Goal: Task Accomplishment & Management: Use online tool/utility

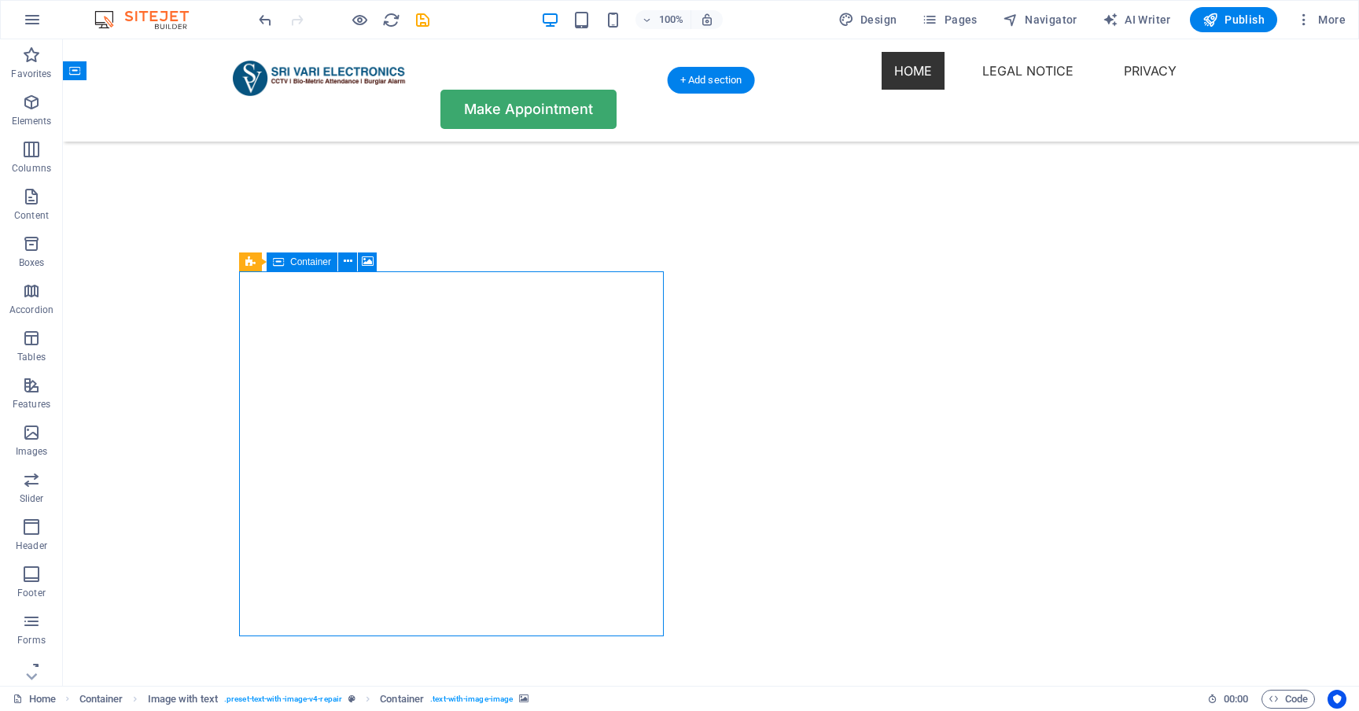
scroll to position [3066, 0]
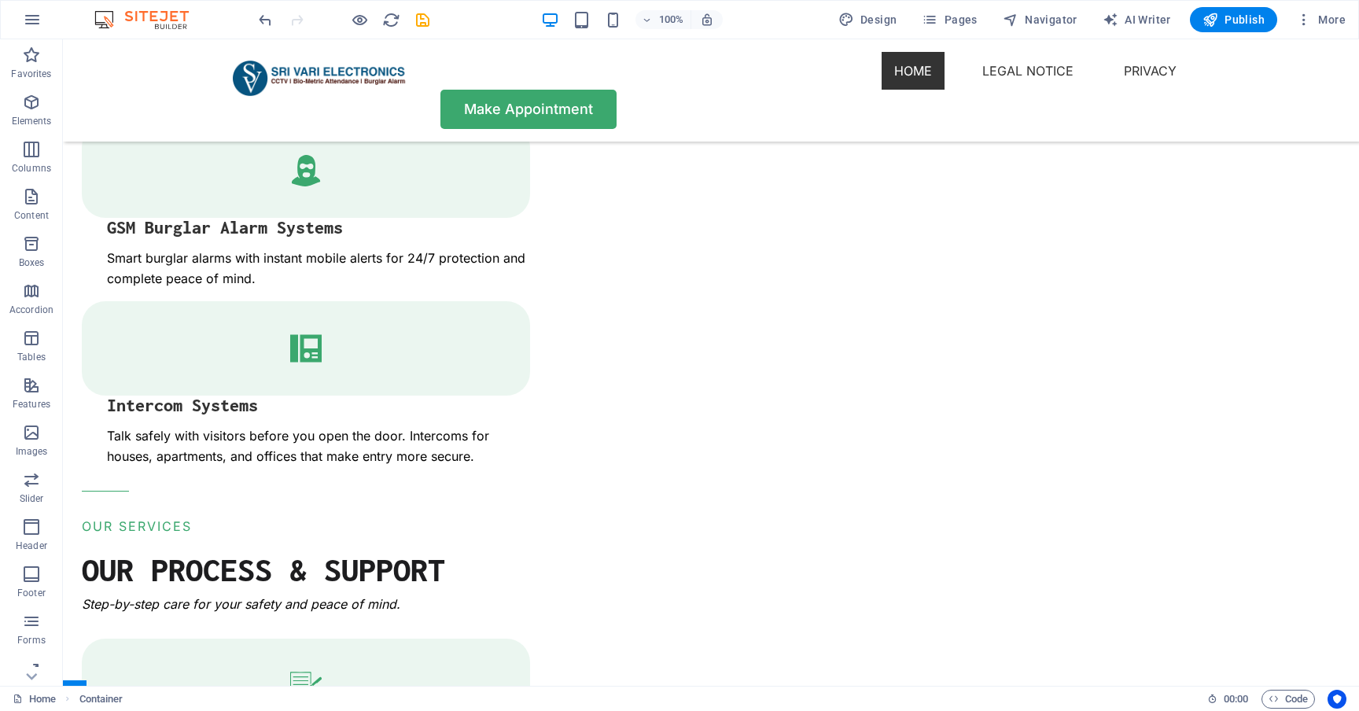
scroll to position [2440, 0]
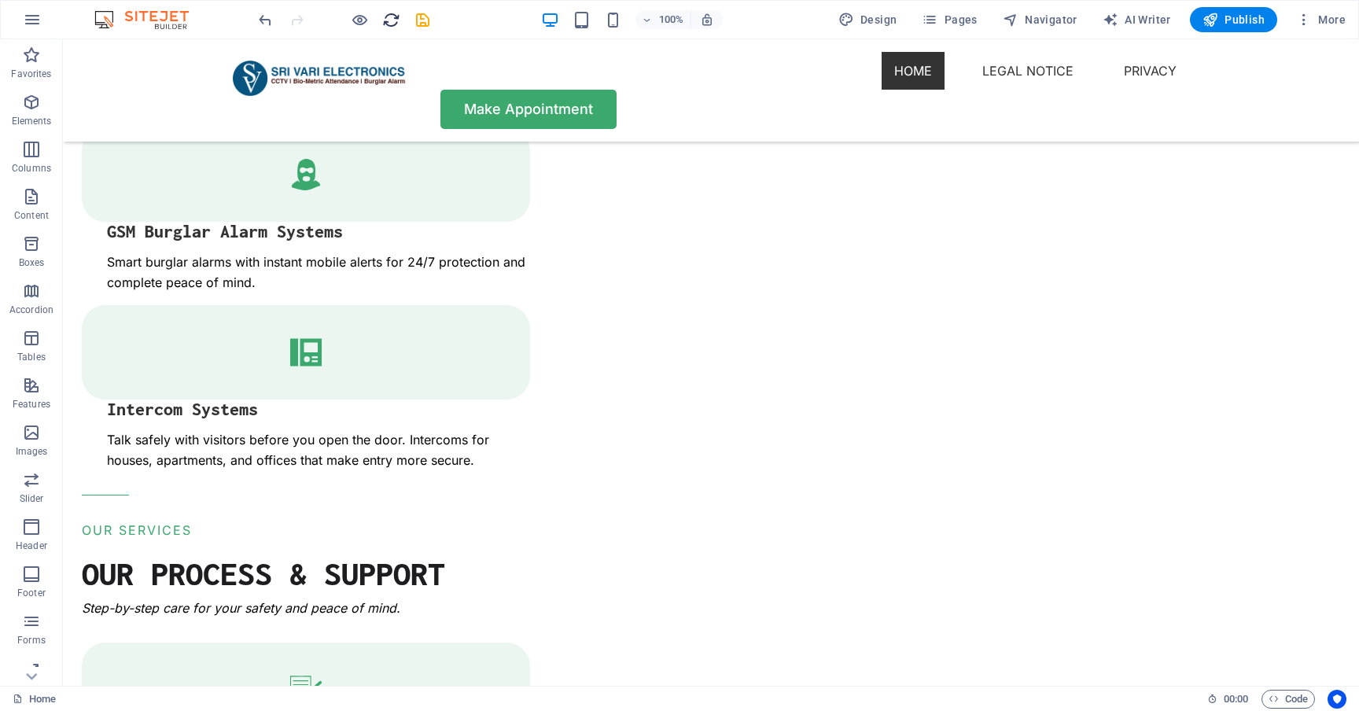
click at [389, 24] on icon "reload" at bounding box center [391, 20] width 18 height 18
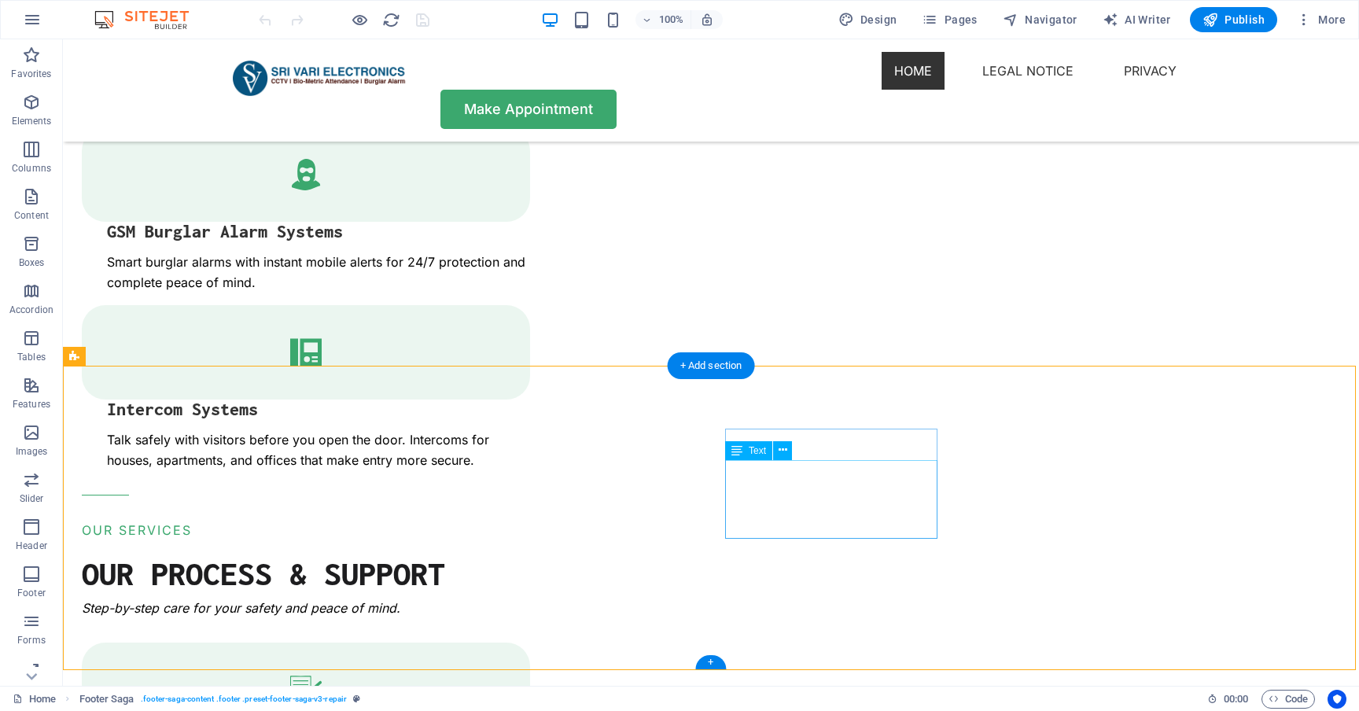
click at [746, 451] on div "Text" at bounding box center [748, 450] width 47 height 19
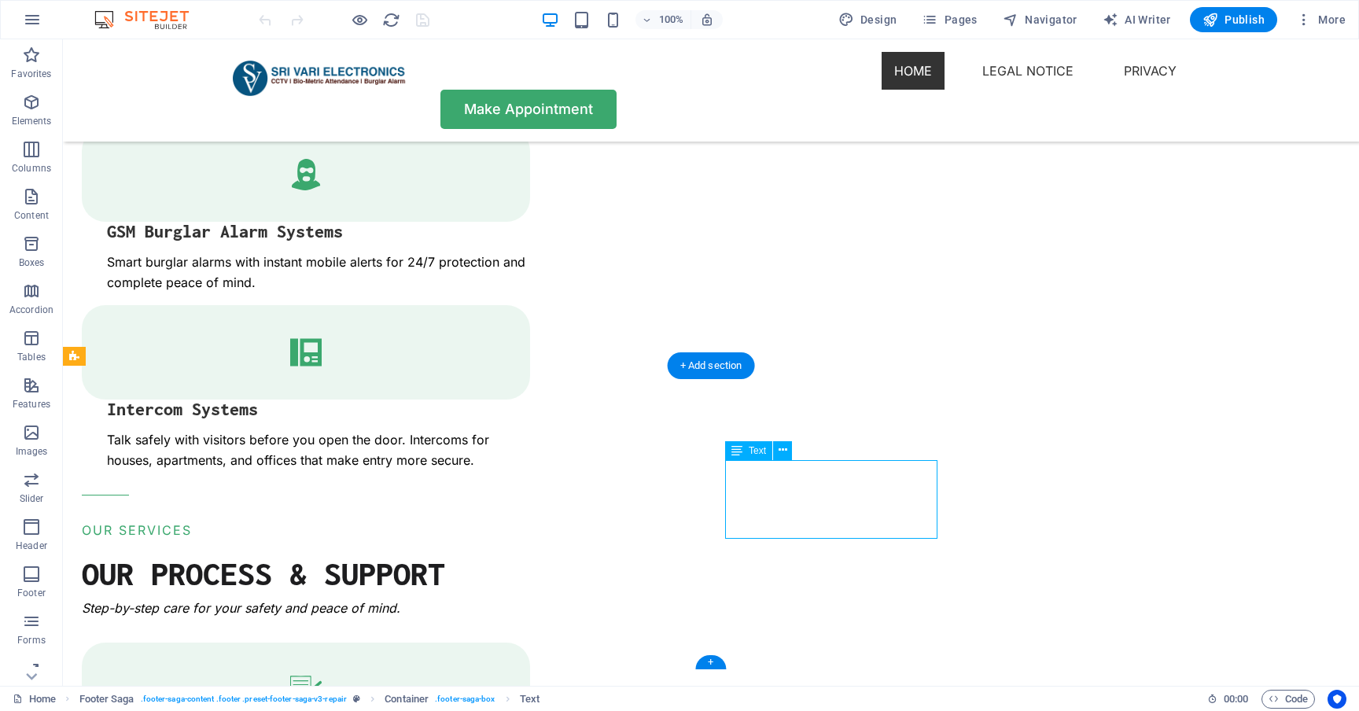
click at [746, 451] on div "Text" at bounding box center [748, 450] width 47 height 19
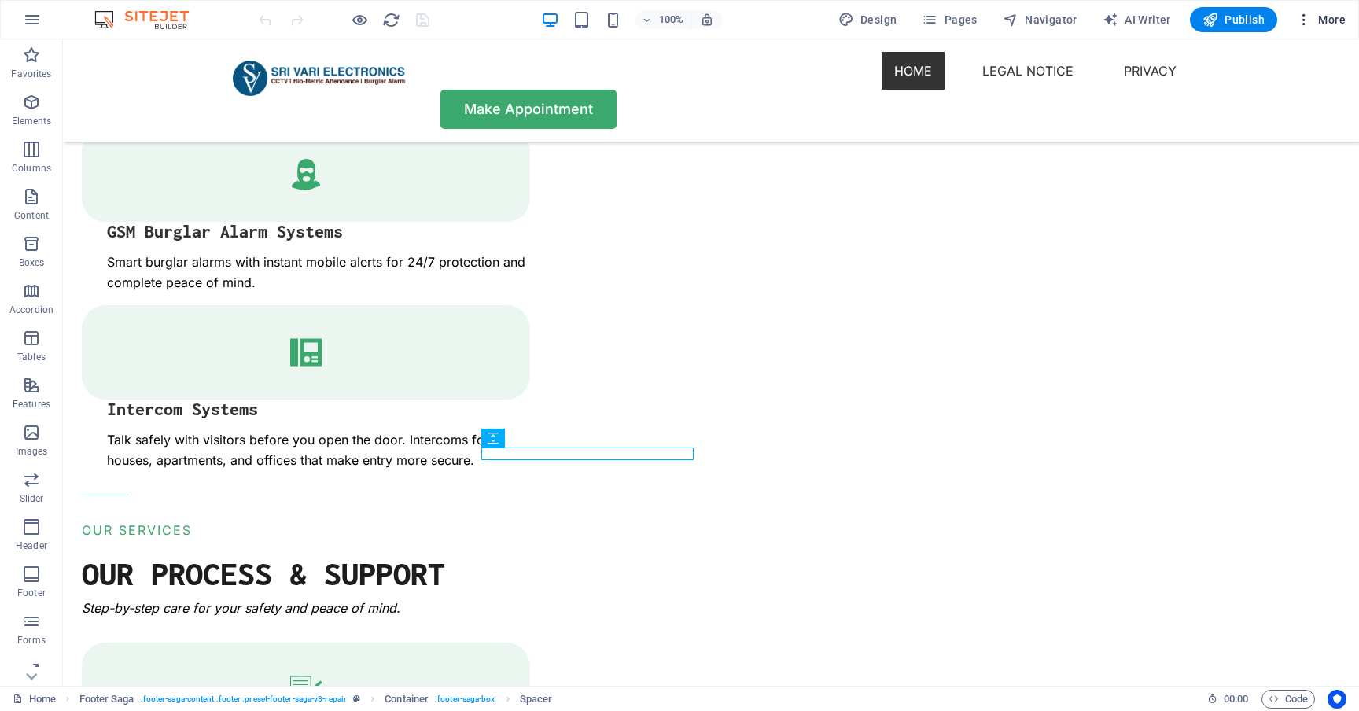
click at [1302, 17] on icon "button" at bounding box center [1304, 20] width 16 height 16
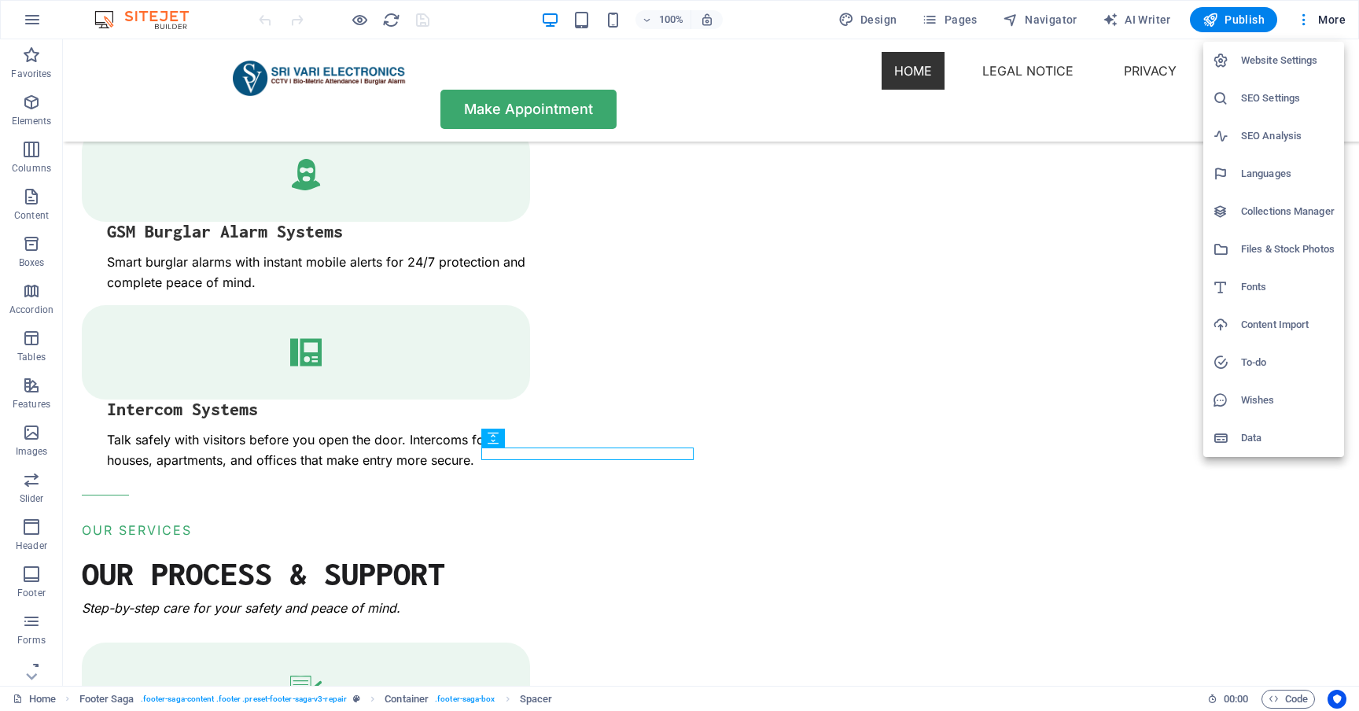
click at [736, 511] on div at bounding box center [679, 355] width 1359 height 711
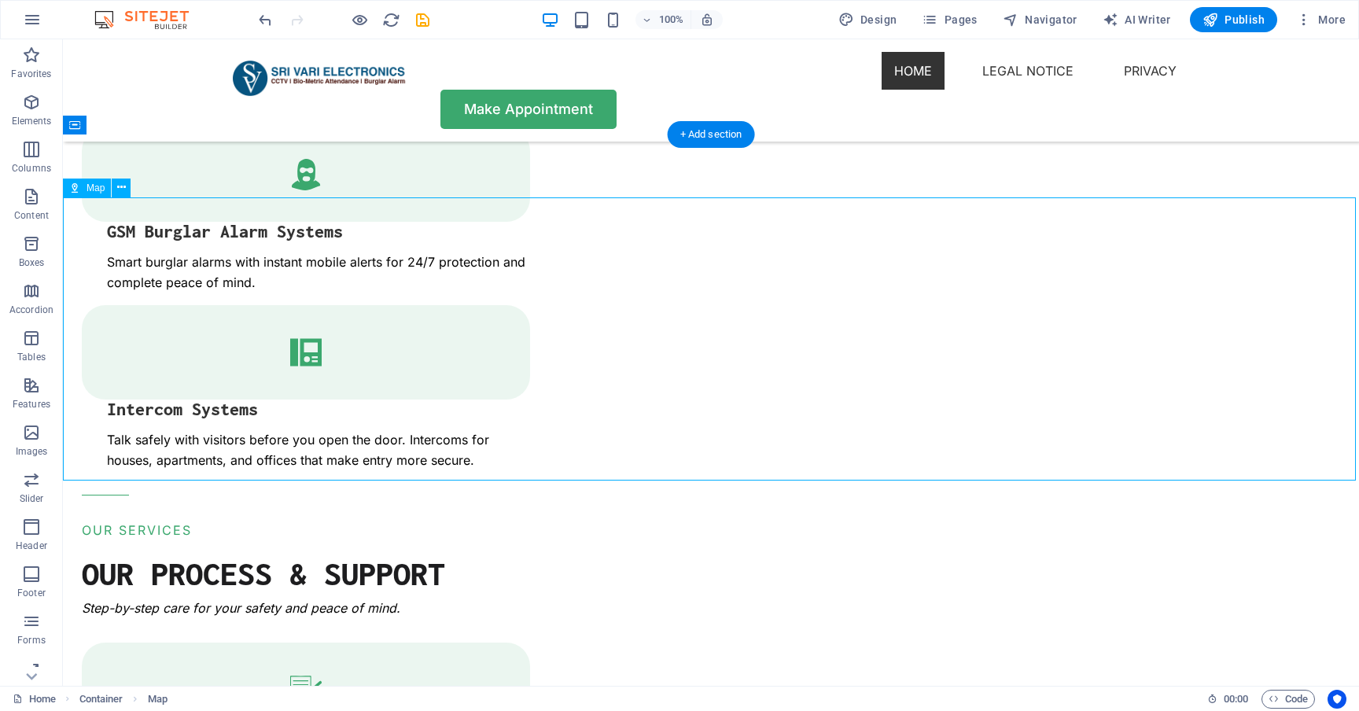
select select "1"
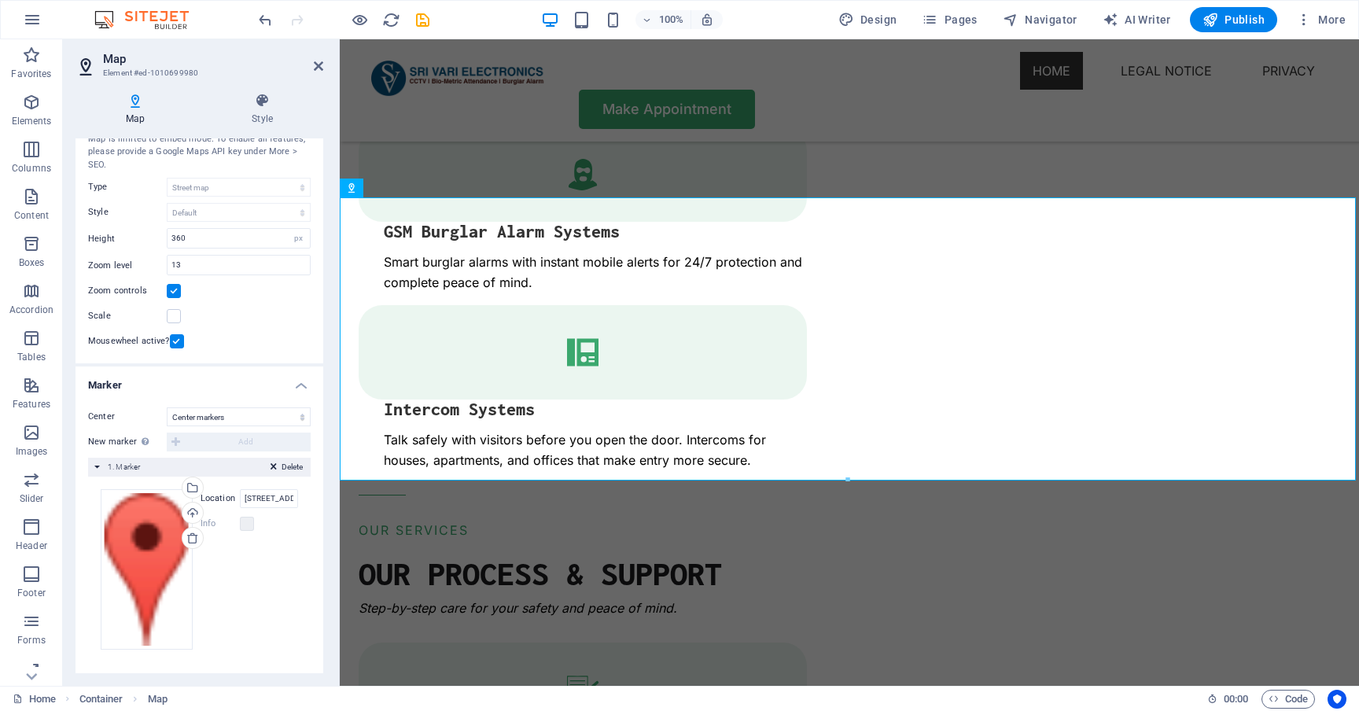
scroll to position [52, 0]
click at [376, 186] on span "Map" at bounding box center [372, 187] width 18 height 9
click at [396, 187] on icon at bounding box center [398, 187] width 9 height 17
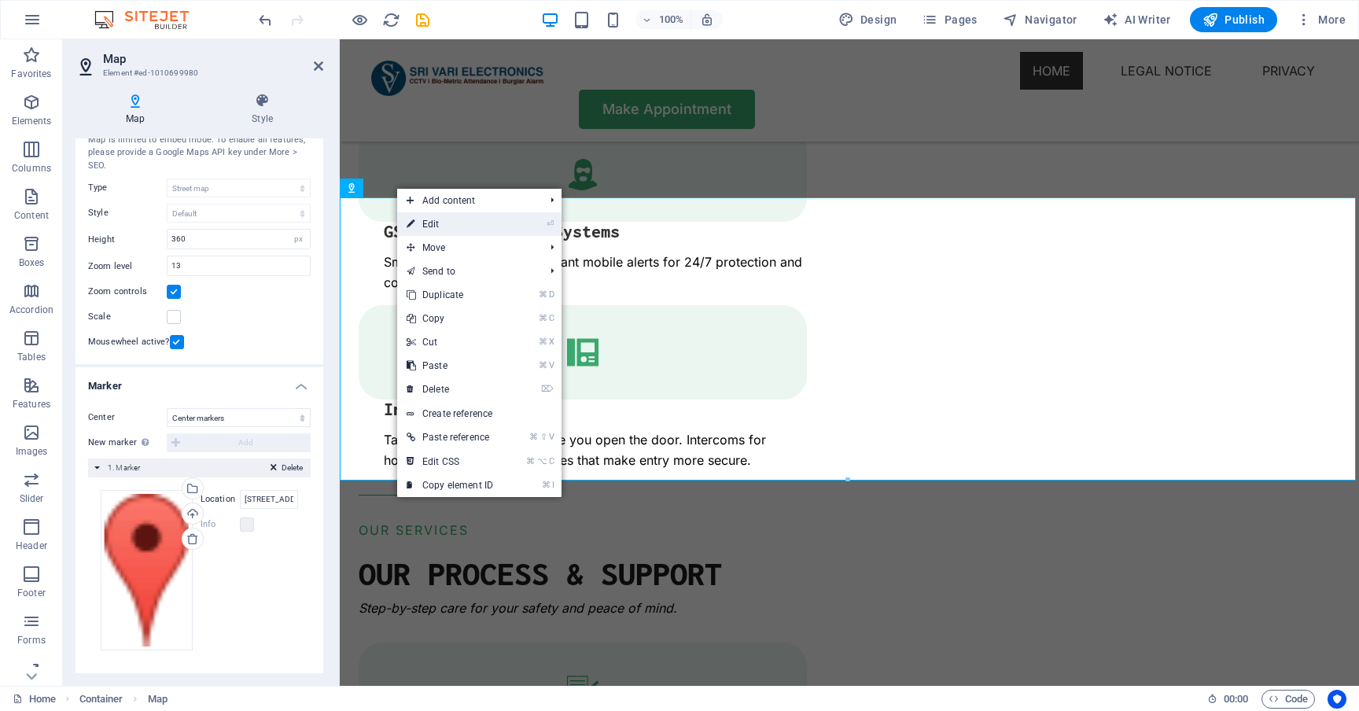
click at [446, 227] on link "⏎ Edit" at bounding box center [449, 224] width 105 height 24
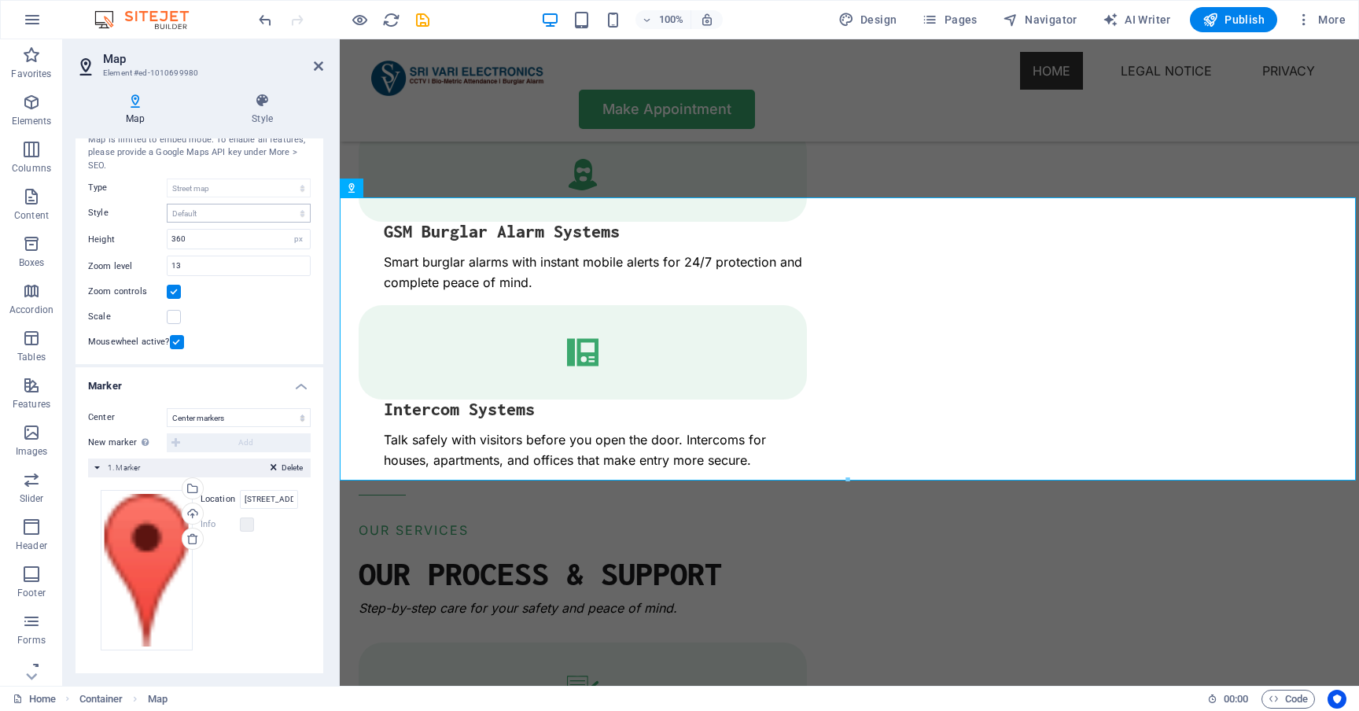
scroll to position [4, 0]
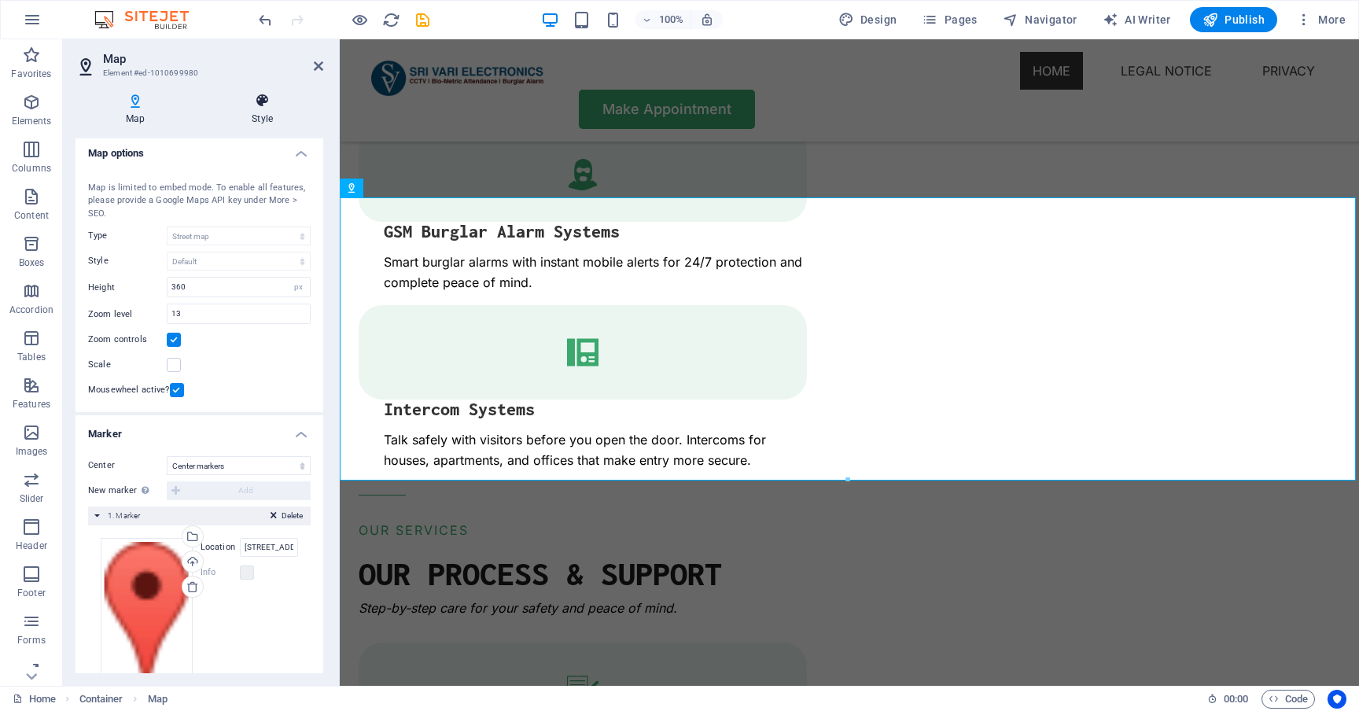
click at [253, 107] on icon at bounding box center [262, 101] width 122 height 16
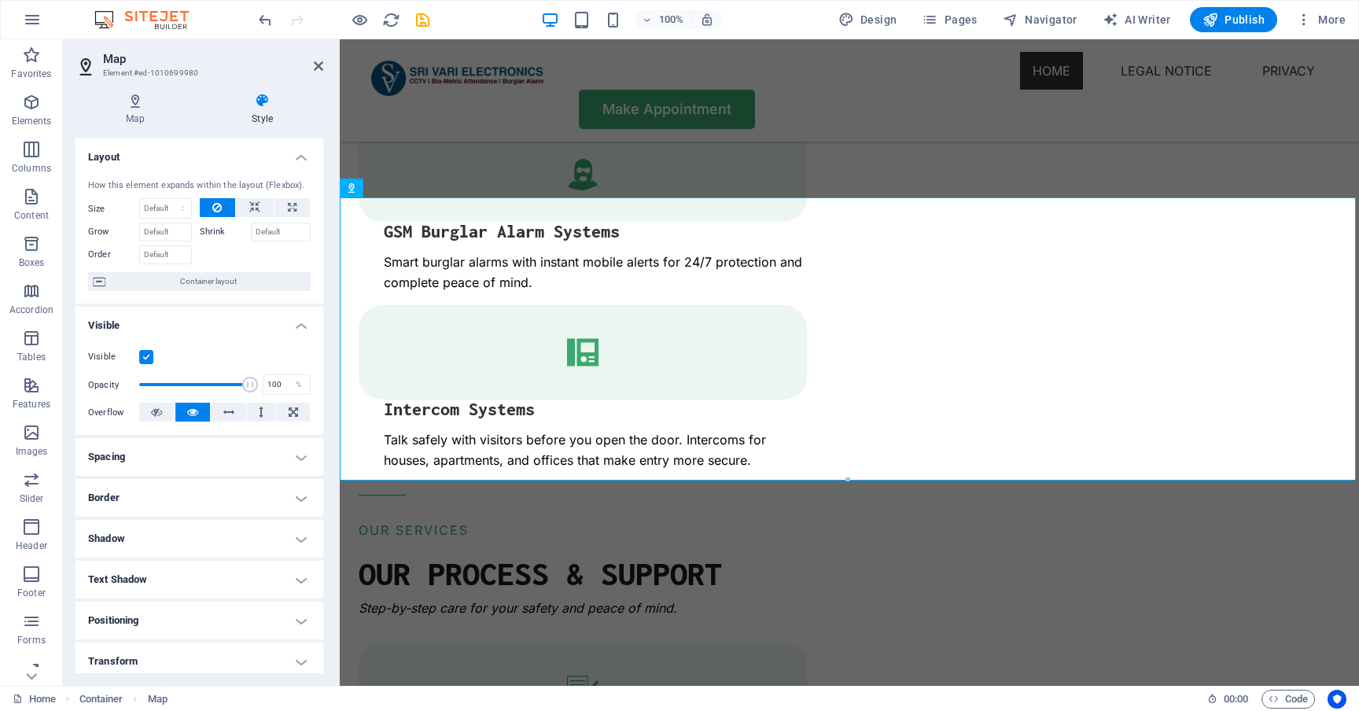
click at [178, 72] on h3 "Element #ed-1010699980" at bounding box center [197, 73] width 189 height 14
click at [315, 63] on icon at bounding box center [318, 66] width 9 height 13
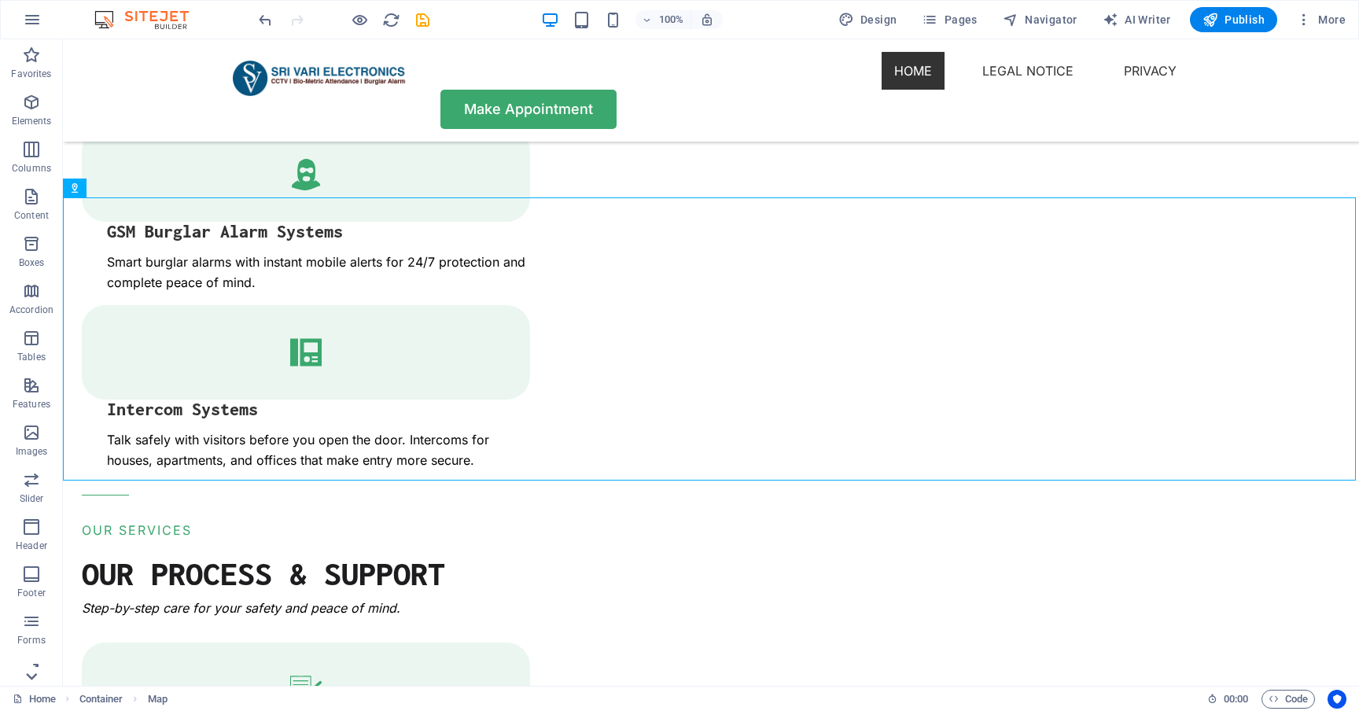
click at [34, 679] on icon at bounding box center [31, 676] width 22 height 22
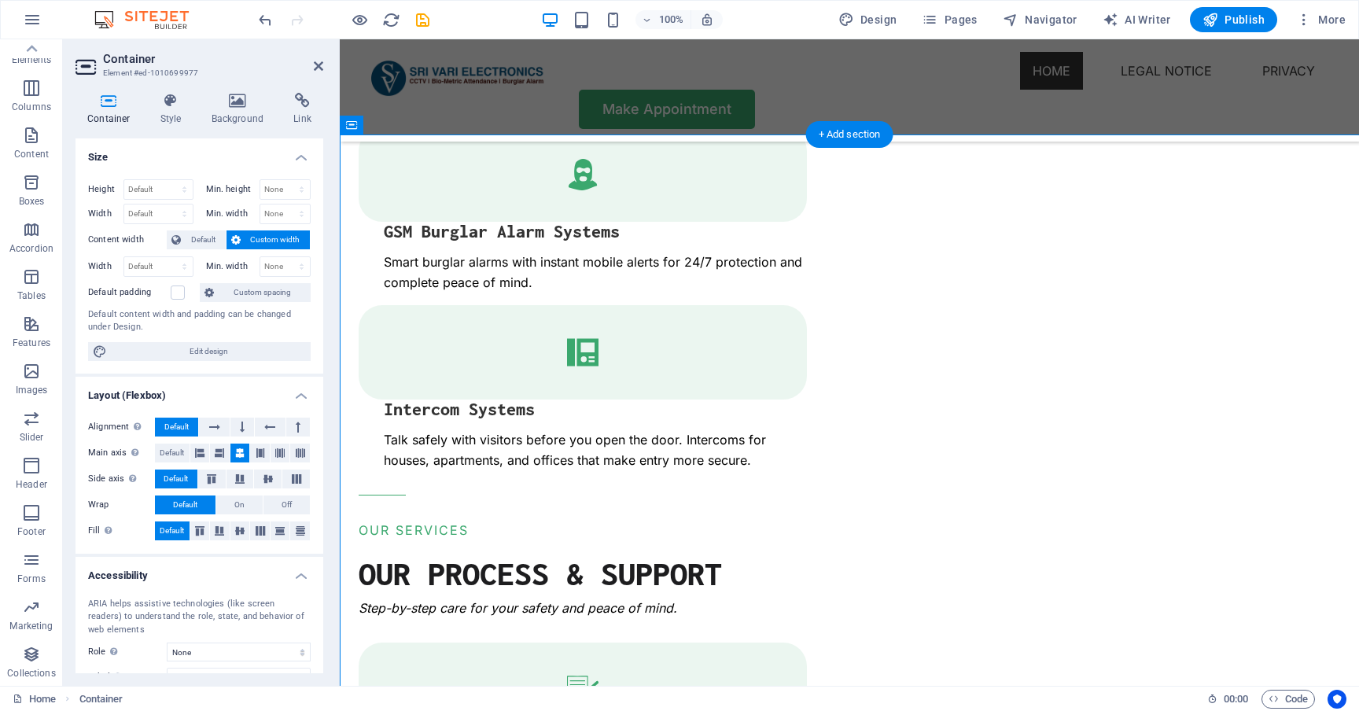
click at [128, 161] on h4 "Size" at bounding box center [200, 152] width 248 height 28
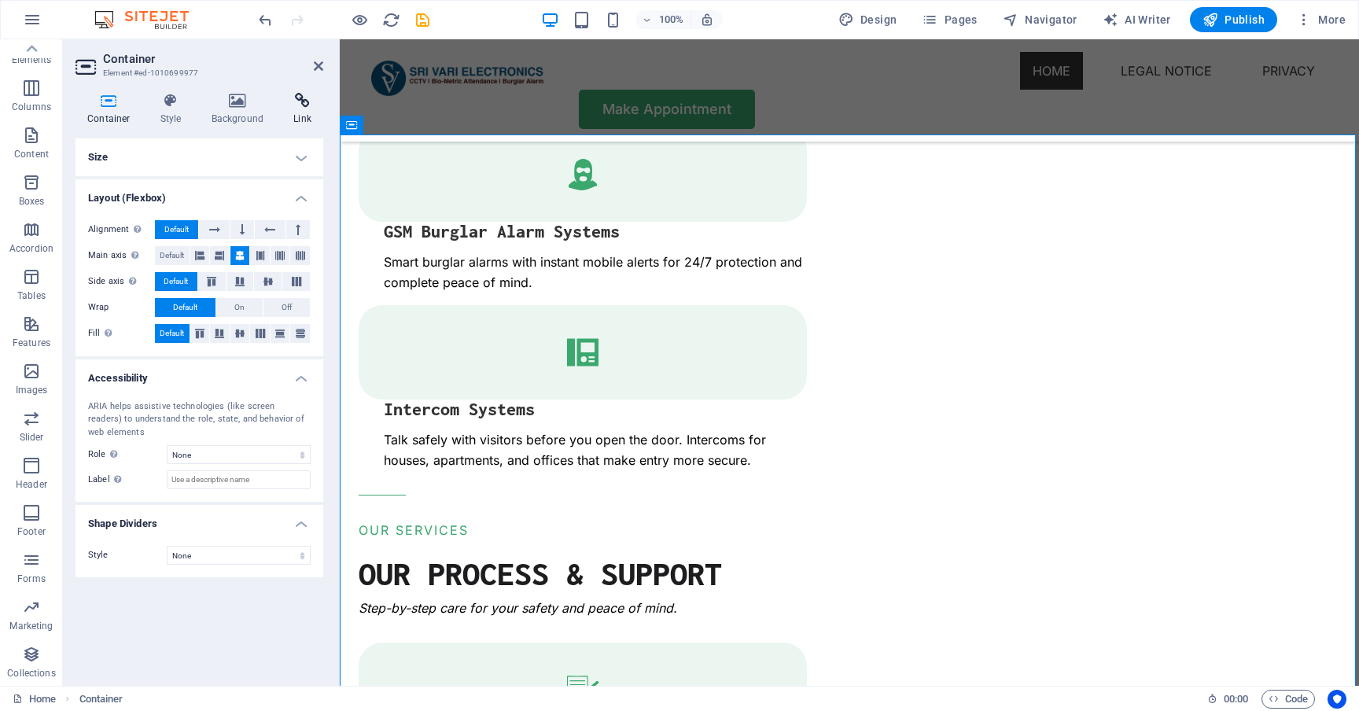
click at [298, 101] on icon at bounding box center [303, 101] width 42 height 16
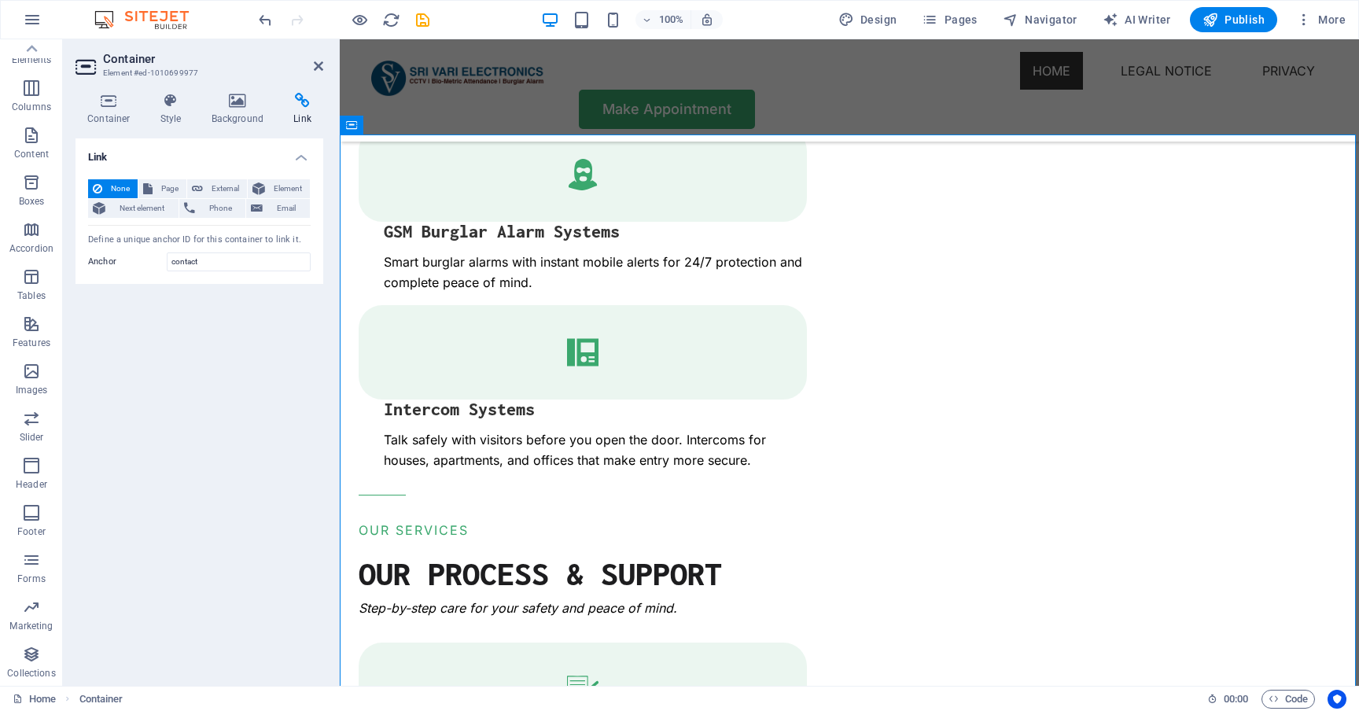
click at [232, 91] on div "Container Style Background Link Size Height Default px rem % vh vw Min. height …" at bounding box center [199, 383] width 273 height 606
click at [235, 109] on h4 "Background" at bounding box center [241, 109] width 83 height 33
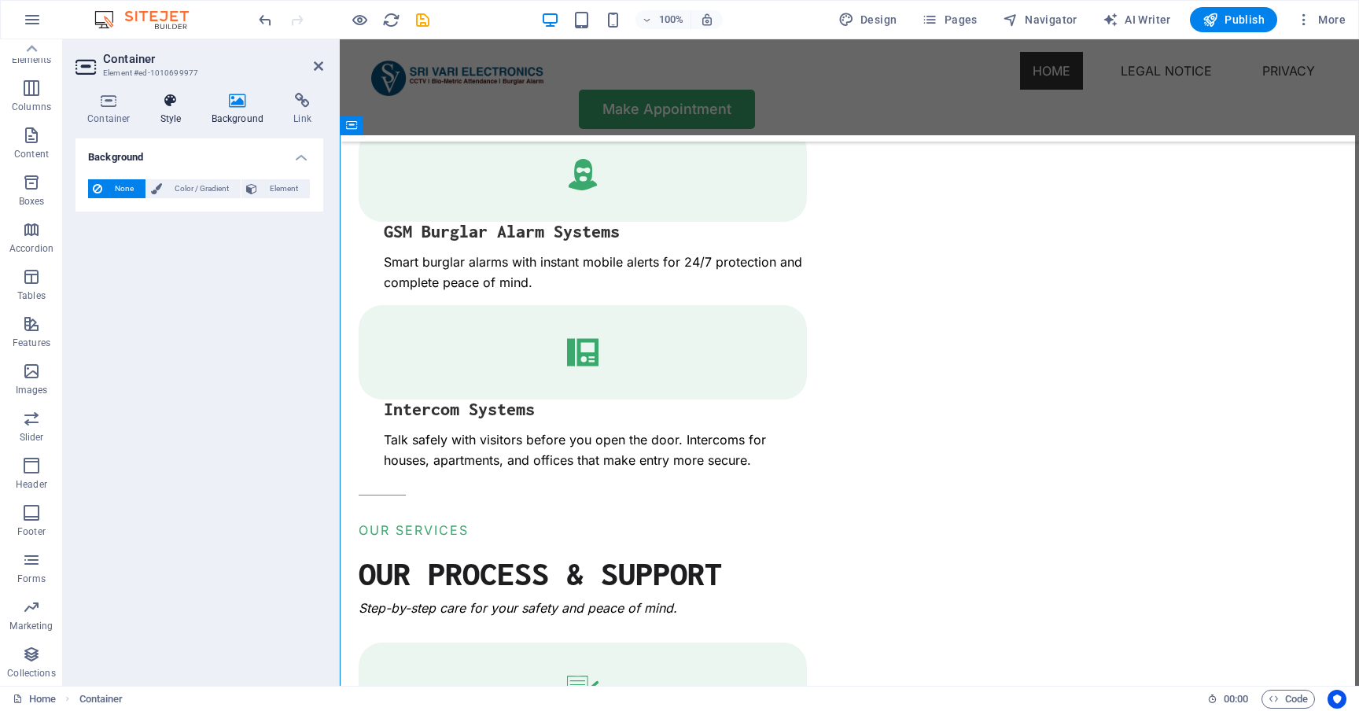
click at [174, 114] on h4 "Style" at bounding box center [174, 109] width 51 height 33
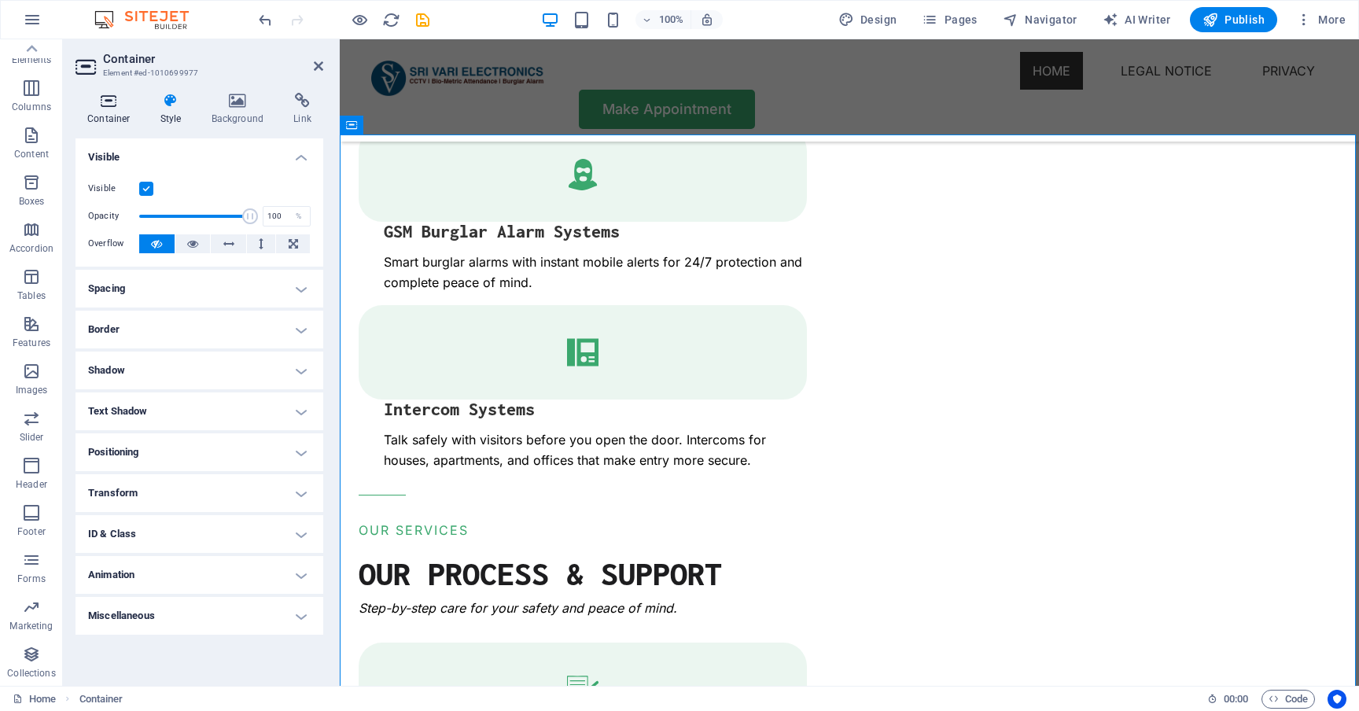
click at [112, 118] on h4 "Container" at bounding box center [112, 109] width 73 height 33
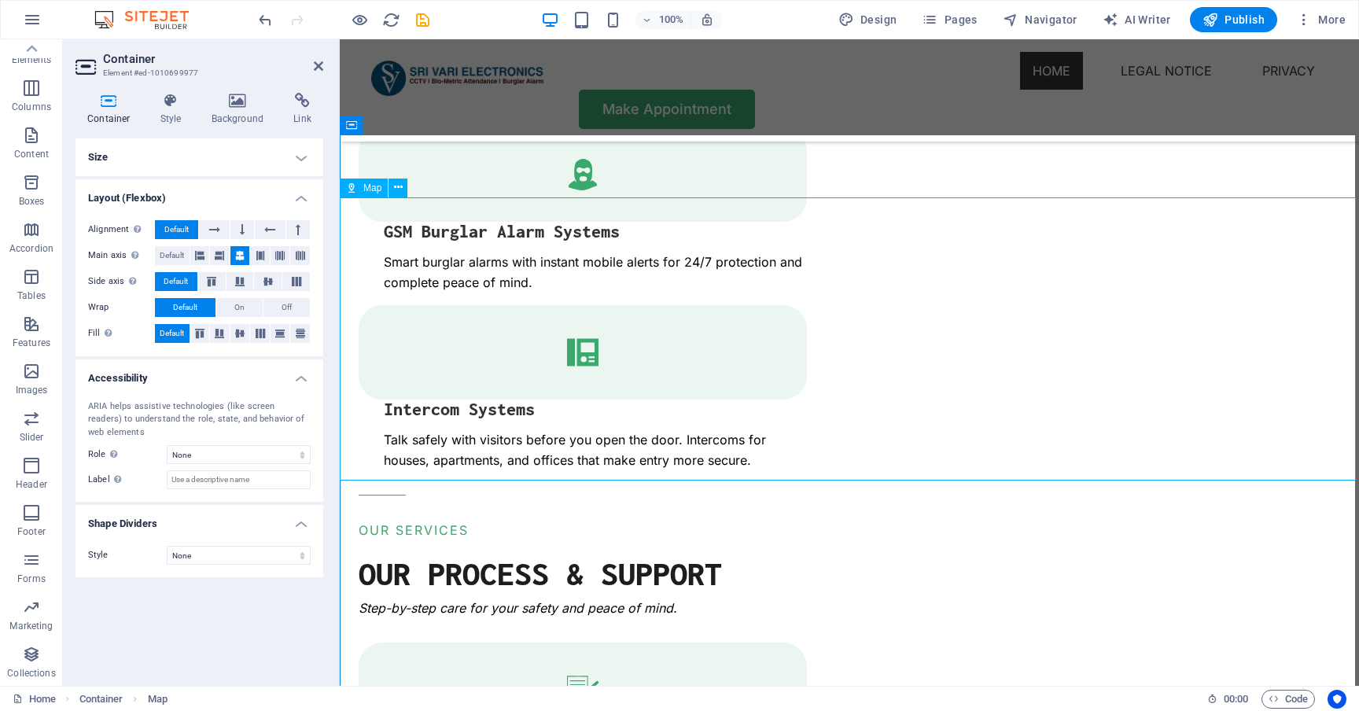
select select "1"
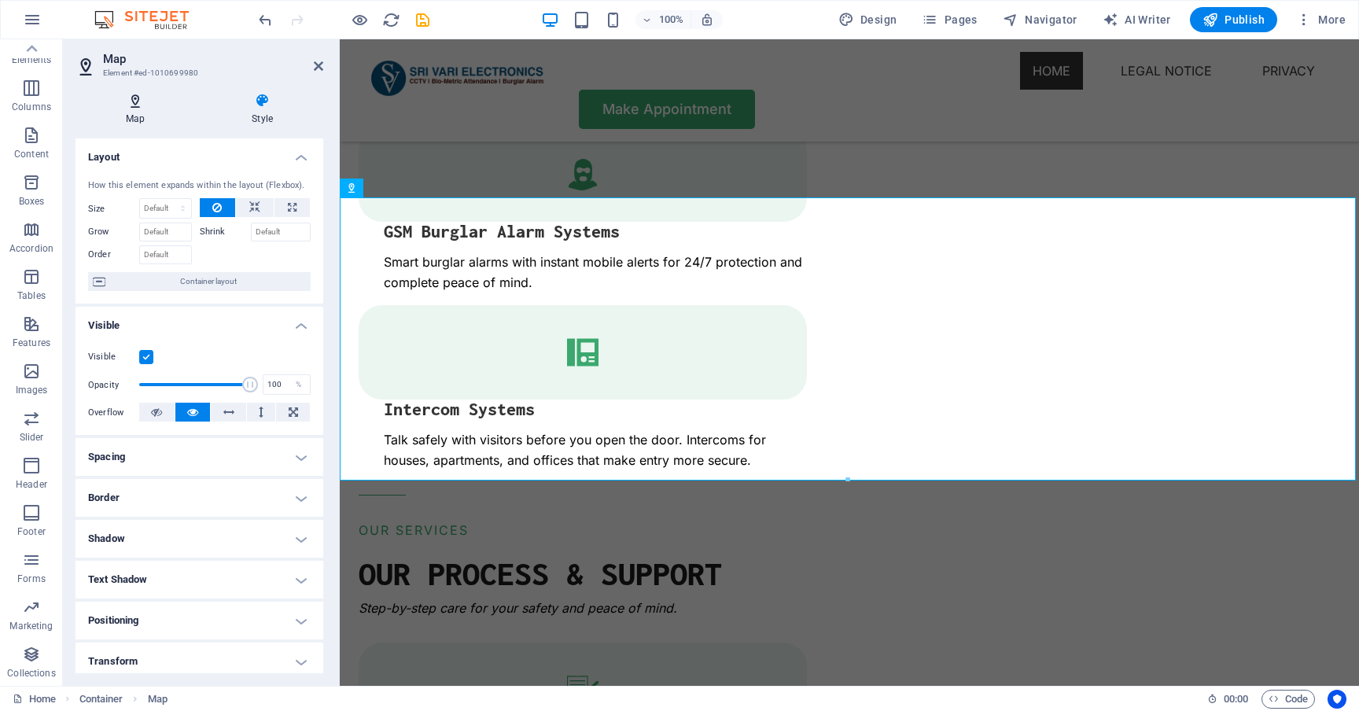
click at [143, 113] on h4 "Map" at bounding box center [139, 109] width 126 height 33
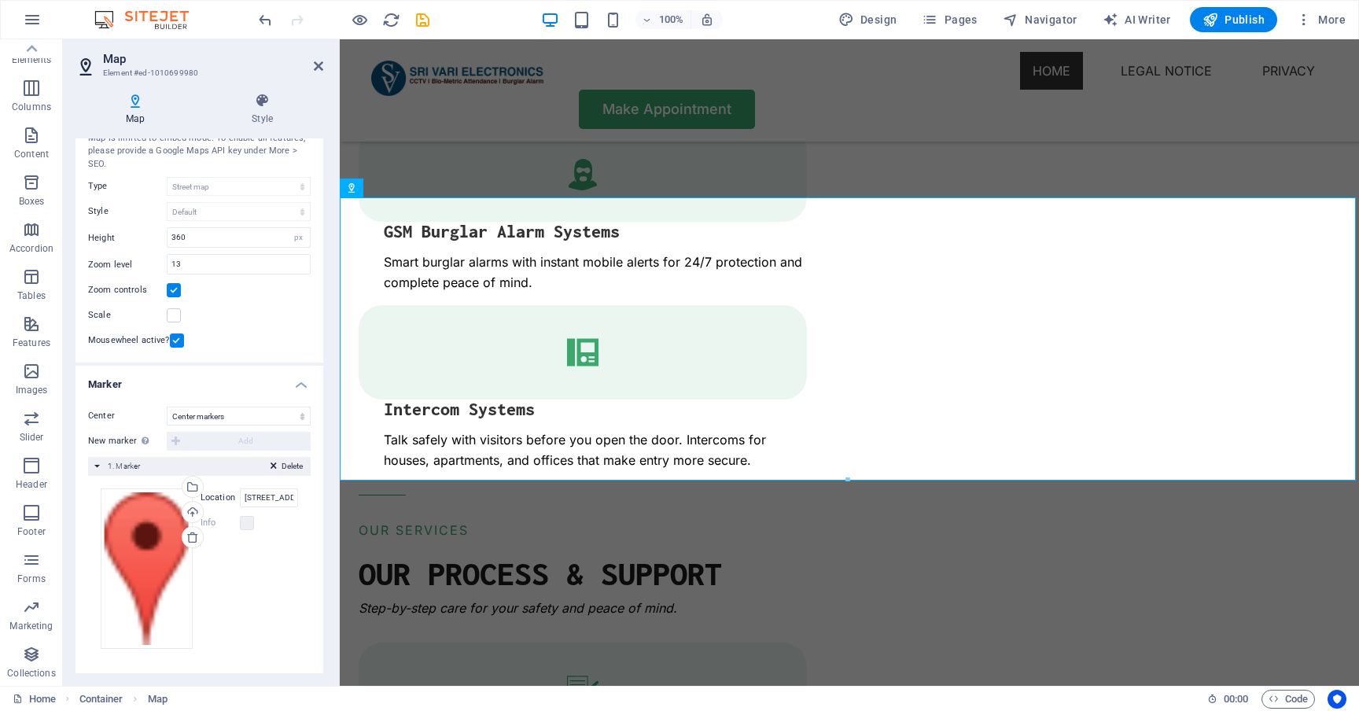
scroll to position [52, 0]
click at [151, 525] on div "Drag files here, click to choose files or select files from Files or our free s…" at bounding box center [147, 570] width 92 height 160
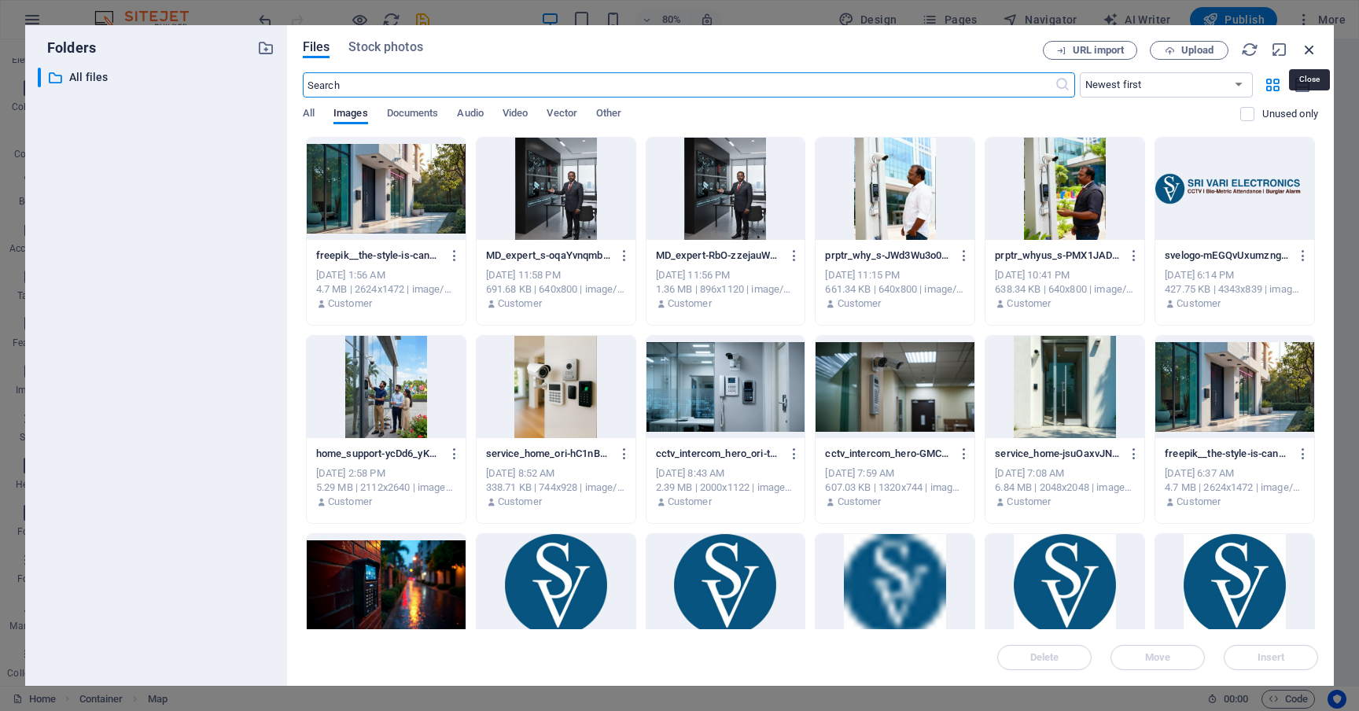
click at [1309, 53] on icon "button" at bounding box center [1309, 49] width 17 height 17
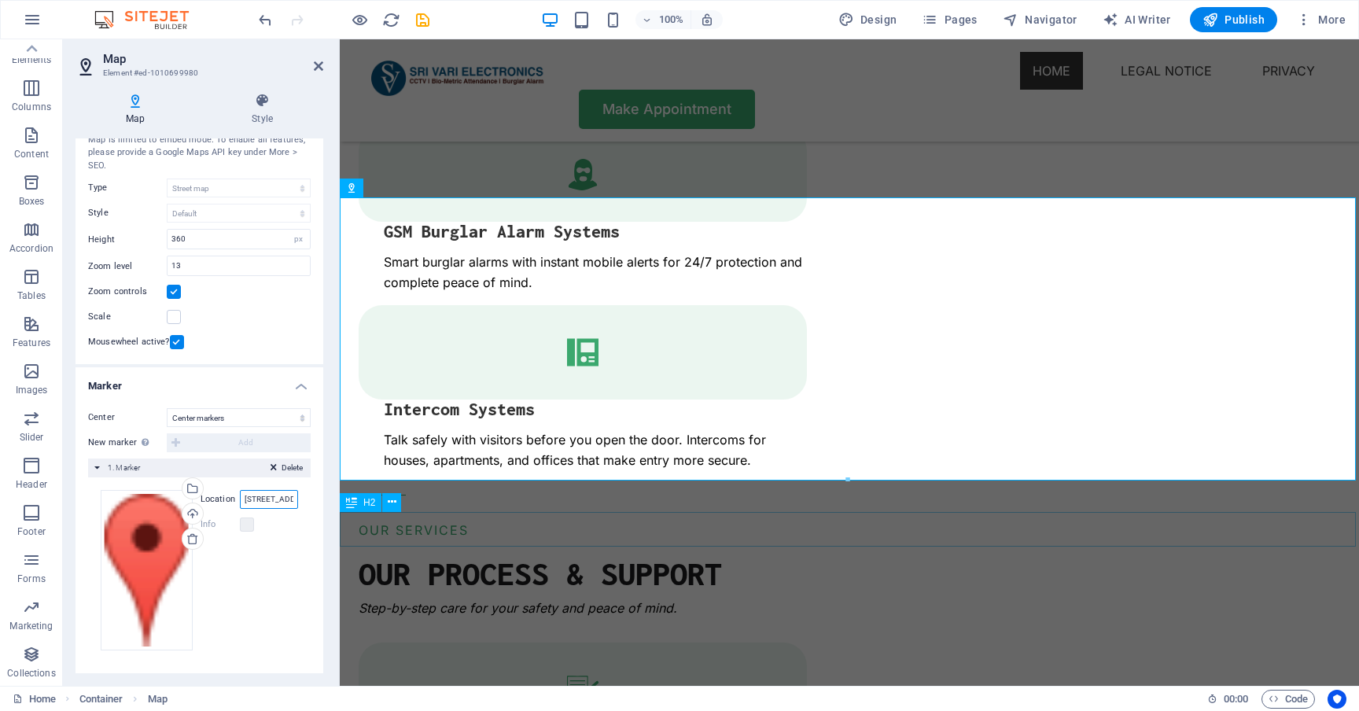
click at [260, 504] on input "[STREET_ADDRESS][US_STATE]" at bounding box center [269, 499] width 58 height 19
click at [267, 496] on input "[STREET_ADDRESS][US_STATE]" at bounding box center [269, 499] width 58 height 19
click at [256, 499] on input "[STREET_ADDRESS][US_STATE]" at bounding box center [269, 499] width 58 height 19
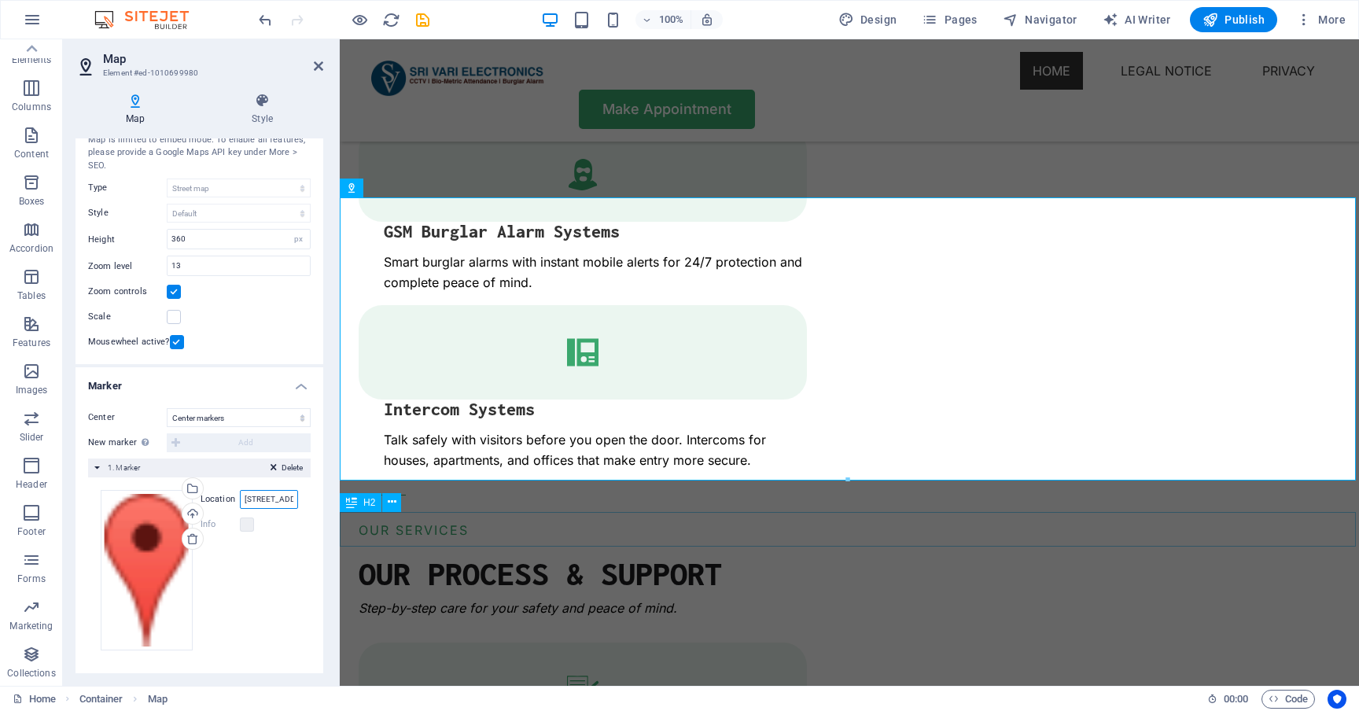
click at [256, 499] on input "[STREET_ADDRESS][US_STATE]" at bounding box center [269, 499] width 58 height 19
click at [249, 525] on label at bounding box center [247, 524] width 14 height 14
click at [248, 524] on label at bounding box center [247, 524] width 14 height 14
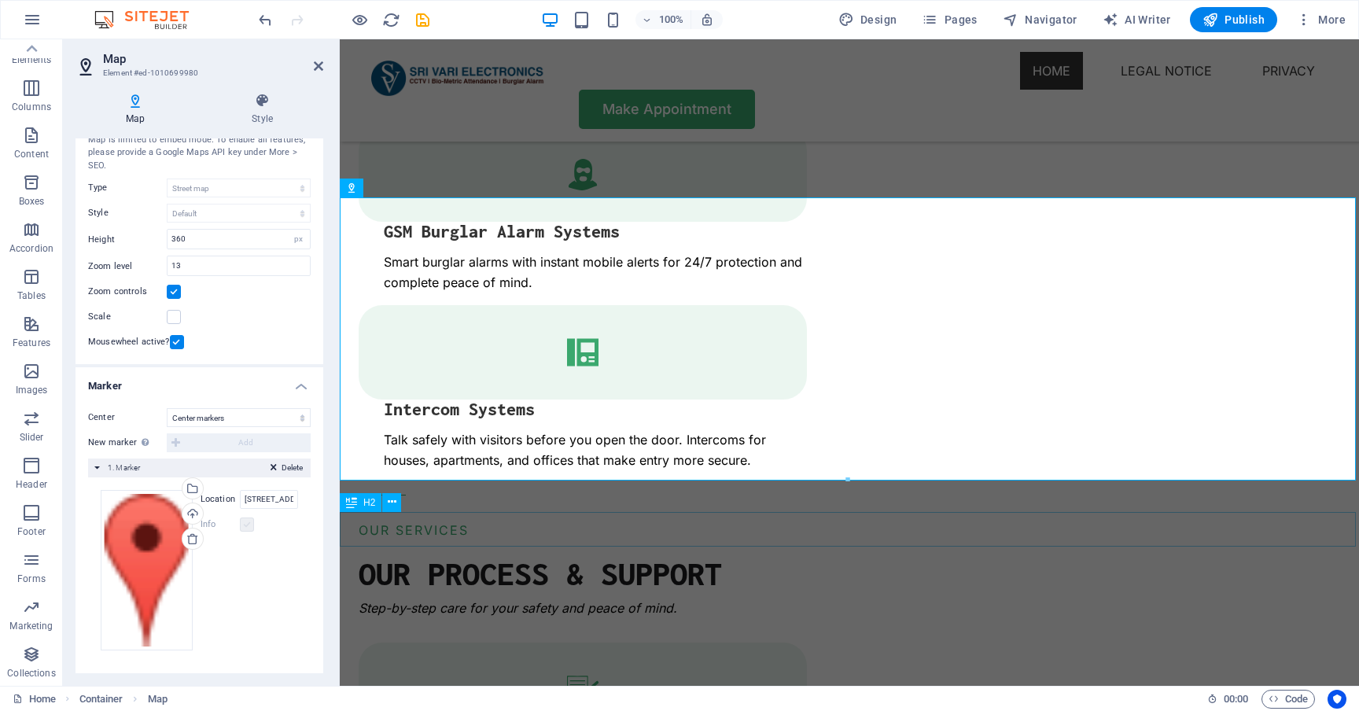
click at [248, 524] on label at bounding box center [247, 524] width 14 height 14
click at [282, 554] on div "Drag files here, click to choose files or select files from Files or our free s…" at bounding box center [199, 570] width 197 height 160
click at [398, 186] on icon at bounding box center [398, 187] width 9 height 17
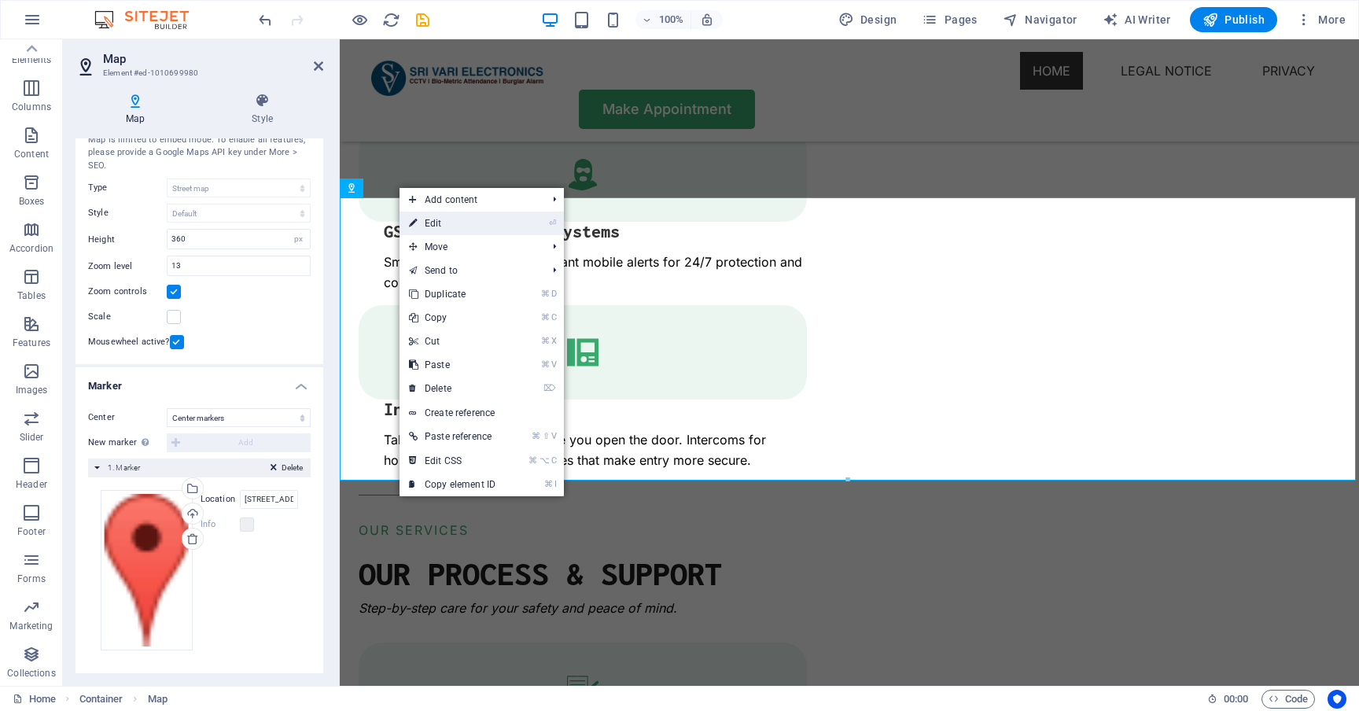
click at [470, 219] on link "⏎ Edit" at bounding box center [452, 224] width 105 height 24
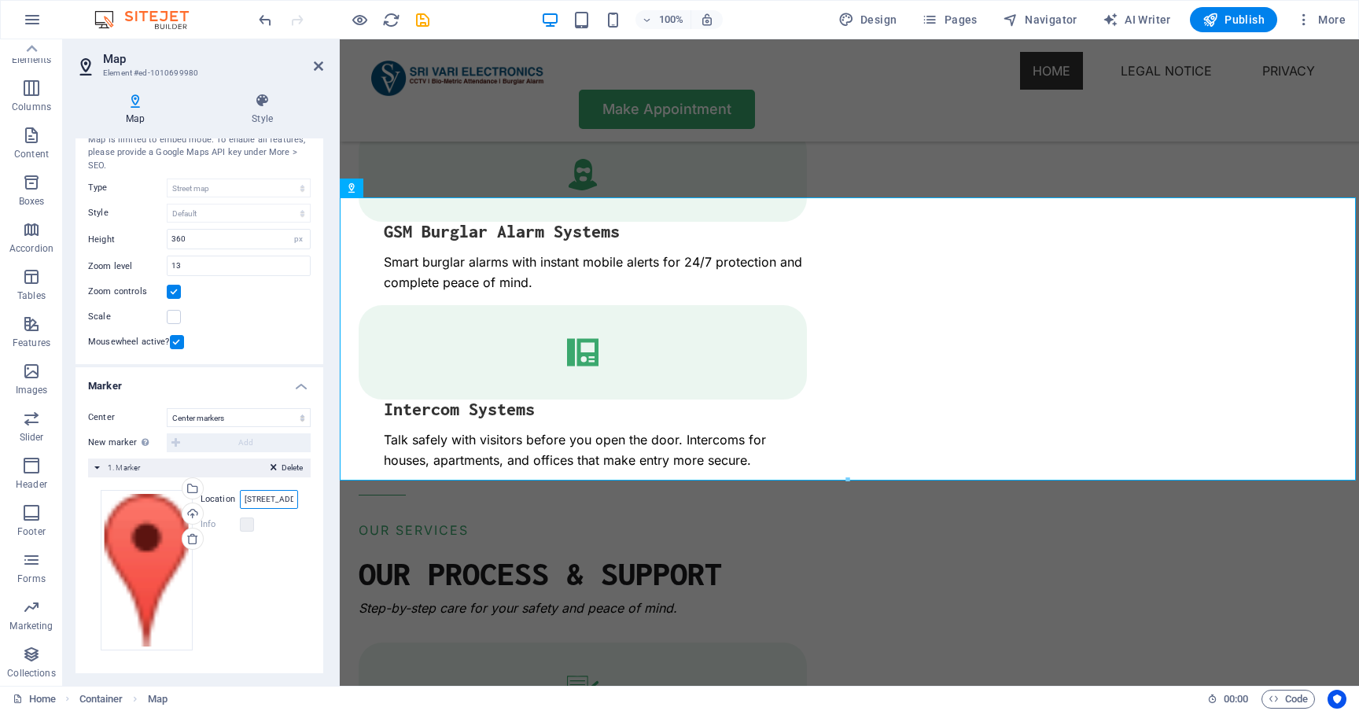
click at [269, 499] on input "[STREET_ADDRESS][US_STATE]" at bounding box center [269, 499] width 58 height 19
paste input "[URL][DOMAIN_NAME]"
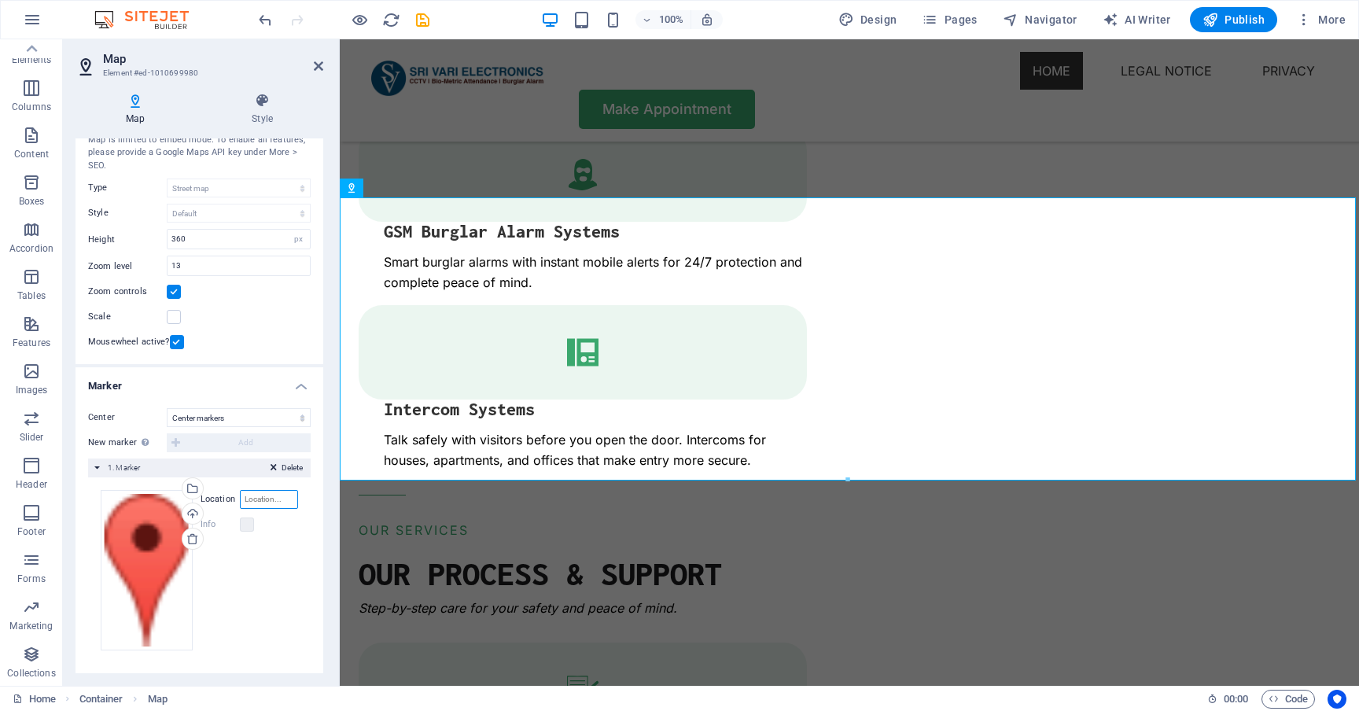
type input "[URL][DOMAIN_NAME]"
click at [272, 468] on icon at bounding box center [274, 470] width 6 height 19
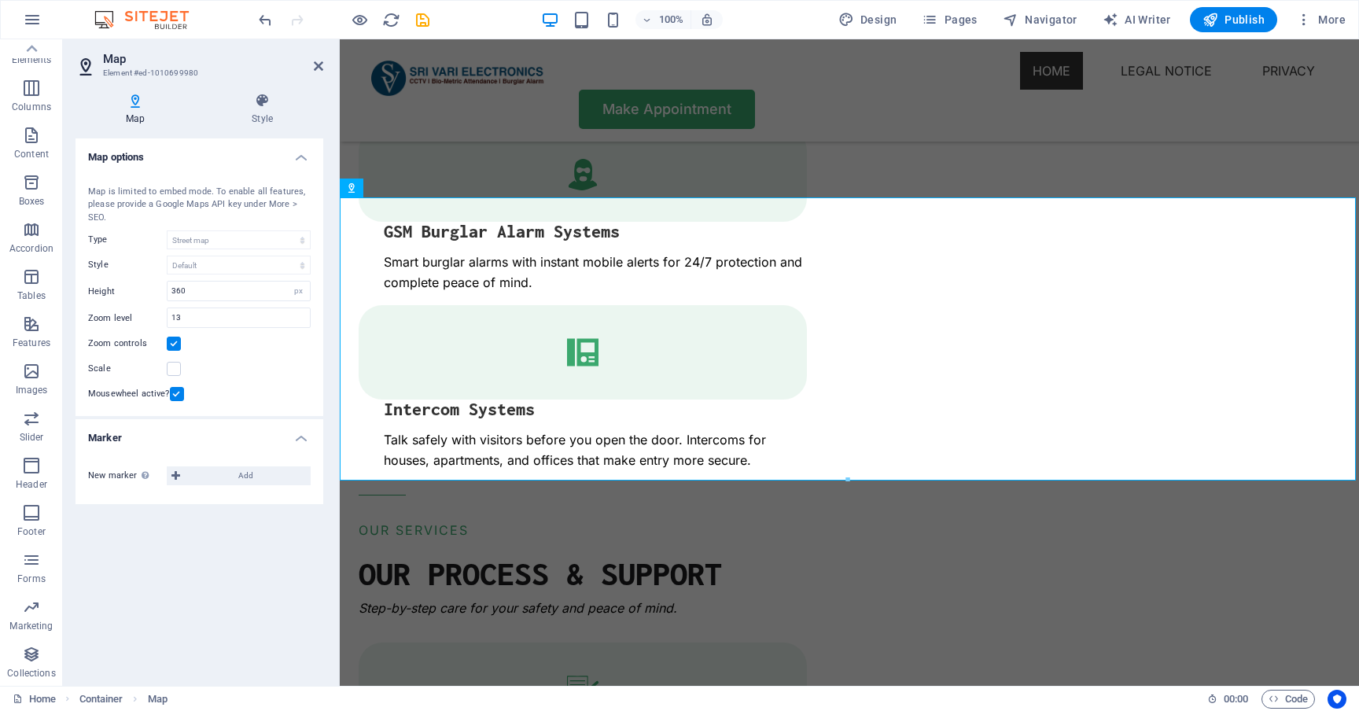
scroll to position [0, 0]
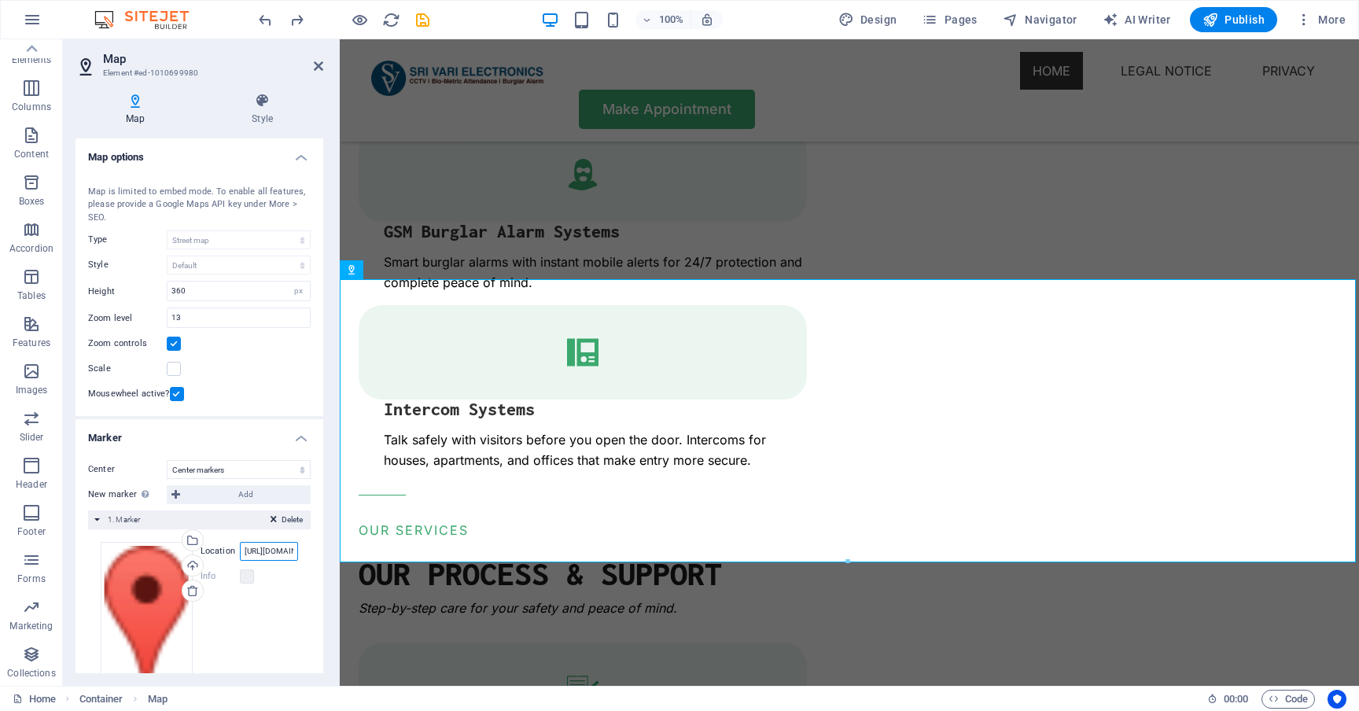
click at [279, 551] on input "[URL][DOMAIN_NAME]" at bounding box center [269, 551] width 58 height 19
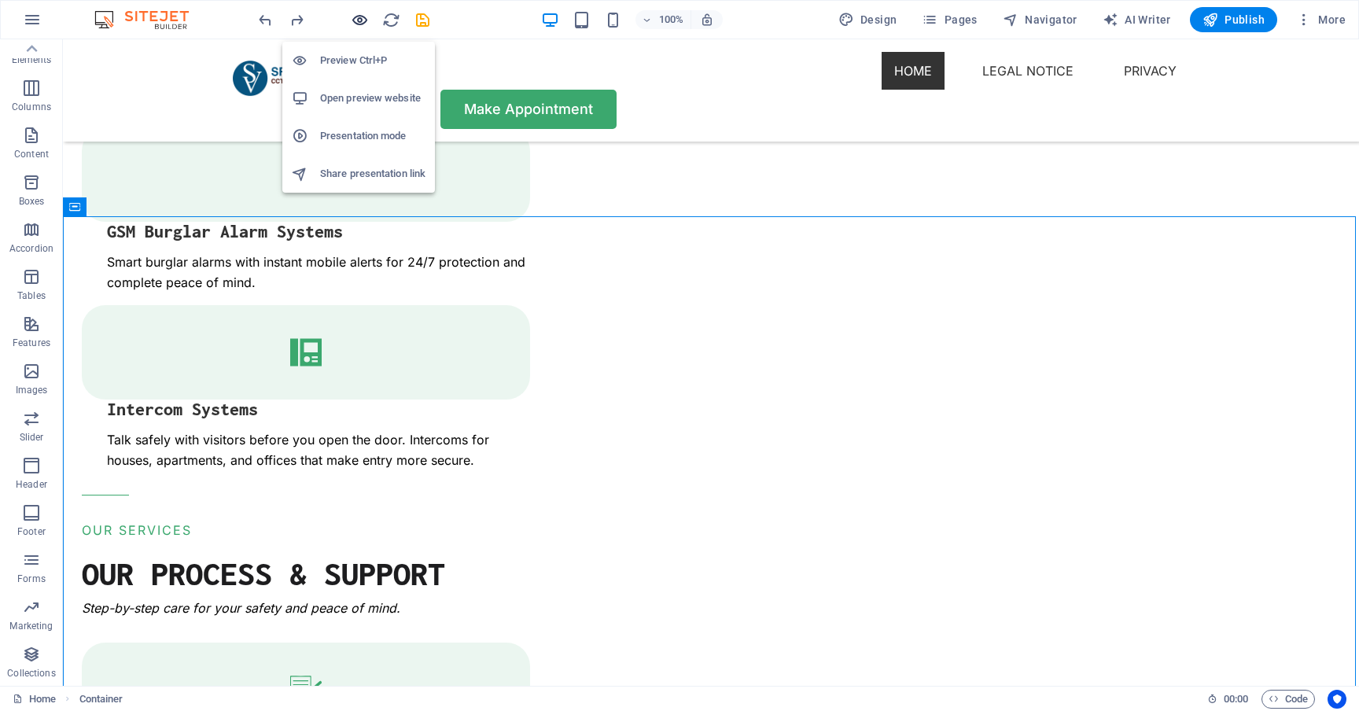
click at [363, 20] on icon "button" at bounding box center [360, 20] width 18 height 18
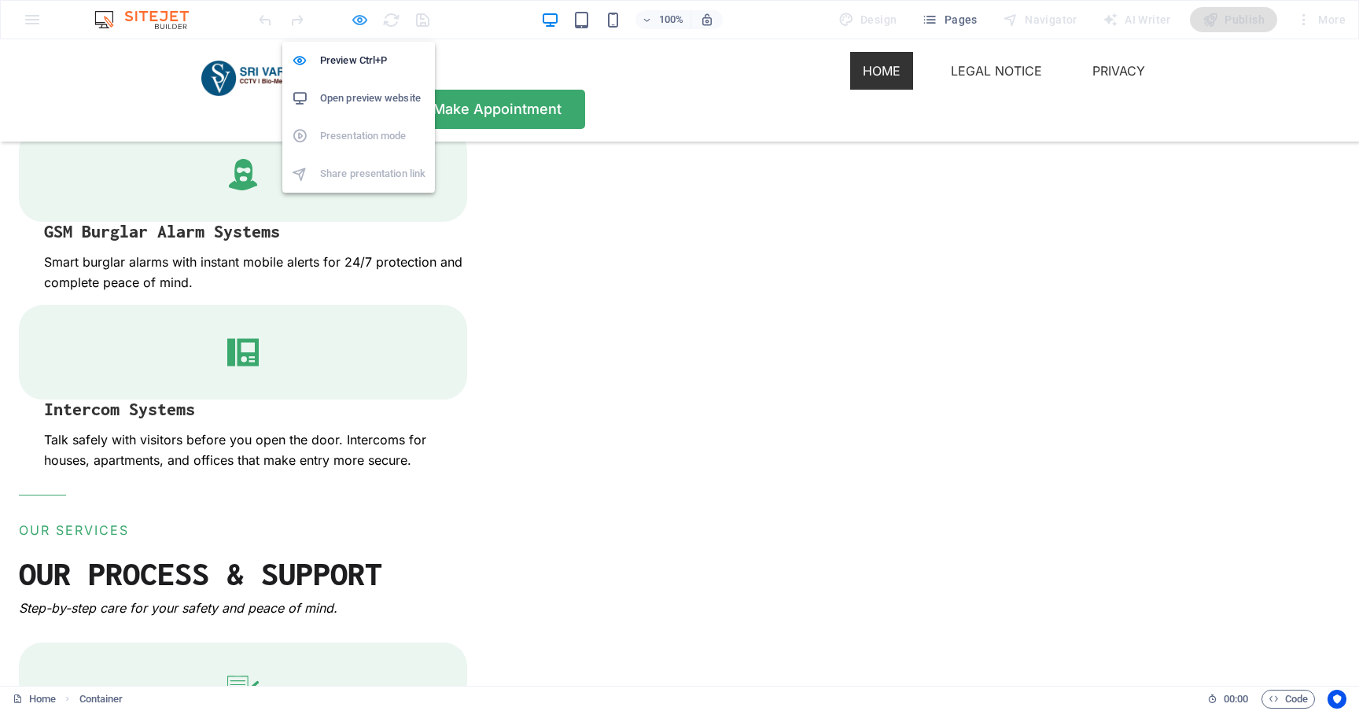
click at [358, 16] on icon "button" at bounding box center [360, 20] width 18 height 18
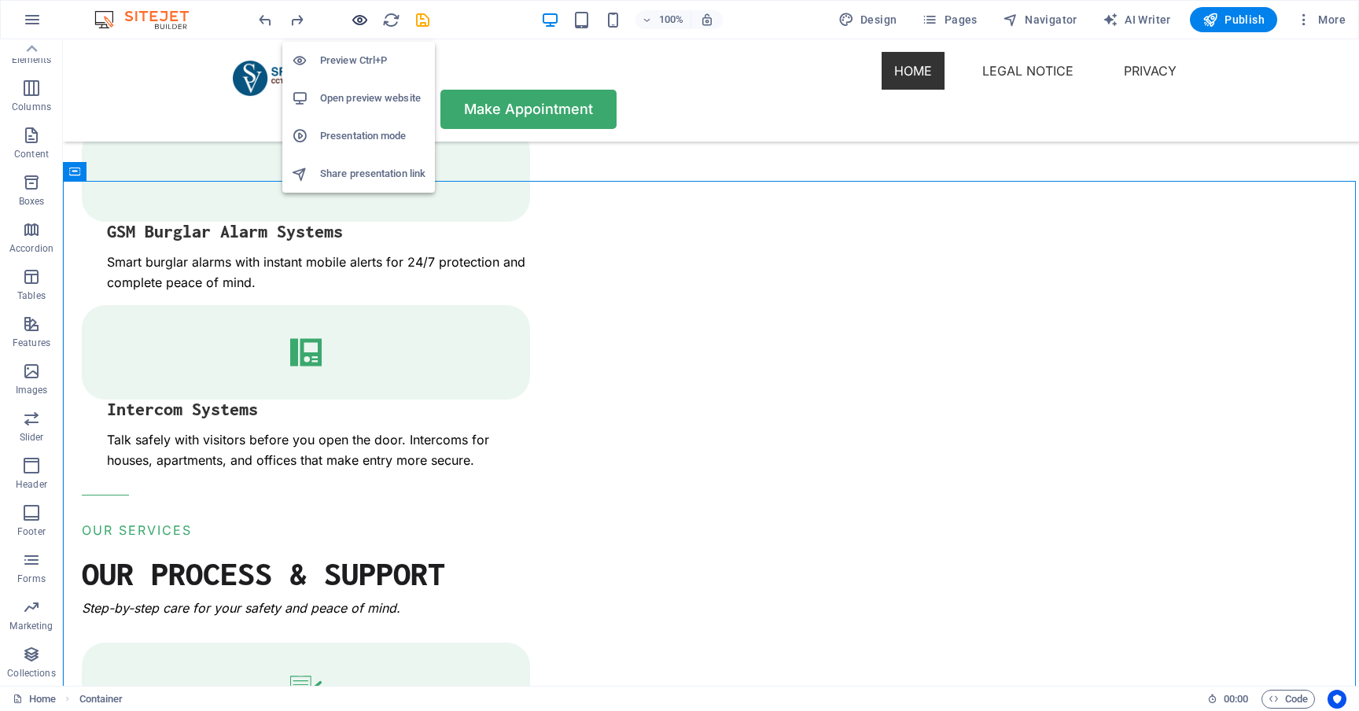
click at [363, 20] on icon "button" at bounding box center [360, 20] width 18 height 18
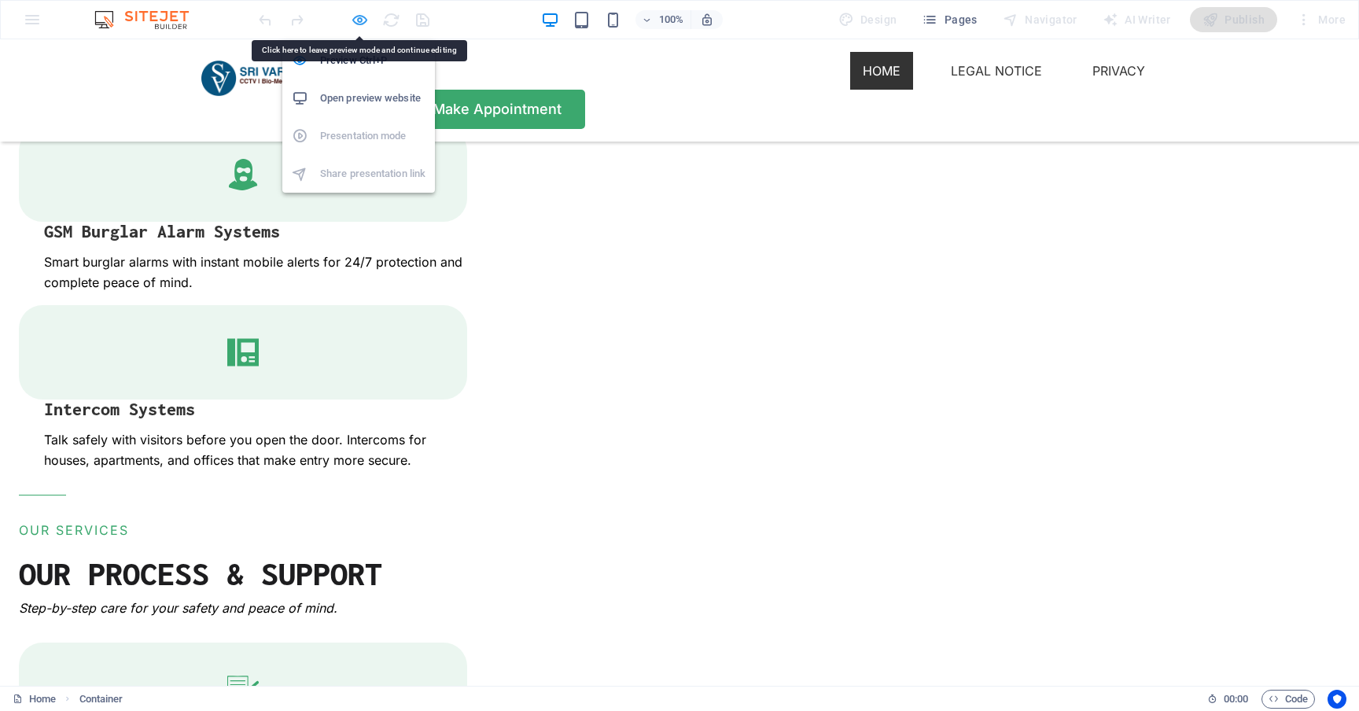
click at [358, 23] on icon "button" at bounding box center [360, 20] width 18 height 18
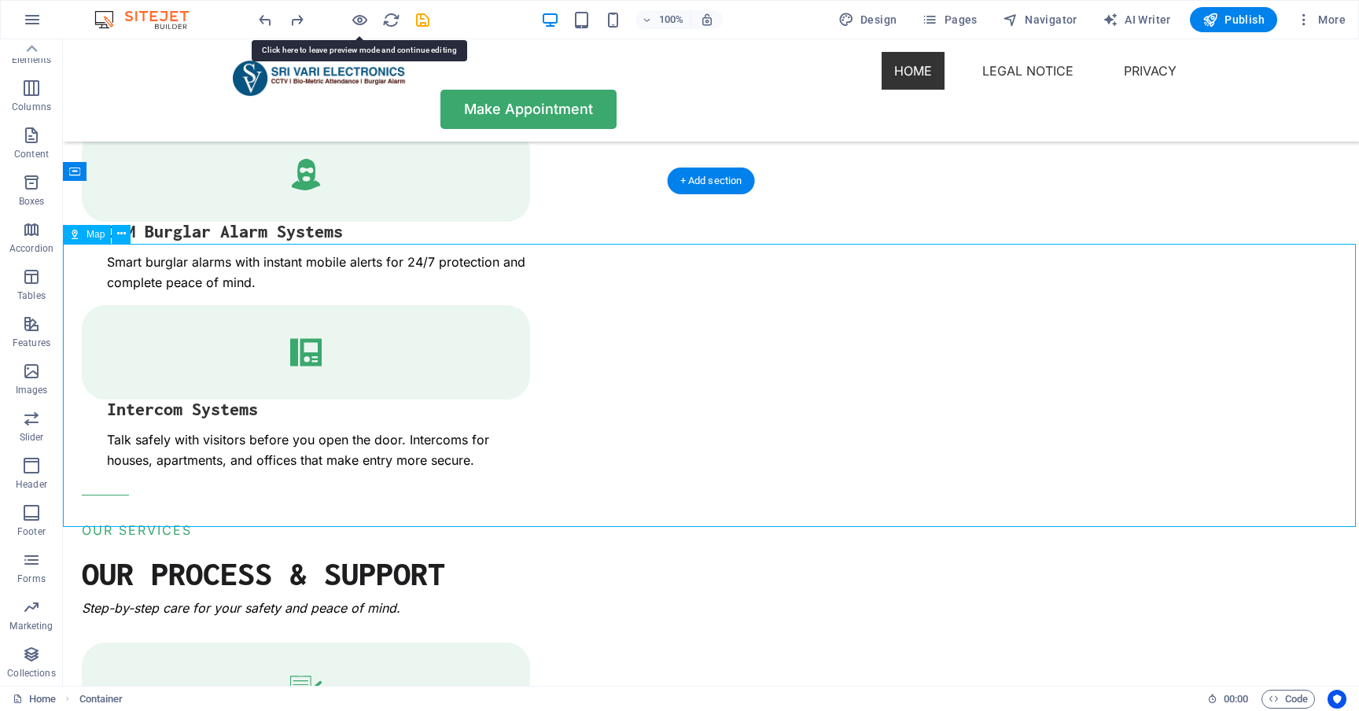
select select "1"
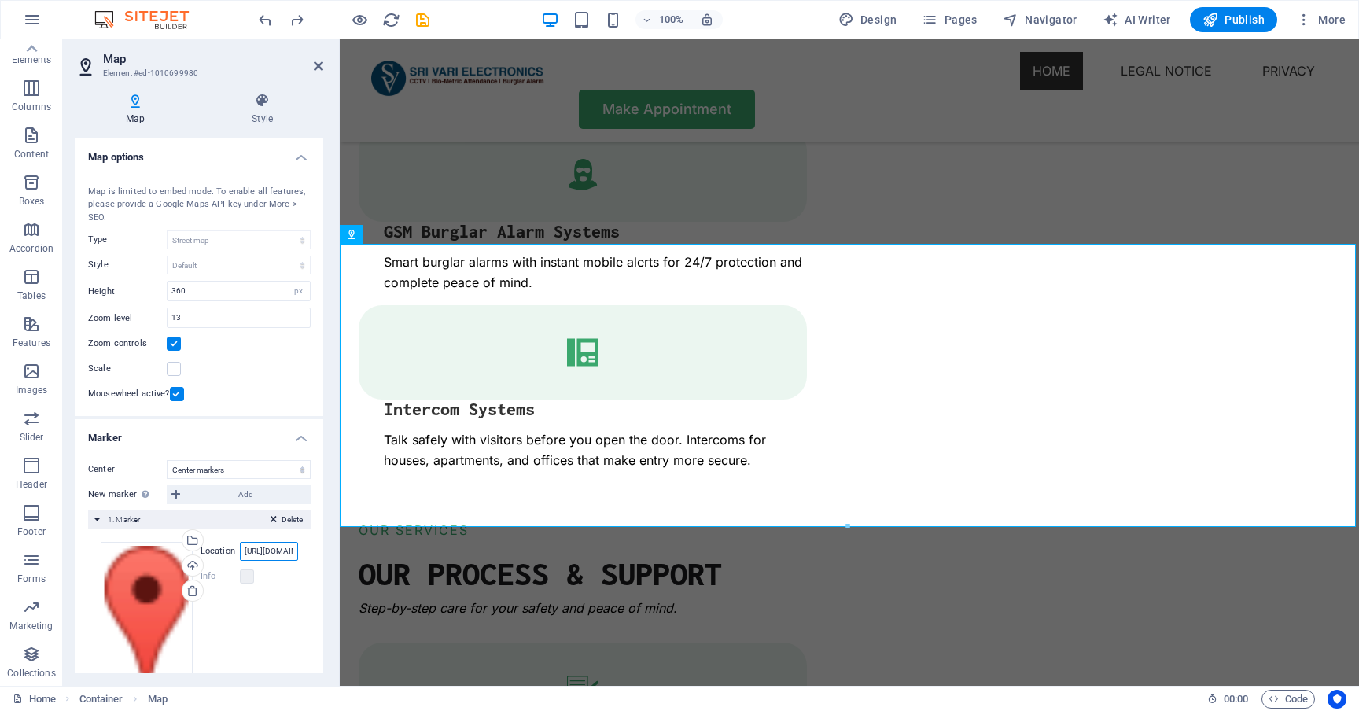
click at [273, 547] on input "[URL][DOMAIN_NAME]" at bounding box center [269, 551] width 58 height 19
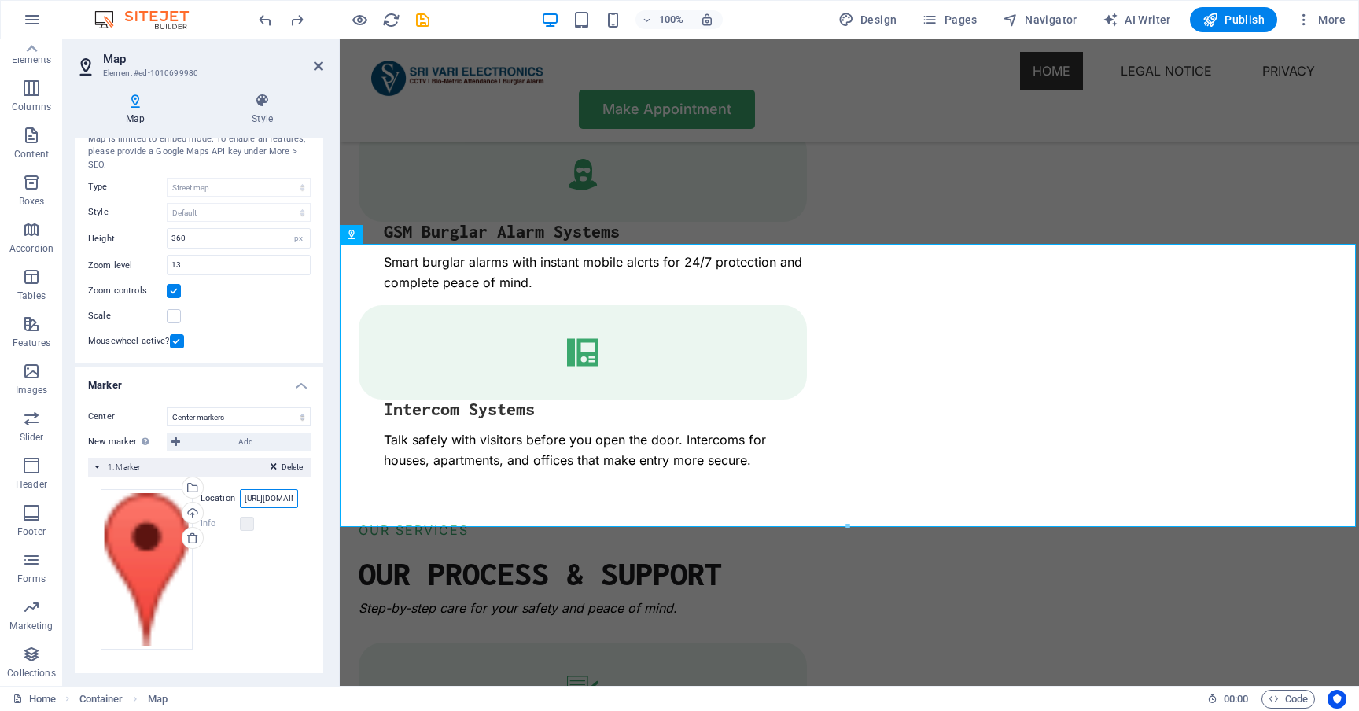
scroll to position [52, 0]
click at [249, 444] on span "Add" at bounding box center [245, 442] width 121 height 19
click at [173, 444] on icon at bounding box center [175, 442] width 9 height 19
click at [230, 341] on div "Mousewheel active?" at bounding box center [199, 342] width 223 height 19
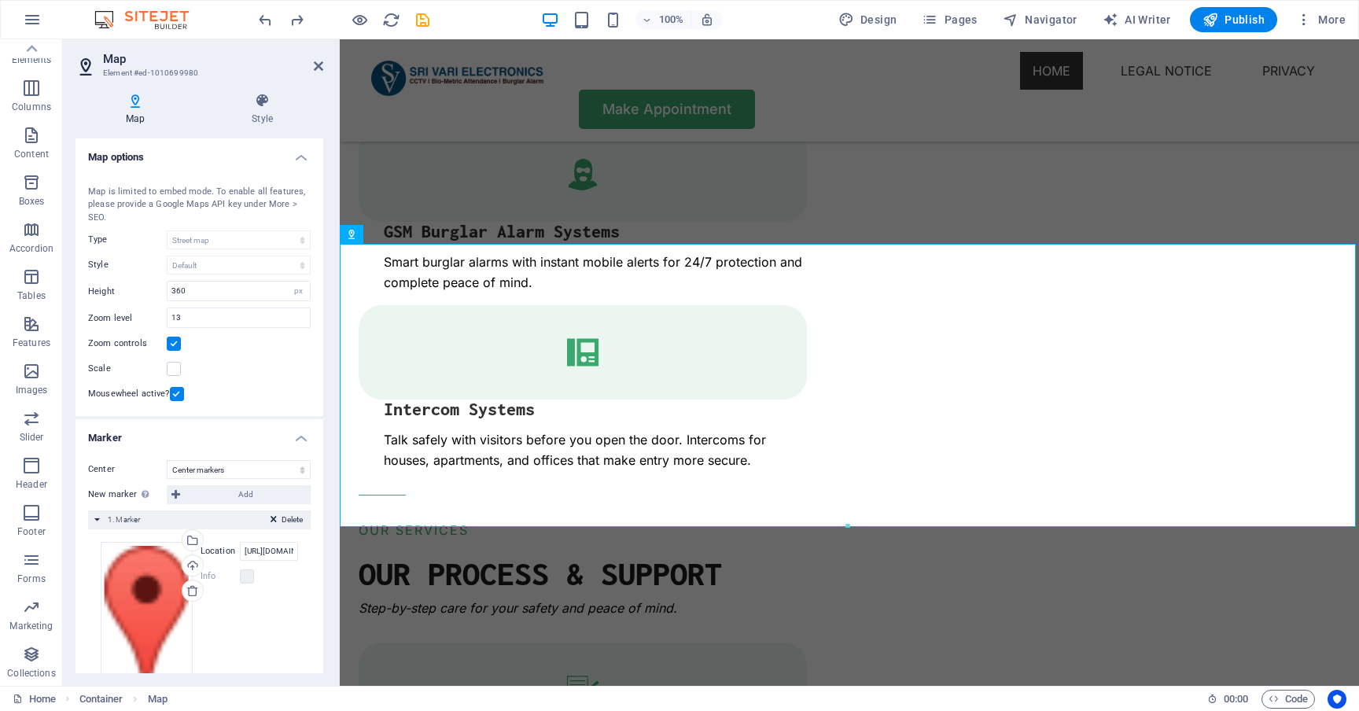
scroll to position [0, 0]
click at [258, 110] on h4 "Style" at bounding box center [262, 109] width 122 height 33
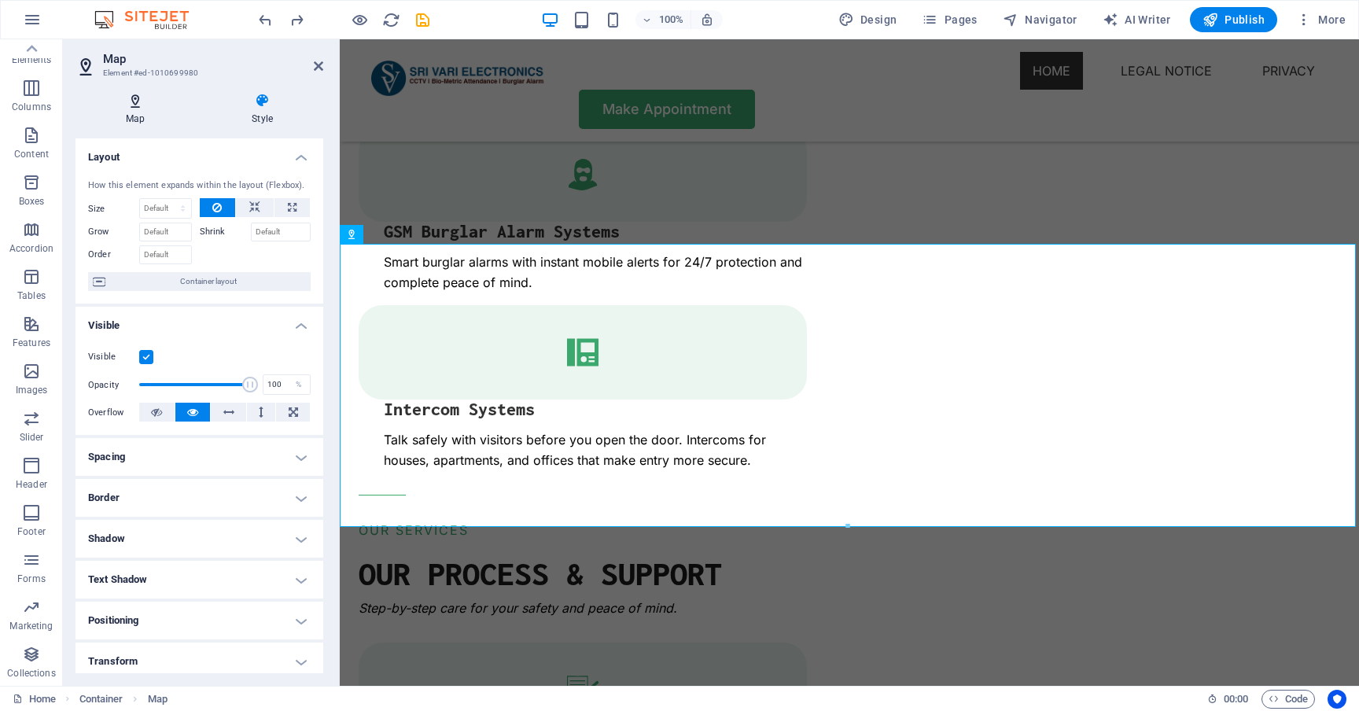
click at [149, 107] on icon at bounding box center [136, 101] width 120 height 16
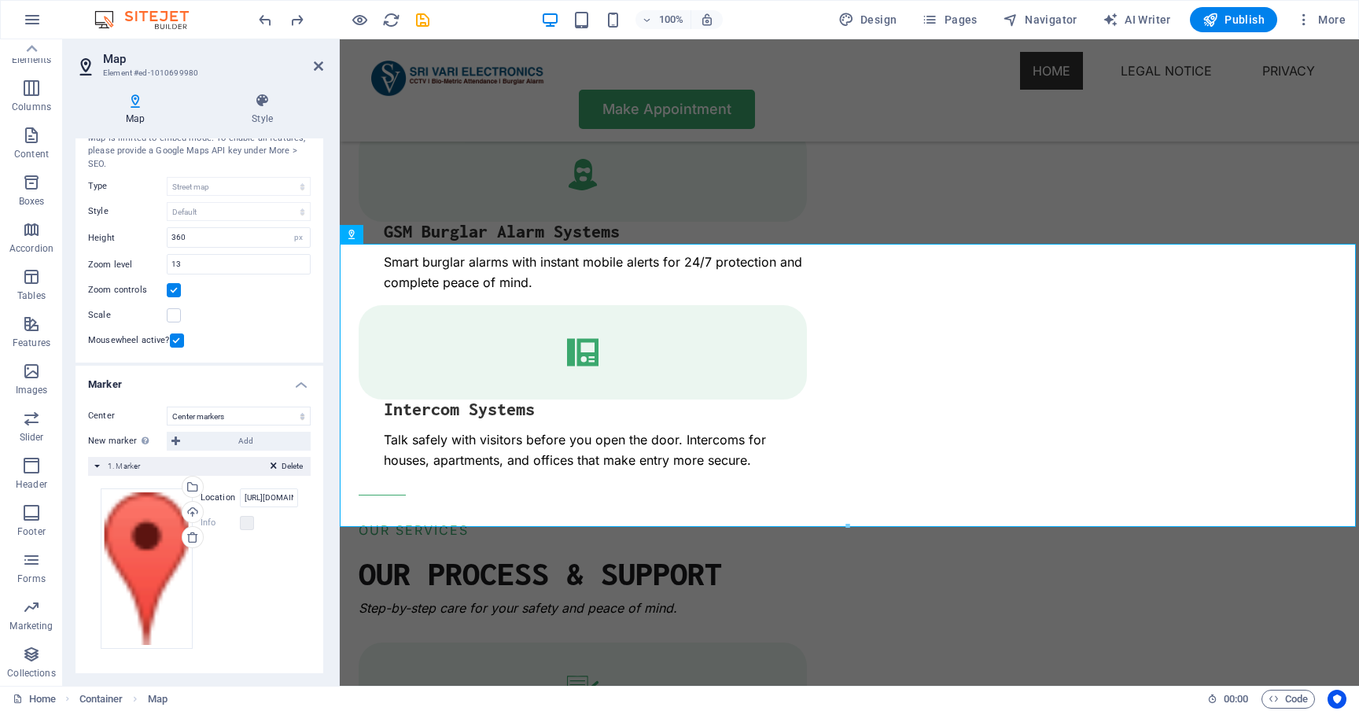
scroll to position [52, 0]
click at [238, 576] on div "Drag files here, click to choose files or select files from Files or our free s…" at bounding box center [199, 570] width 197 height 160
click at [319, 64] on icon at bounding box center [318, 66] width 9 height 13
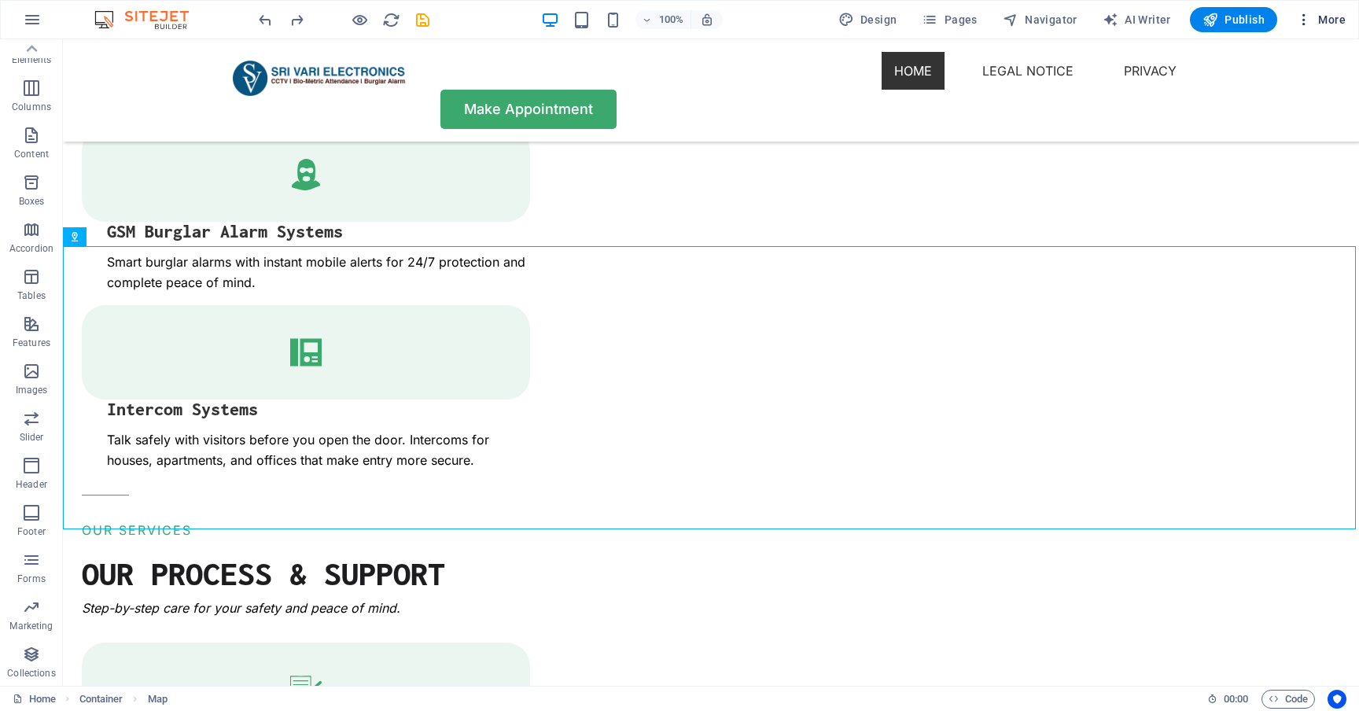
click at [1338, 14] on span "More" at bounding box center [1321, 20] width 50 height 16
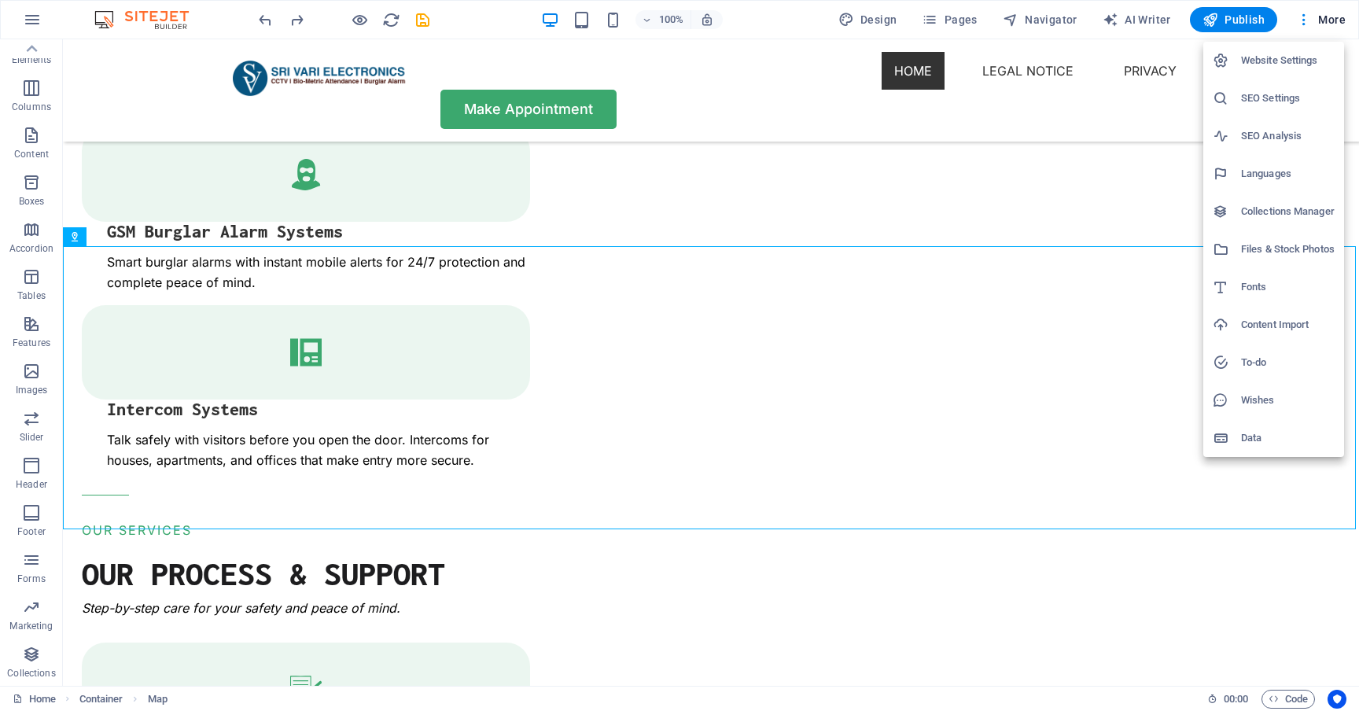
click at [1284, 64] on h6 "Website Settings" at bounding box center [1288, 60] width 94 height 19
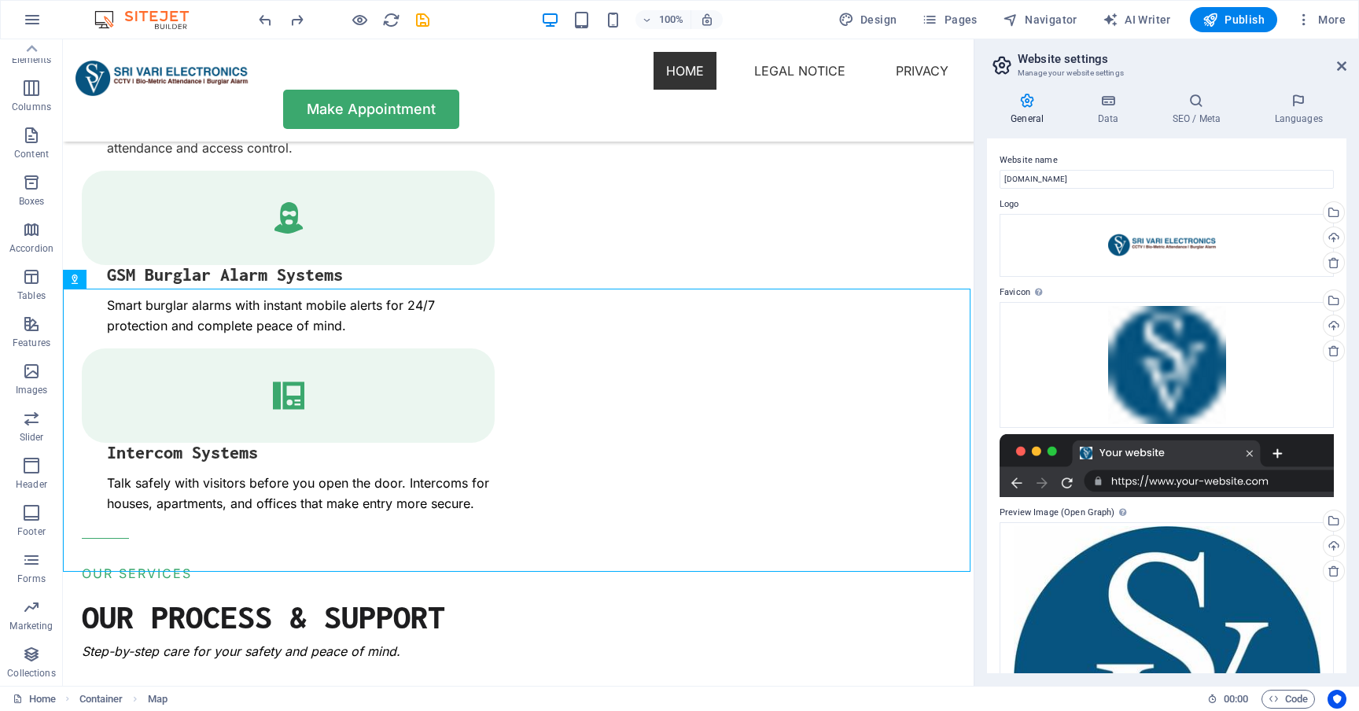
scroll to position [0, 0]
click at [1125, 115] on h4 "Data" at bounding box center [1111, 109] width 75 height 33
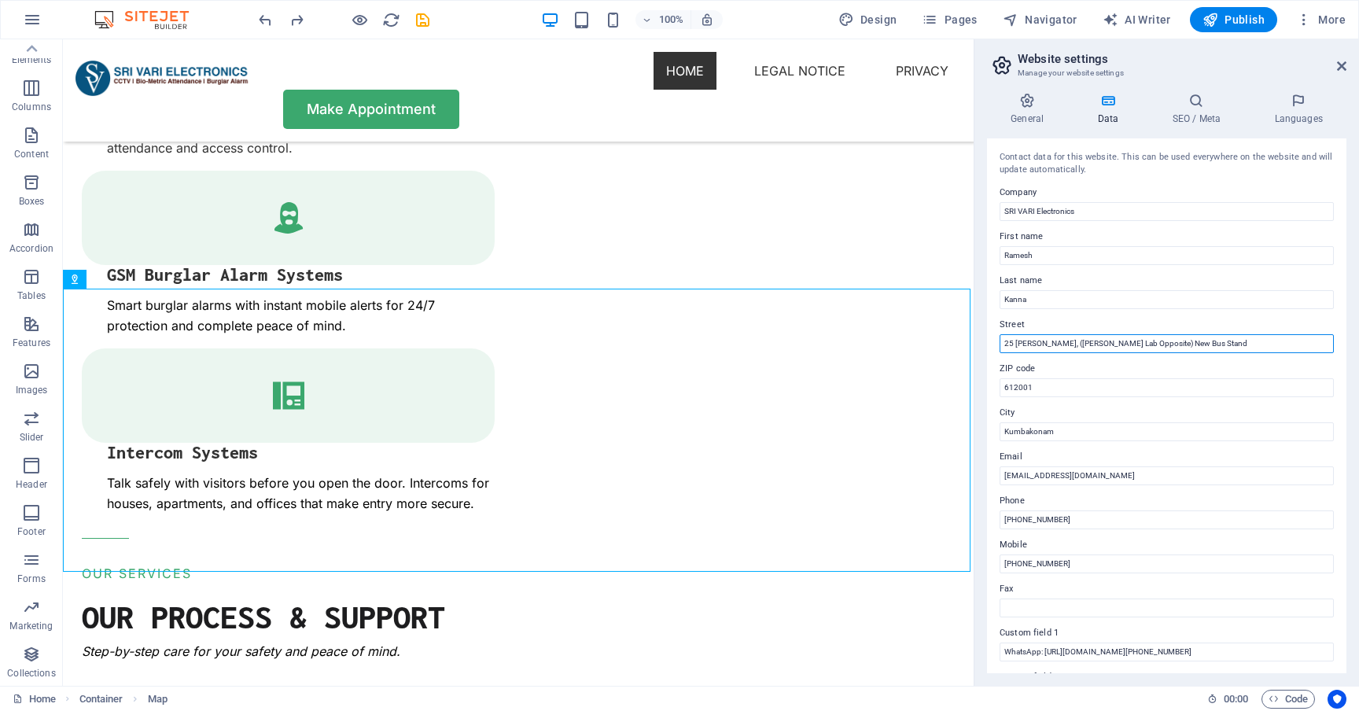
click at [1229, 342] on input "25 [PERSON_NAME], ([PERSON_NAME] Lab Opposite) New Bus Stand" at bounding box center [1167, 343] width 334 height 19
click at [1188, 101] on icon at bounding box center [1196, 101] width 96 height 16
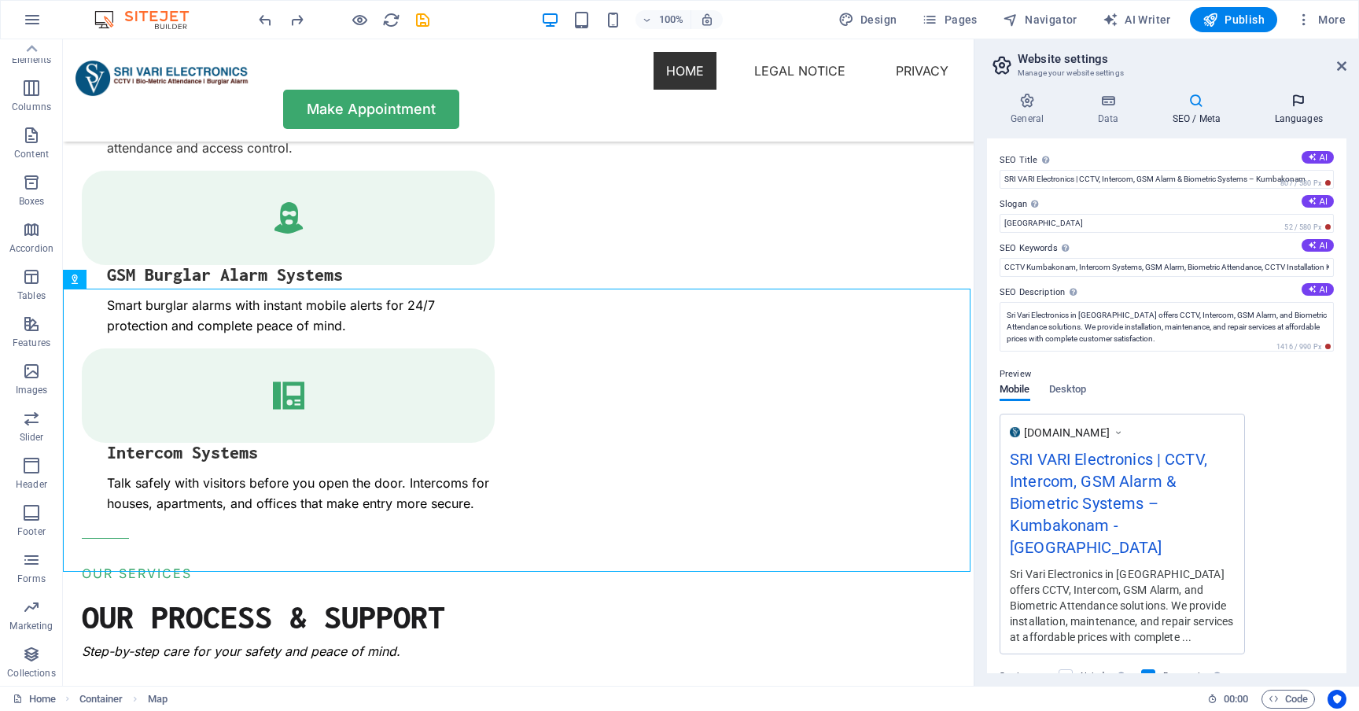
click at [1291, 107] on icon at bounding box center [1298, 101] width 96 height 16
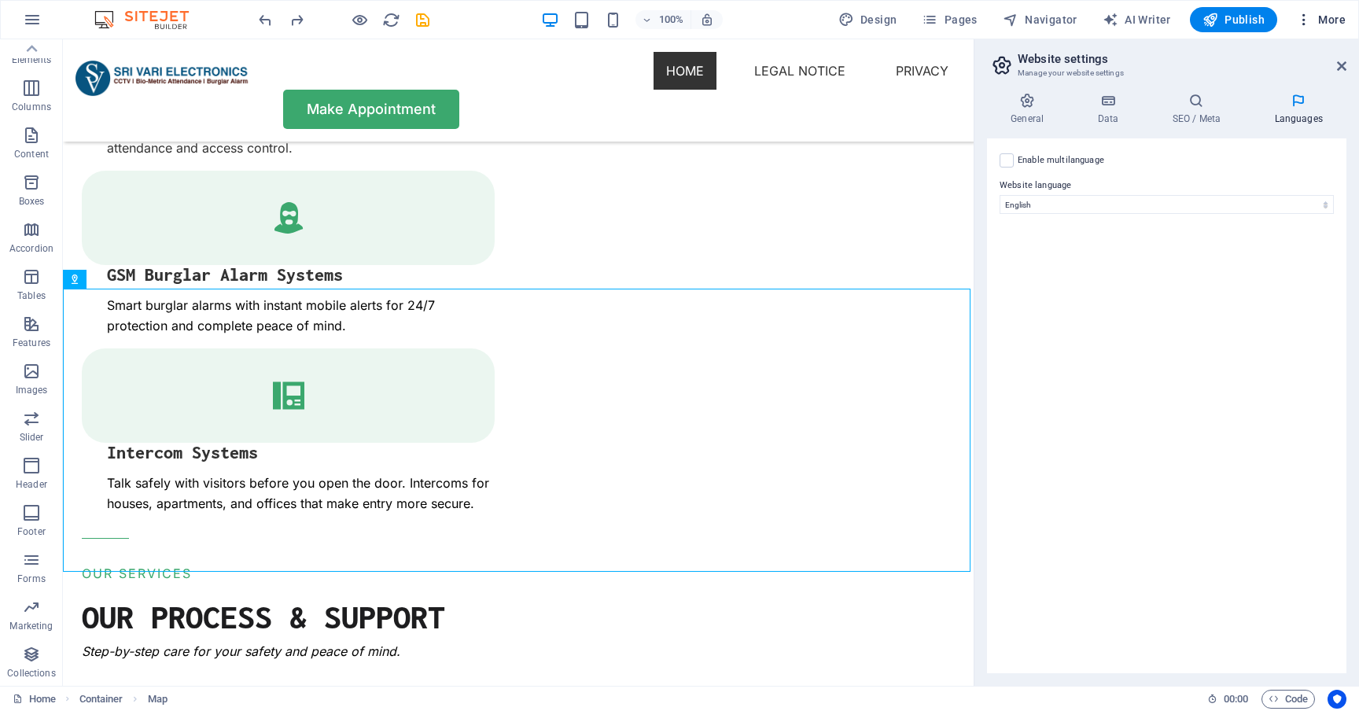
click at [1324, 19] on span "More" at bounding box center [1321, 20] width 50 height 16
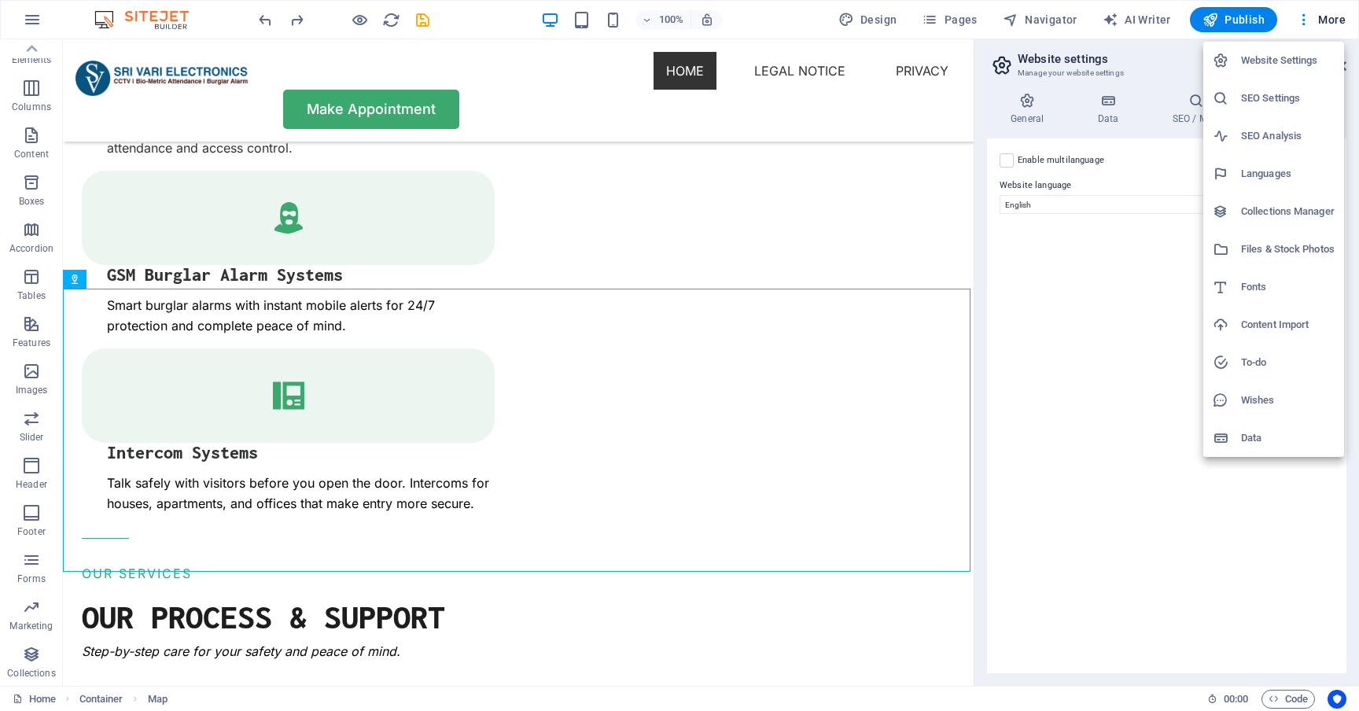
click at [1261, 216] on h6 "Collections Manager" at bounding box center [1288, 211] width 94 height 19
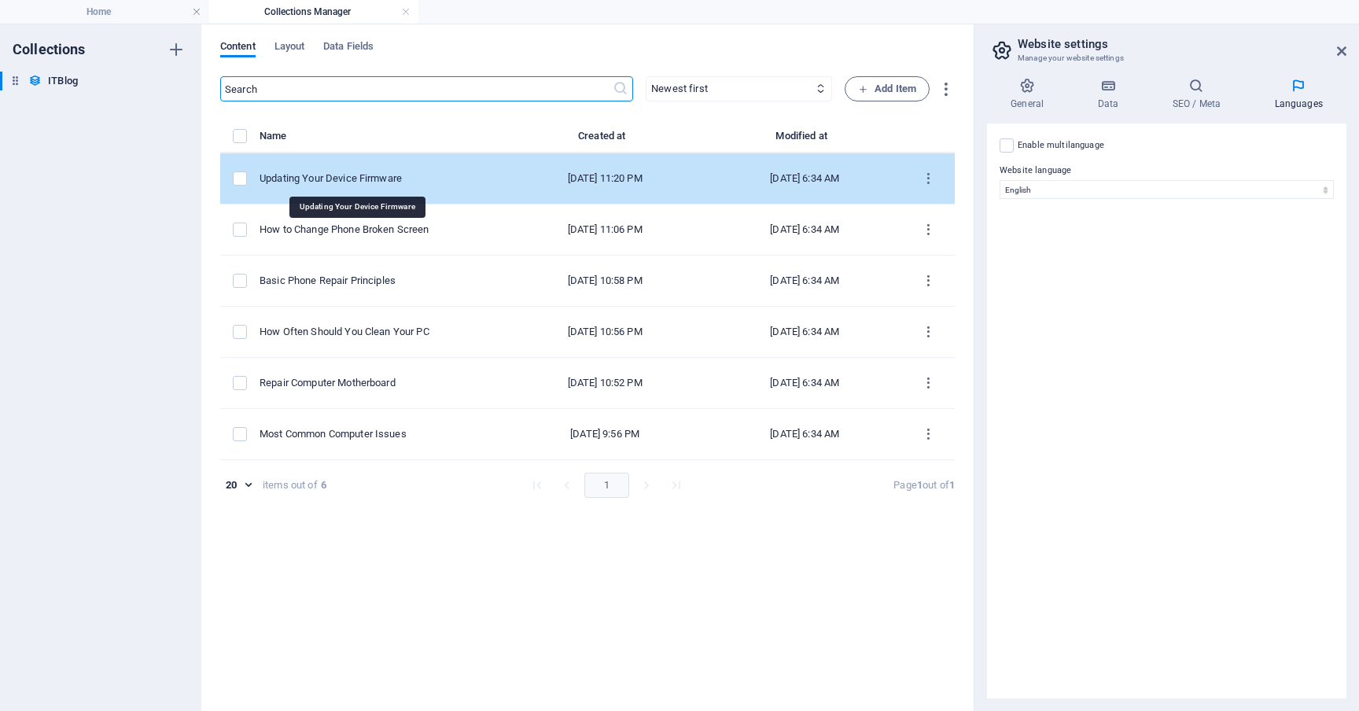
click at [328, 180] on div "Updating Your Device Firmware" at bounding box center [375, 178] width 230 height 14
select select "Mobile"
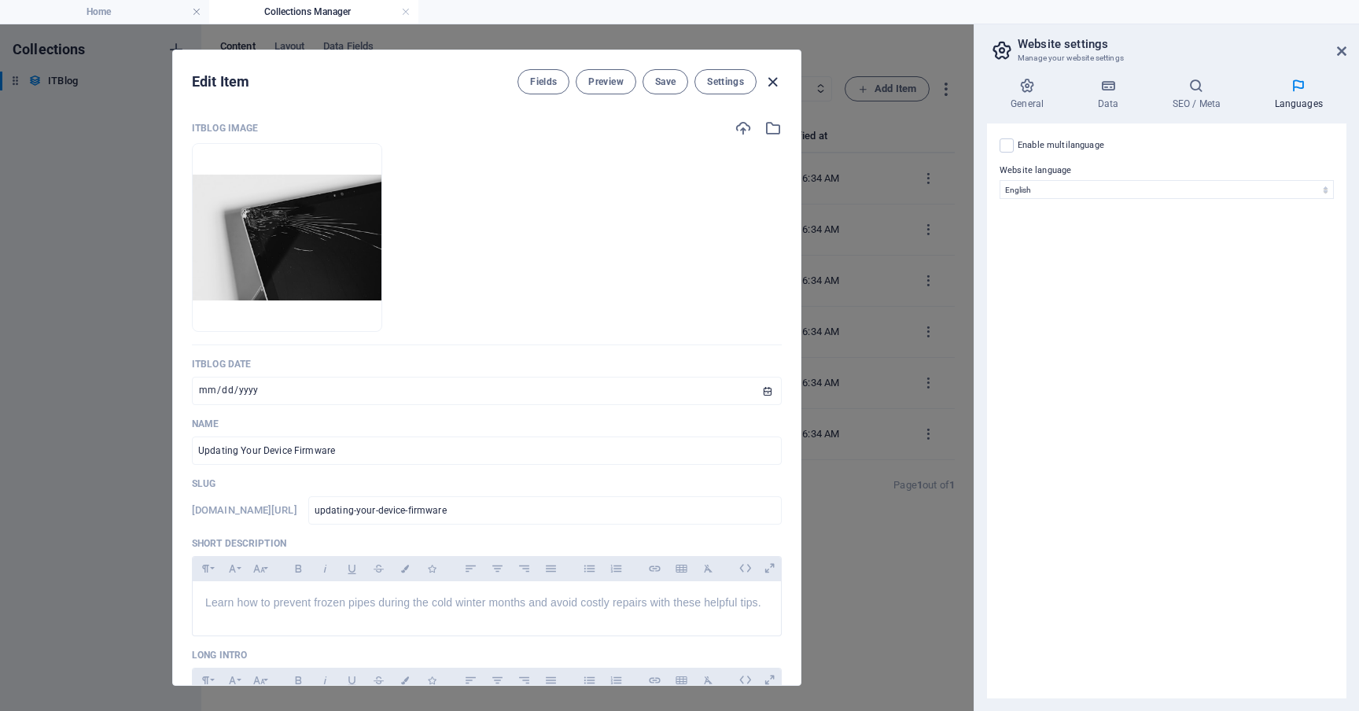
click at [773, 78] on icon "button" at bounding box center [773, 82] width 18 height 18
type input "[DATE]"
type input "updating-your-device-firmware"
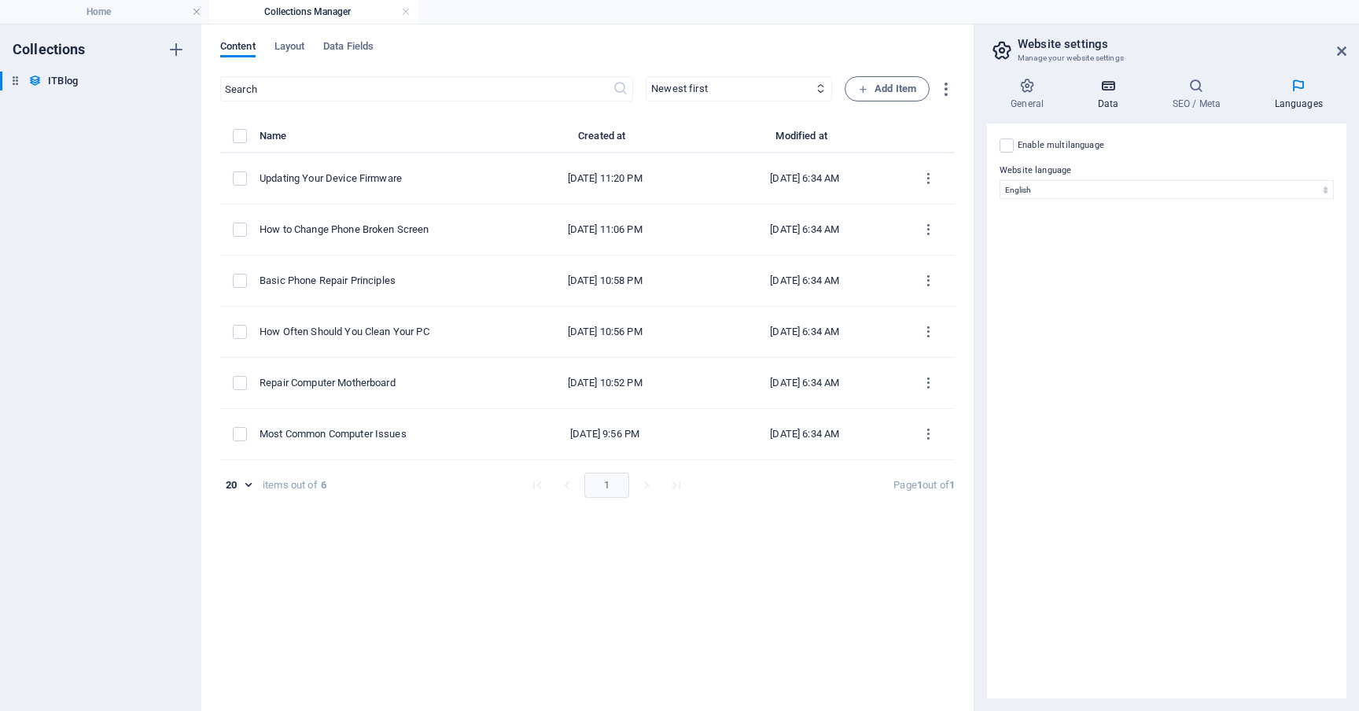
click at [1110, 98] on h4 "Data" at bounding box center [1111, 94] width 75 height 33
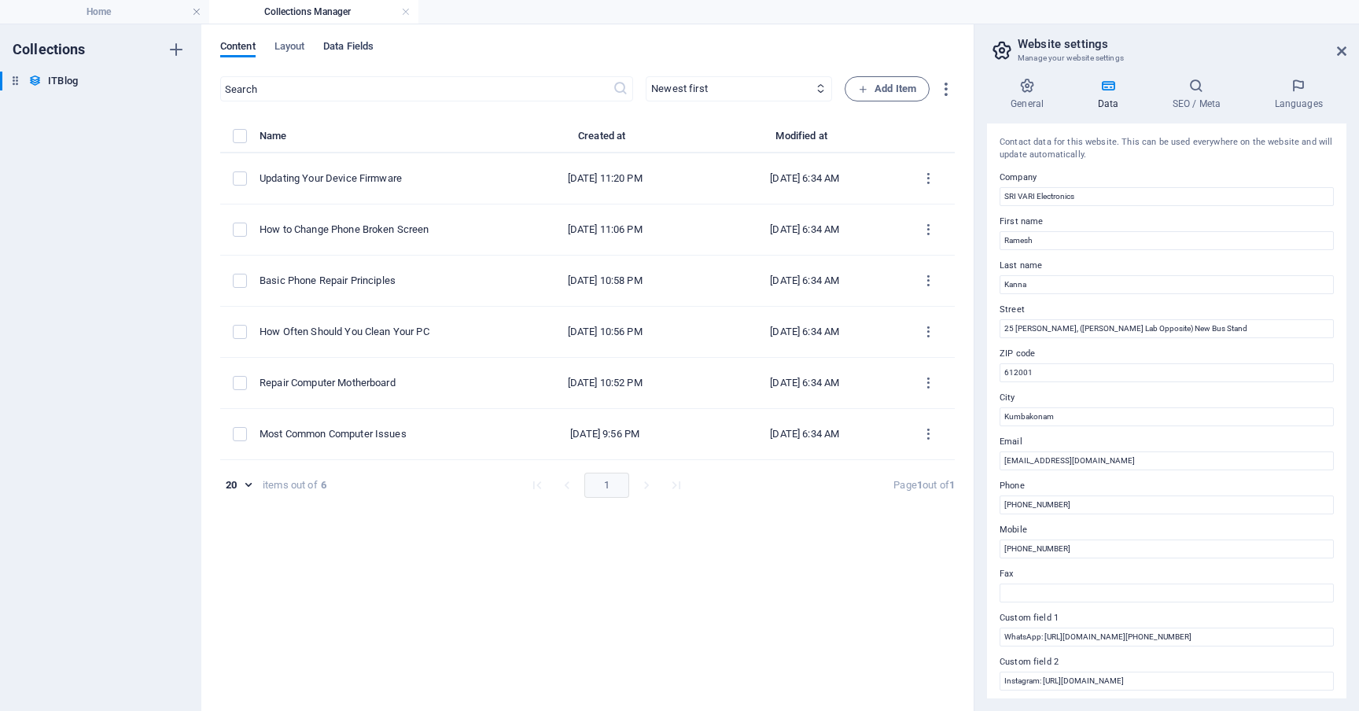
click at [338, 50] on span "Data Fields" at bounding box center [348, 48] width 50 height 22
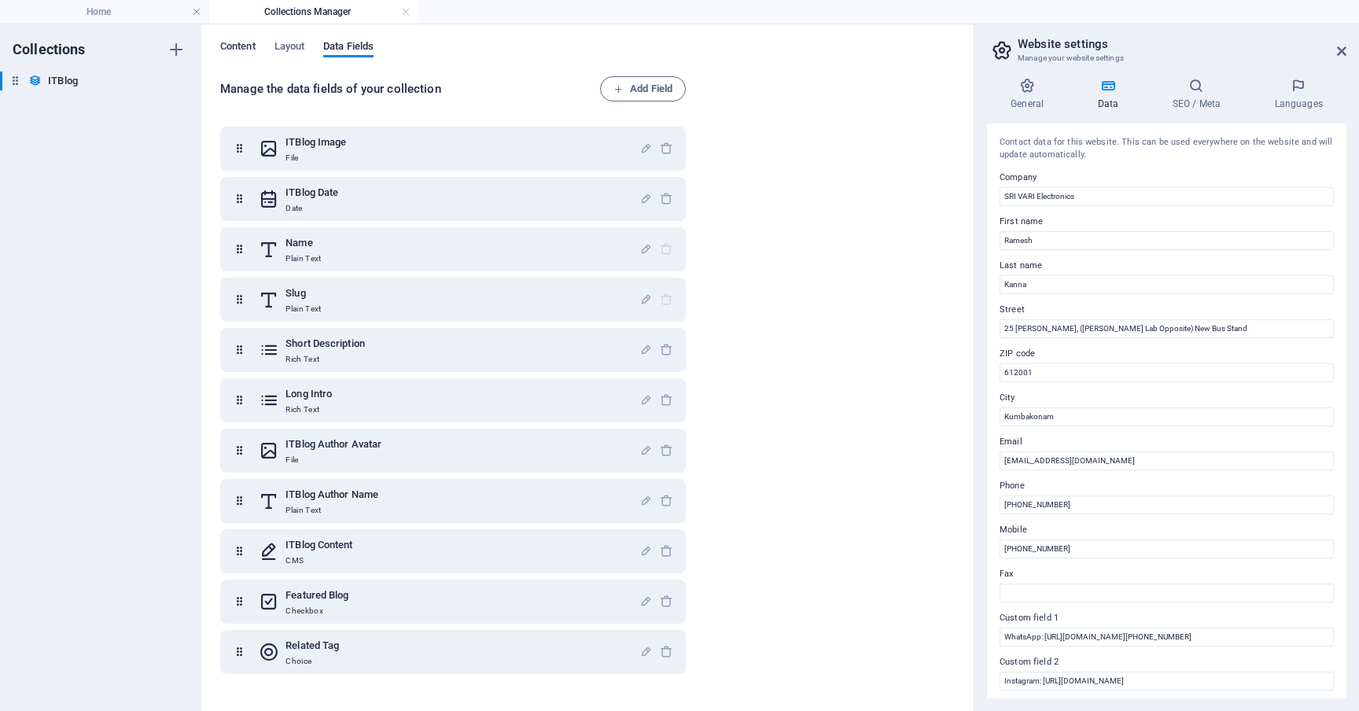
click at [241, 50] on span "Content" at bounding box center [237, 48] width 35 height 22
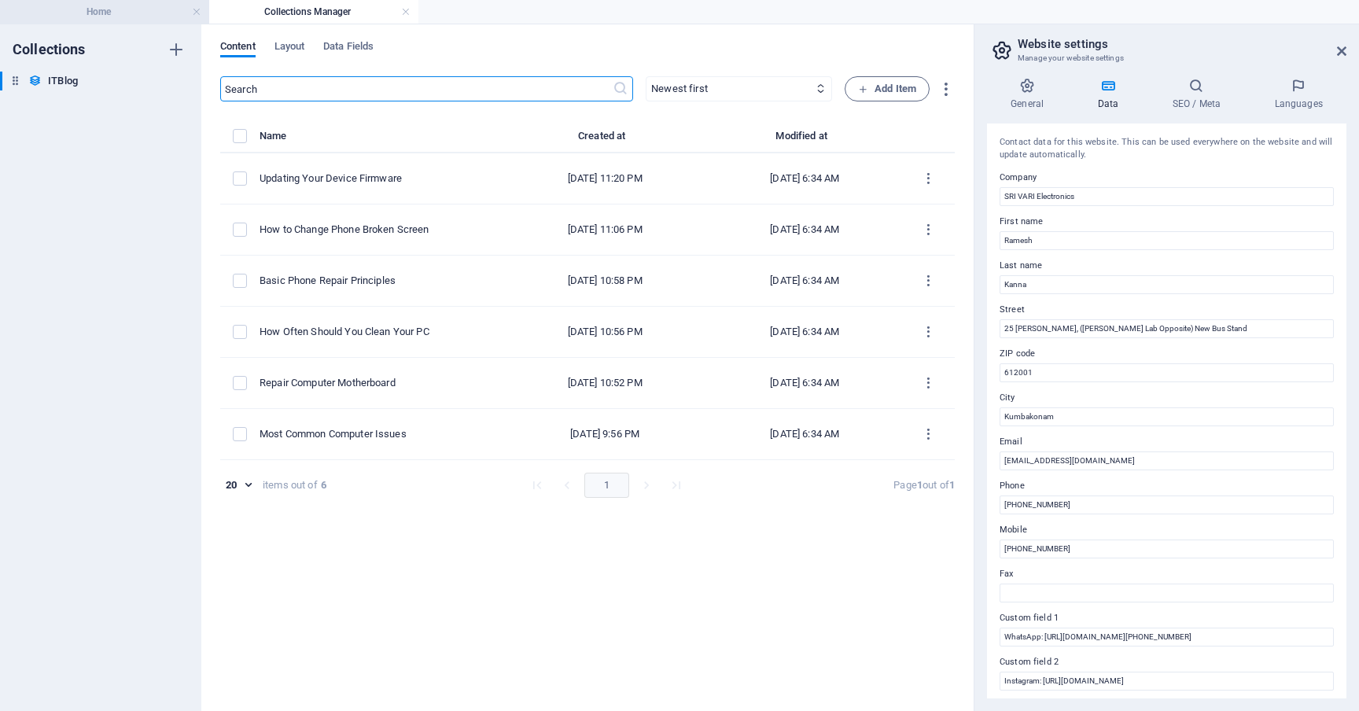
click at [115, 22] on li "Home" at bounding box center [104, 12] width 209 height 24
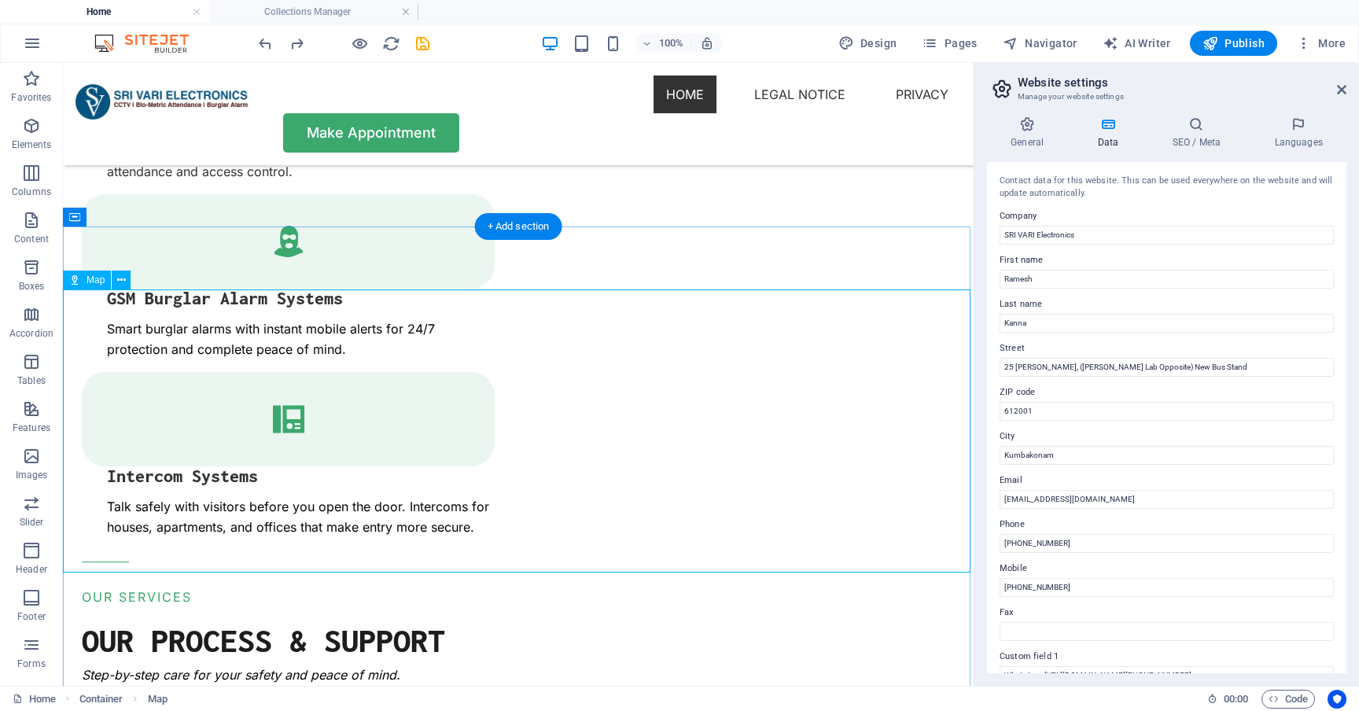
click at [87, 280] on span "Map" at bounding box center [96, 279] width 18 height 9
select select "1"
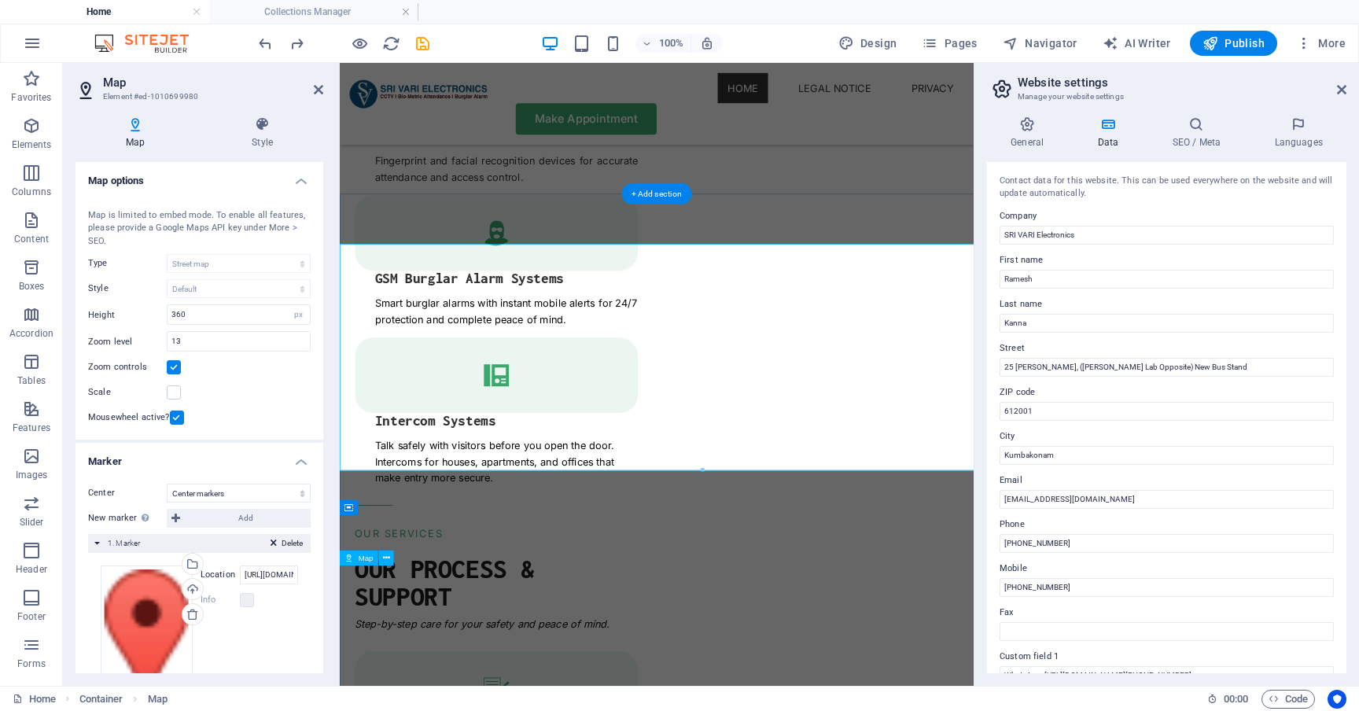
click at [87, 280] on div "Map center [STREET_ADDRESS][US_STATE] Hartford Map is limited to embed mode. To…" at bounding box center [200, 315] width 248 height 250
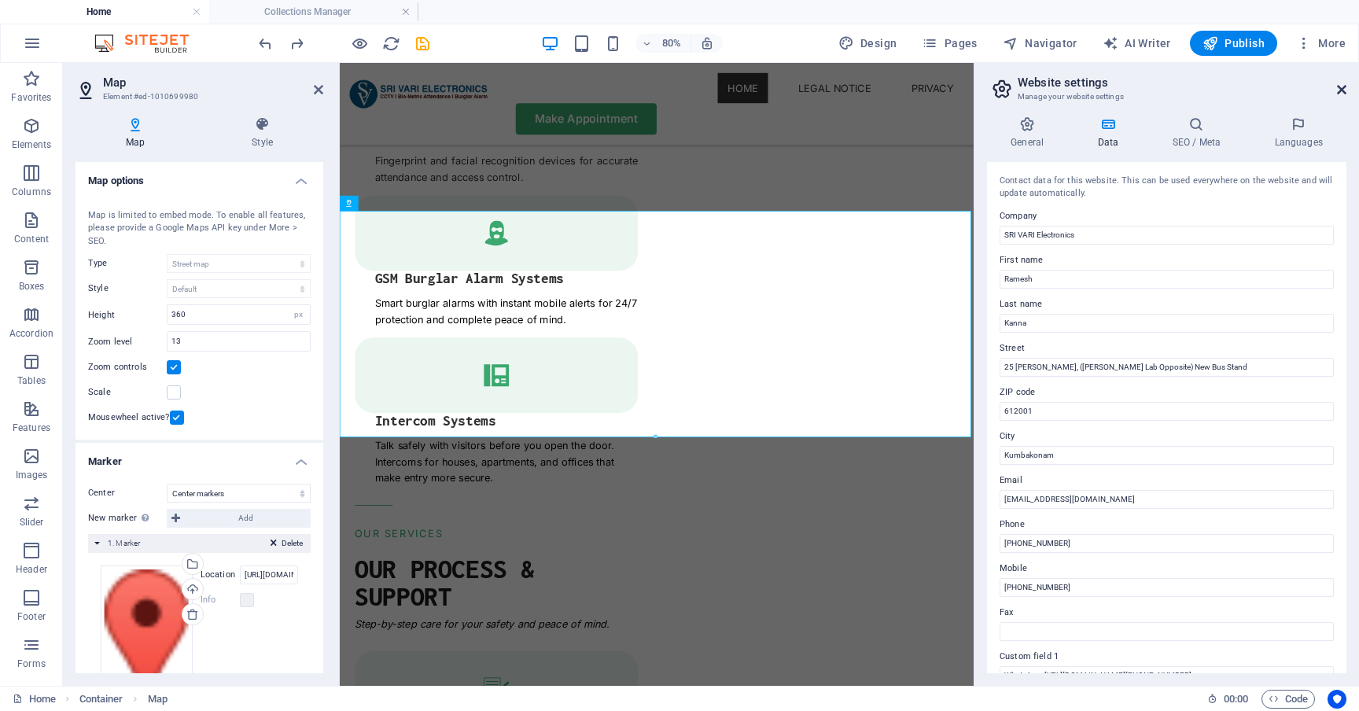
click at [1341, 96] on link at bounding box center [1341, 89] width 9 height 13
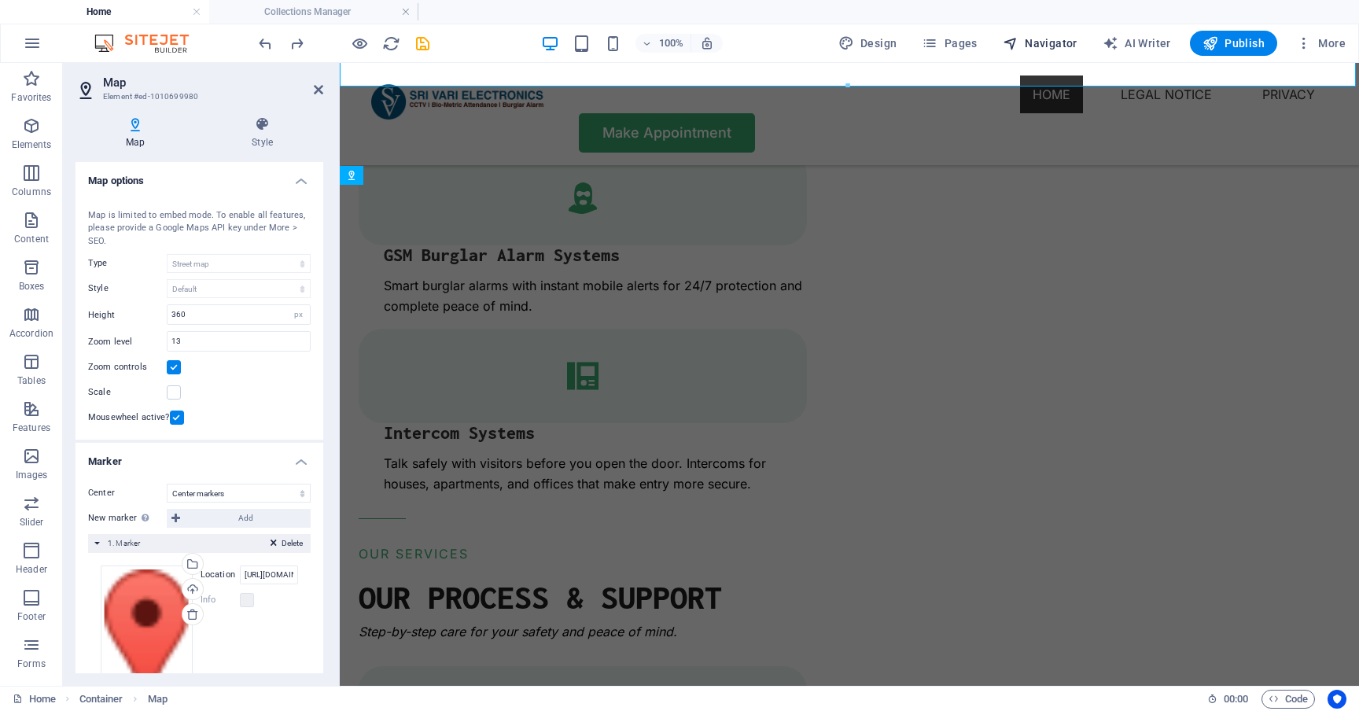
click at [1069, 46] on span "Navigator" at bounding box center [1040, 43] width 75 height 16
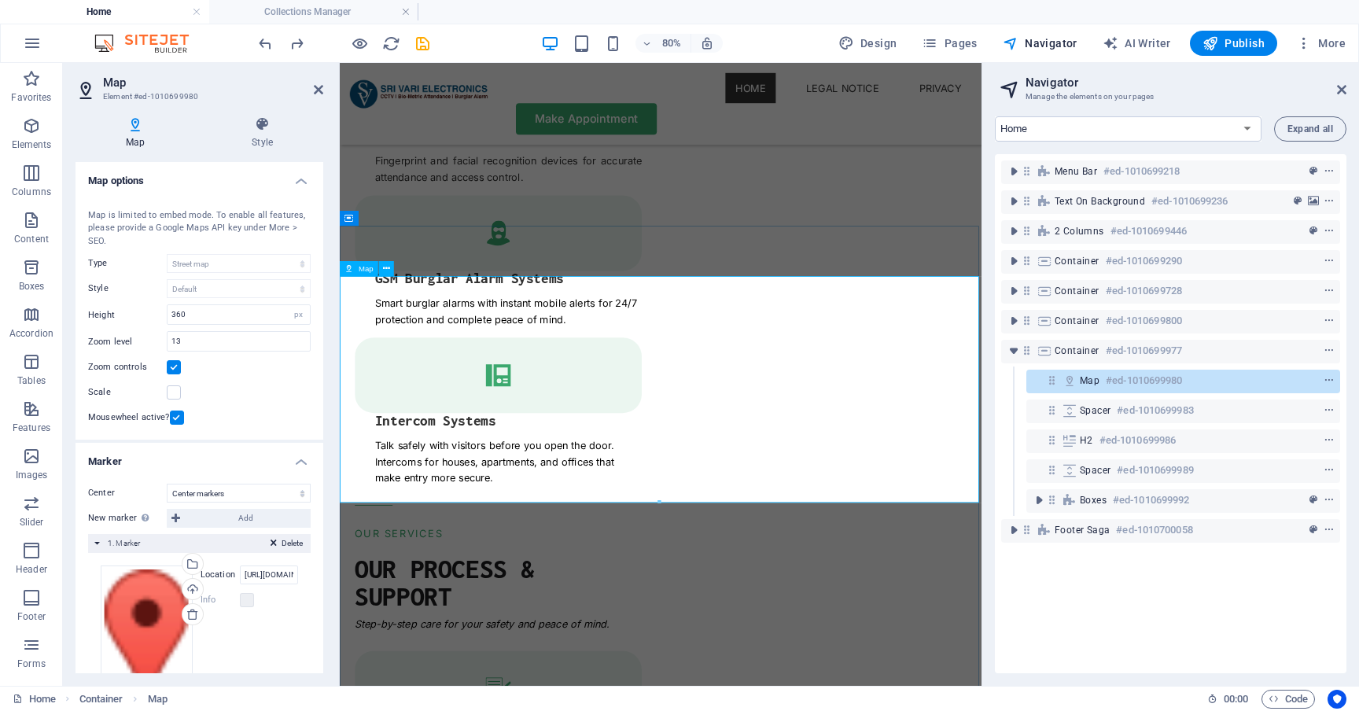
click at [1088, 379] on span "Map" at bounding box center [1090, 380] width 20 height 13
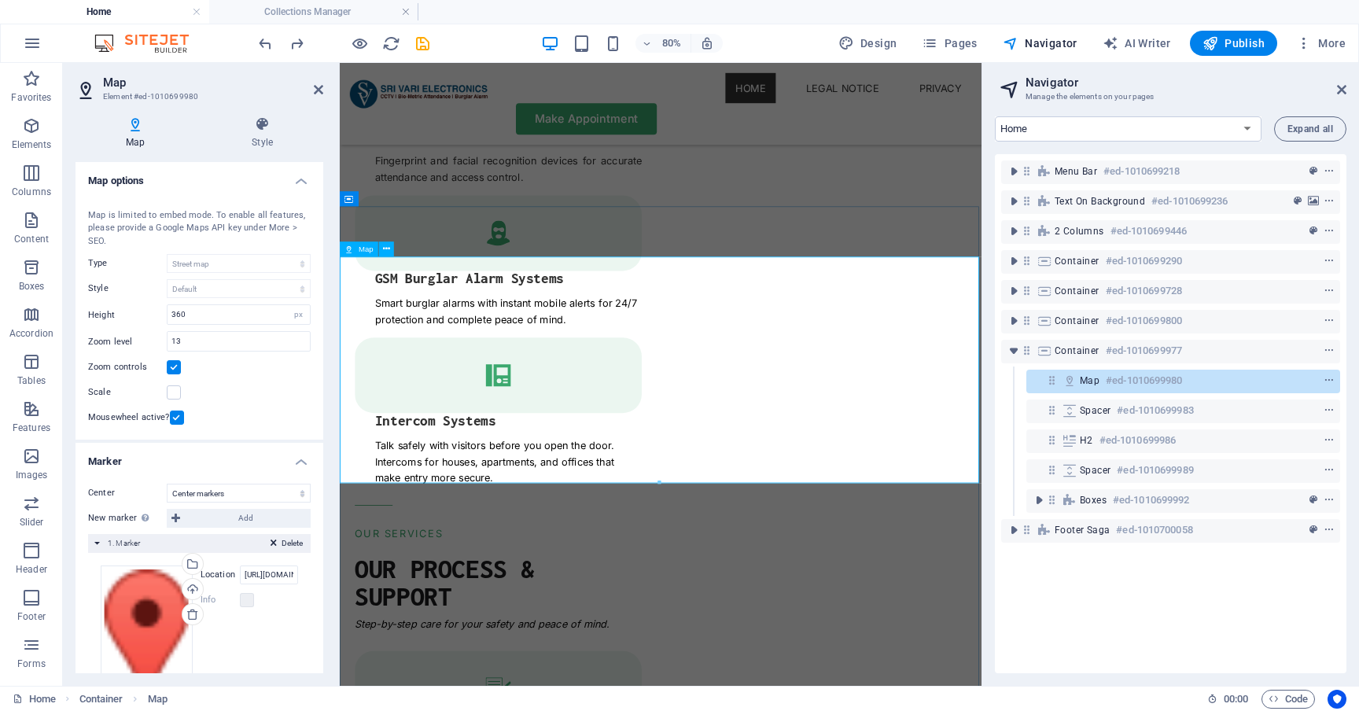
click at [1088, 379] on span "Map" at bounding box center [1090, 380] width 20 height 13
click at [1328, 378] on icon "context-menu" at bounding box center [1329, 380] width 11 height 11
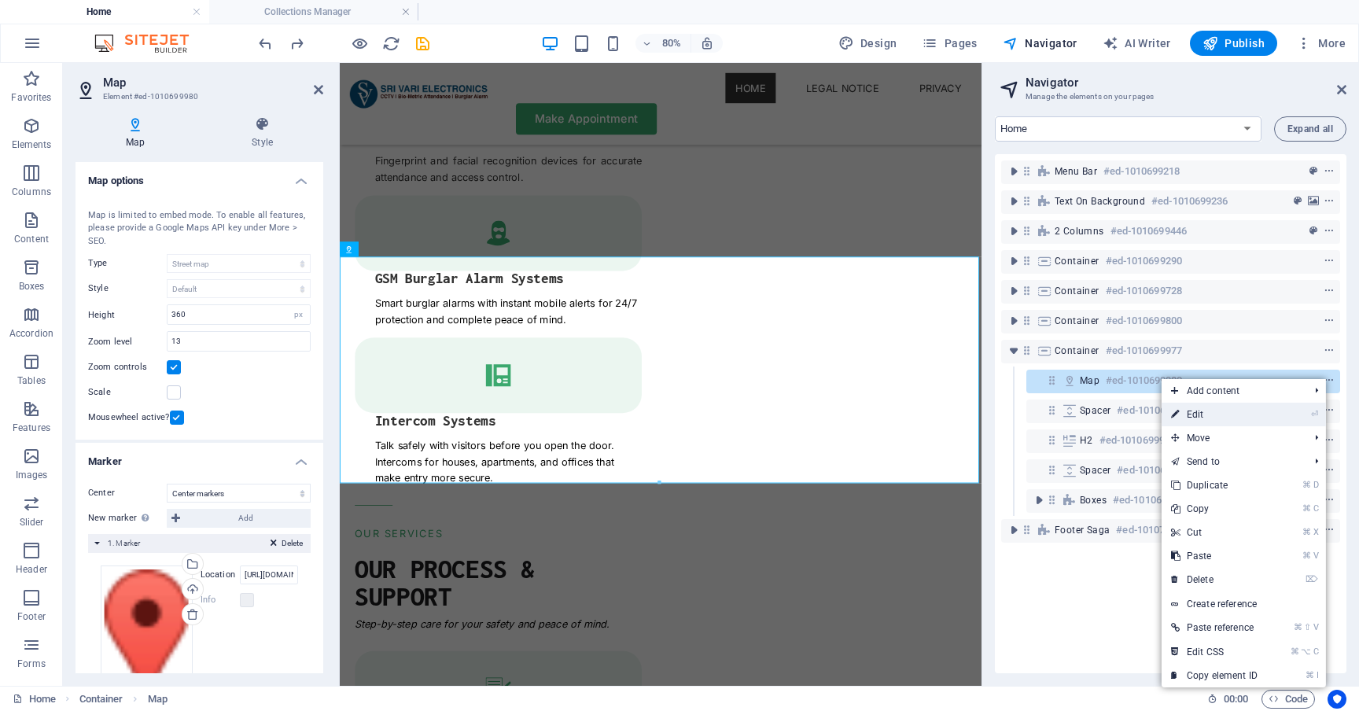
click at [1215, 411] on link "⏎ Edit" at bounding box center [1214, 415] width 105 height 24
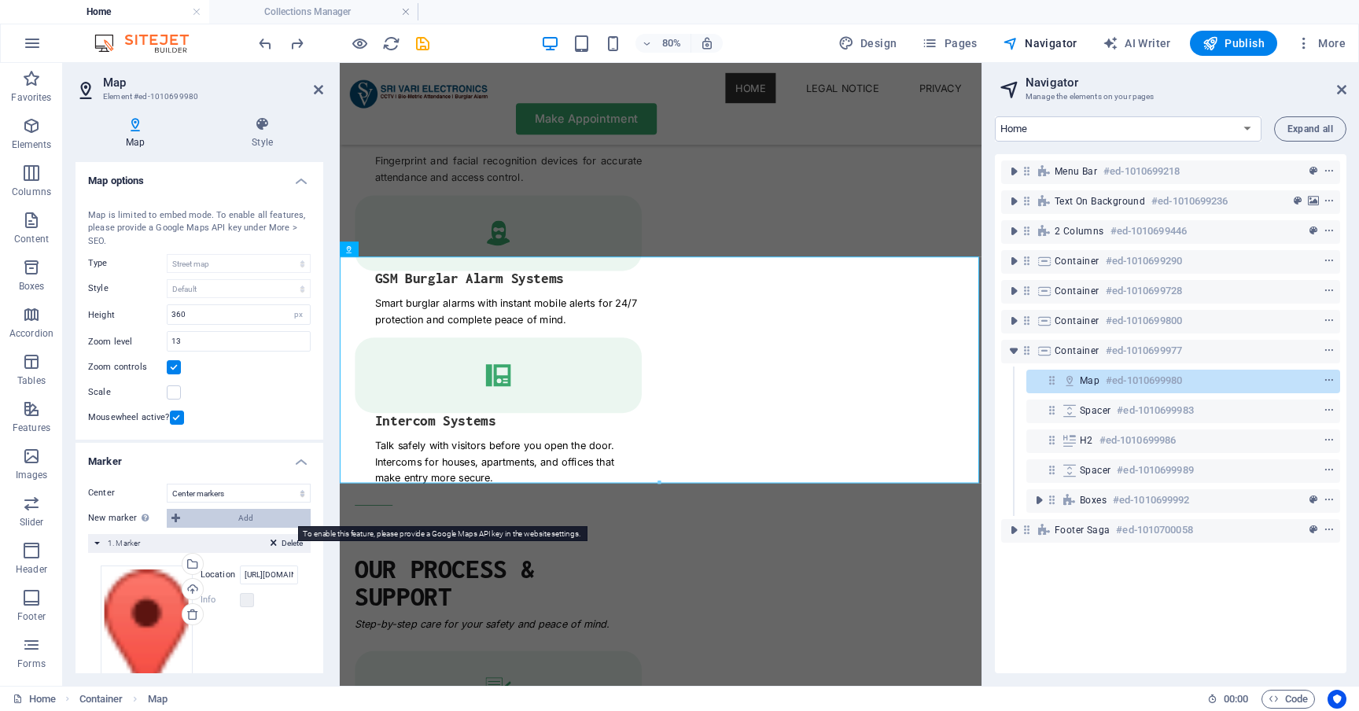
click at [280, 519] on span "Add" at bounding box center [245, 518] width 121 height 19
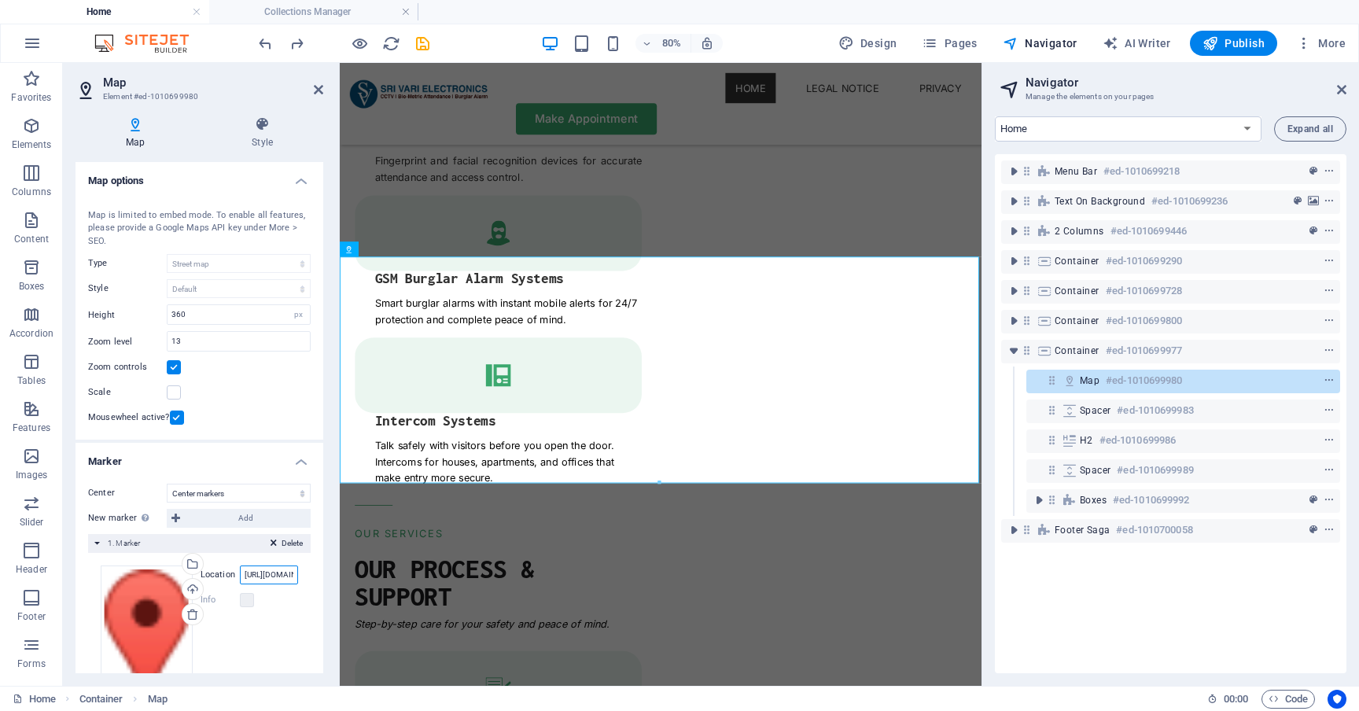
click at [272, 580] on input "[URL][DOMAIN_NAME]" at bounding box center [269, 574] width 58 height 19
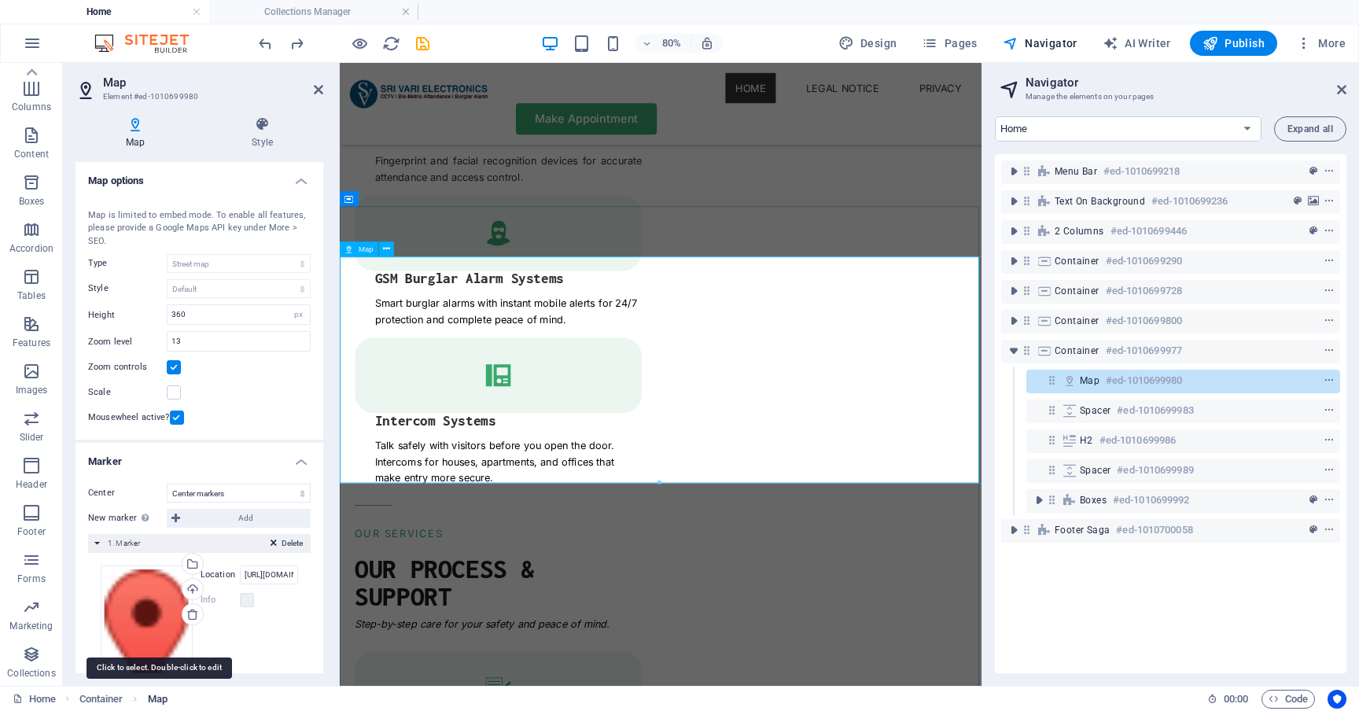
click at [157, 699] on span "Map" at bounding box center [158, 699] width 20 height 19
click at [1329, 379] on icon "context-menu" at bounding box center [1329, 380] width 11 height 11
click at [314, 87] on icon at bounding box center [318, 89] width 9 height 13
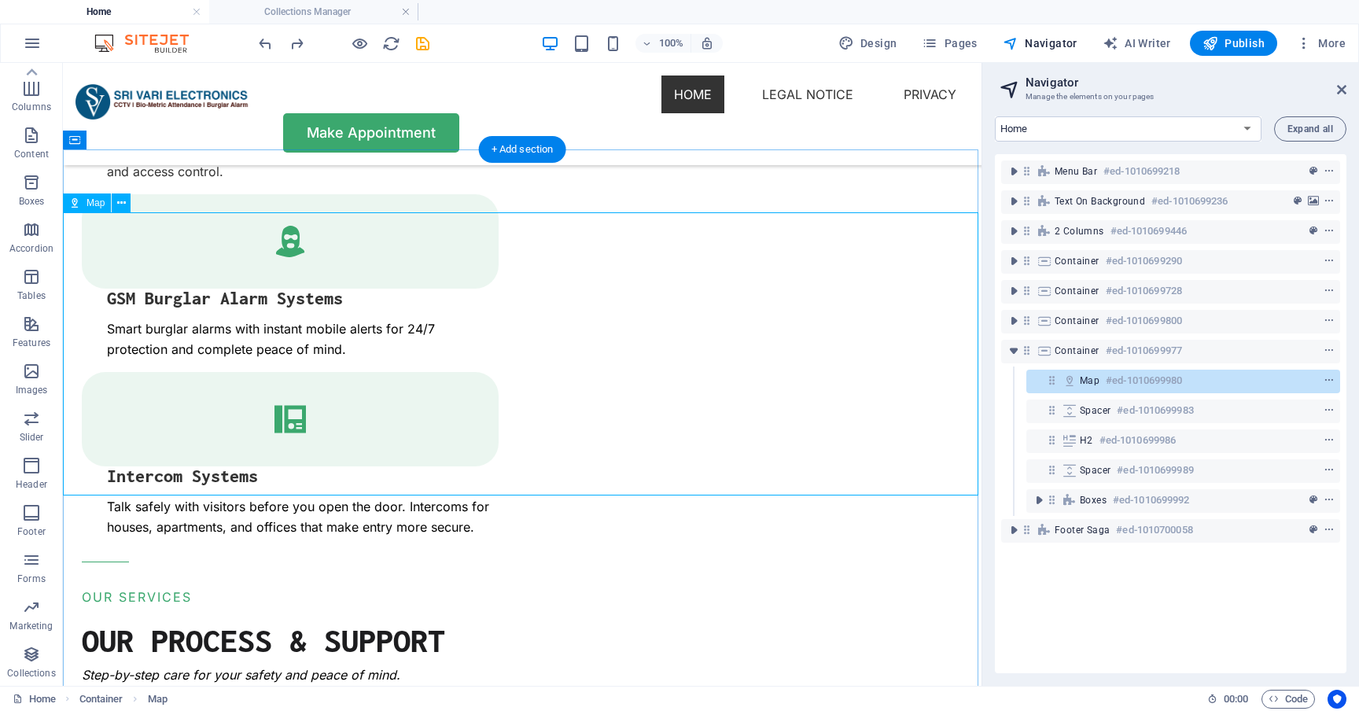
select select "1"
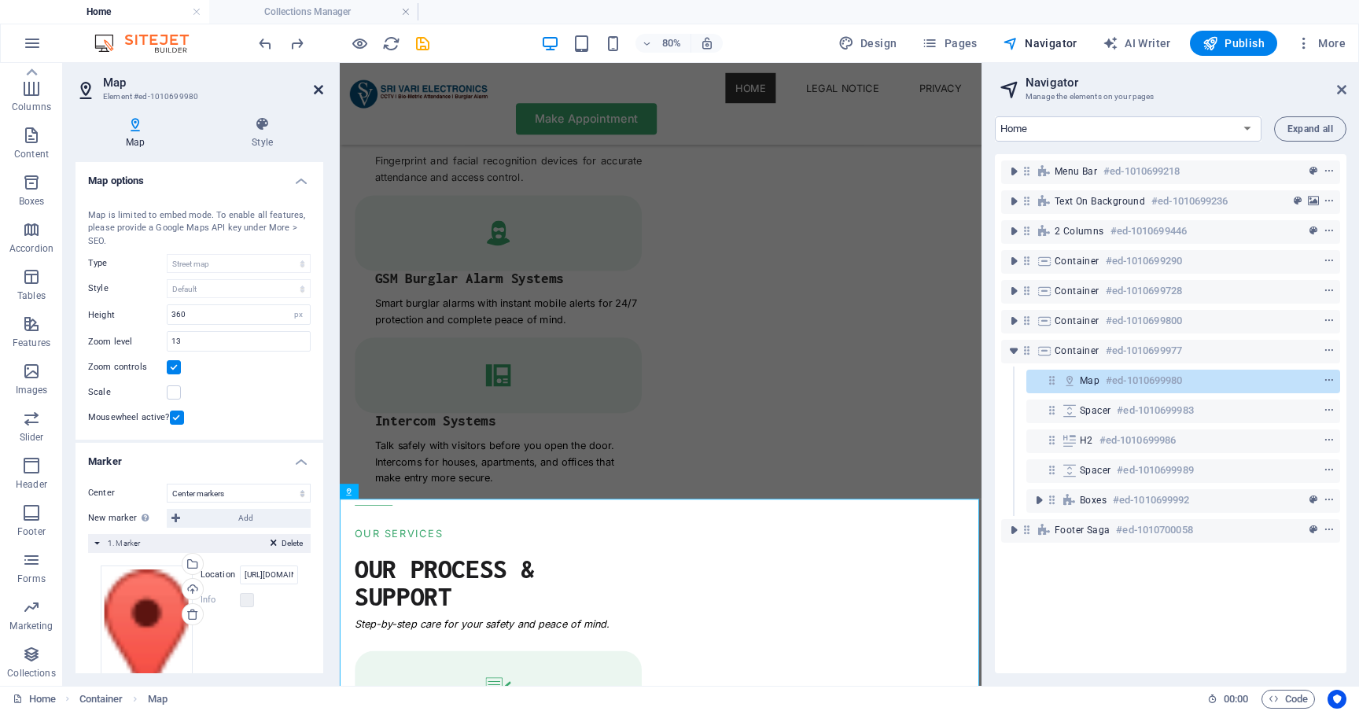
click at [318, 90] on icon at bounding box center [318, 89] width 9 height 13
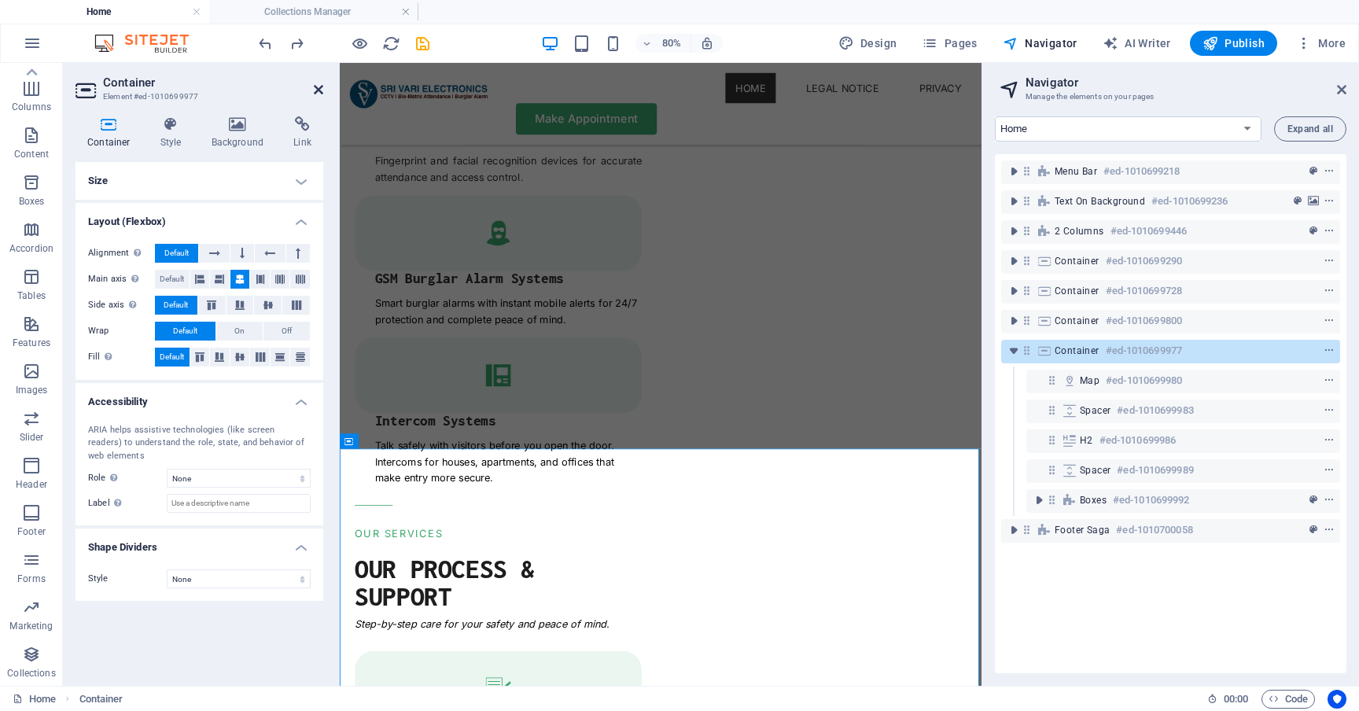
click at [316, 90] on icon at bounding box center [318, 89] width 9 height 13
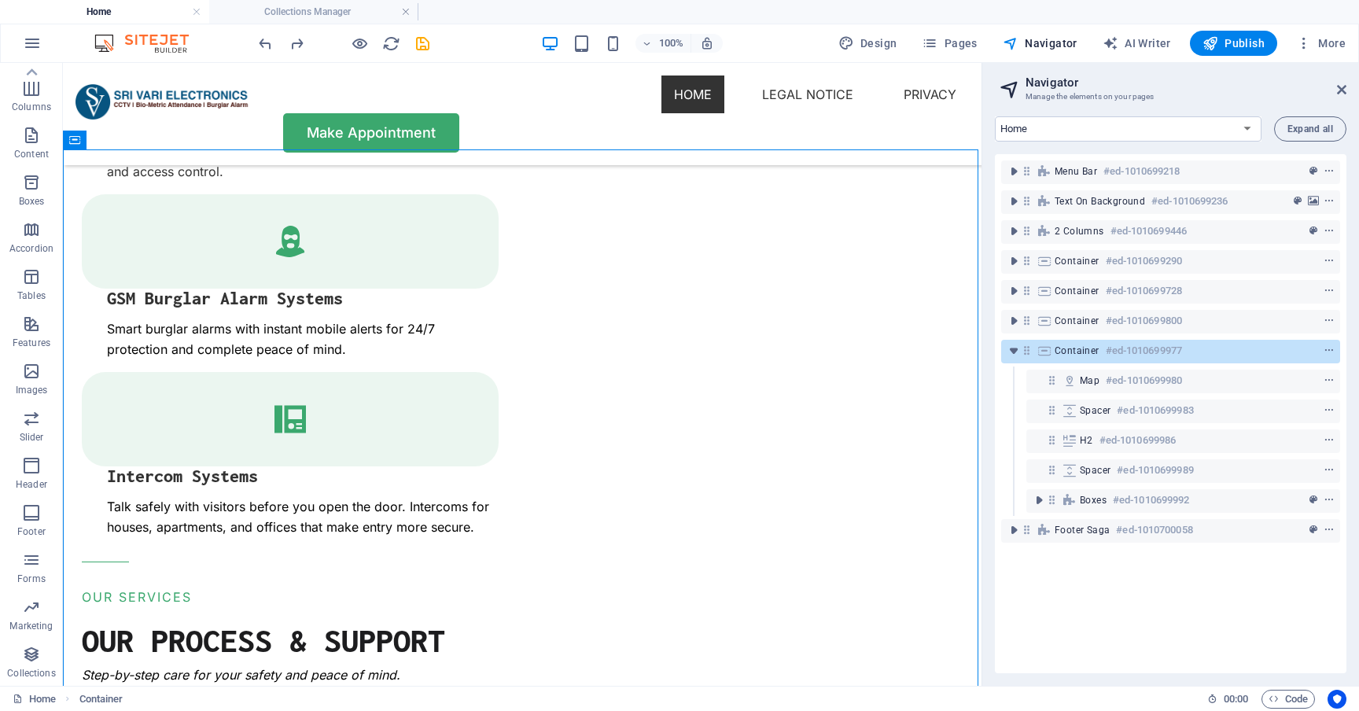
click at [1342, 98] on header "Navigator Manage the elements on your pages" at bounding box center [1172, 83] width 348 height 41
click at [1339, 83] on icon at bounding box center [1341, 89] width 9 height 13
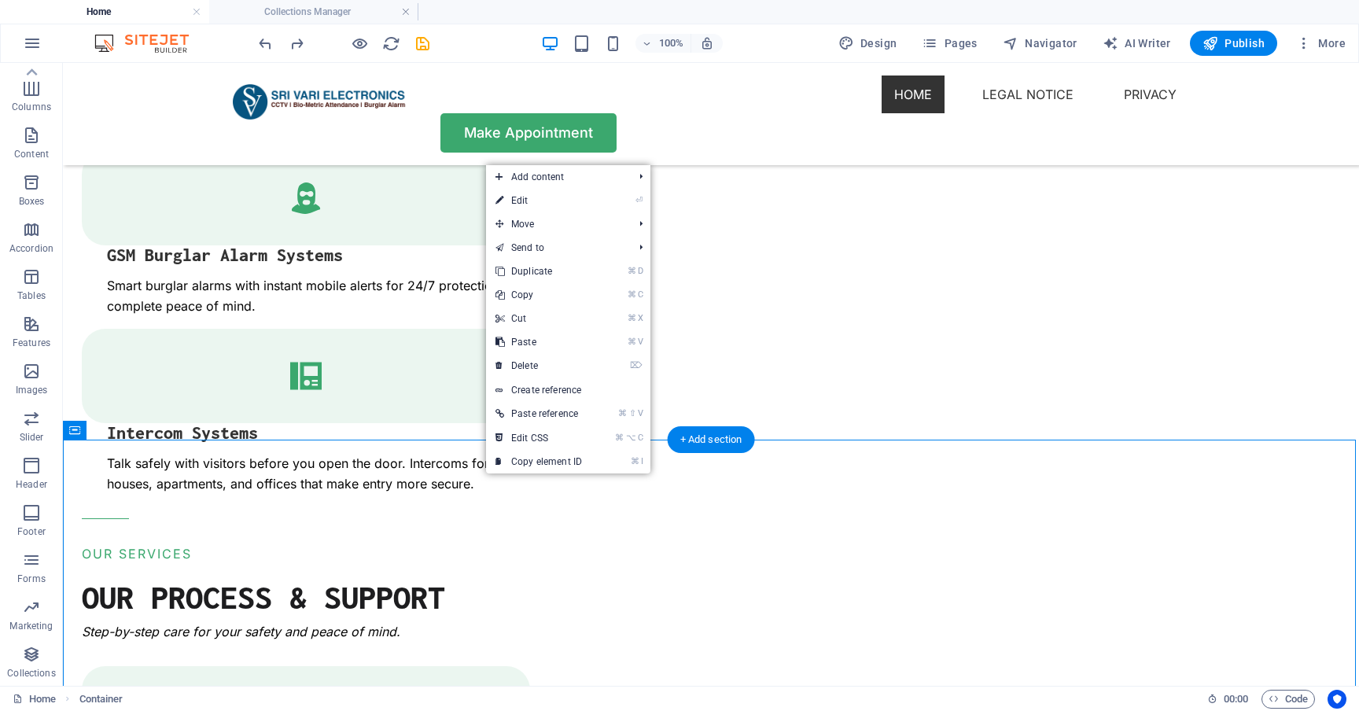
click at [636, 173] on li "Add content ⌘ 1 Headline ⌘ 2 Text ⌘ 3 Image ⌘ 4 Container ⌘ 5 Spacer ⌘ 6 Separa…" at bounding box center [568, 177] width 164 height 24
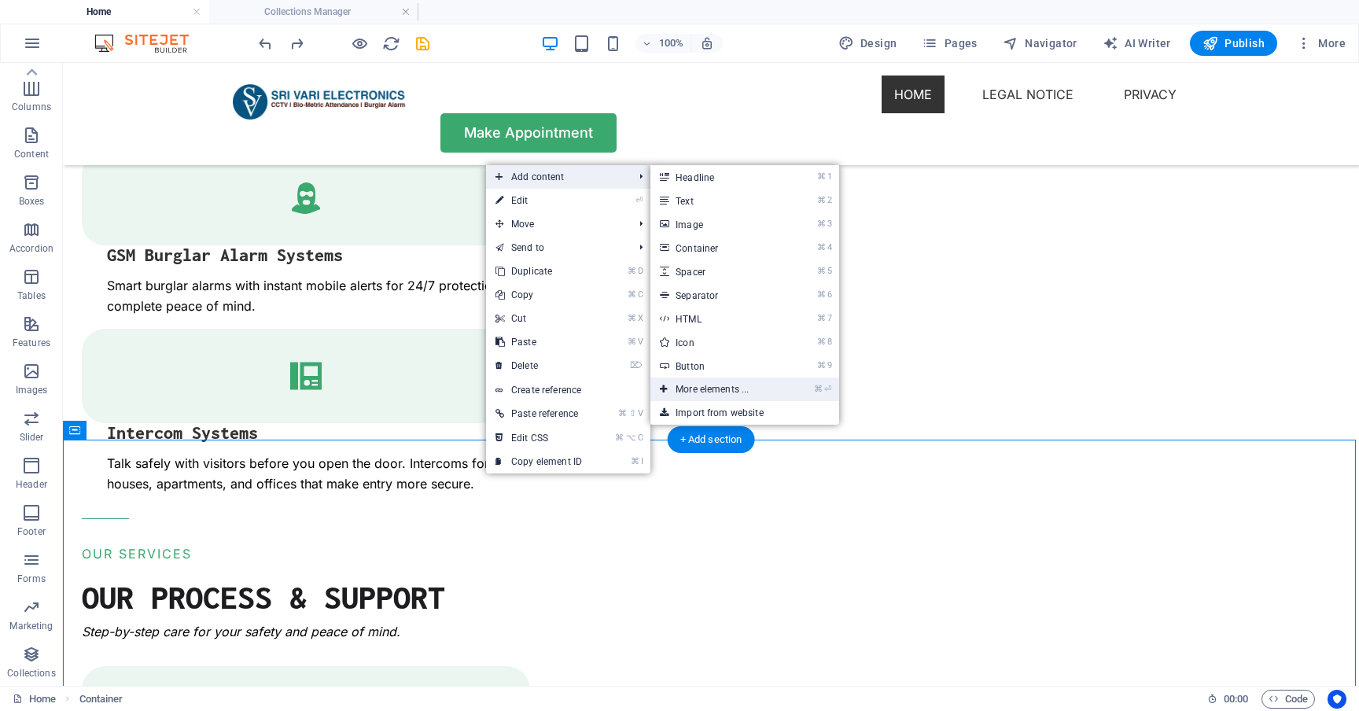
click at [732, 392] on link "⌘ ⏎ More elements ..." at bounding box center [715, 390] width 130 height 24
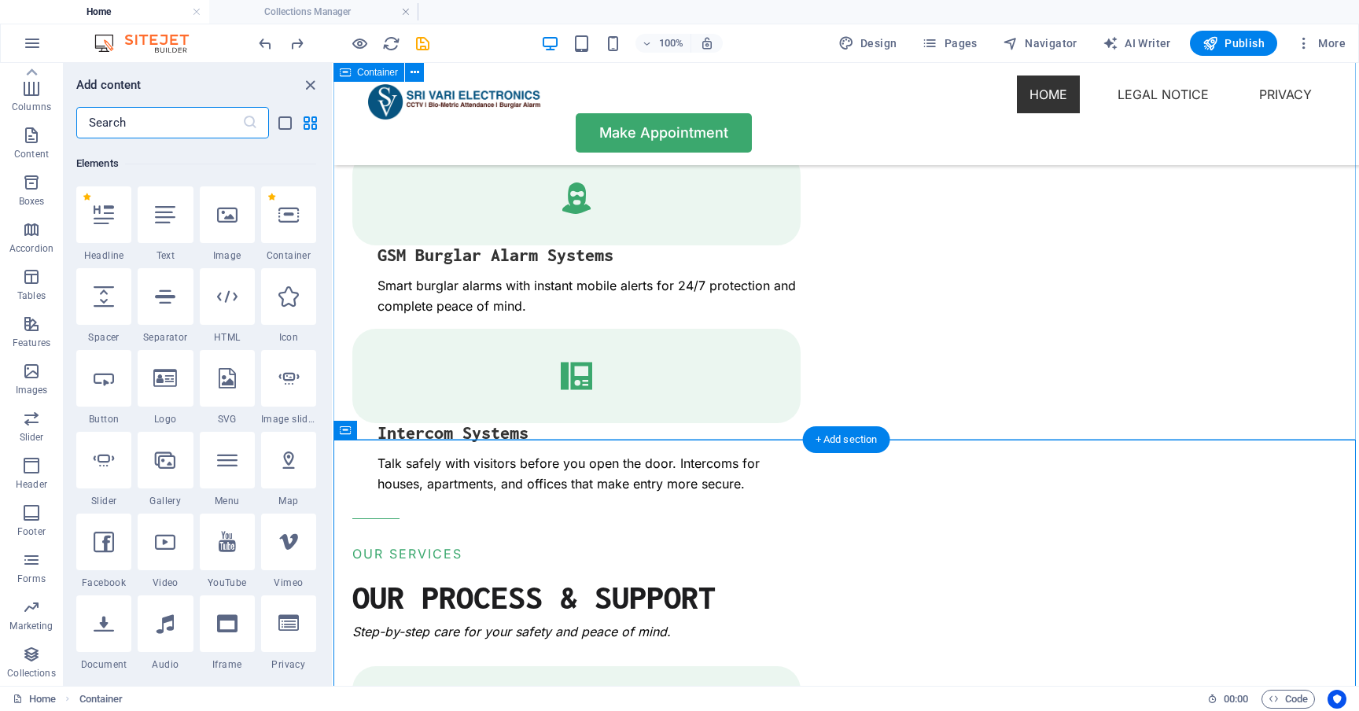
scroll to position [168, 0]
click at [285, 453] on icon at bounding box center [288, 457] width 20 height 20
select select "1"
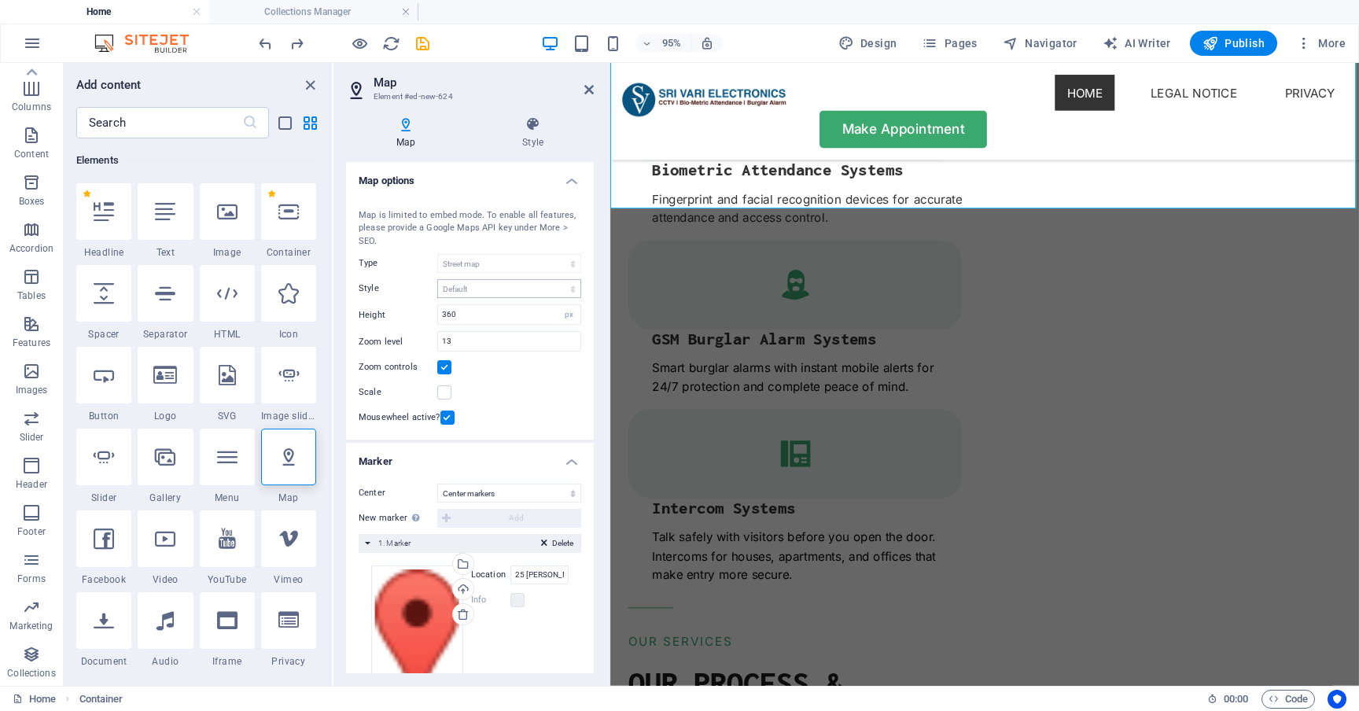
scroll to position [0, 0]
click at [568, 179] on h4 "Map options" at bounding box center [470, 176] width 248 height 28
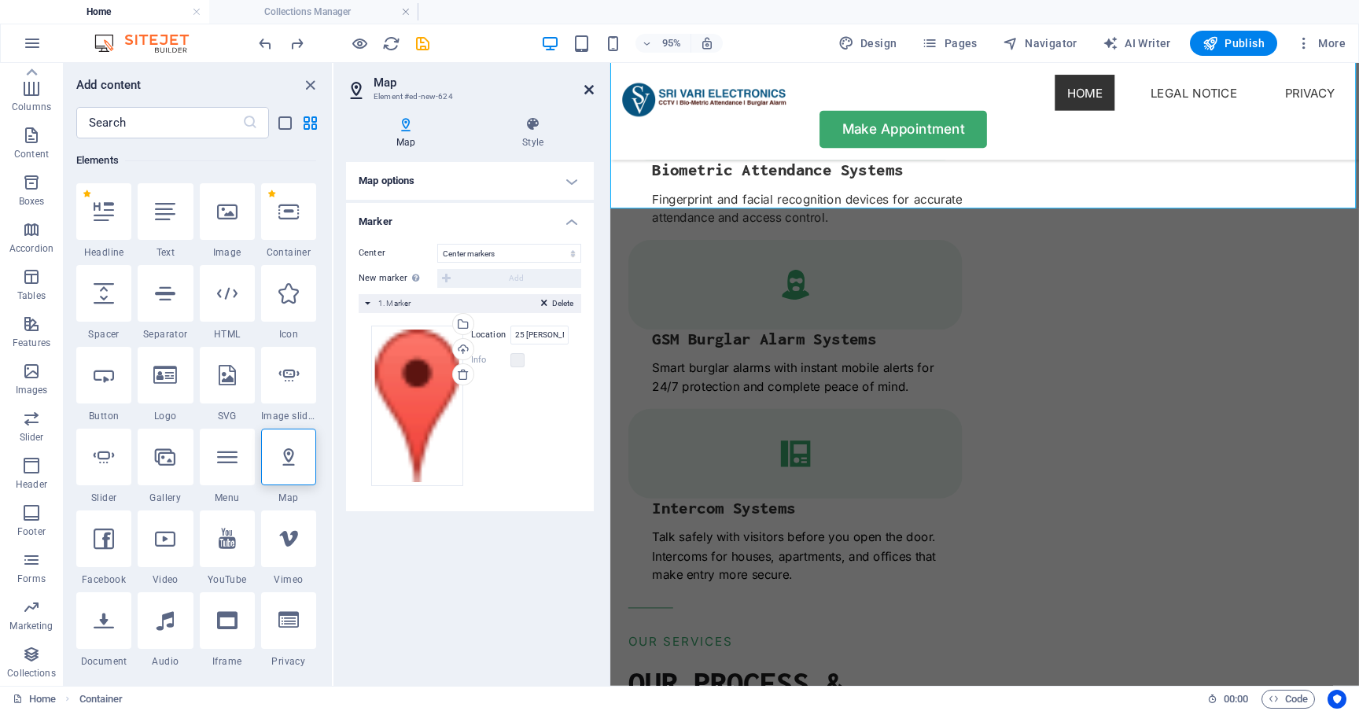
click at [589, 87] on icon at bounding box center [588, 89] width 9 height 13
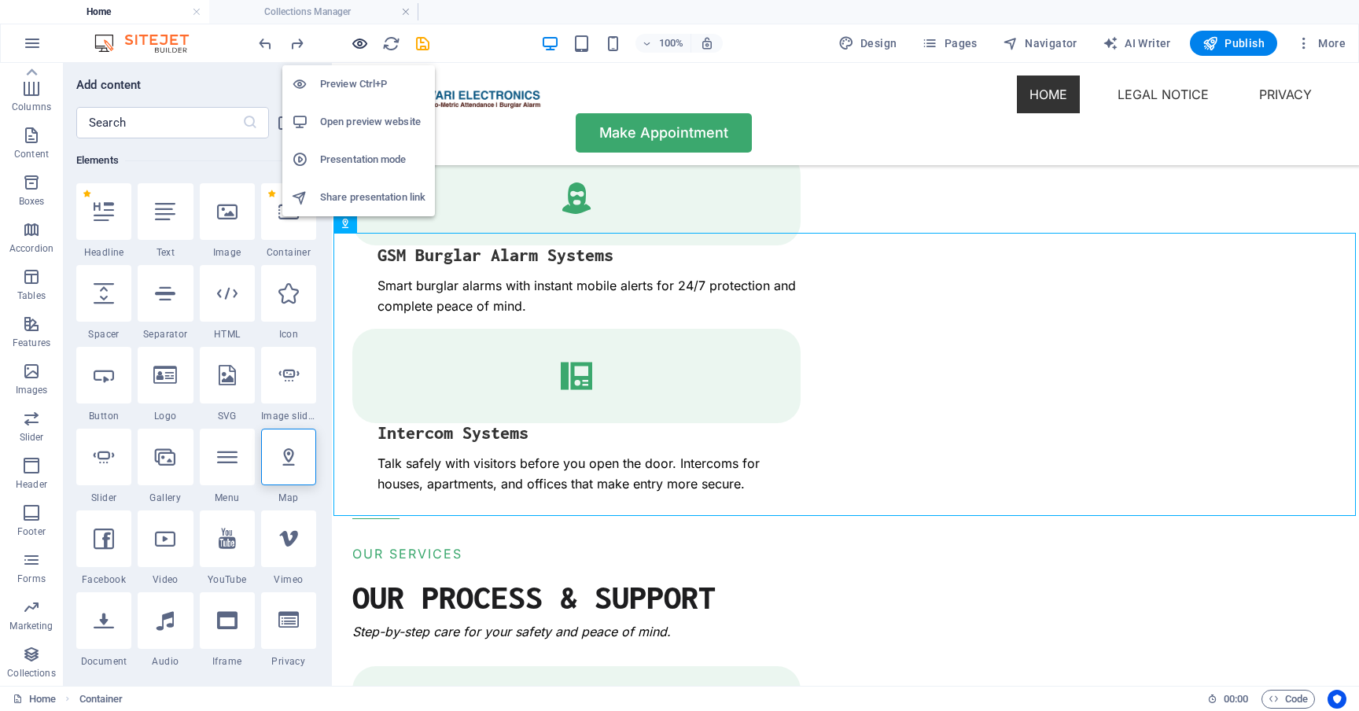
click at [356, 35] on icon "button" at bounding box center [360, 44] width 18 height 18
click at [352, 114] on h6 "Open preview website" at bounding box center [372, 121] width 105 height 19
click at [347, 120] on h6 "Open preview website" at bounding box center [372, 121] width 105 height 19
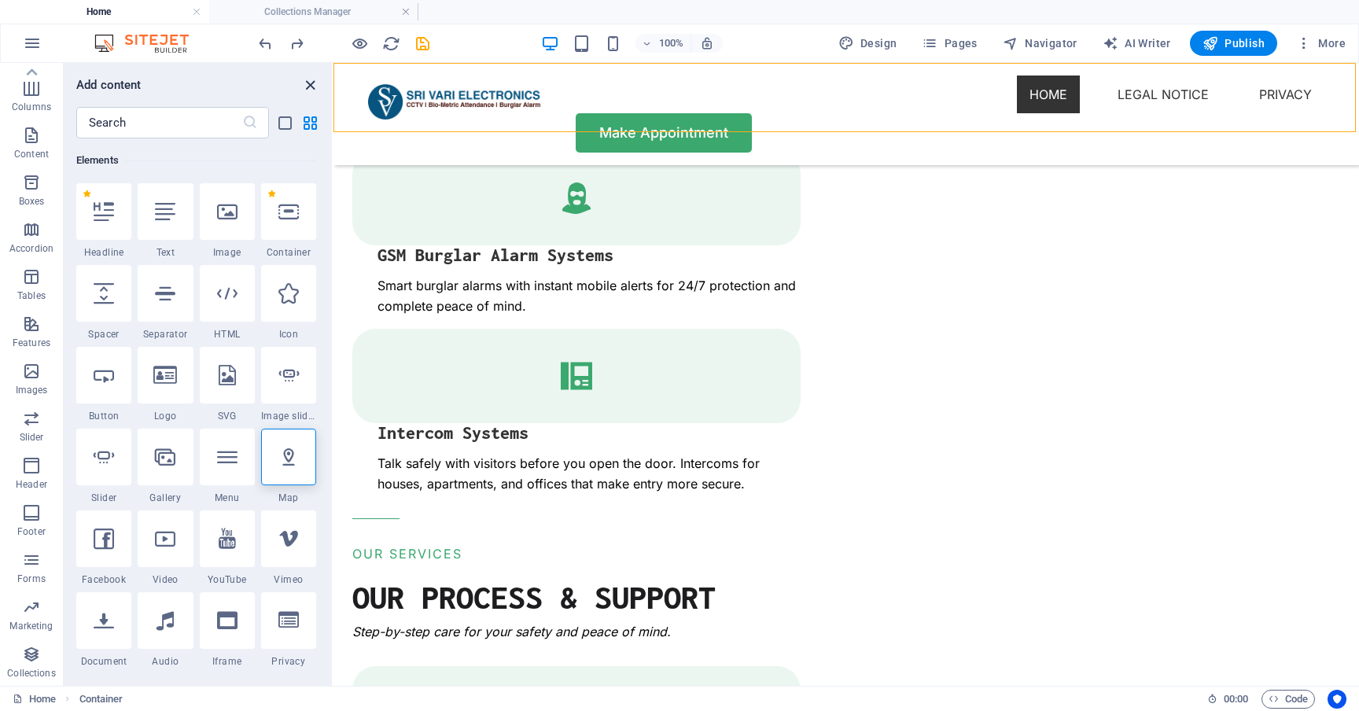
click at [310, 83] on icon "close panel" at bounding box center [310, 85] width 18 height 18
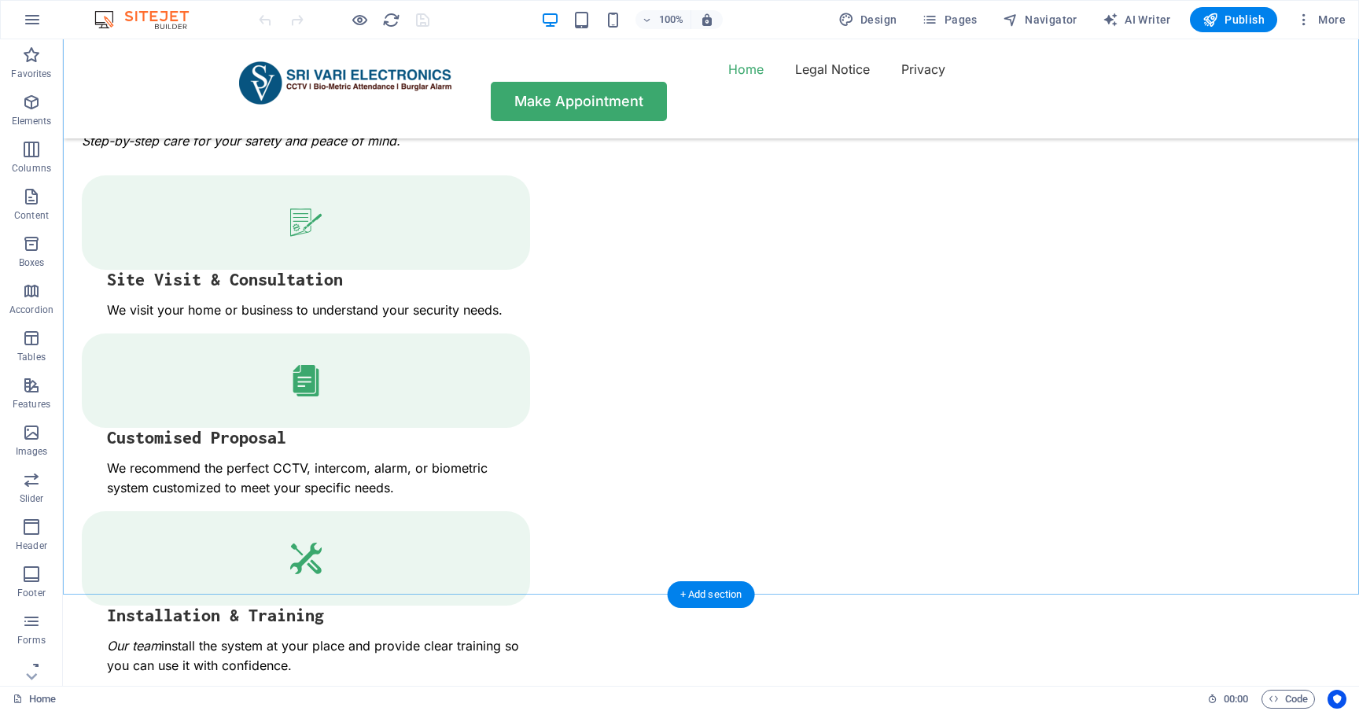
scroll to position [2926, 0]
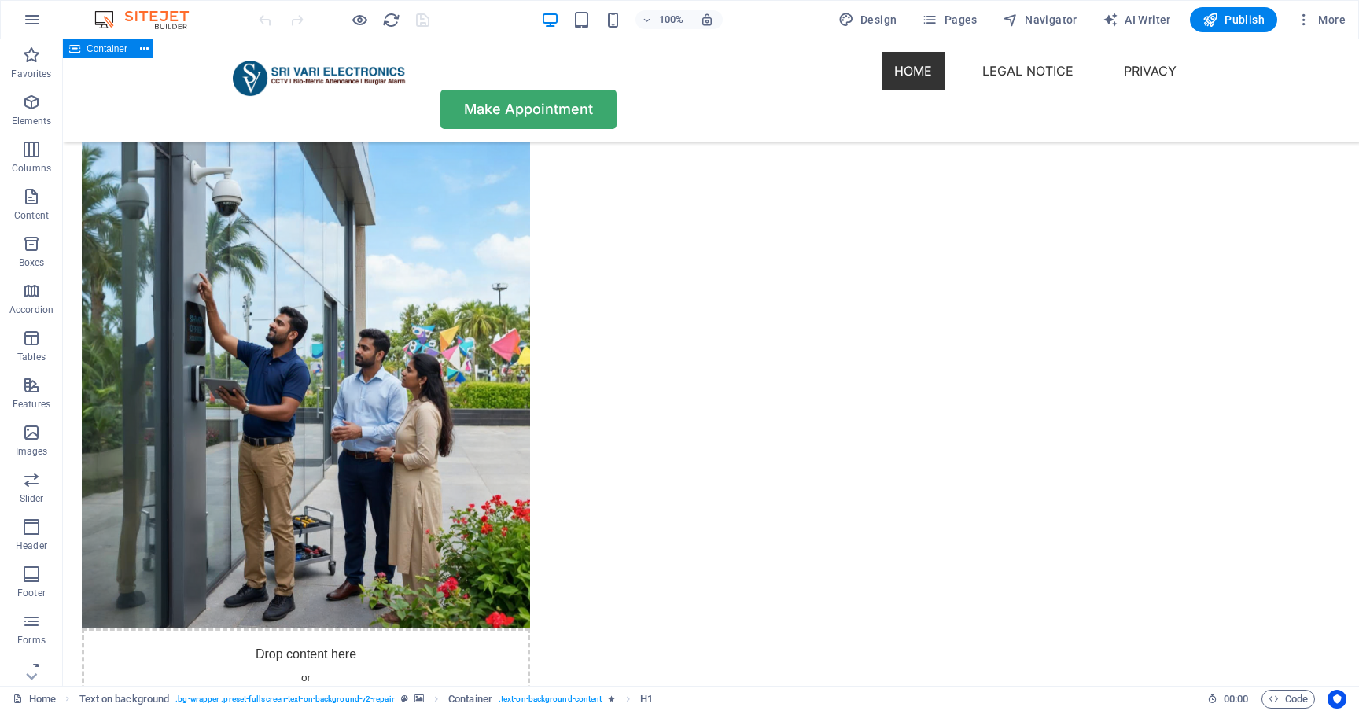
scroll to position [3754, 0]
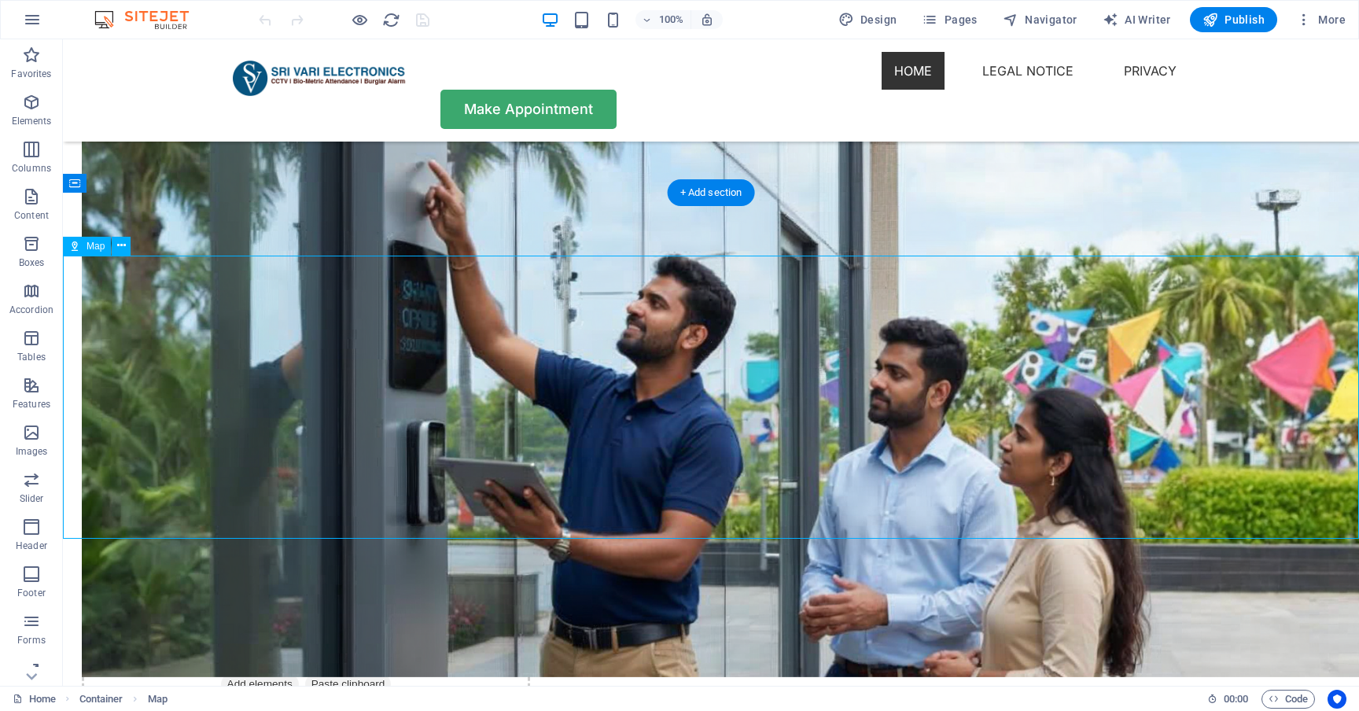
select select "1"
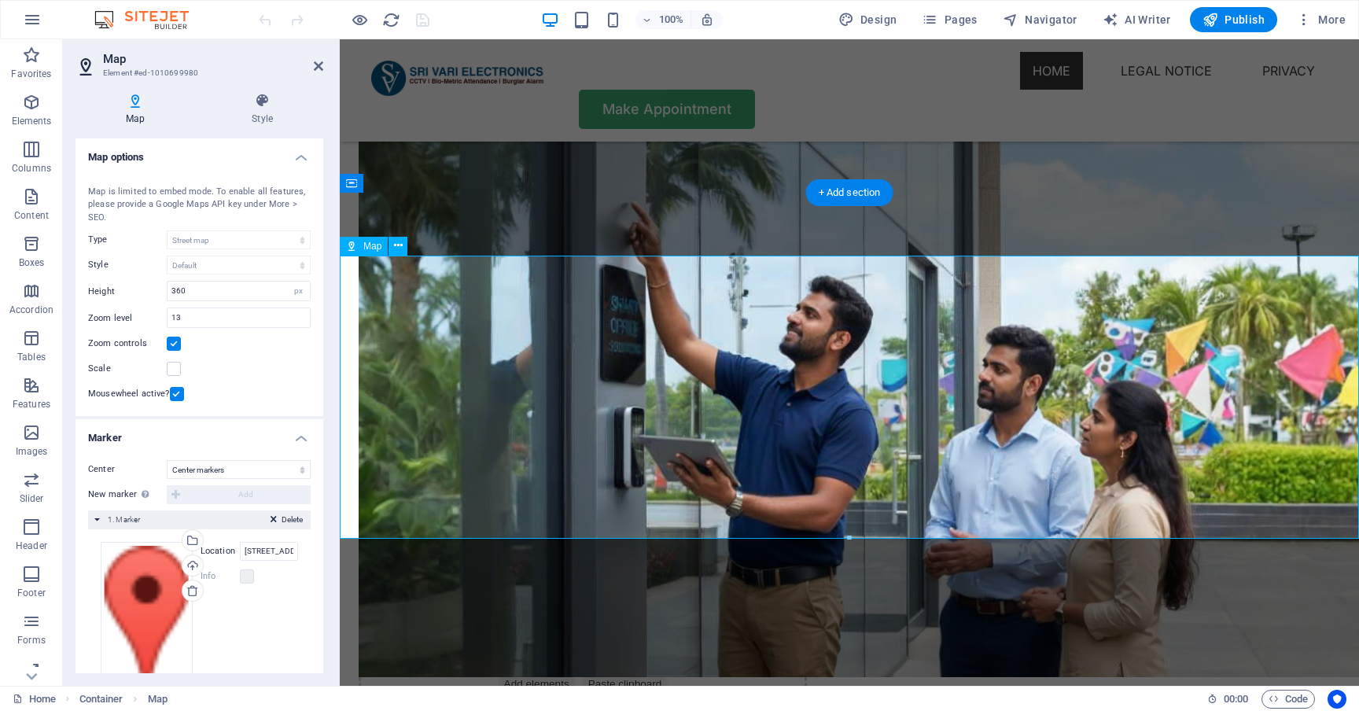
click at [263, 547] on input "[STREET_ADDRESS][US_STATE]" at bounding box center [269, 551] width 58 height 19
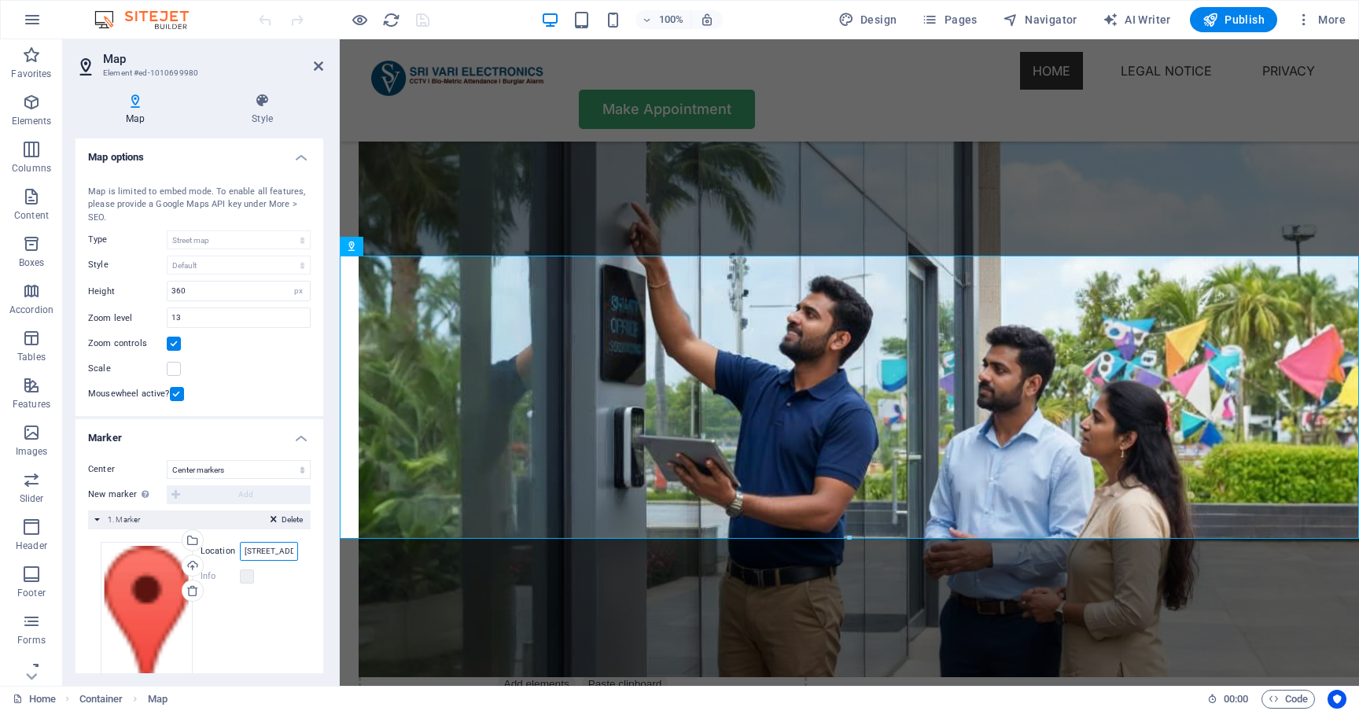
click at [263, 547] on input "[STREET_ADDRESS][US_STATE]" at bounding box center [269, 551] width 58 height 19
type input "innervex"
click at [280, 550] on input "innervex" at bounding box center [269, 551] width 58 height 19
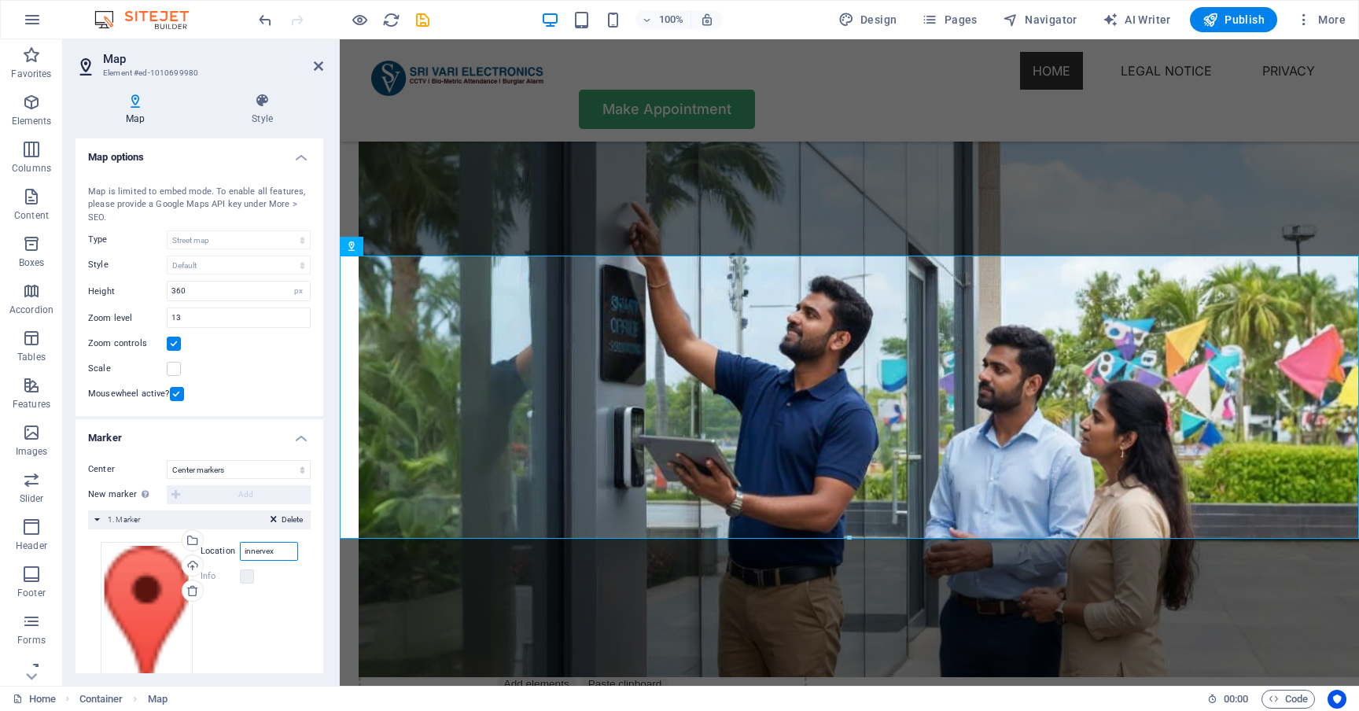
click at [280, 550] on input "innervex" at bounding box center [269, 551] width 58 height 19
paste input "SRI VARI ELECTRONICS"
type input "SRI VARI ELECTRONICS, kum"
click at [260, 554] on input "SRI VARI ELECTRONICS, kum" at bounding box center [269, 551] width 58 height 19
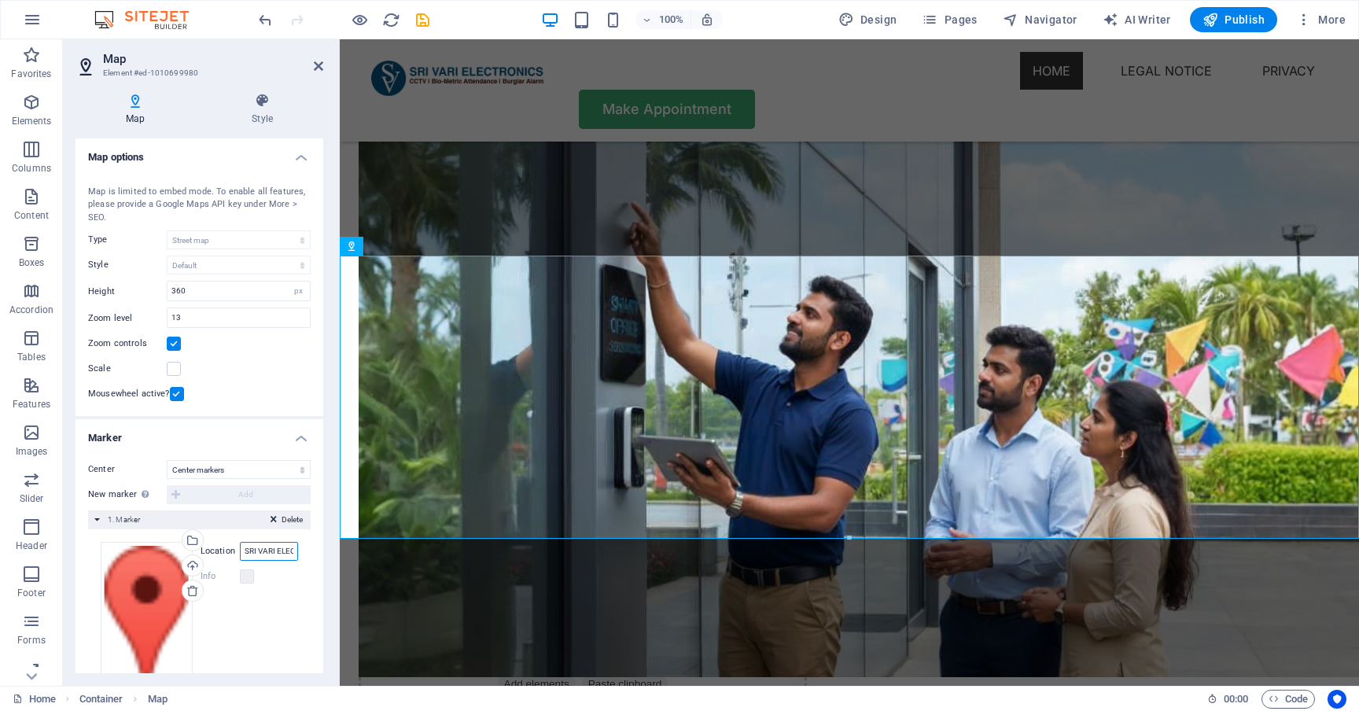
click at [260, 554] on input "SRI VARI ELECTRONICS, kum" at bounding box center [269, 551] width 58 height 19
paste input "SRI VARI ELECTRONICS, NEW BUS STAND, 25, John Selvaraj Nagar, Kumbakonam, Tamil…"
type input "SRI VARI ELECTRONICS, NEW BUS STAND, 25, John Selvaraj Nagar, Kumbakonam, Tamil…"
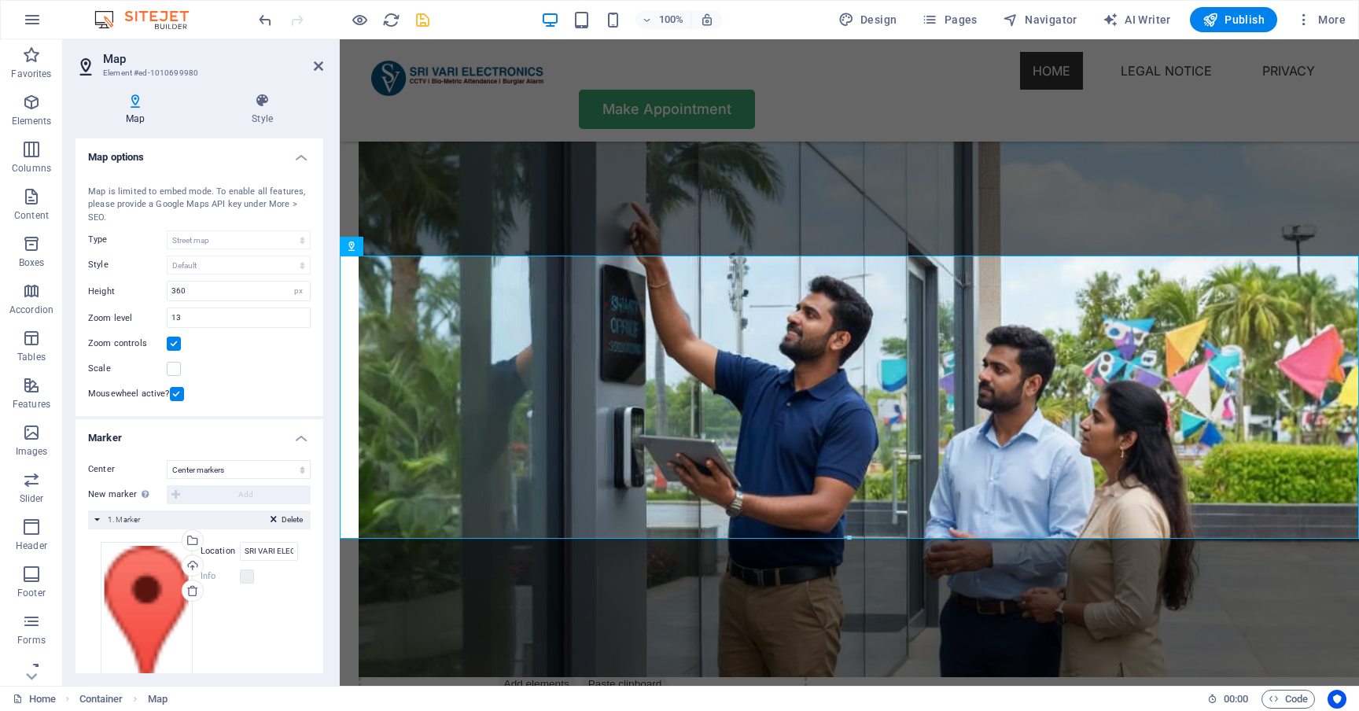
click at [422, 18] on icon "save" at bounding box center [423, 20] width 18 height 18
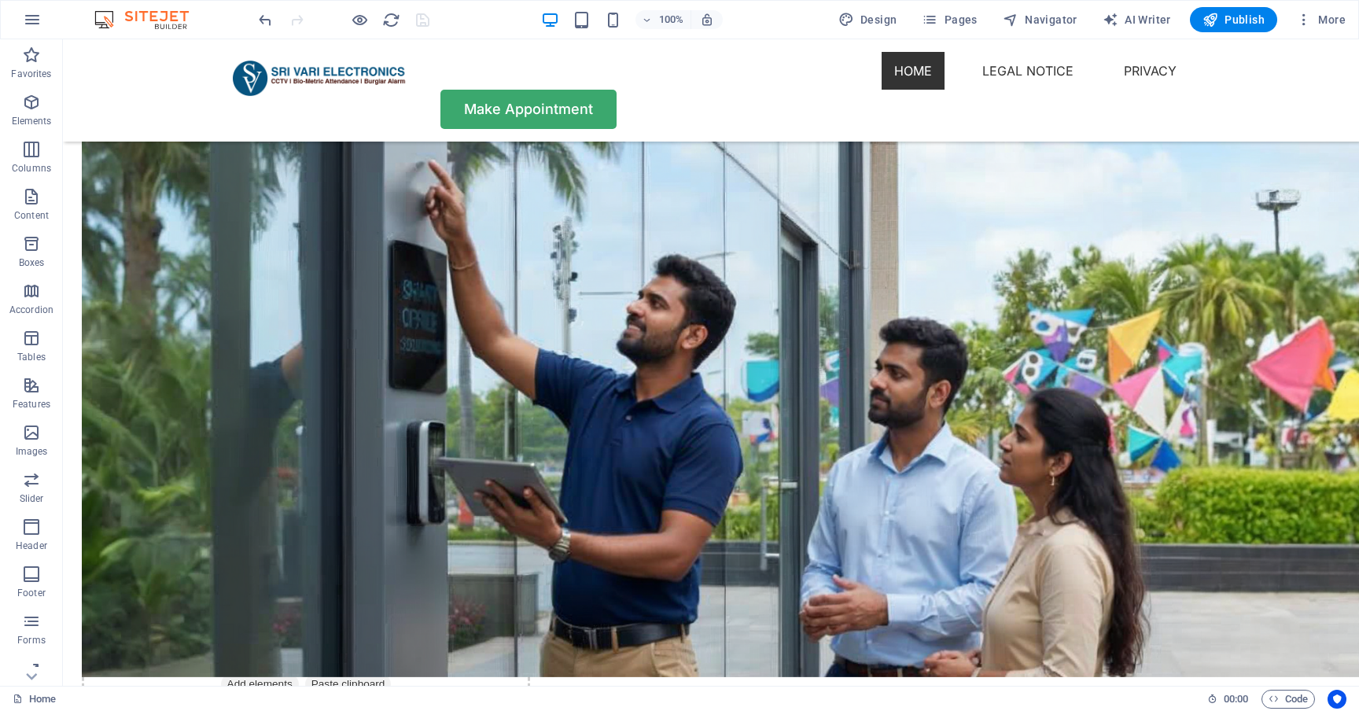
click at [348, 20] on div at bounding box center [344, 19] width 176 height 25
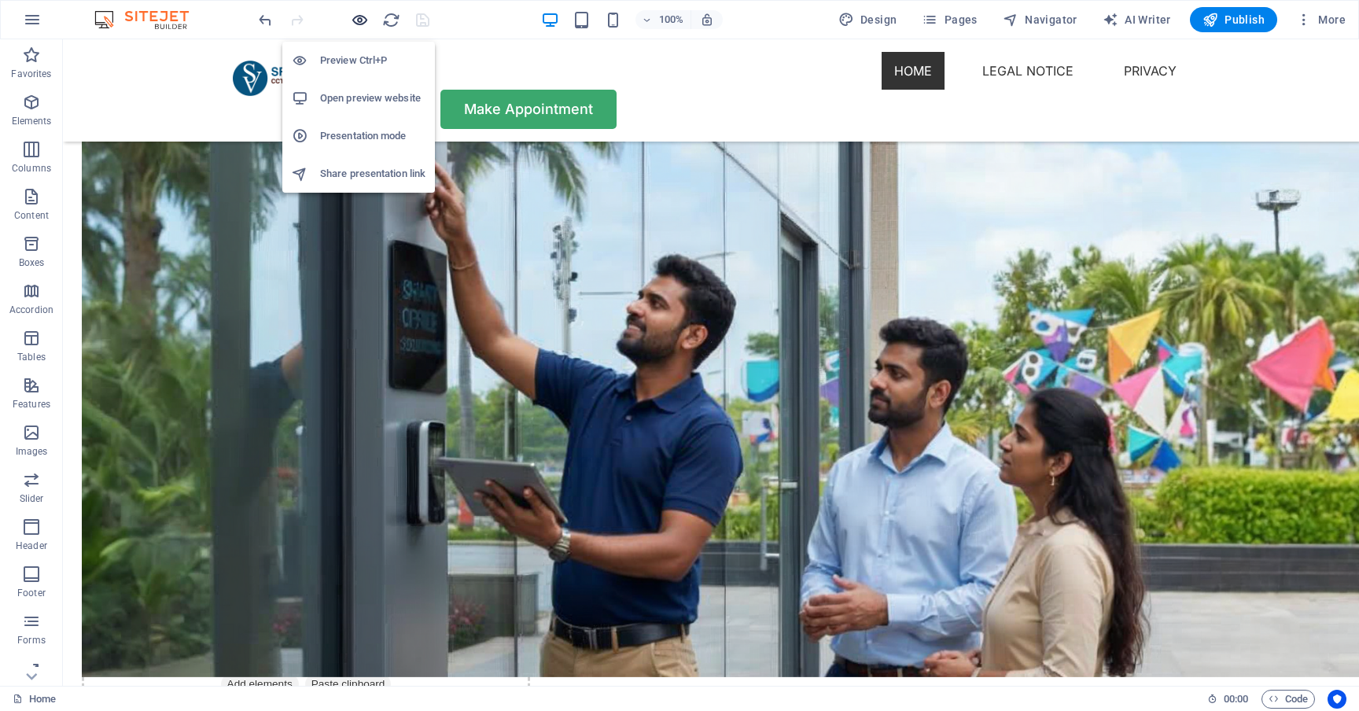
click at [359, 20] on icon "button" at bounding box center [360, 20] width 18 height 18
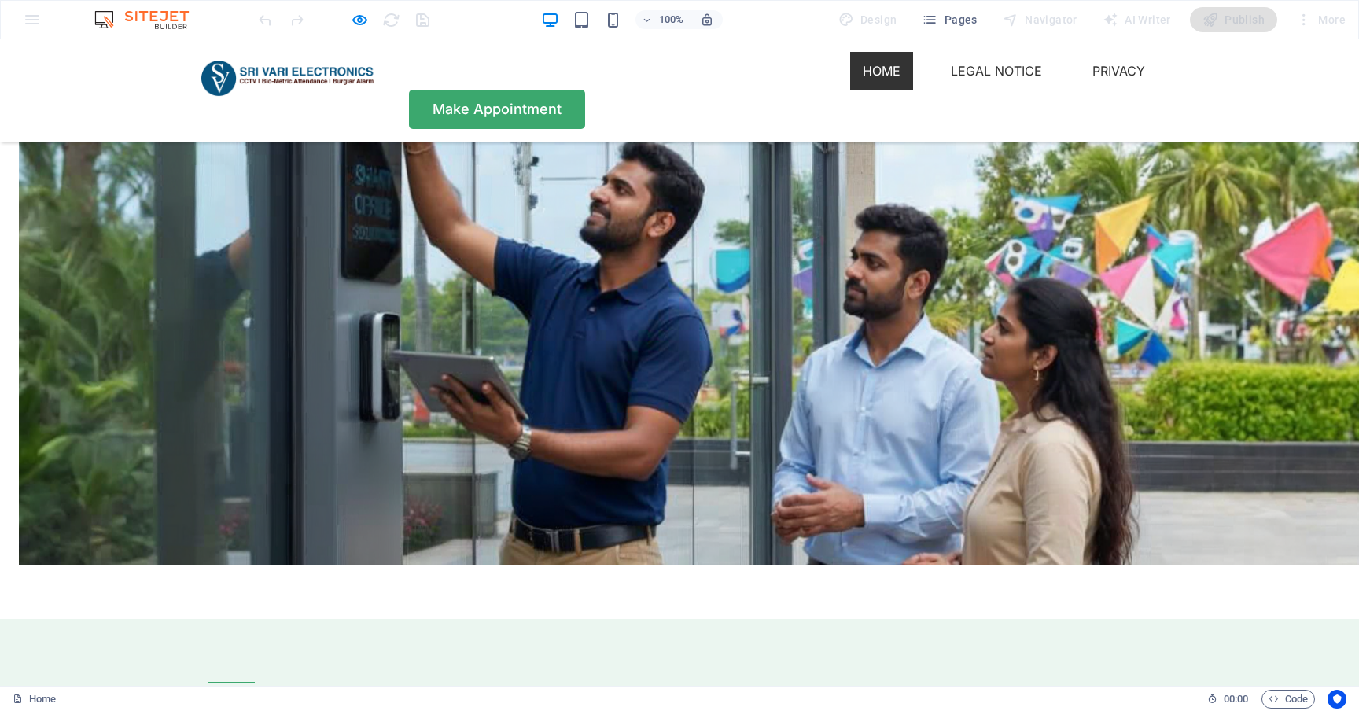
click at [351, 53] on h1 at bounding box center [295, 74] width 189 height 45
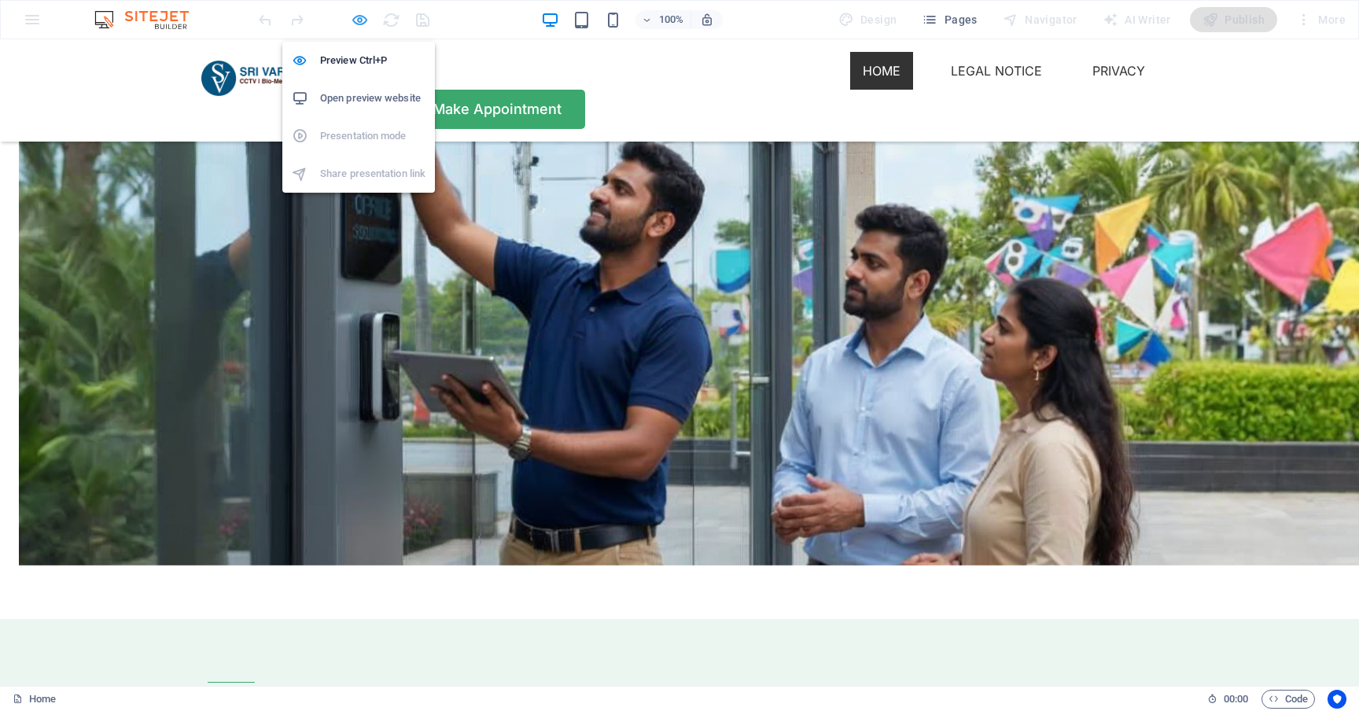
click at [360, 23] on icon "button" at bounding box center [360, 20] width 18 height 18
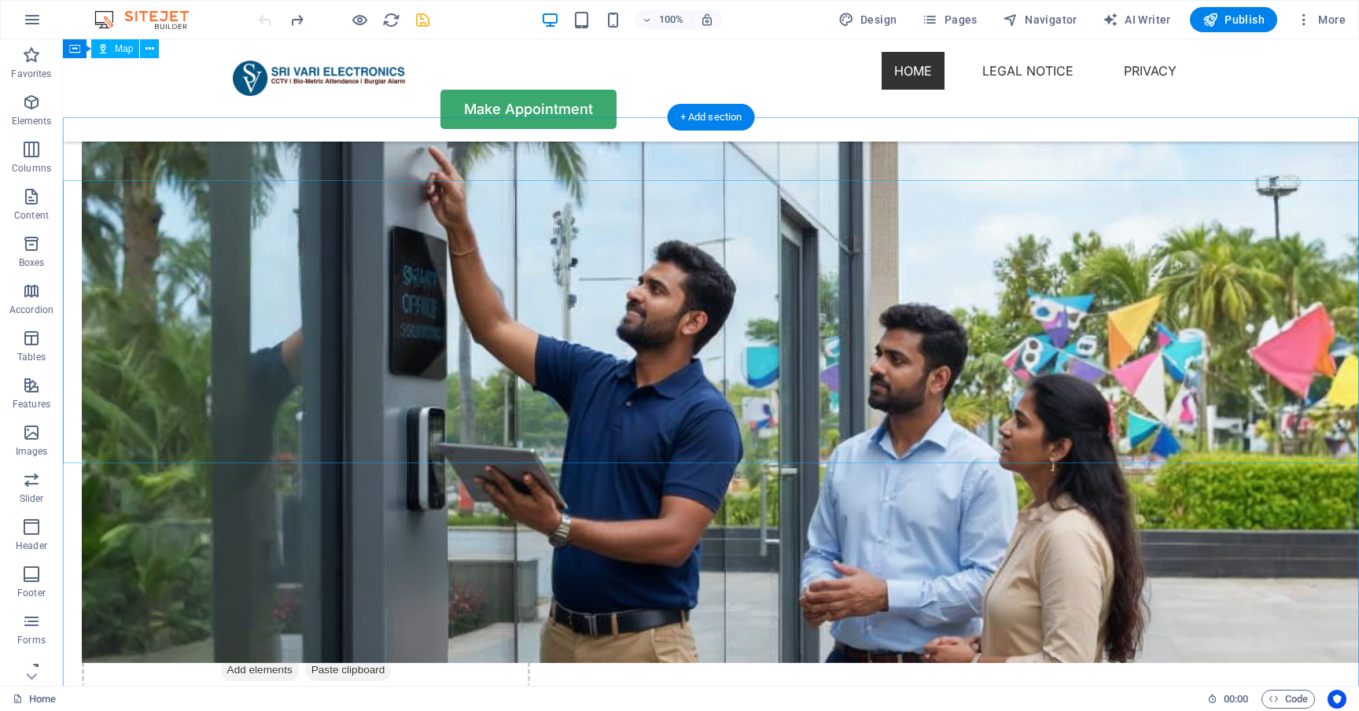
scroll to position [3732, 0]
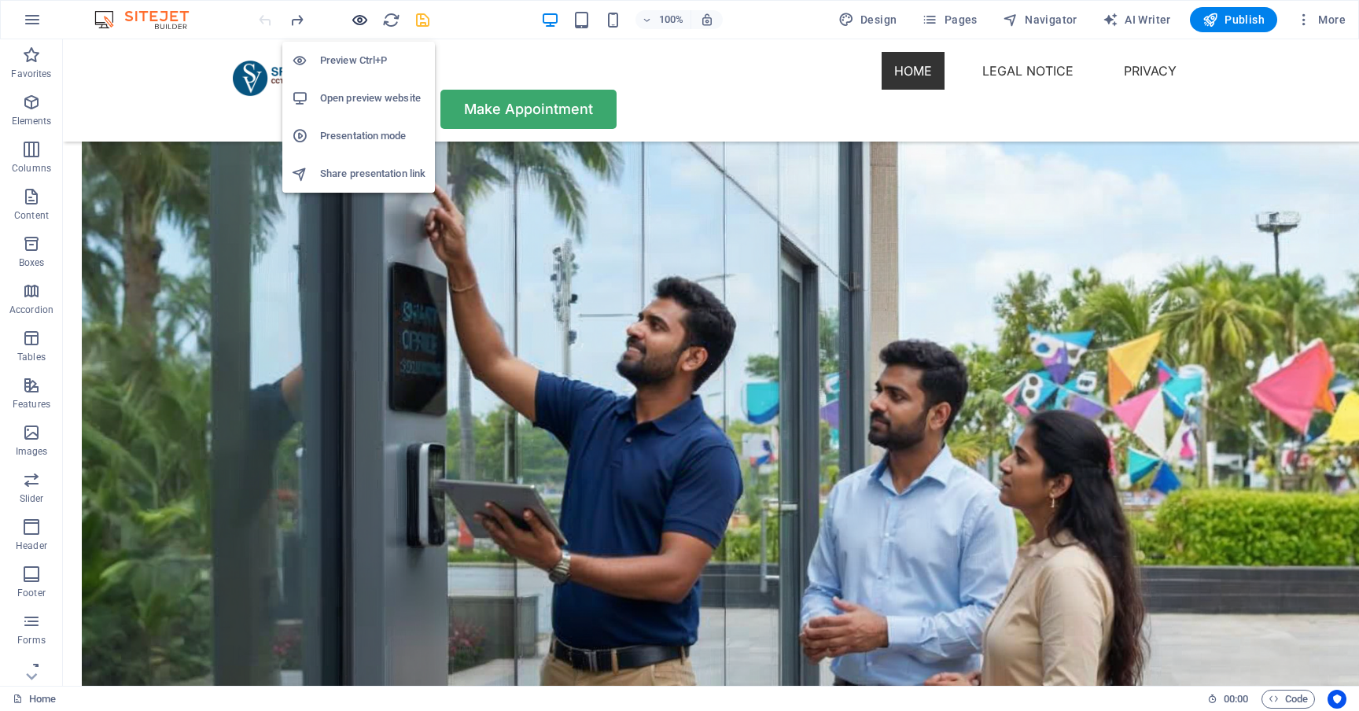
click at [362, 20] on icon "button" at bounding box center [360, 20] width 18 height 18
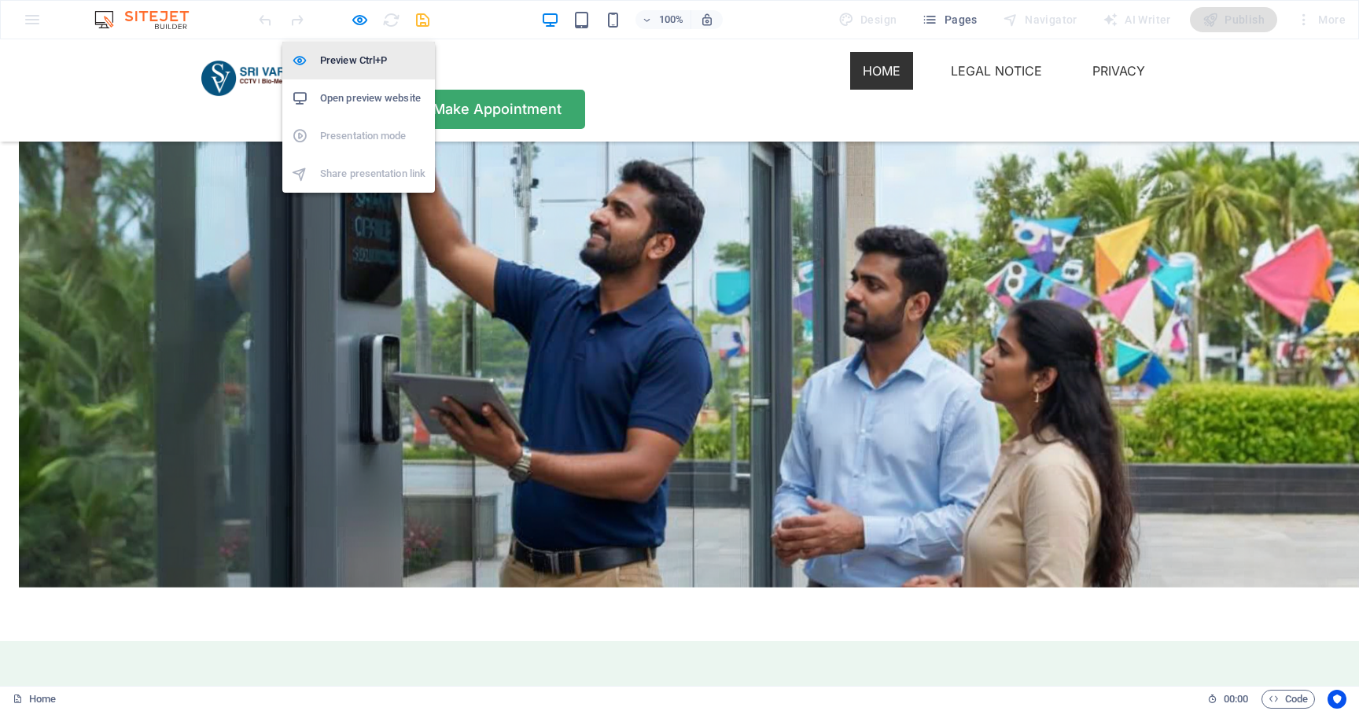
click at [369, 63] on h6 "Preview Ctrl+P" at bounding box center [372, 60] width 105 height 19
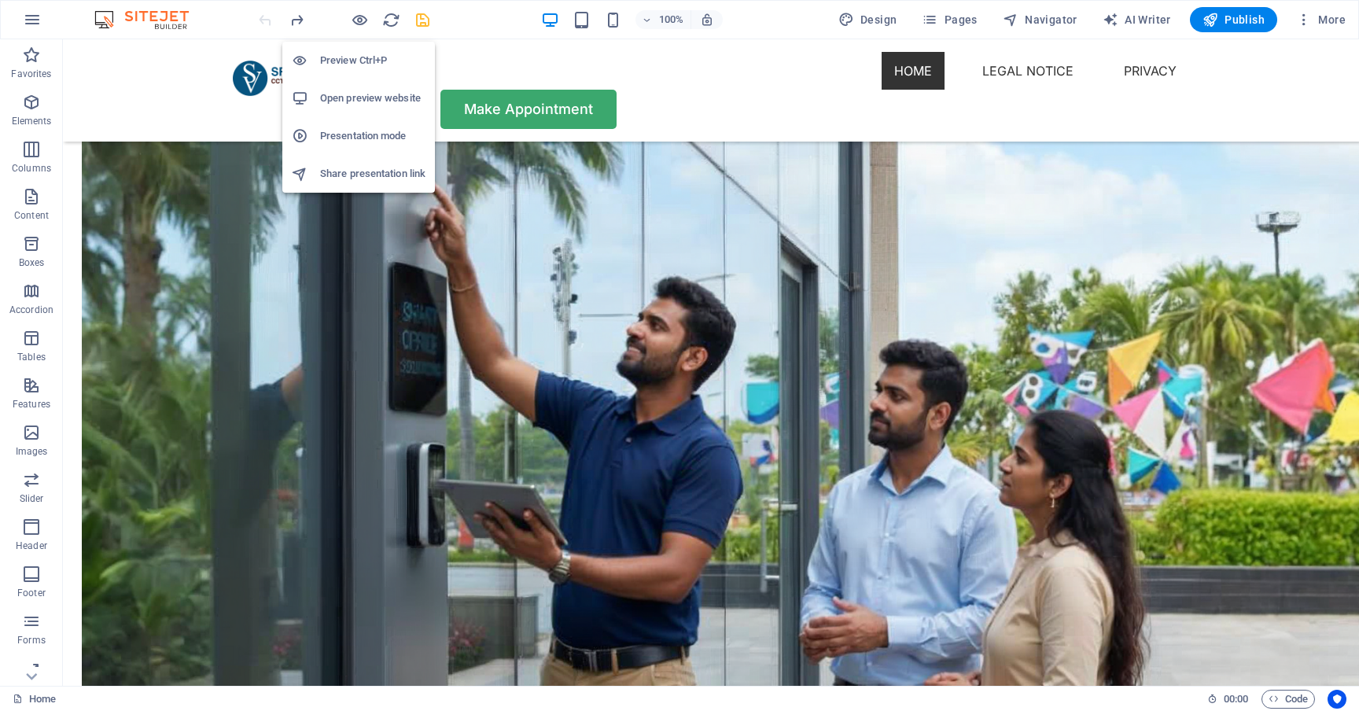
click at [366, 98] on h6 "Open preview website" at bounding box center [372, 98] width 105 height 19
click at [364, 24] on icon "button" at bounding box center [360, 20] width 18 height 18
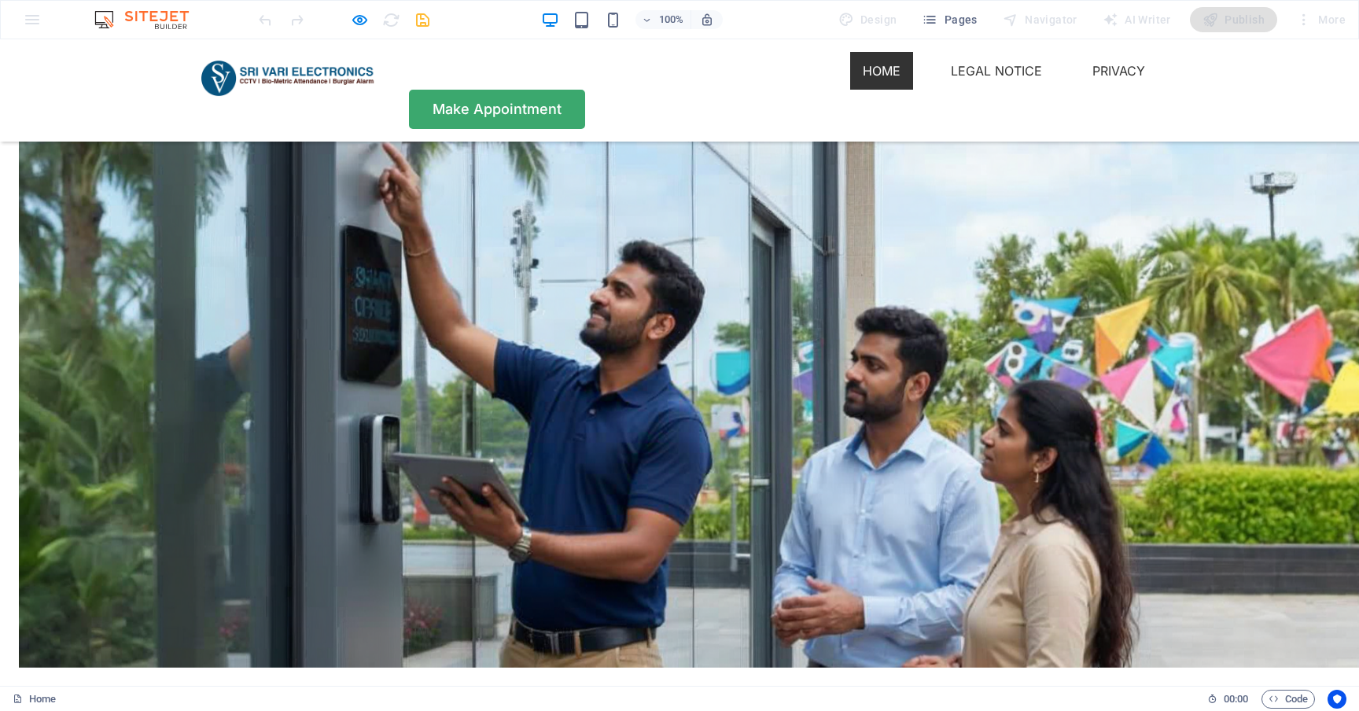
scroll to position [3761, 0]
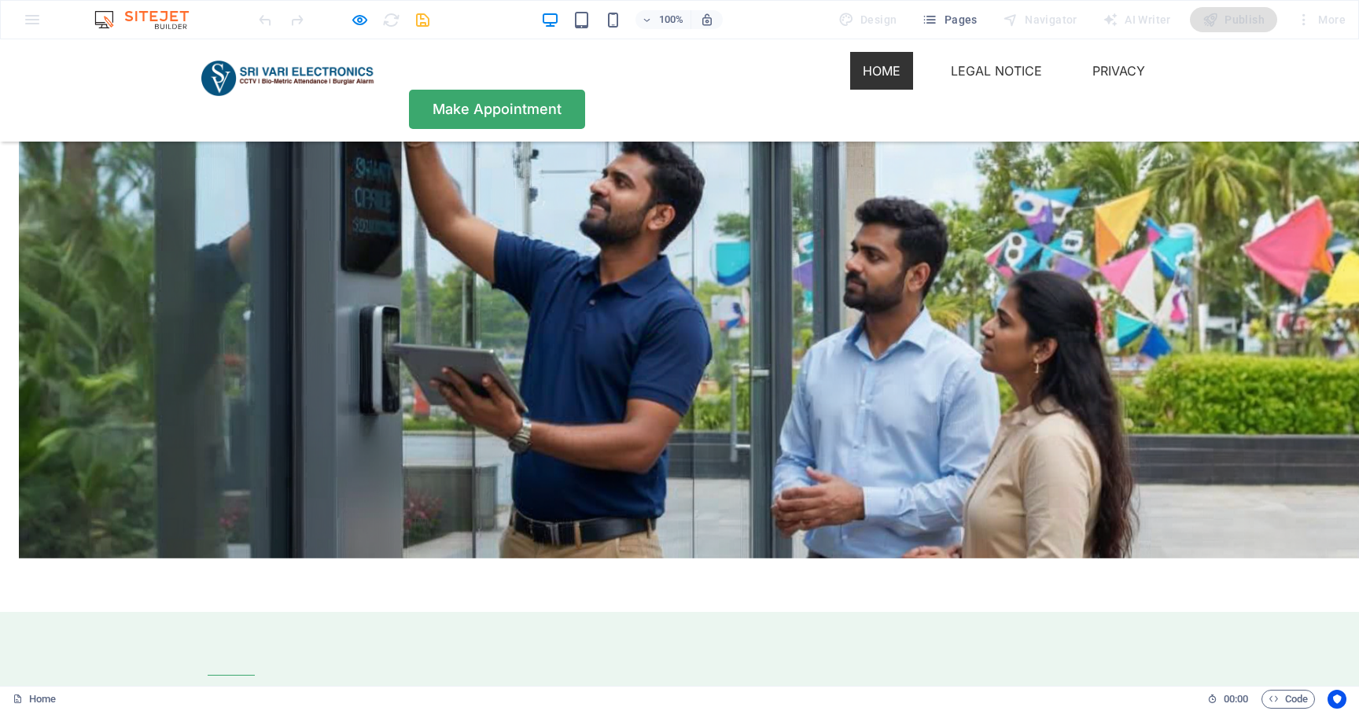
drag, startPoint x: 746, startPoint y: 456, endPoint x: 701, endPoint y: 330, distance: 134.6
drag, startPoint x: 772, startPoint y: 455, endPoint x: 662, endPoint y: 333, distance: 163.2
drag, startPoint x: 860, startPoint y: 470, endPoint x: 745, endPoint y: 327, distance: 184.0
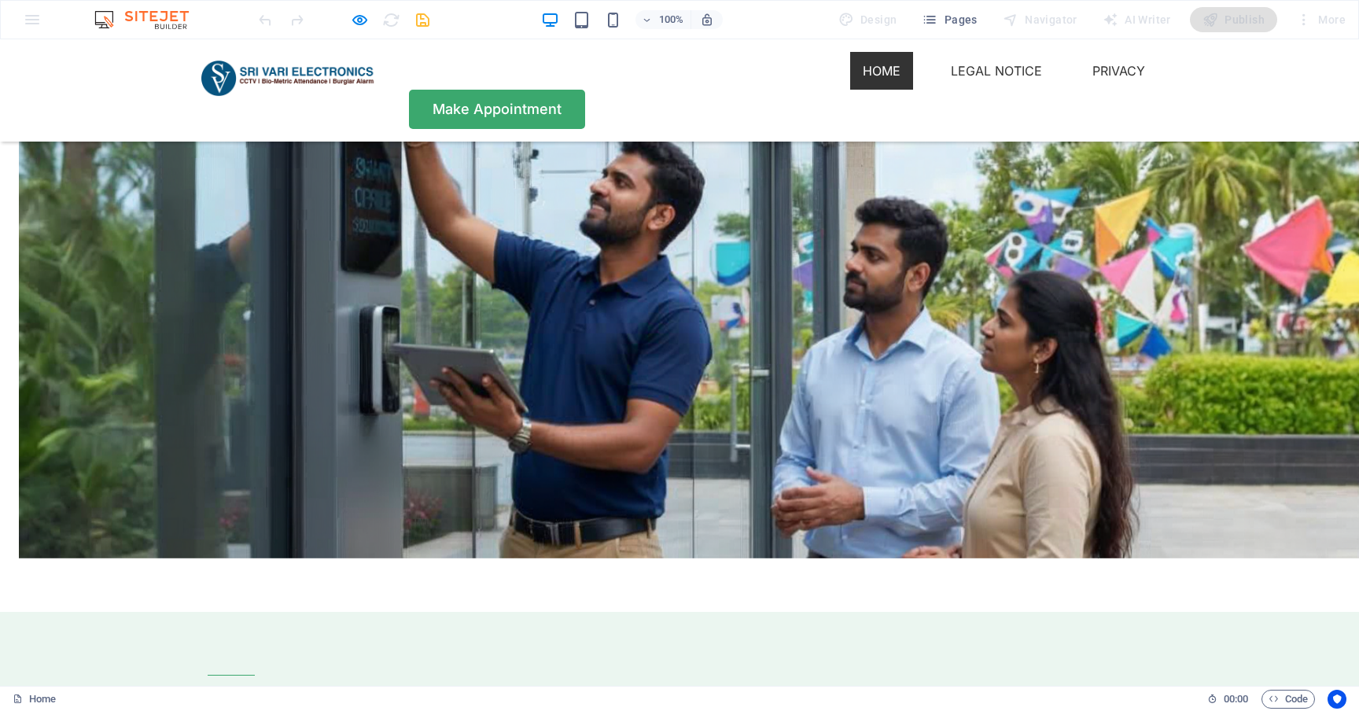
drag, startPoint x: 670, startPoint y: 418, endPoint x: 685, endPoint y: 437, distance: 24.7
drag, startPoint x: 657, startPoint y: 442, endPoint x: 604, endPoint y: 470, distance: 59.8
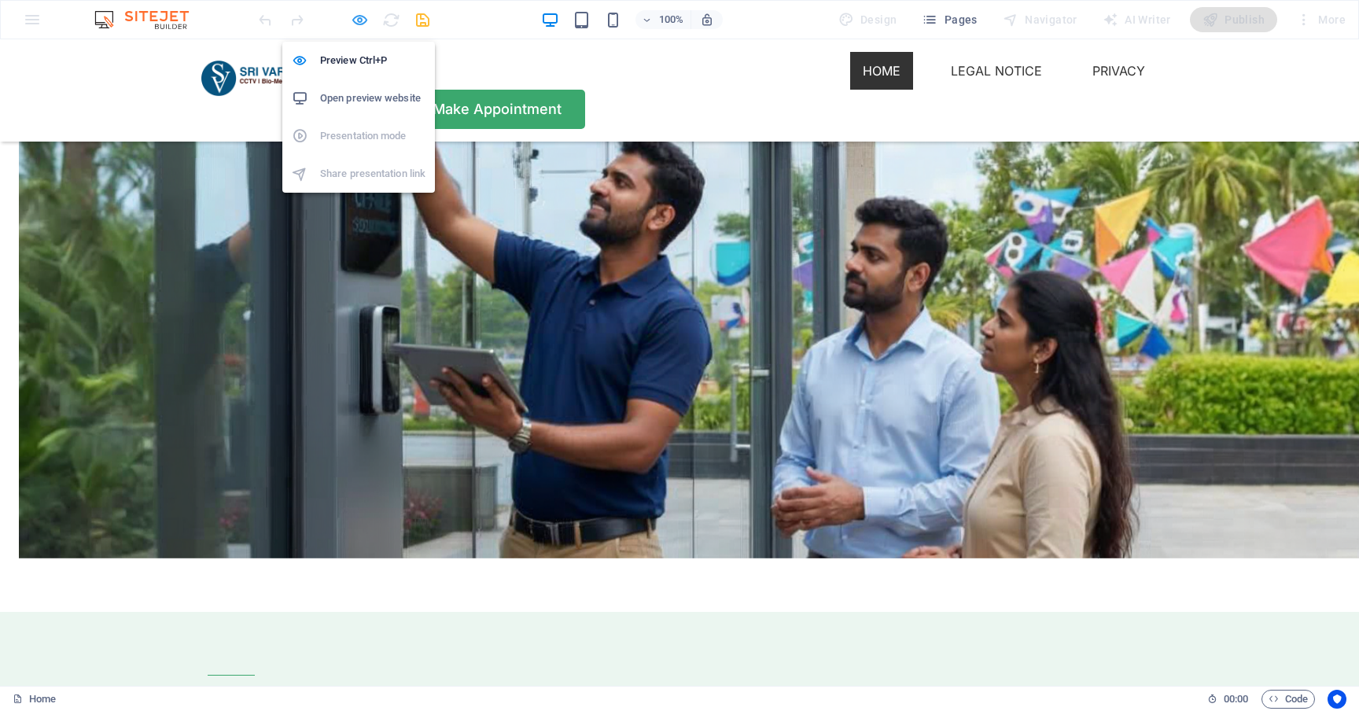
click at [360, 20] on icon "button" at bounding box center [360, 20] width 18 height 18
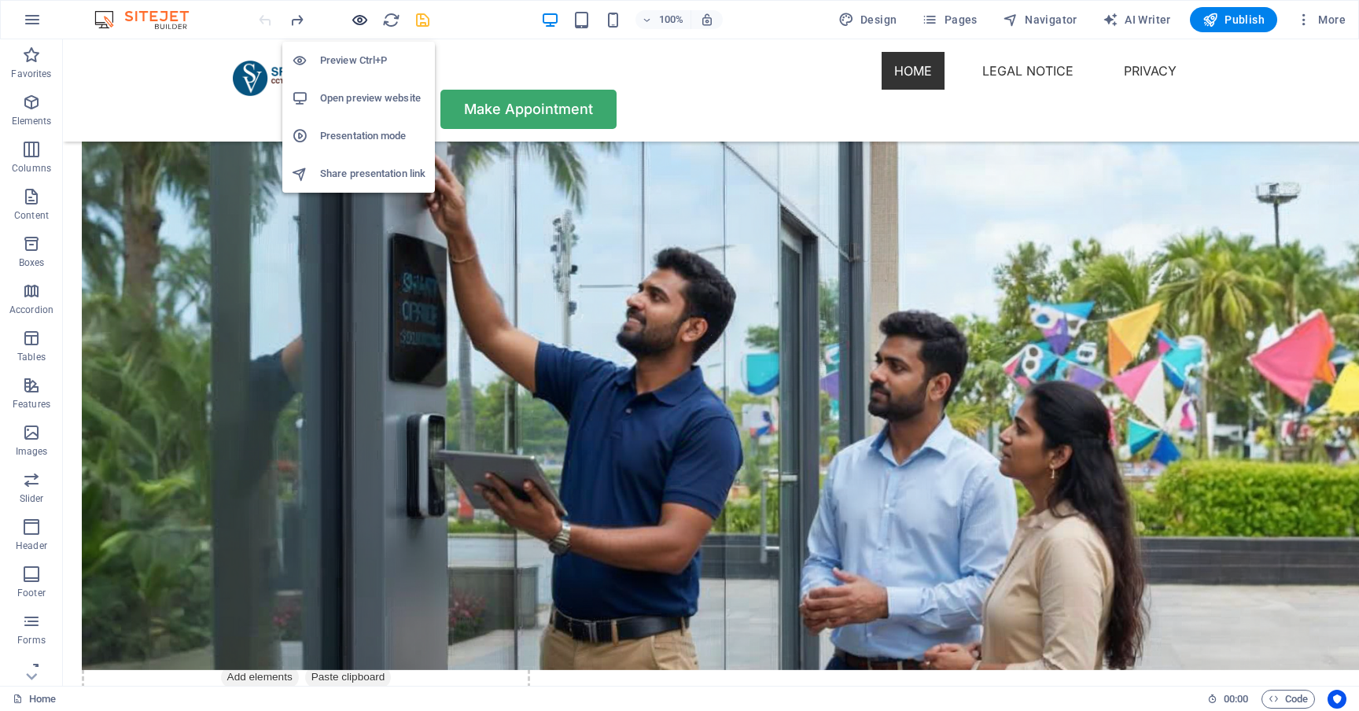
click at [364, 24] on icon "button" at bounding box center [360, 20] width 18 height 18
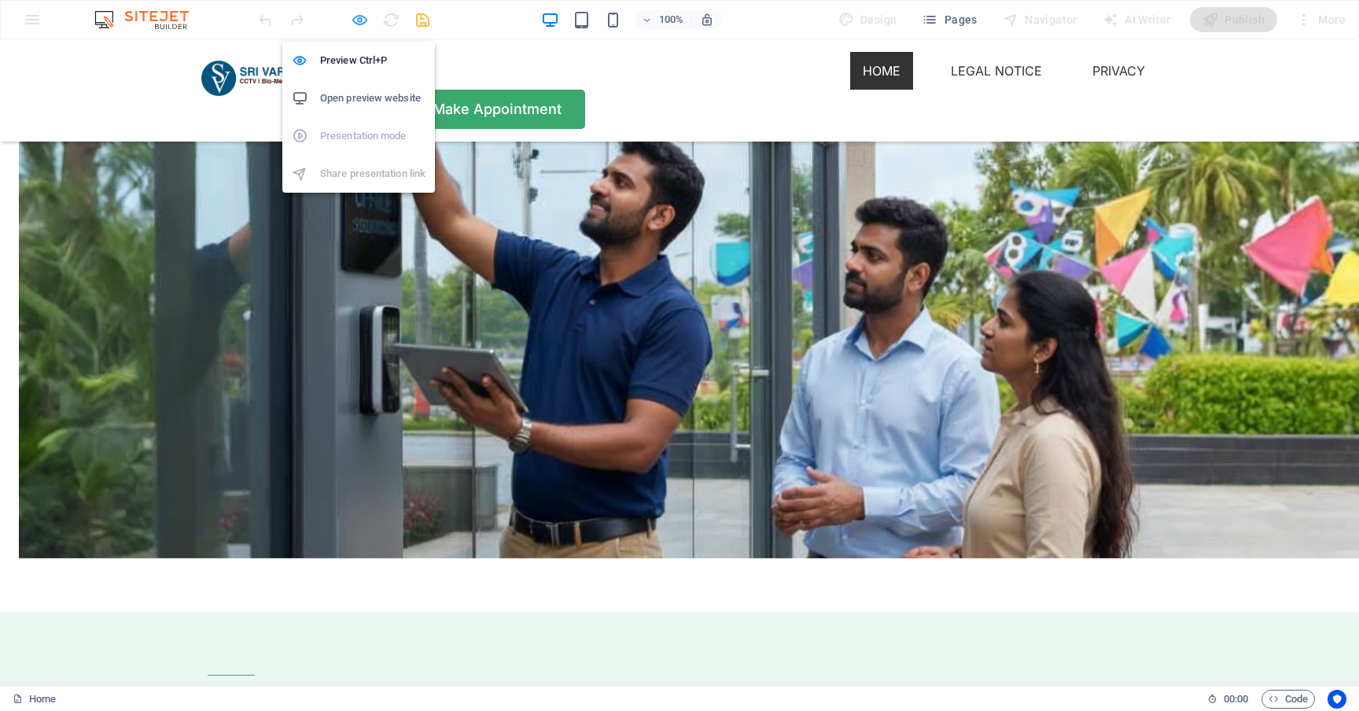
click at [360, 20] on icon "button" at bounding box center [360, 20] width 18 height 18
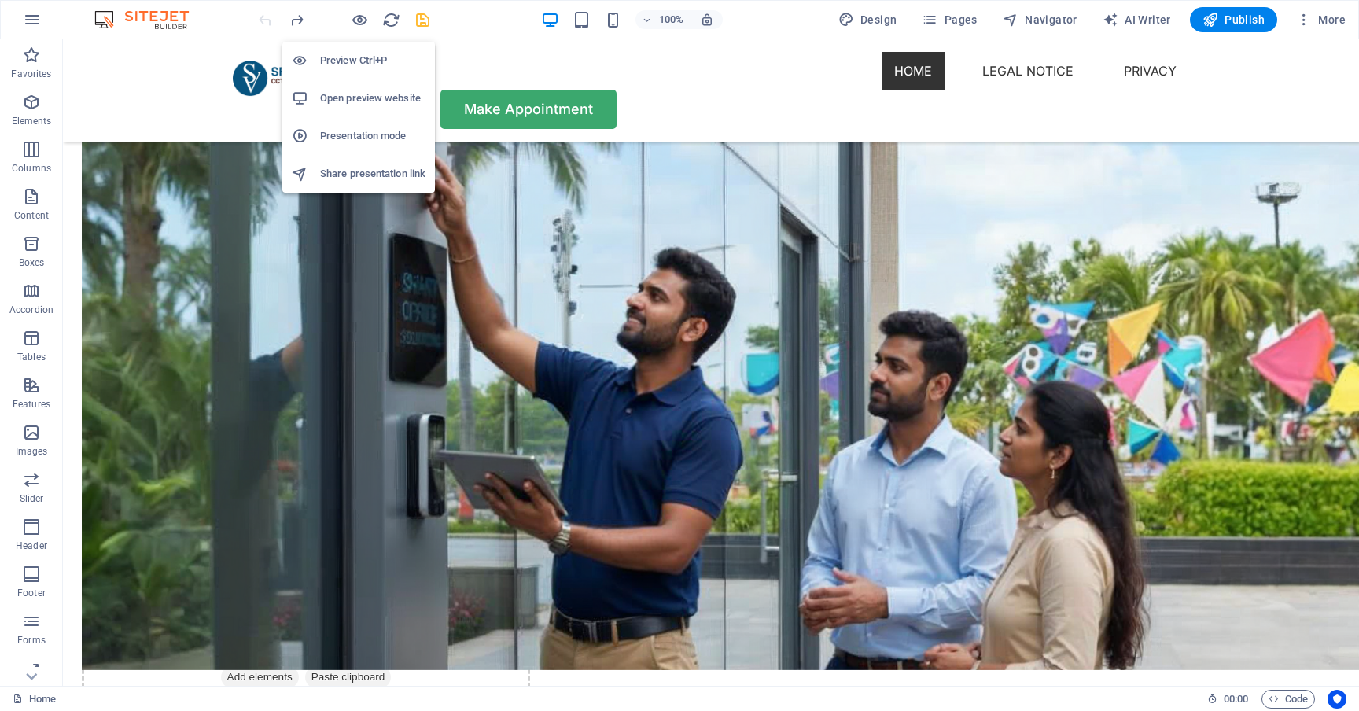
click at [369, 97] on h6 "Open preview website" at bounding box center [372, 98] width 105 height 19
click at [359, 61] on h6 "Preview Ctrl+P" at bounding box center [372, 60] width 105 height 19
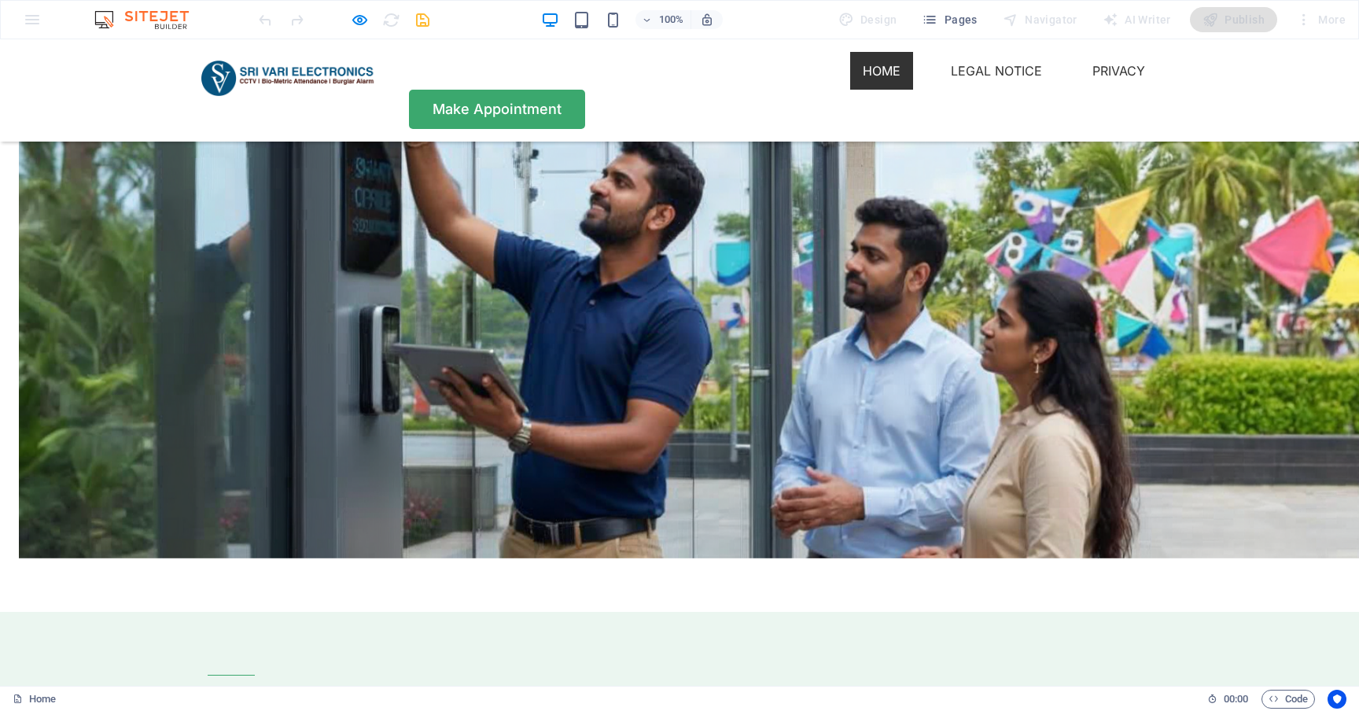
drag, startPoint x: 702, startPoint y: 440, endPoint x: 667, endPoint y: 403, distance: 50.1
drag, startPoint x: 678, startPoint y: 444, endPoint x: 612, endPoint y: 390, distance: 85.0
drag, startPoint x: 573, startPoint y: 384, endPoint x: 507, endPoint y: 377, distance: 65.7
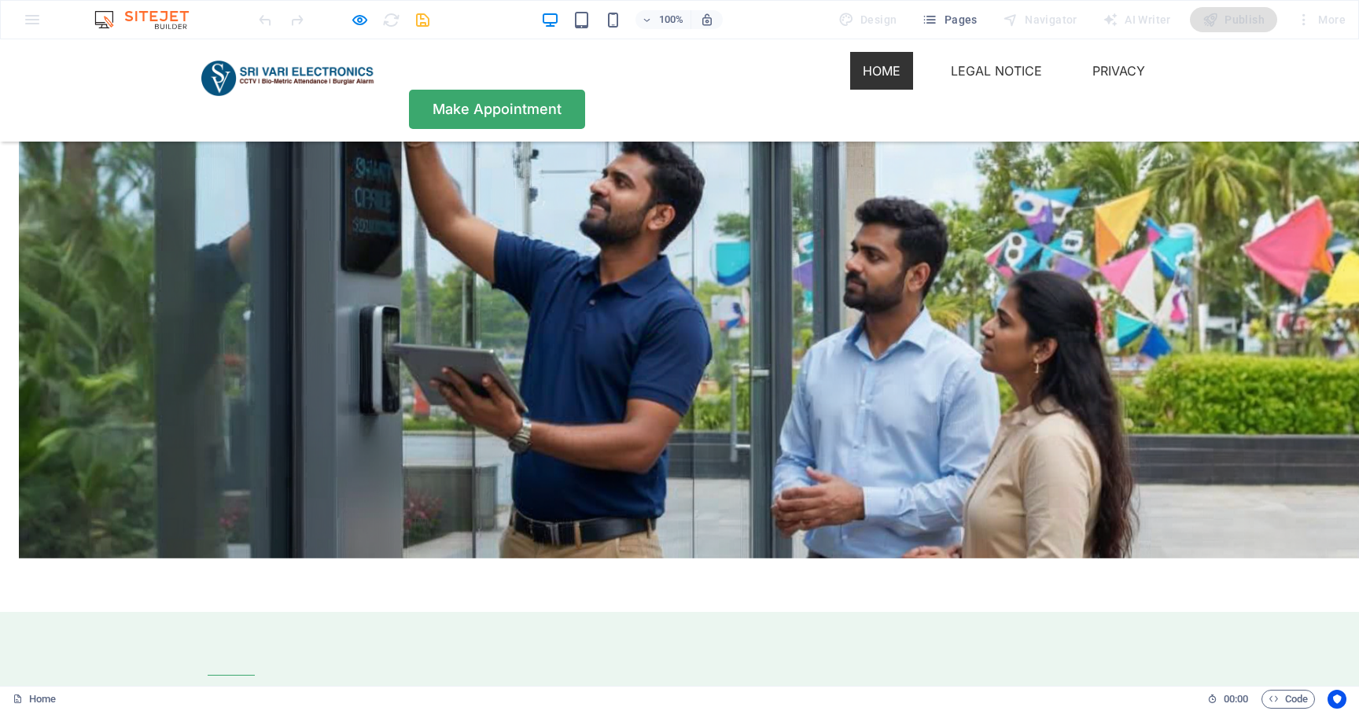
drag, startPoint x: 455, startPoint y: 302, endPoint x: 506, endPoint y: 385, distance: 97.8
drag, startPoint x: 543, startPoint y: 327, endPoint x: 538, endPoint y: 415, distance: 88.3
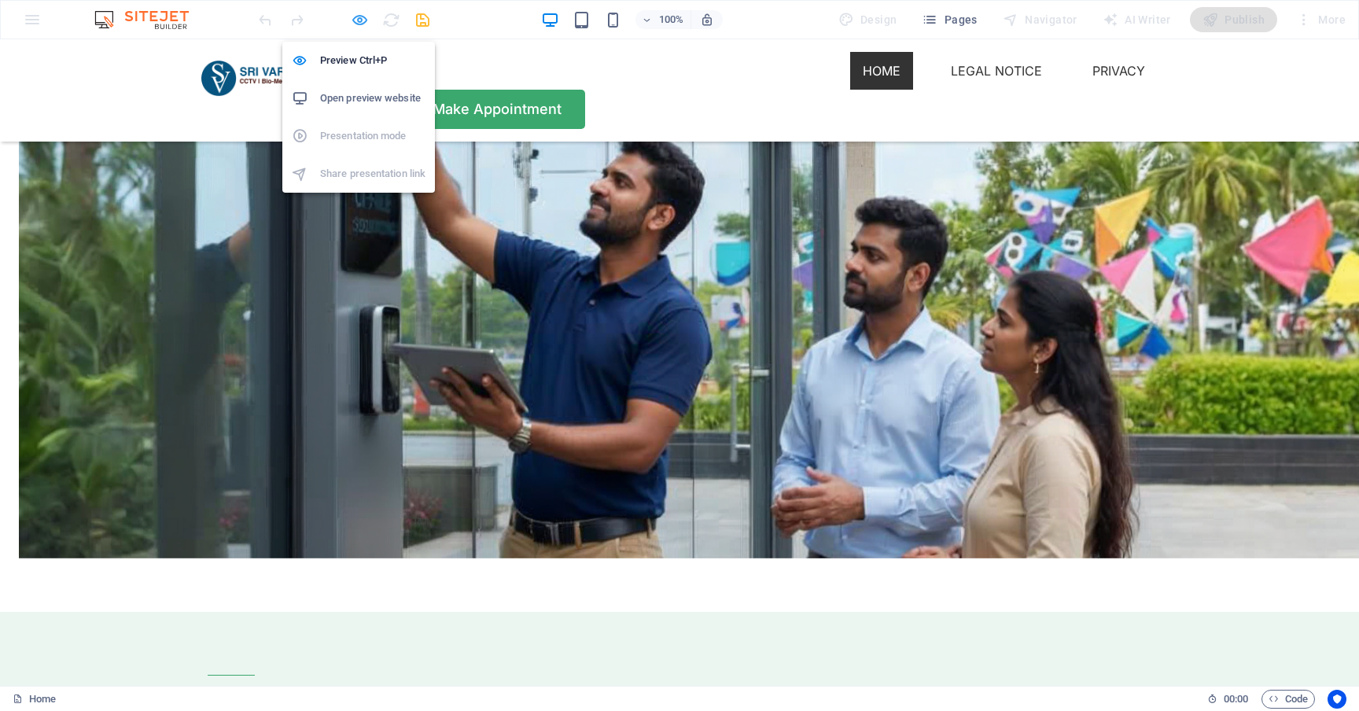
click at [363, 16] on icon "button" at bounding box center [360, 20] width 18 height 18
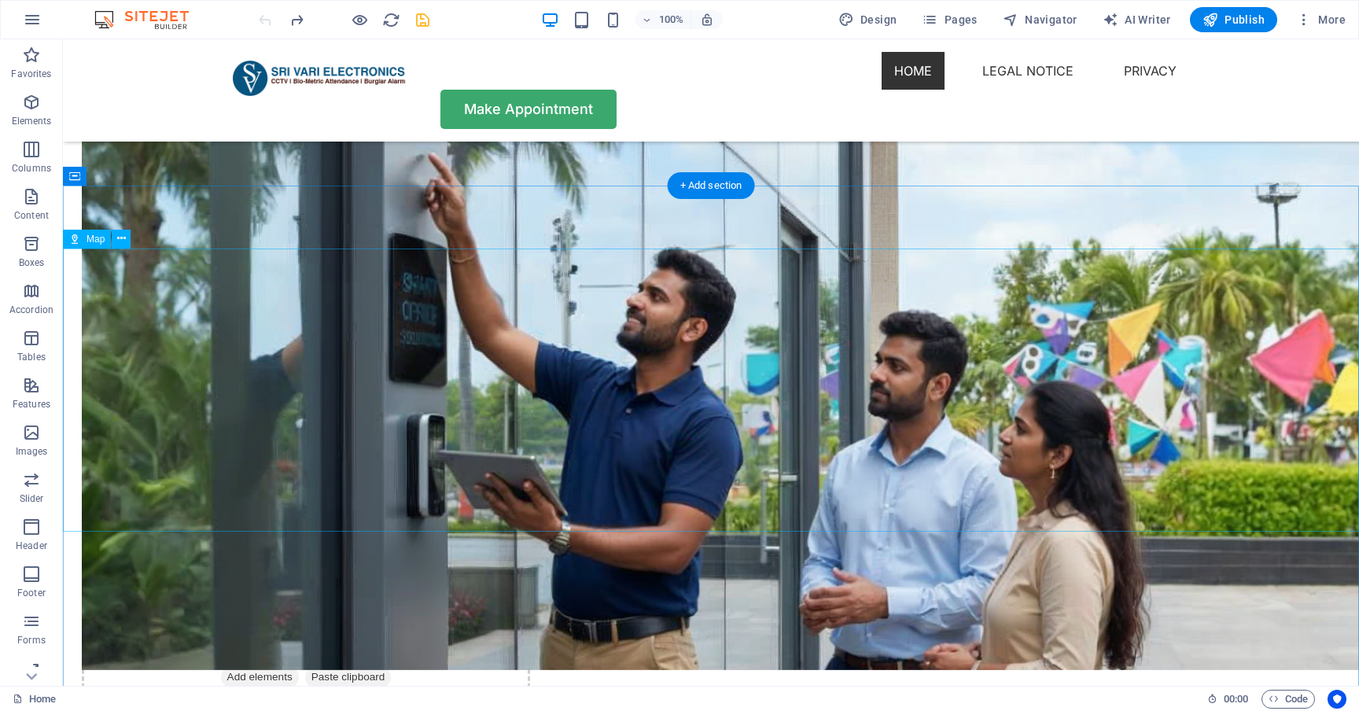
click at [94, 241] on span "Map" at bounding box center [96, 238] width 18 height 9
click at [76, 238] on icon at bounding box center [74, 239] width 11 height 19
select select "1"
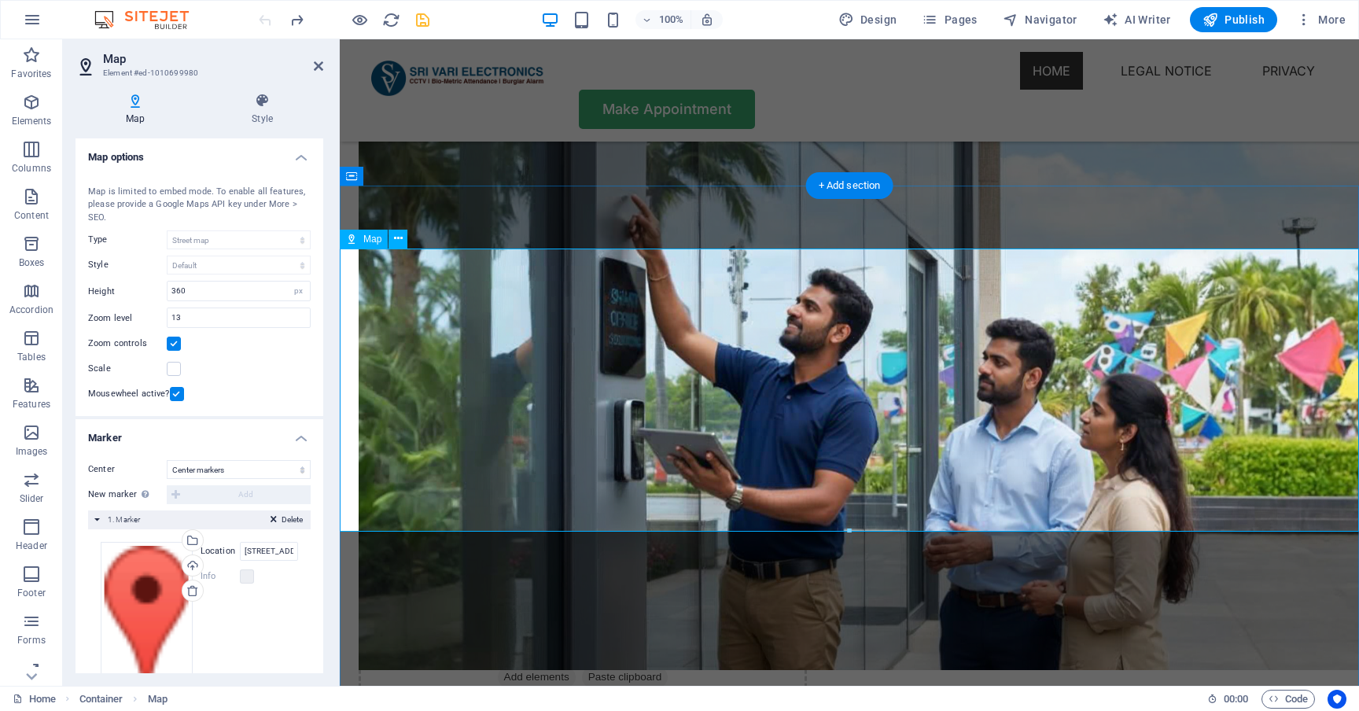
click at [76, 238] on div "Map center [STREET_ADDRESS][US_STATE] Hartford Map is limited to embed mode. To…" at bounding box center [200, 292] width 248 height 250
click at [268, 552] on input "[STREET_ADDRESS][US_STATE]" at bounding box center [269, 551] width 58 height 19
paste input "SRI VARI ELECTRONICS, NEW BUS STAND, 25, John Selvaraj Nagar, Kumbakonam, Tamil…"
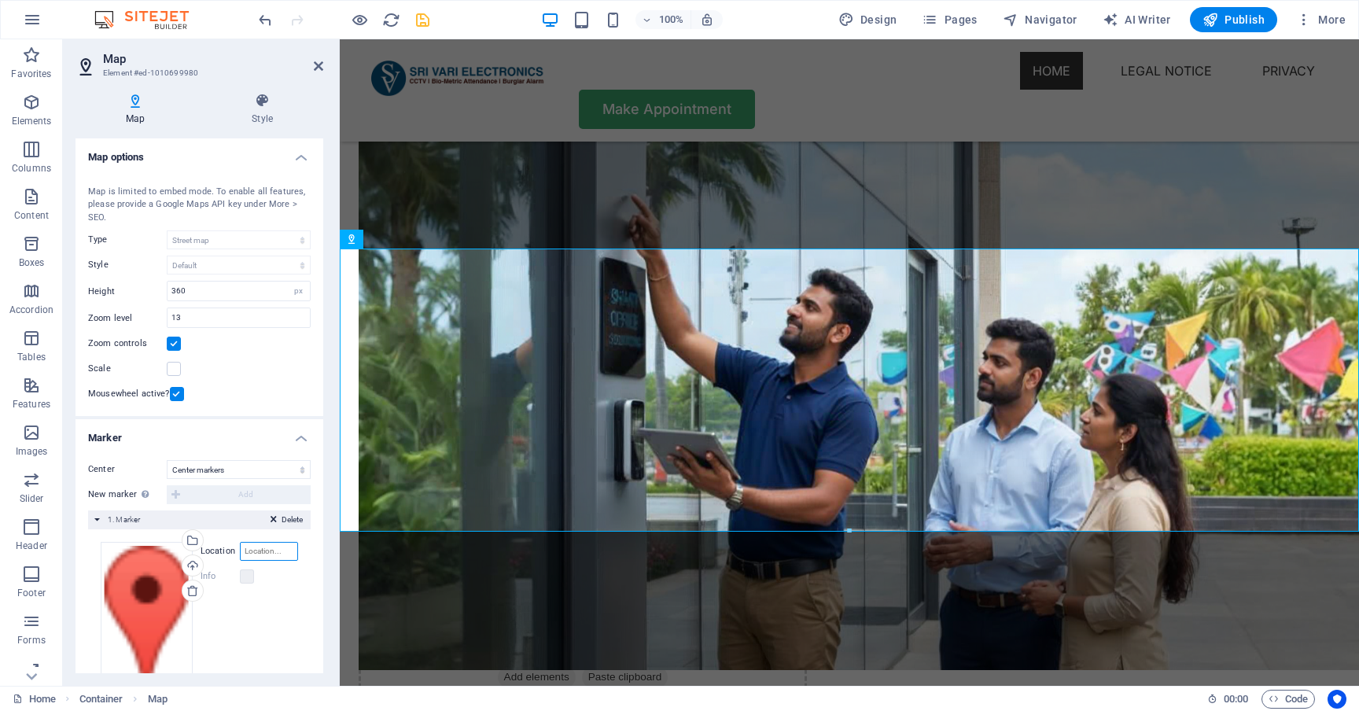
type input "SRI VARI ELECTRONICS, NEW BUS STAND, 25, John Selvaraj Nagar, Kumbakonam, Tamil…"
click at [418, 14] on icon "save" at bounding box center [423, 20] width 18 height 18
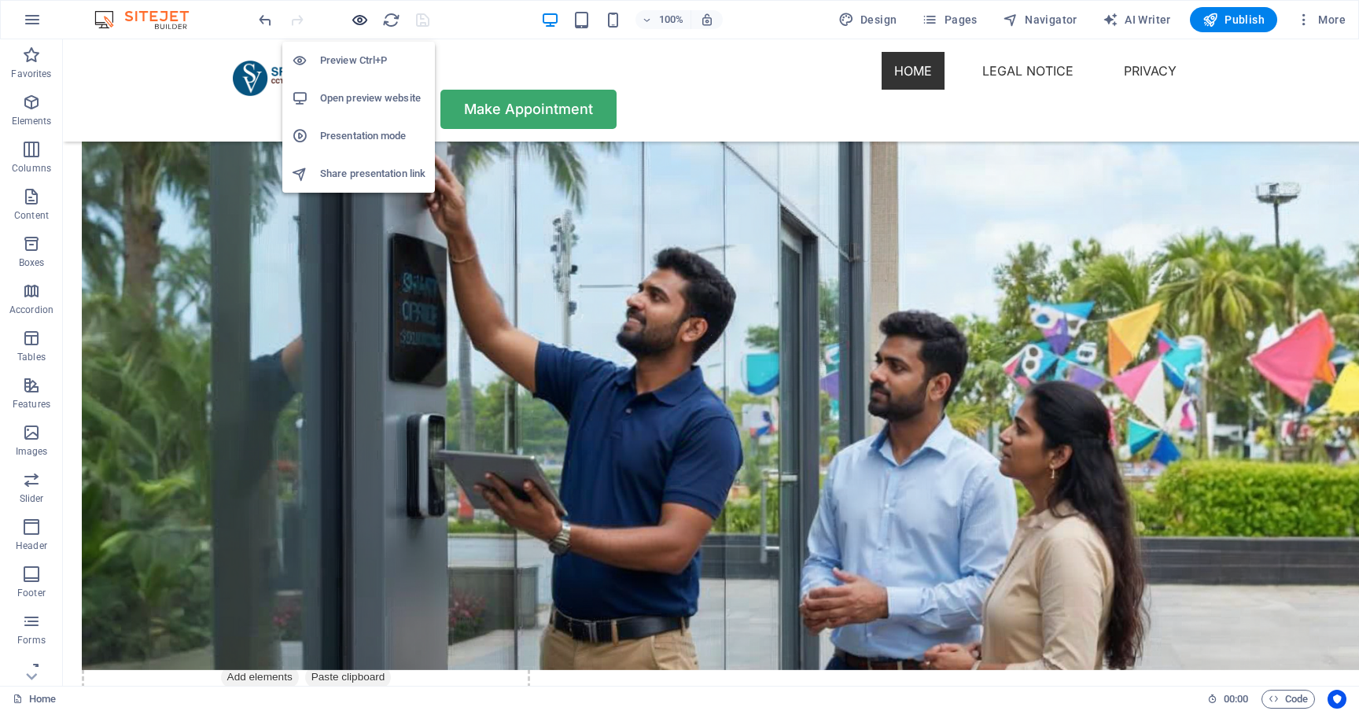
click at [359, 23] on icon "button" at bounding box center [360, 20] width 18 height 18
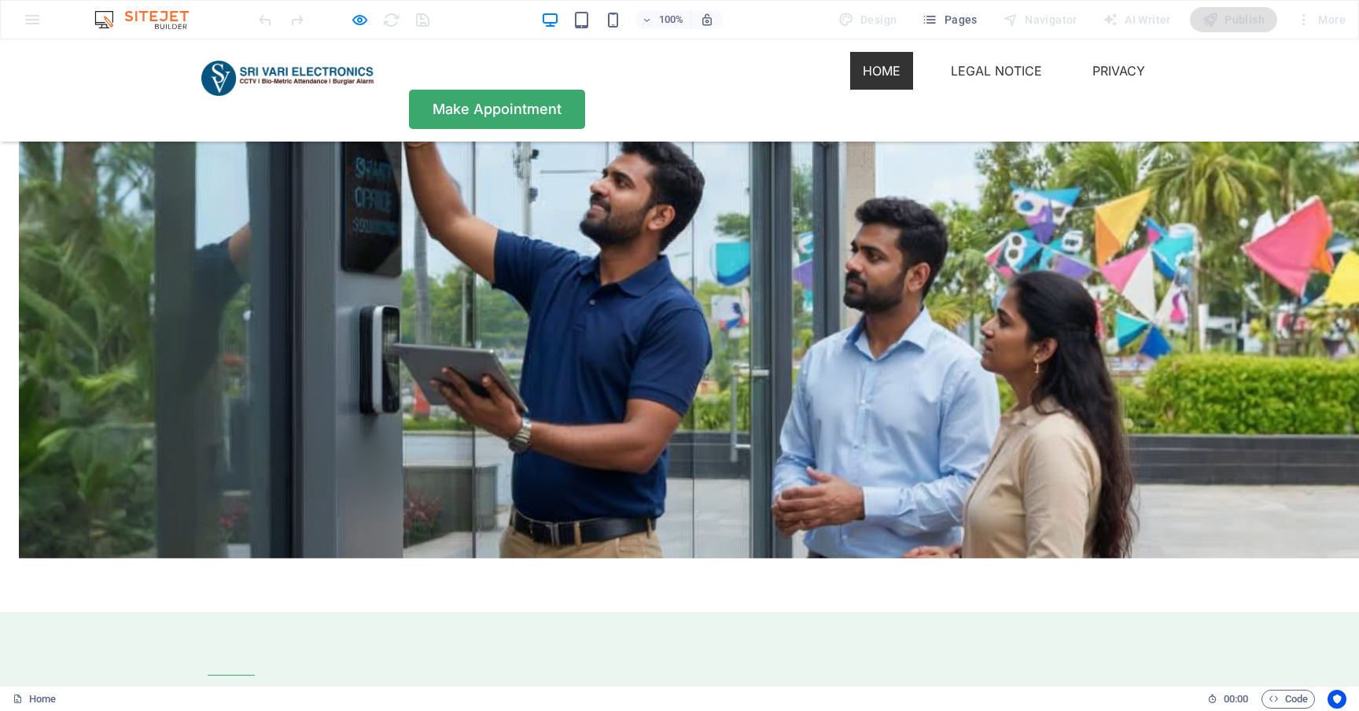
drag, startPoint x: 513, startPoint y: 447, endPoint x: 509, endPoint y: 439, distance: 9.5
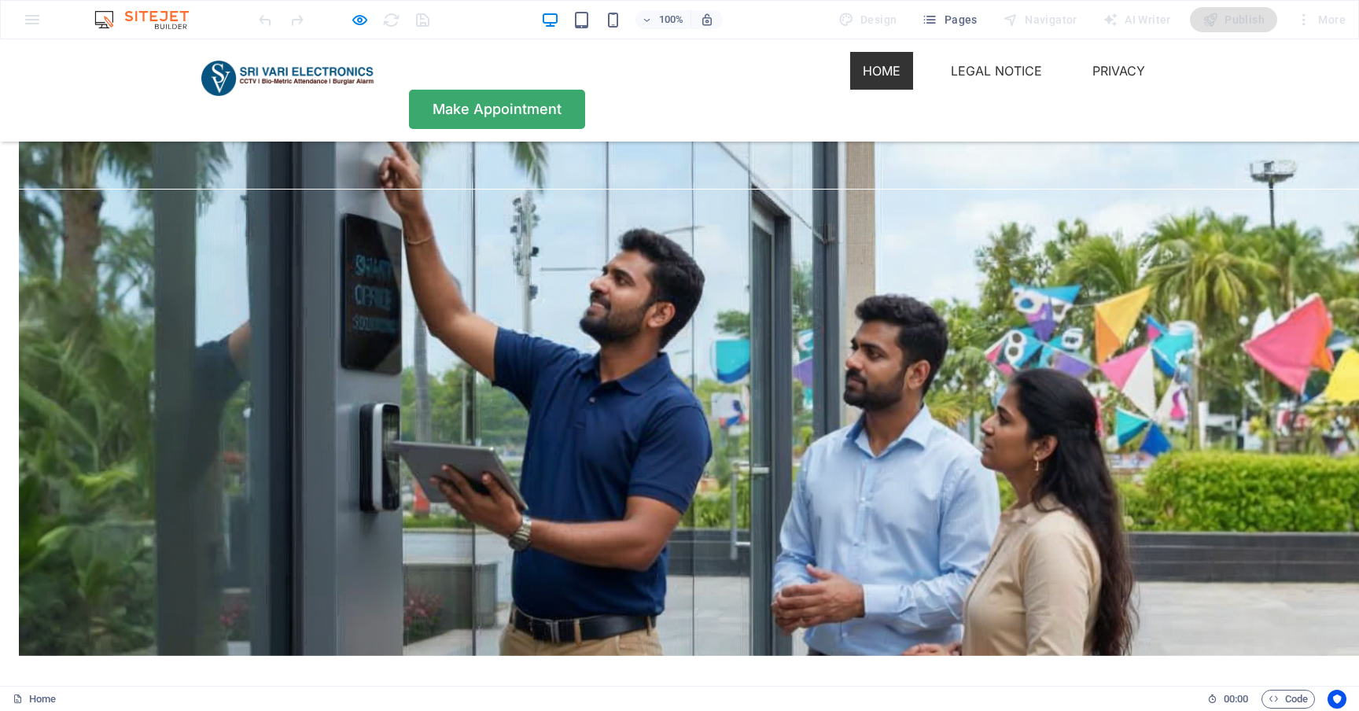
scroll to position [3655, 0]
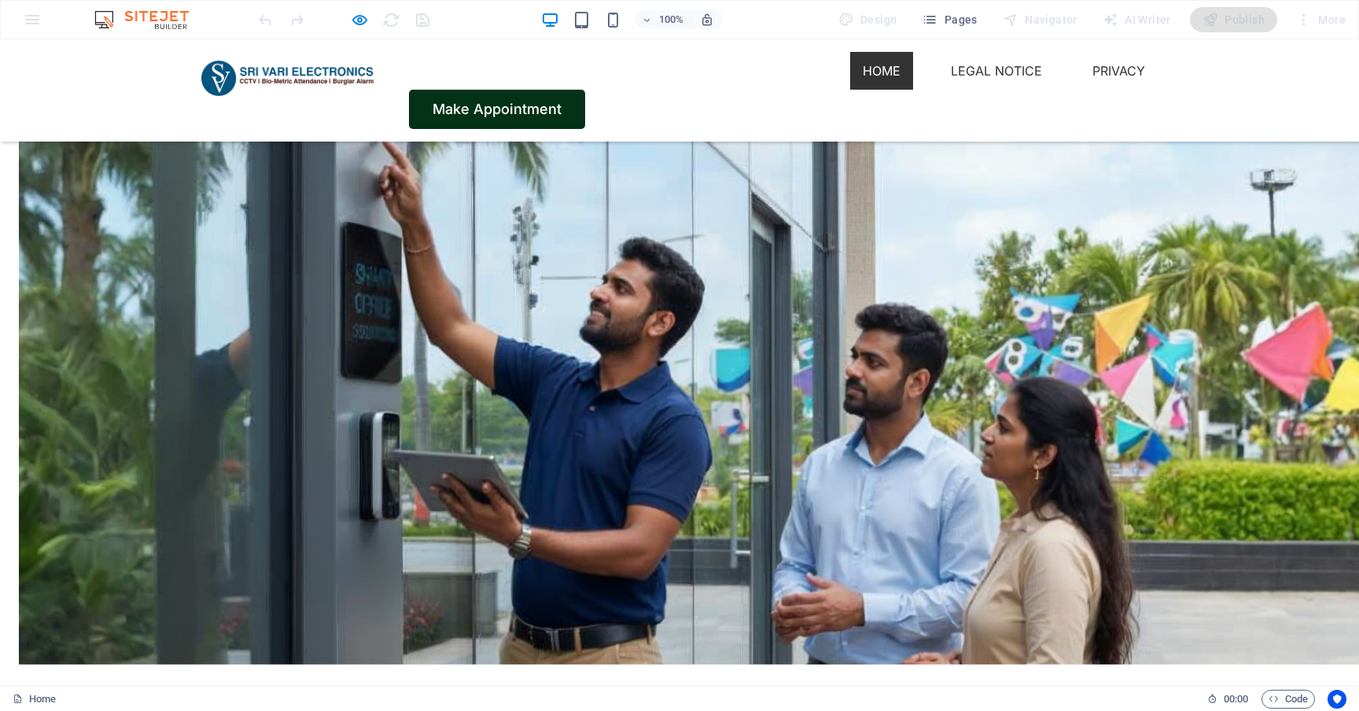
click at [585, 90] on link "Make Appointment" at bounding box center [497, 109] width 176 height 39
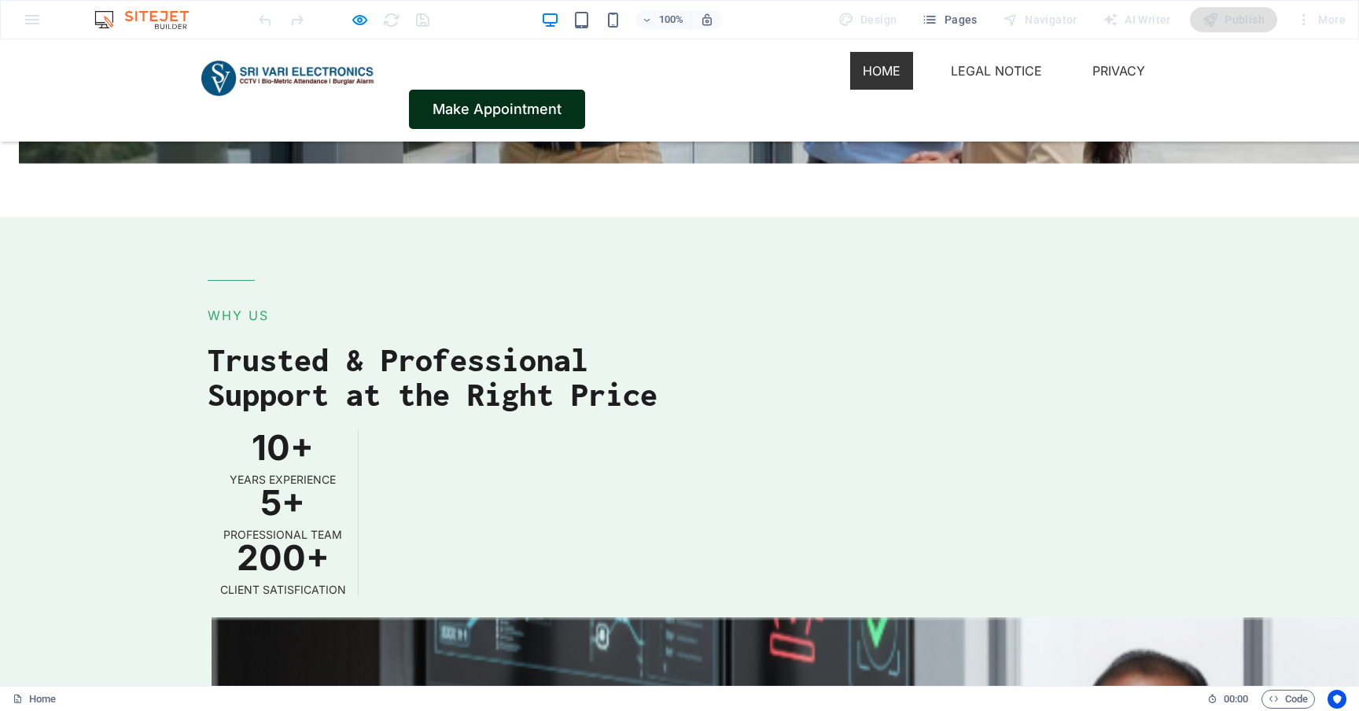
scroll to position [4215, 0]
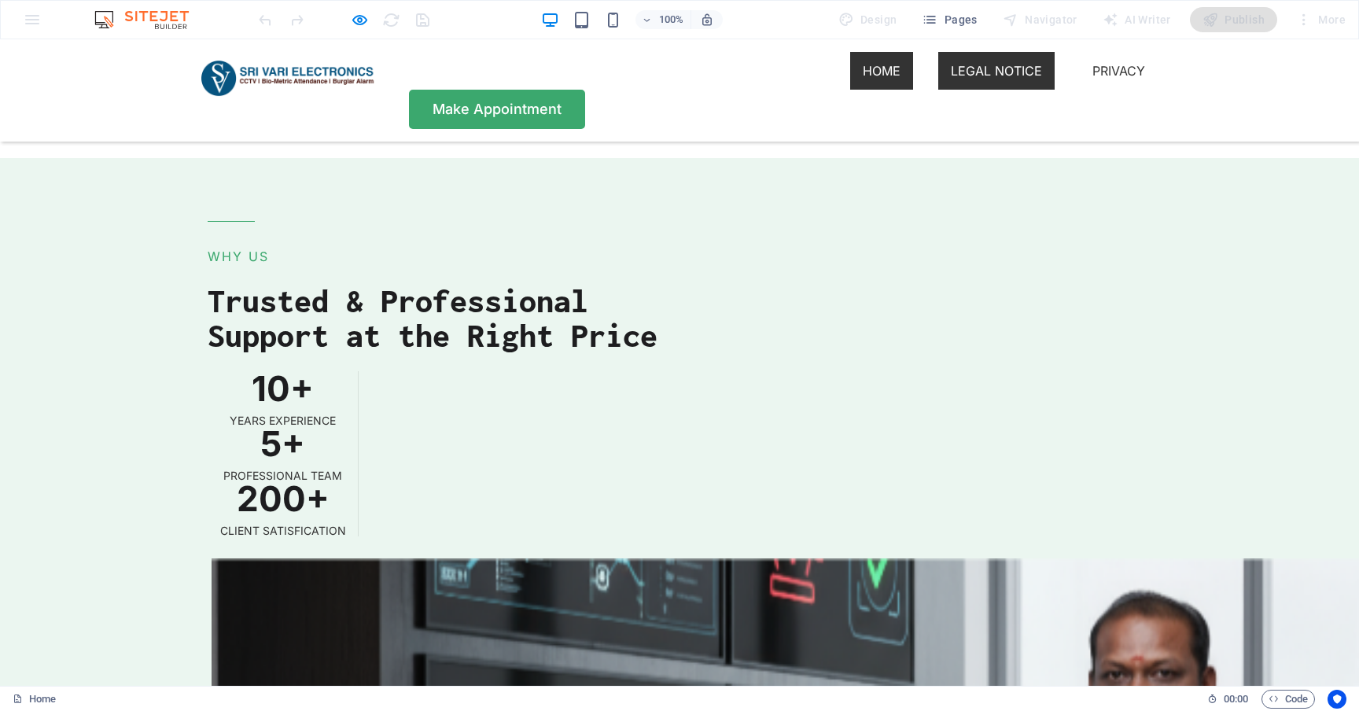
click at [938, 79] on link "Legal Notice" at bounding box center [996, 71] width 116 height 38
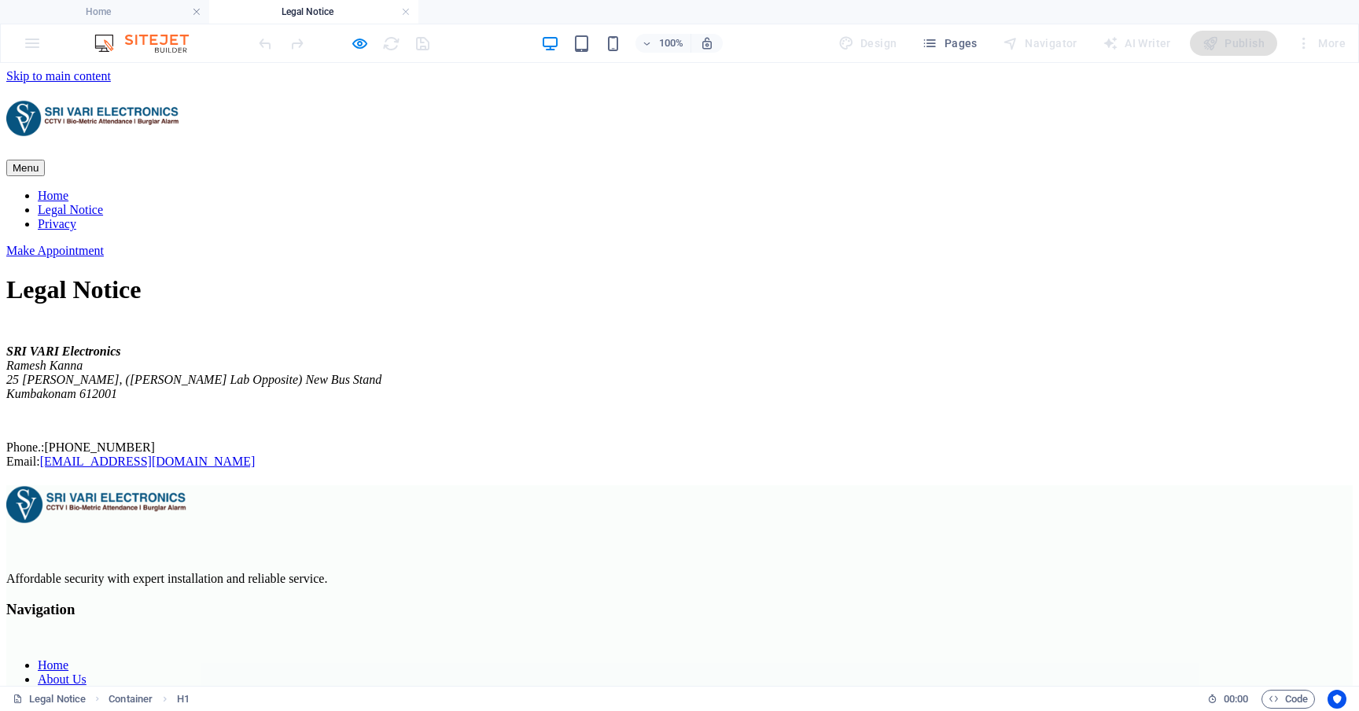
scroll to position [0, 0]
click at [933, 189] on nav "Home Legal Notice Privacy" at bounding box center [679, 210] width 1346 height 42
click at [706, 189] on nav "Home Legal Notice Privacy" at bounding box center [679, 210] width 1346 height 42
click at [708, 189] on nav "Home Legal Notice Privacy" at bounding box center [679, 210] width 1346 height 42
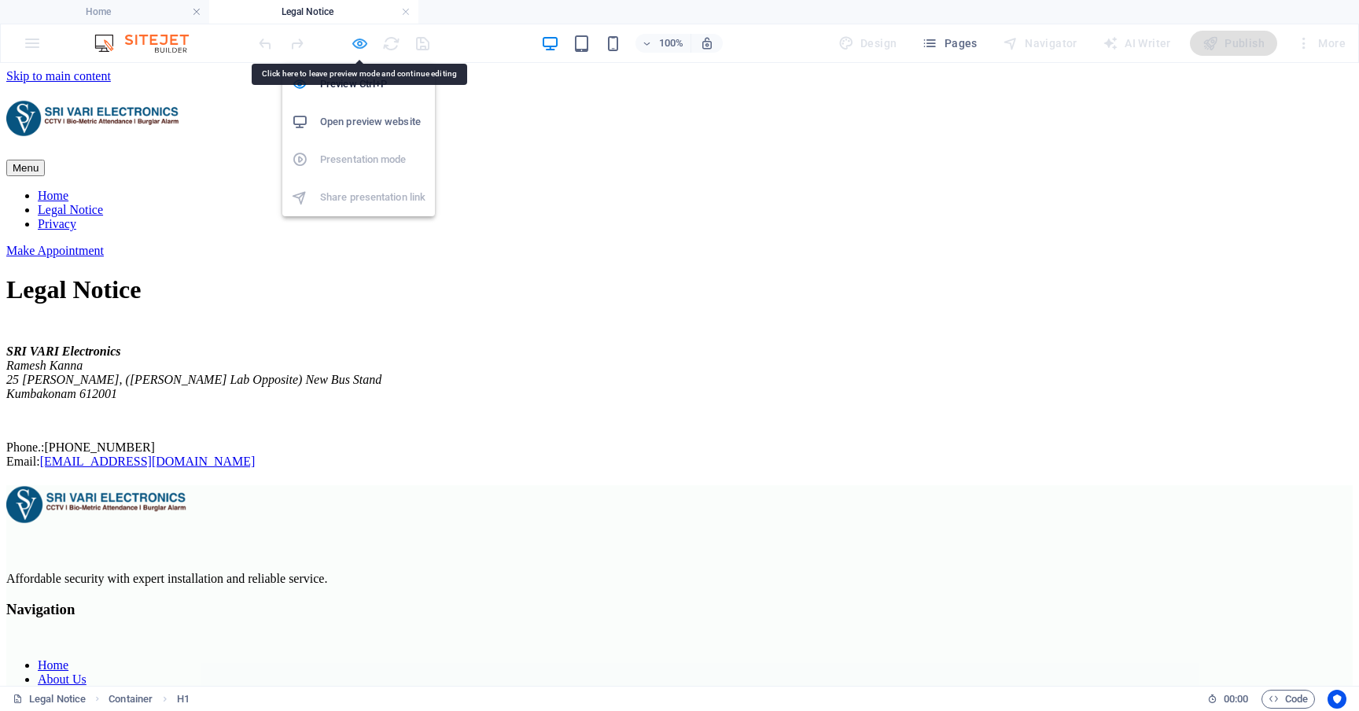
click at [361, 43] on icon "button" at bounding box center [360, 44] width 18 height 18
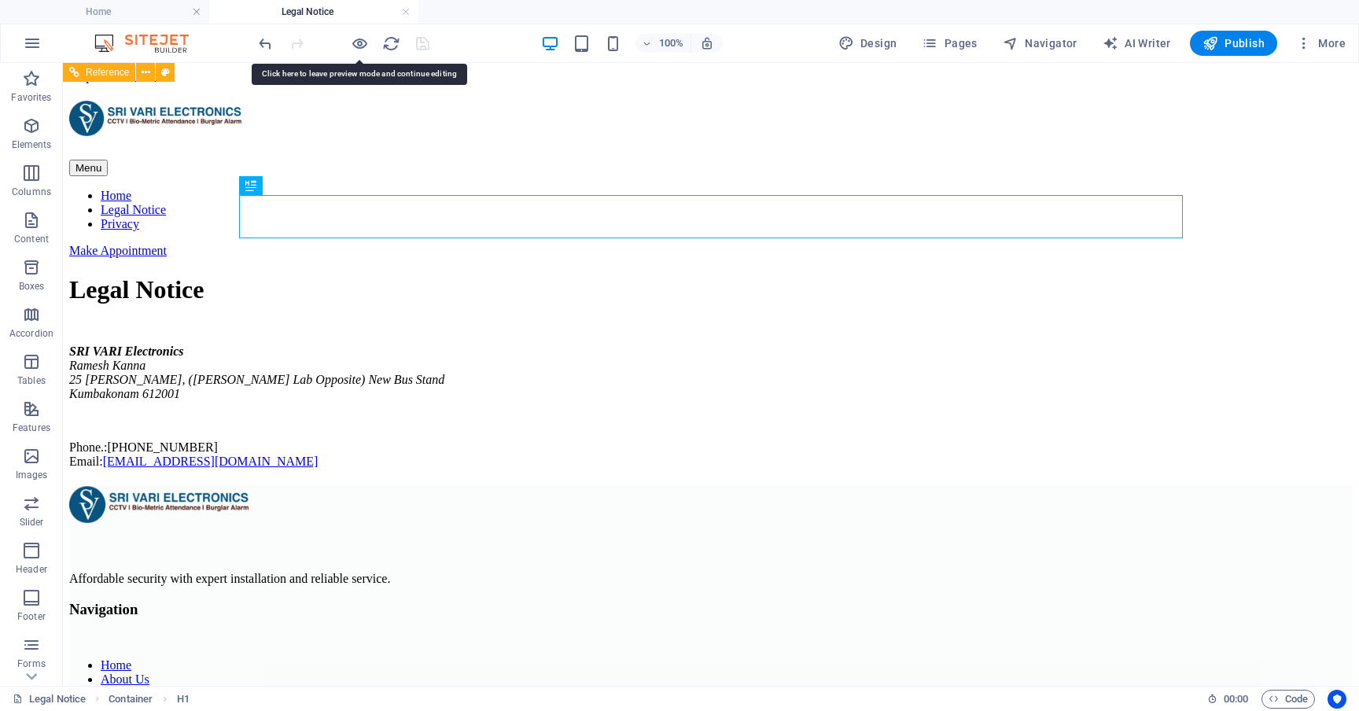
click at [739, 189] on nav "Home Legal Notice Privacy" at bounding box center [711, 210] width 1284 height 42
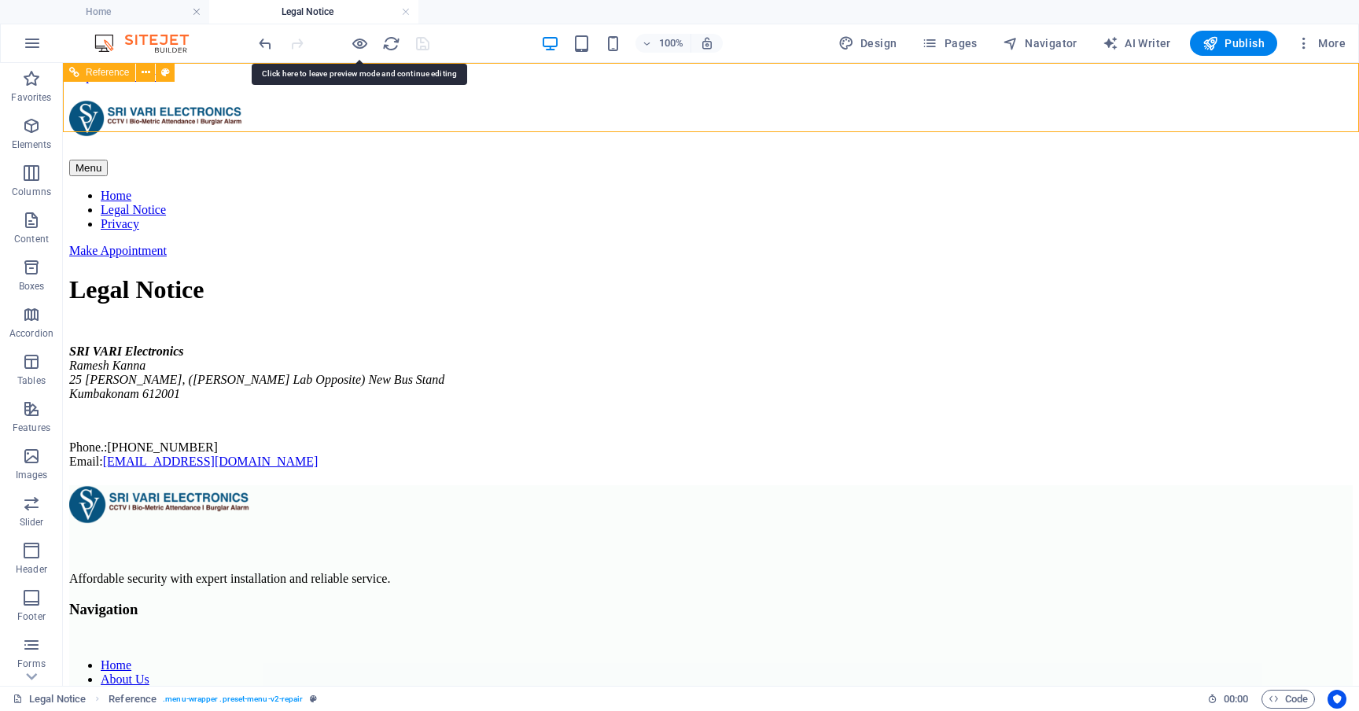
click at [955, 189] on nav "Home Legal Notice Privacy" at bounding box center [711, 210] width 1284 height 42
click at [742, 189] on nav "Home Legal Notice Privacy" at bounding box center [711, 210] width 1284 height 42
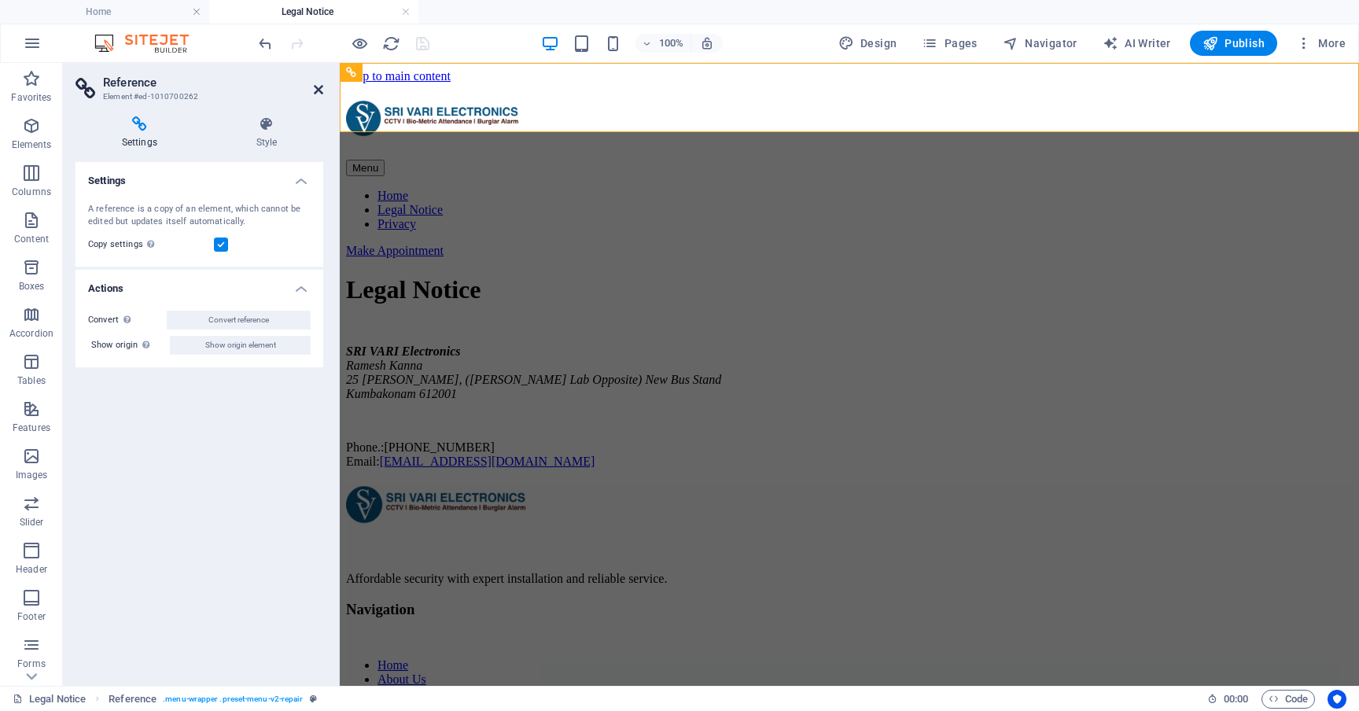
click at [319, 89] on icon at bounding box center [318, 89] width 9 height 13
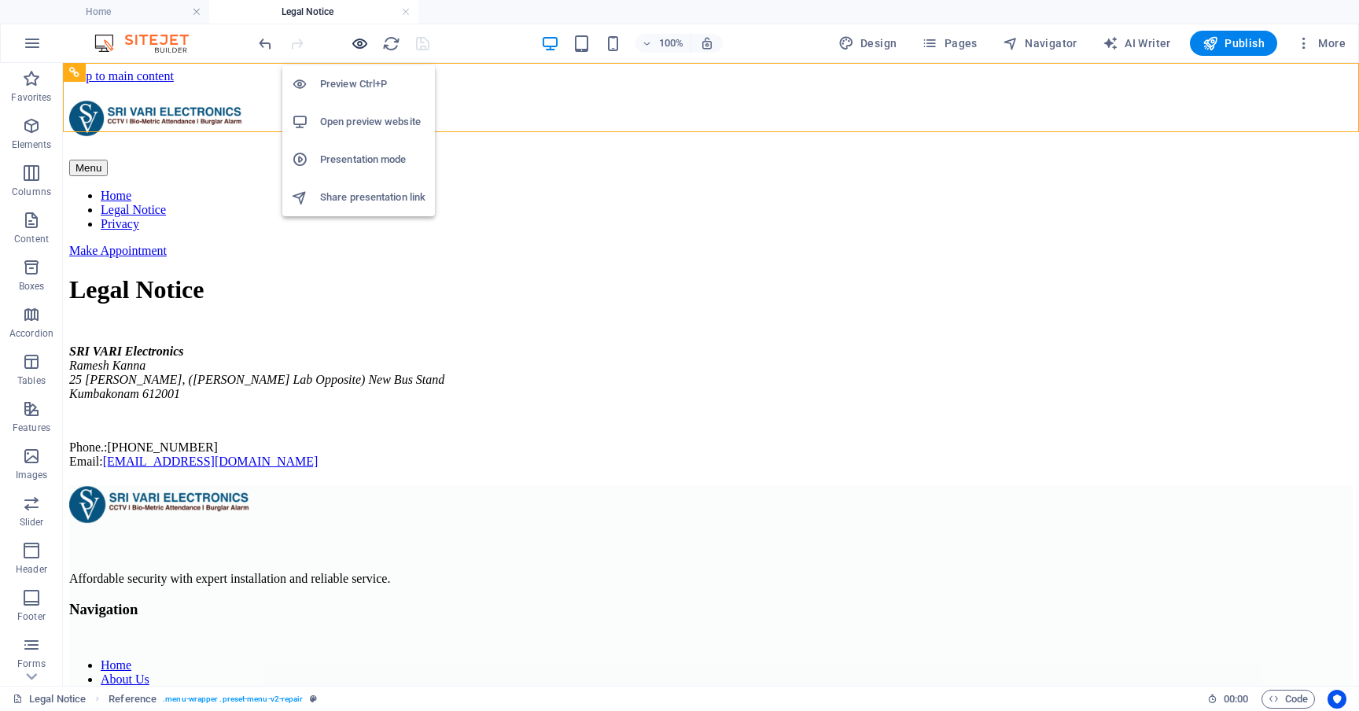
click at [362, 42] on icon "button" at bounding box center [360, 44] width 18 height 18
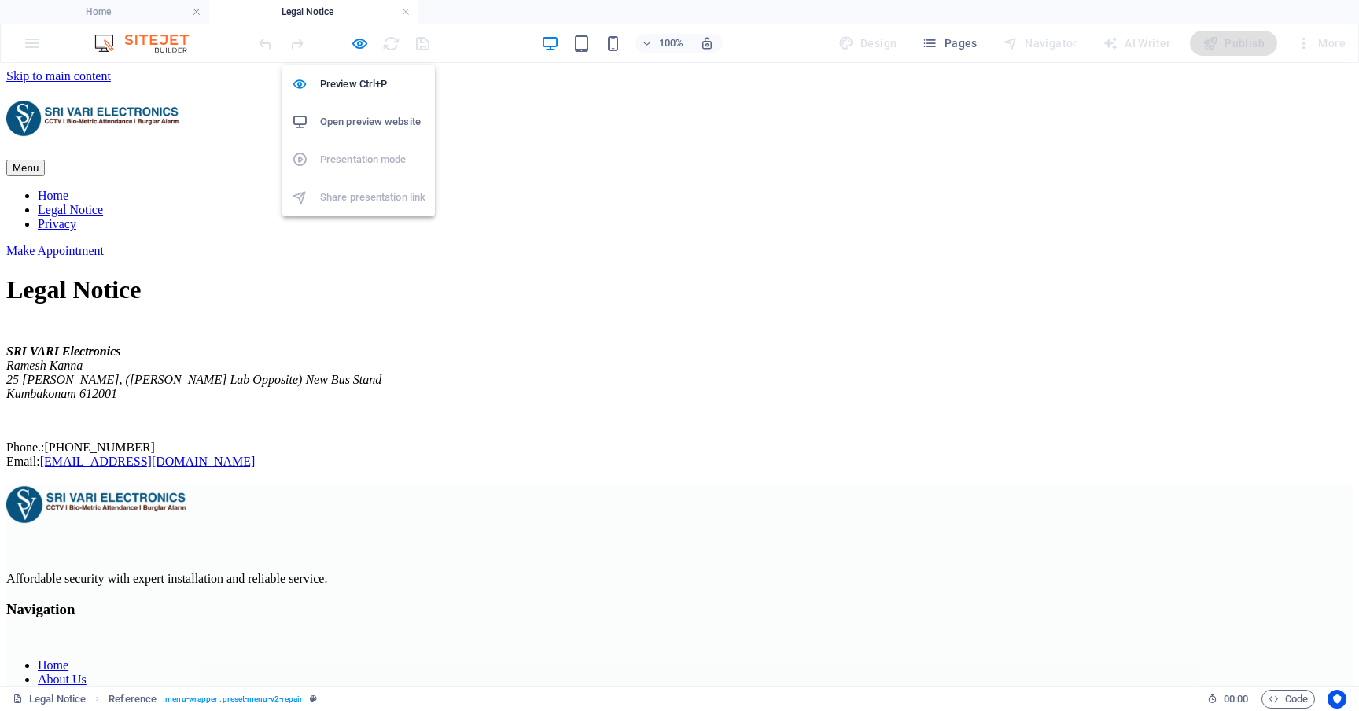
click at [360, 129] on h6 "Open preview website" at bounding box center [372, 121] width 105 height 19
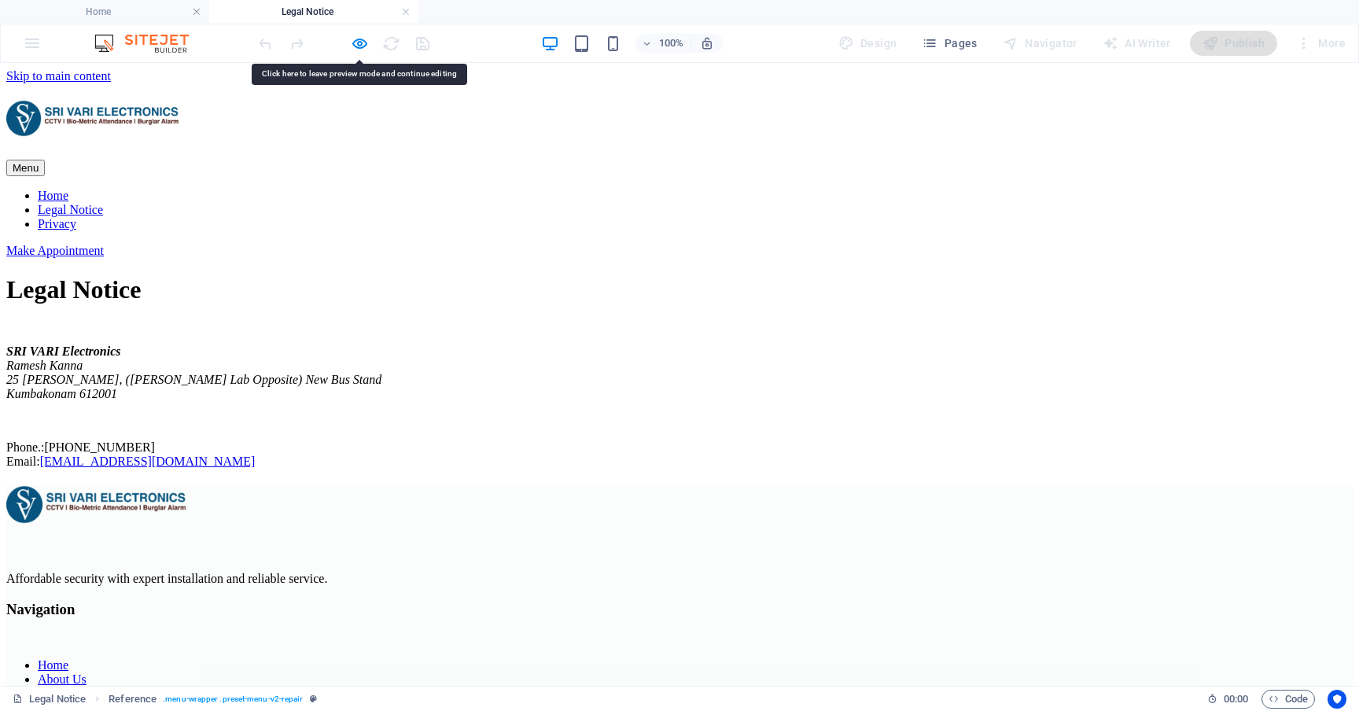
click at [358, 39] on icon "button" at bounding box center [360, 44] width 18 height 18
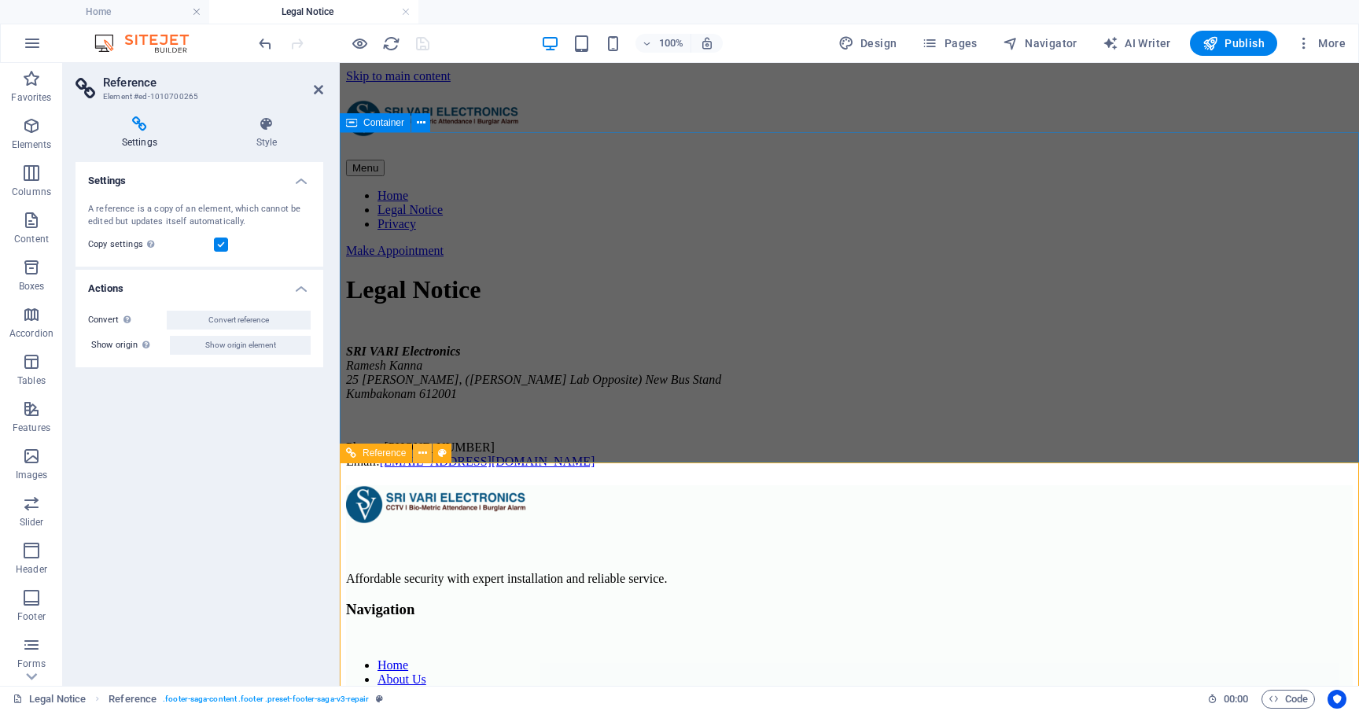
click at [422, 451] on icon at bounding box center [422, 453] width 9 height 17
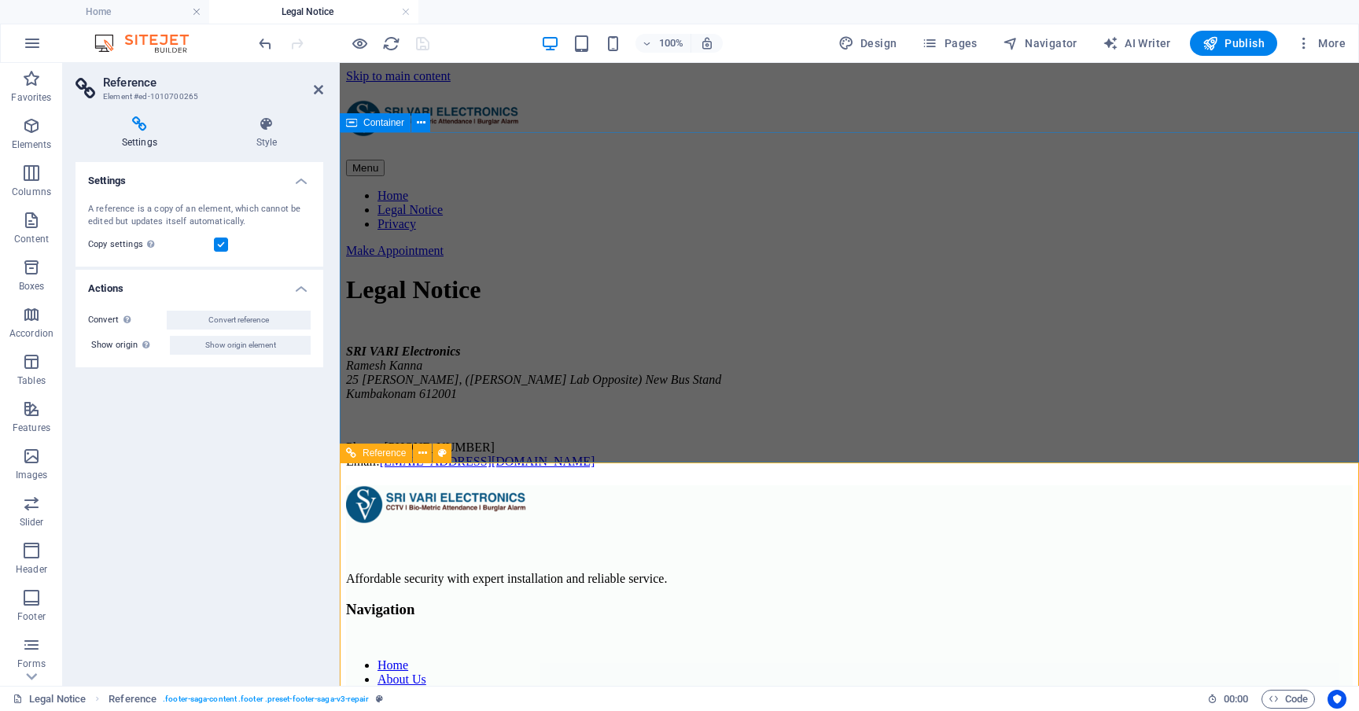
click at [375, 450] on span "Reference" at bounding box center [384, 452] width 43 height 9
click at [1292, 701] on span "Code" at bounding box center [1288, 699] width 39 height 19
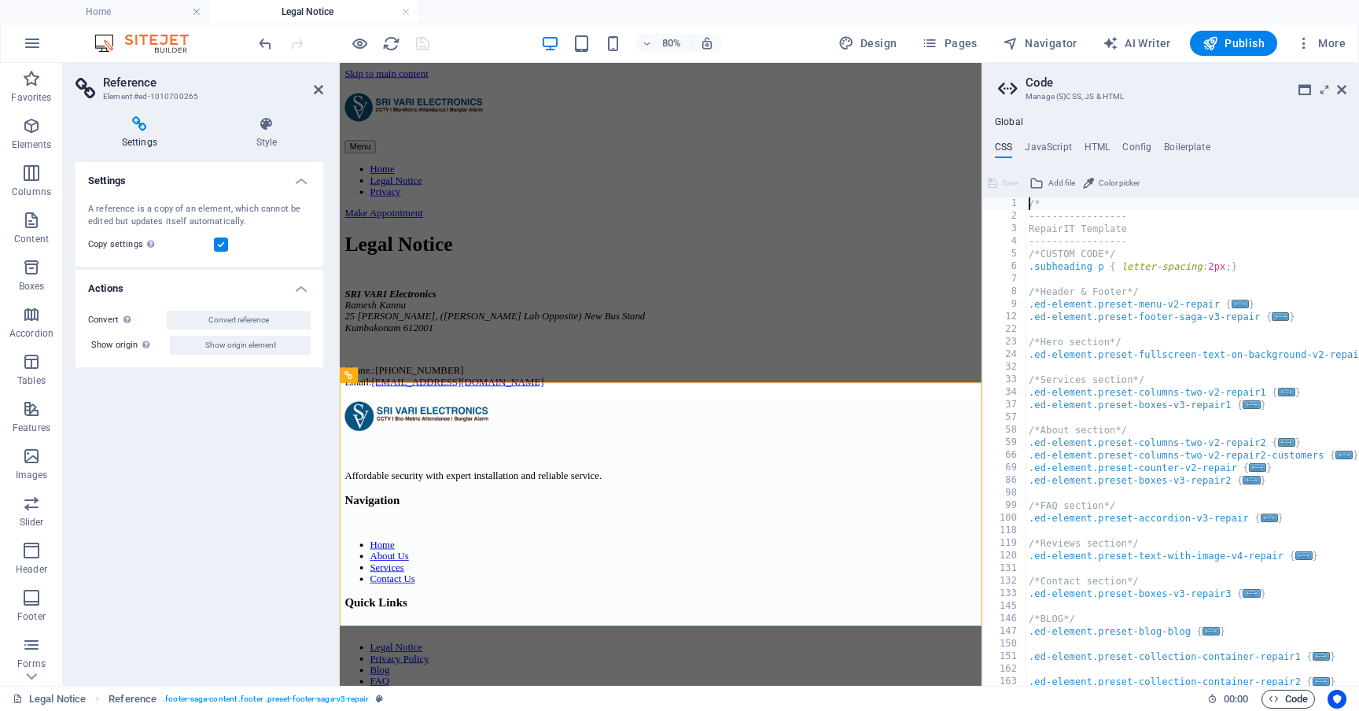
click at [1292, 701] on span "Code" at bounding box center [1288, 699] width 39 height 19
click at [1343, 88] on icon at bounding box center [1341, 89] width 9 height 13
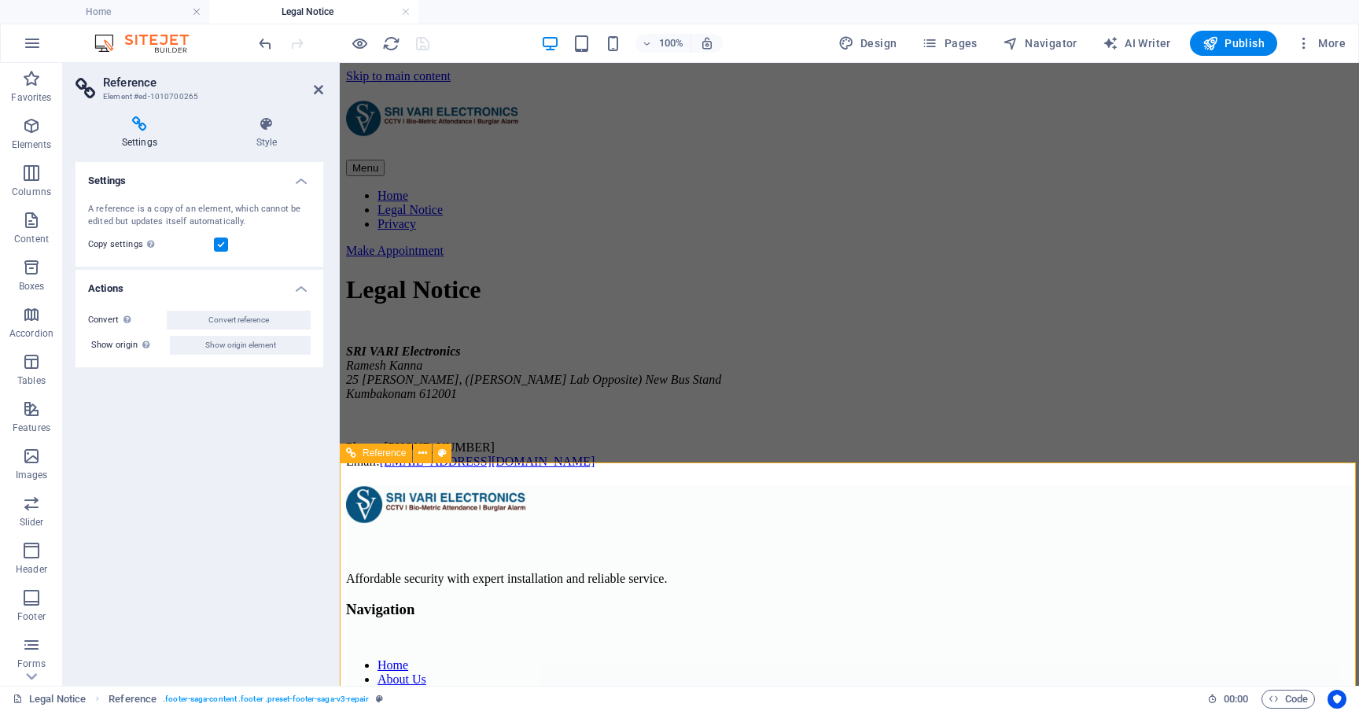
click at [792, 658] on nav "Home About Us Services Contact Us" at bounding box center [849, 686] width 1007 height 57
click at [374, 455] on span "Reference" at bounding box center [384, 452] width 43 height 9
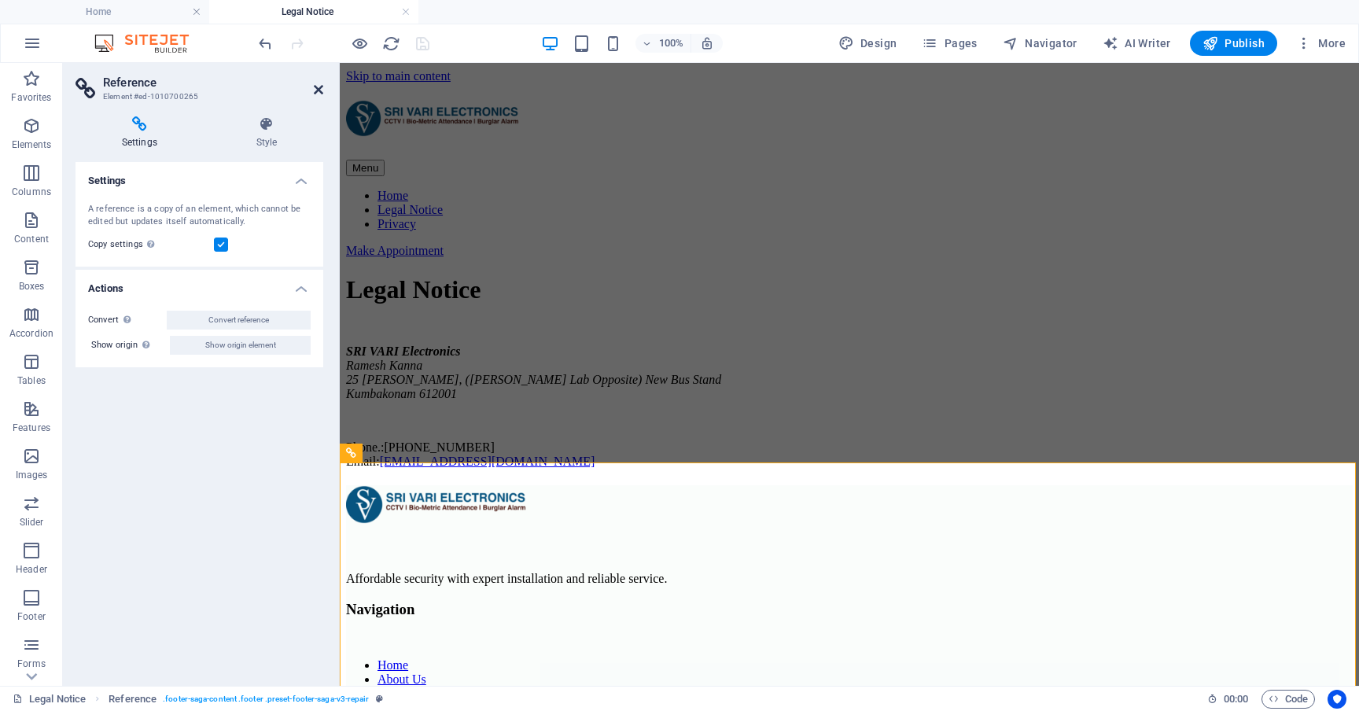
click at [322, 87] on icon at bounding box center [318, 89] width 9 height 13
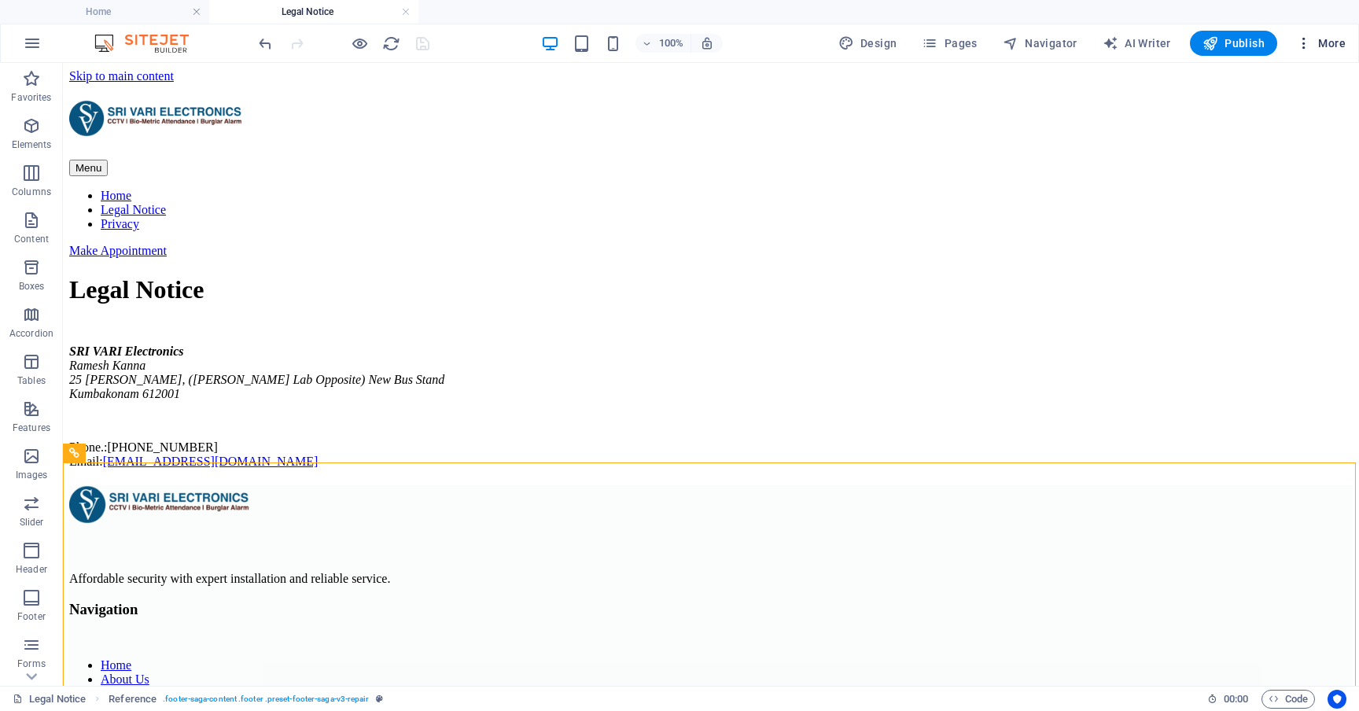
click at [1331, 39] on span "More" at bounding box center [1321, 43] width 50 height 16
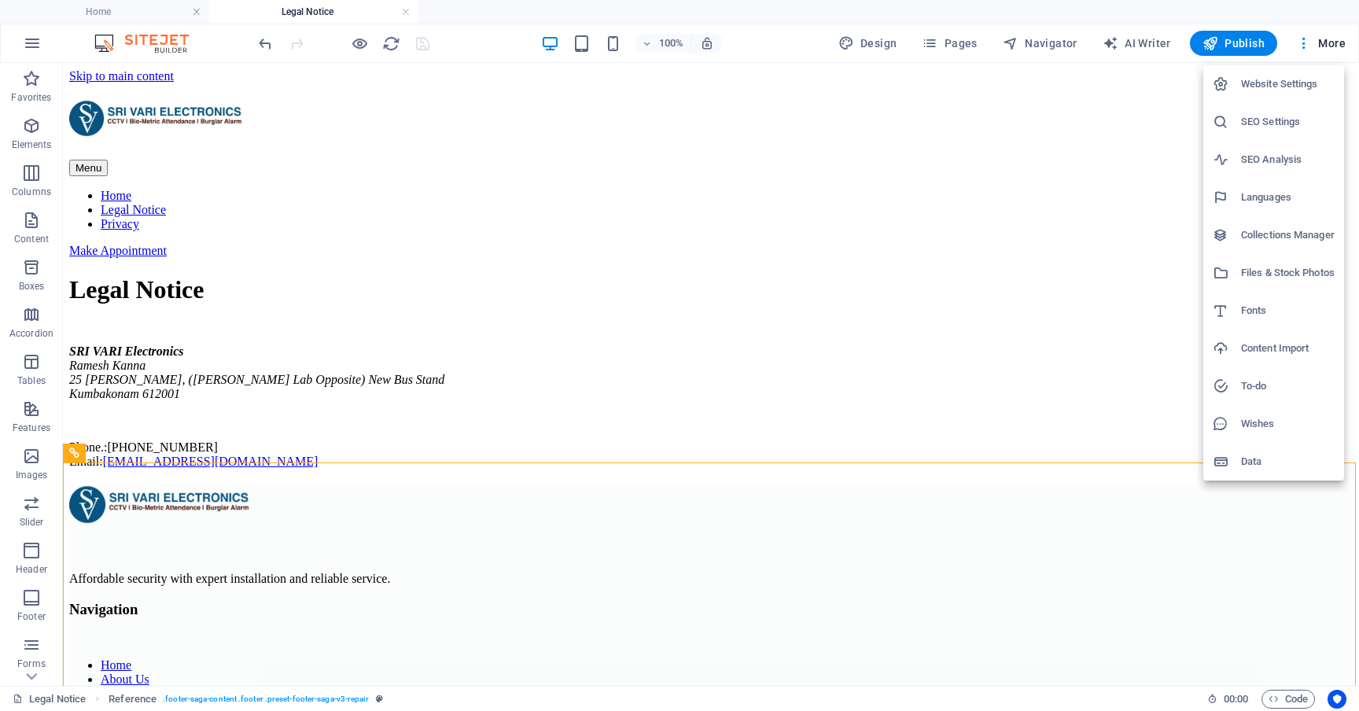
click at [948, 47] on div at bounding box center [679, 355] width 1359 height 711
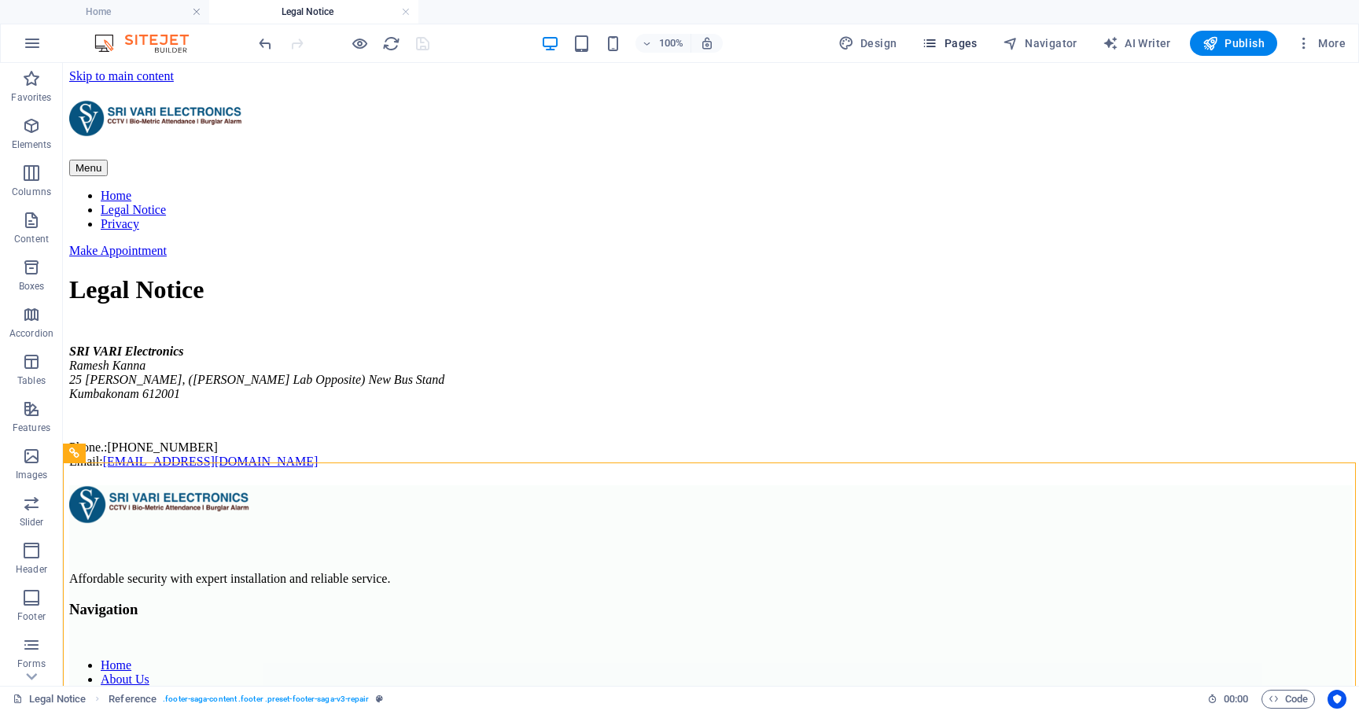
click at [935, 43] on icon "button" at bounding box center [930, 43] width 16 height 16
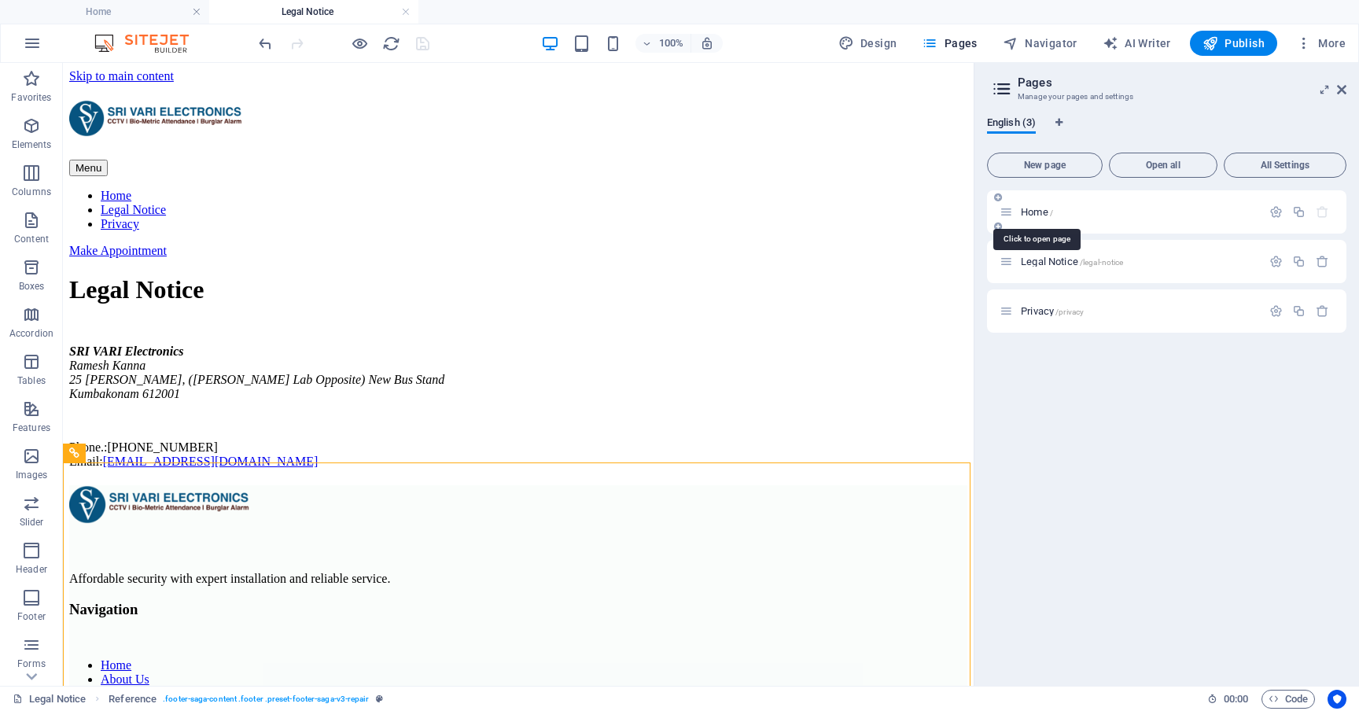
click at [1026, 212] on span "Home /" at bounding box center [1037, 212] width 32 height 12
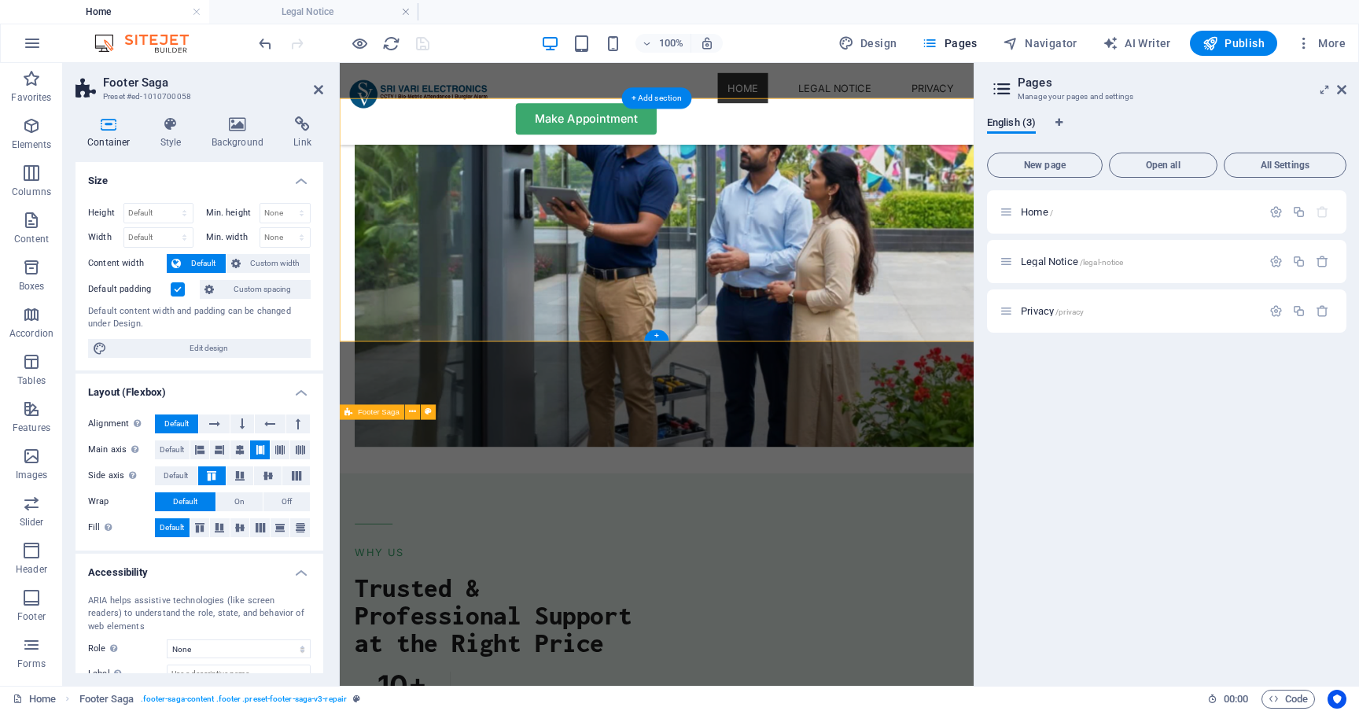
scroll to position [4599, 0]
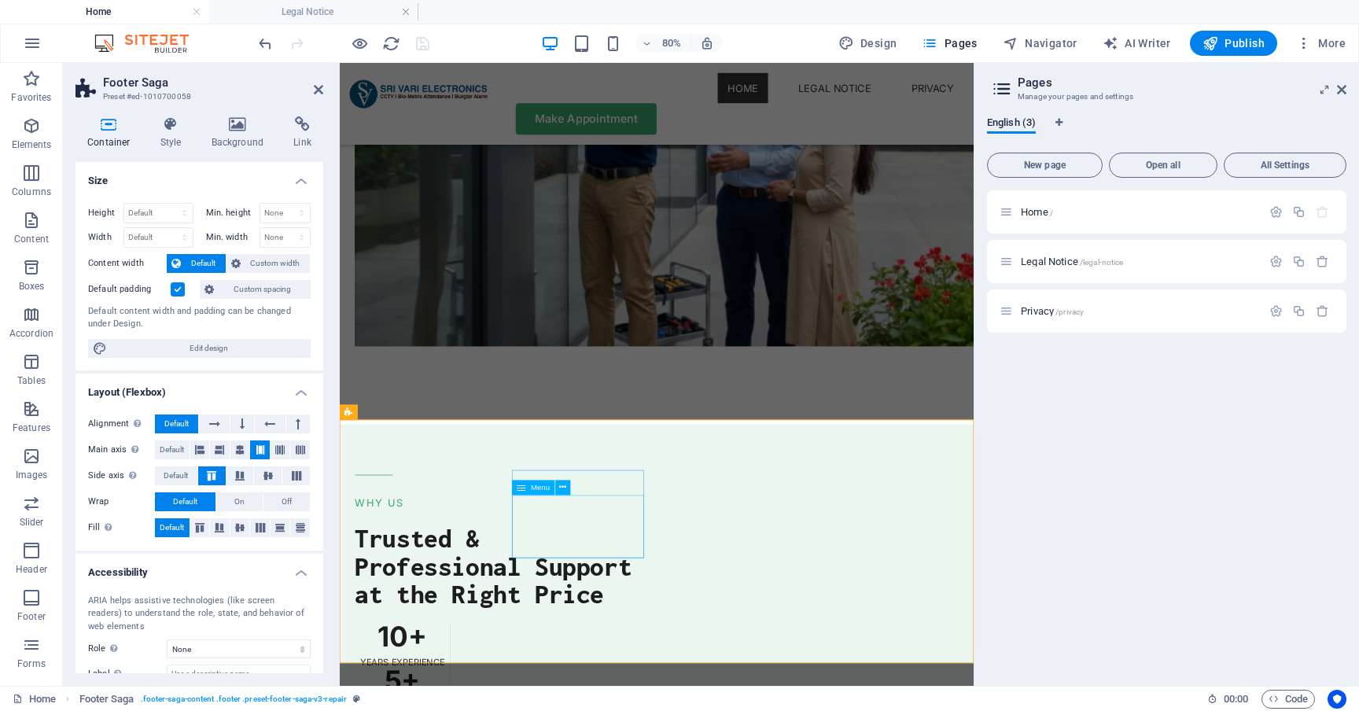
click at [538, 488] on span "Menu" at bounding box center [540, 488] width 19 height 8
select select
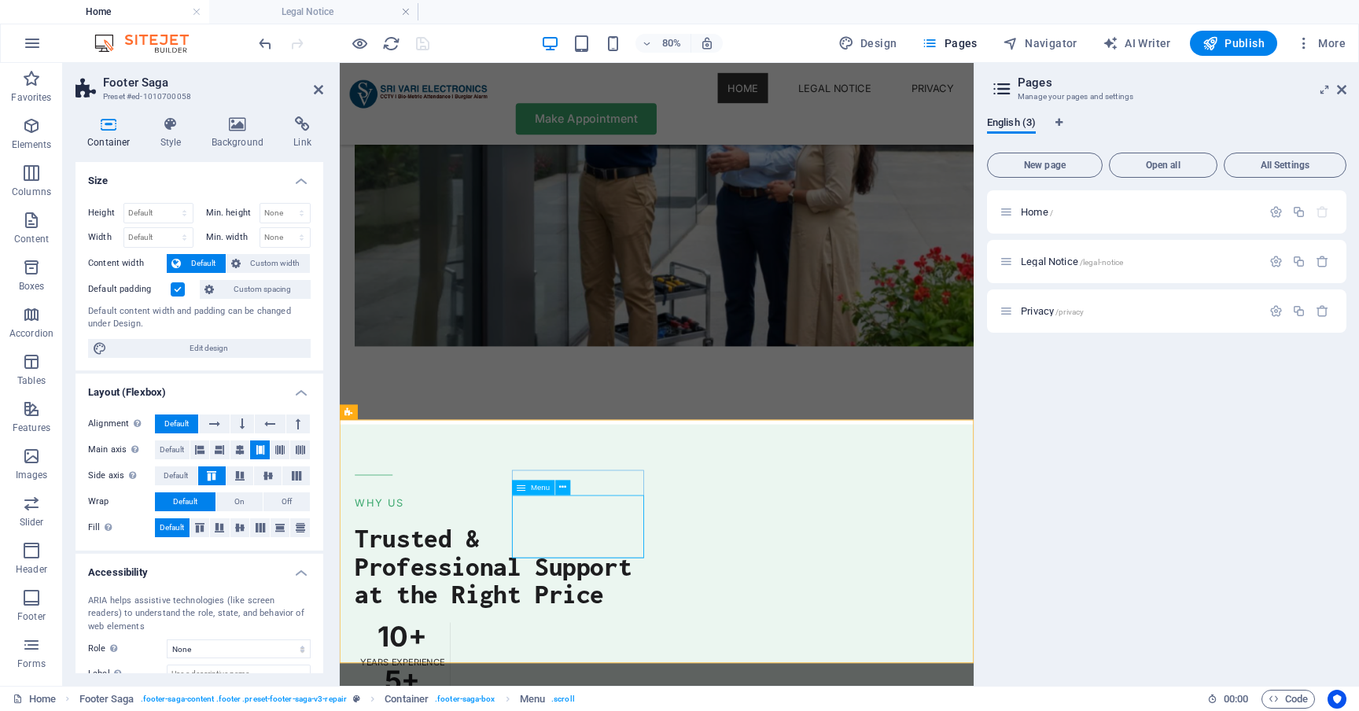
select select
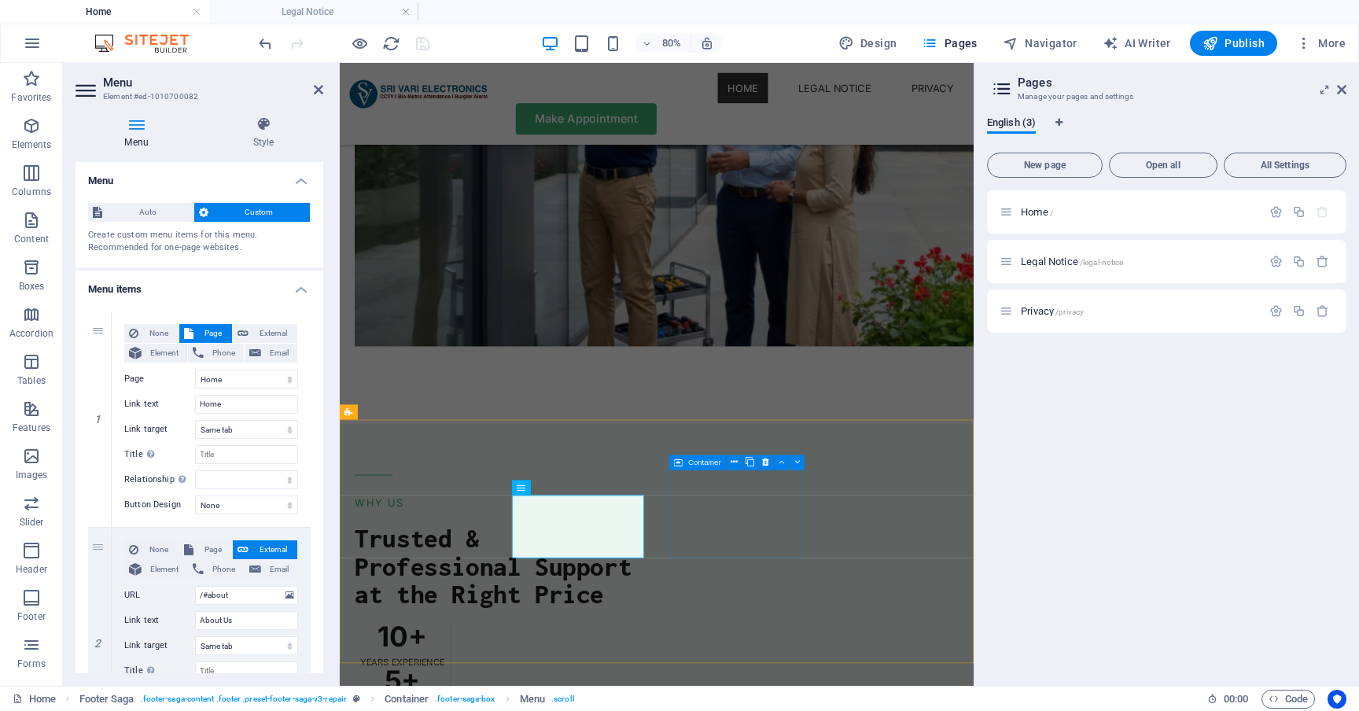
click at [708, 461] on span "Container" at bounding box center [704, 463] width 33 height 8
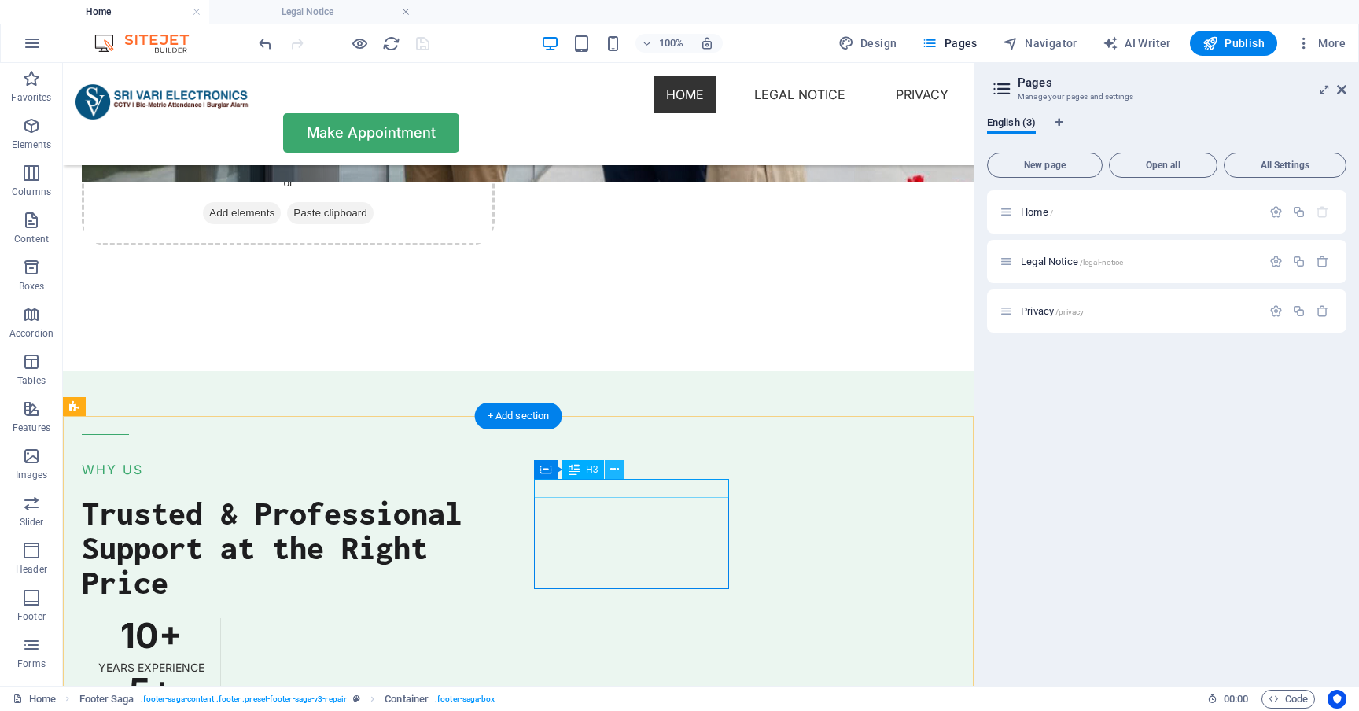
click at [616, 470] on icon at bounding box center [614, 470] width 9 height 17
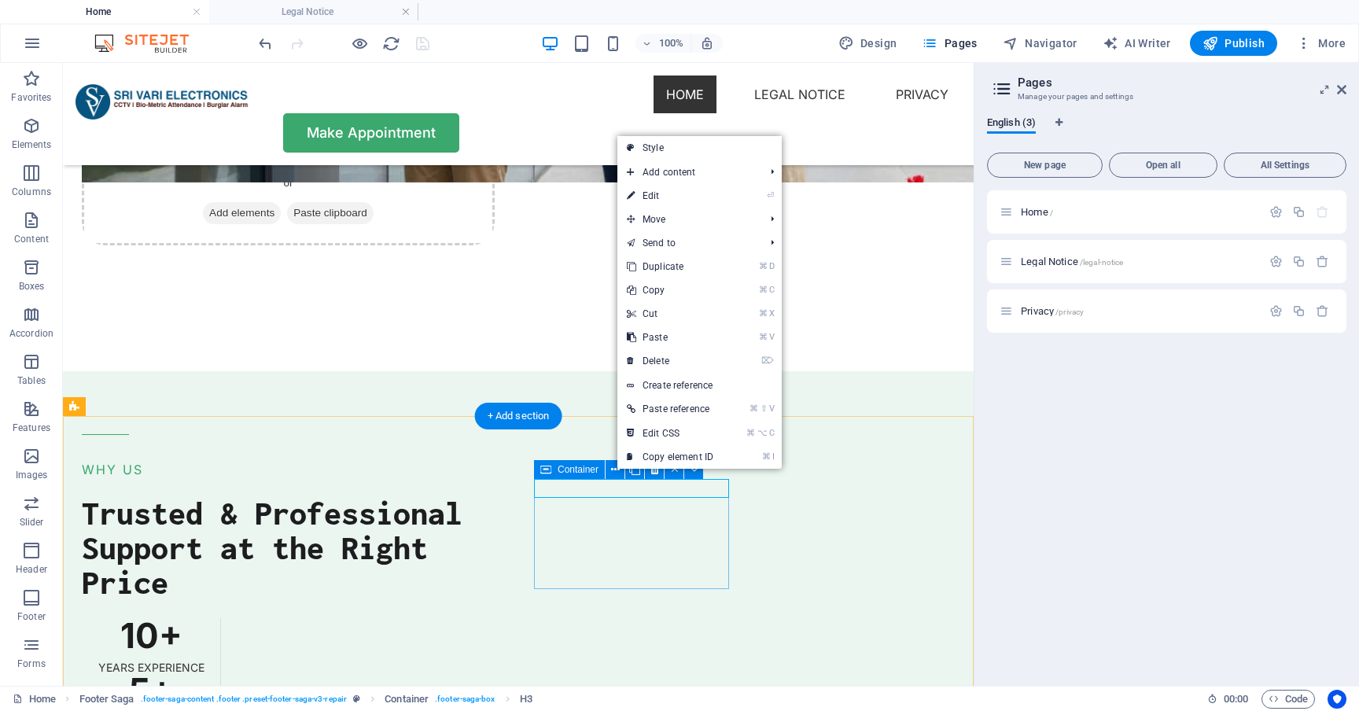
click at [544, 470] on icon at bounding box center [545, 469] width 11 height 19
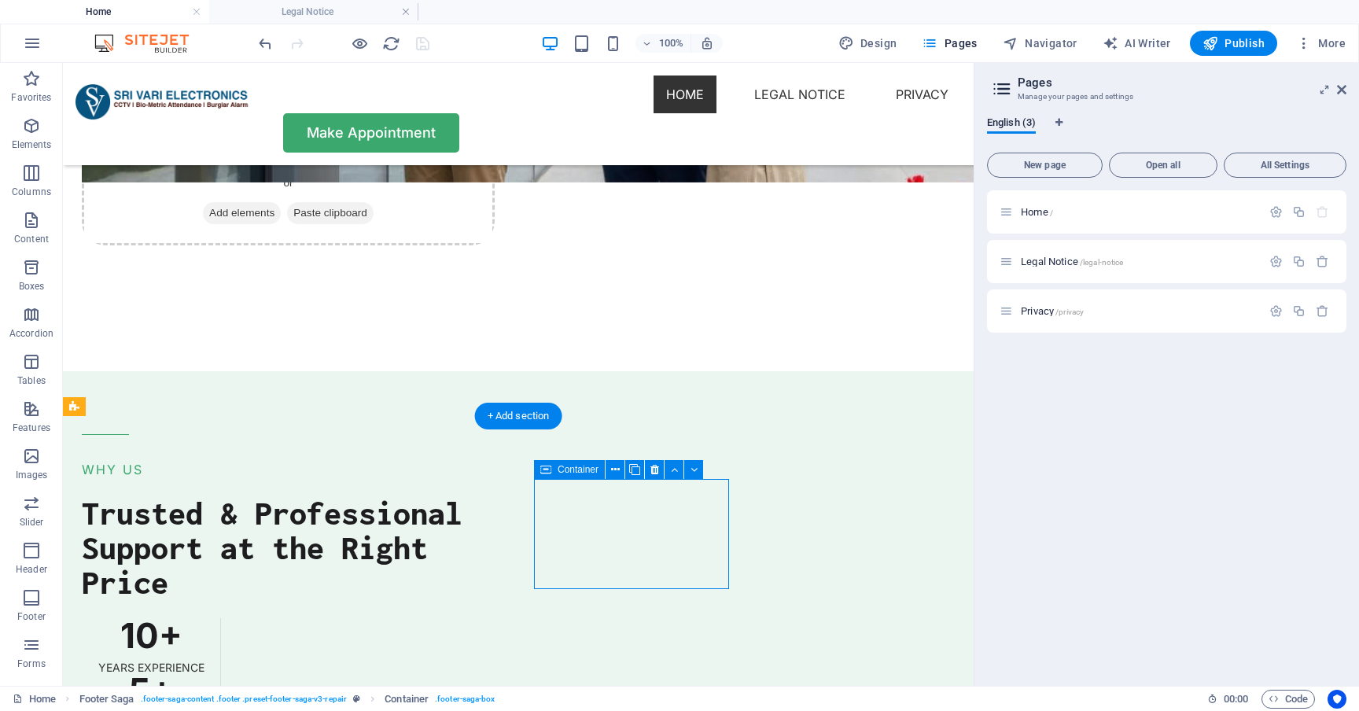
click at [544, 470] on icon at bounding box center [545, 469] width 11 height 19
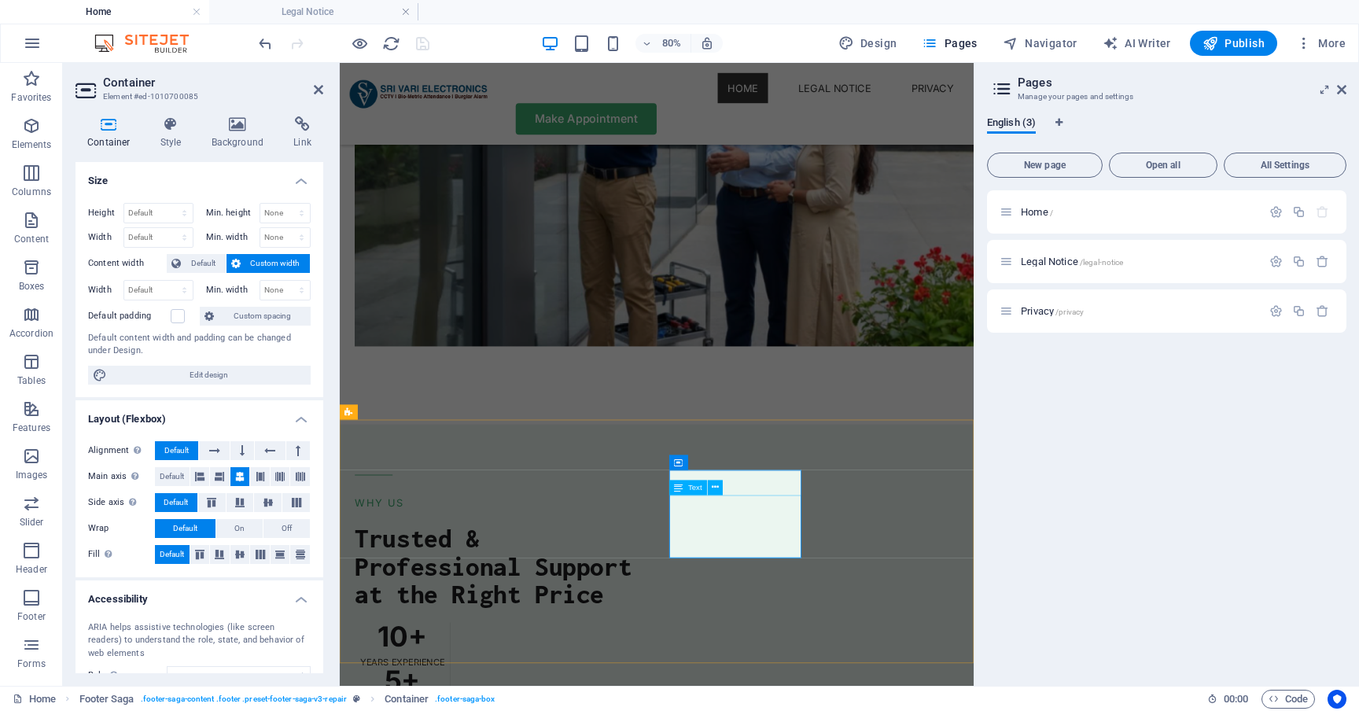
click at [698, 495] on div "Text" at bounding box center [699, 488] width 61 height 16
click at [713, 486] on icon at bounding box center [715, 487] width 7 height 13
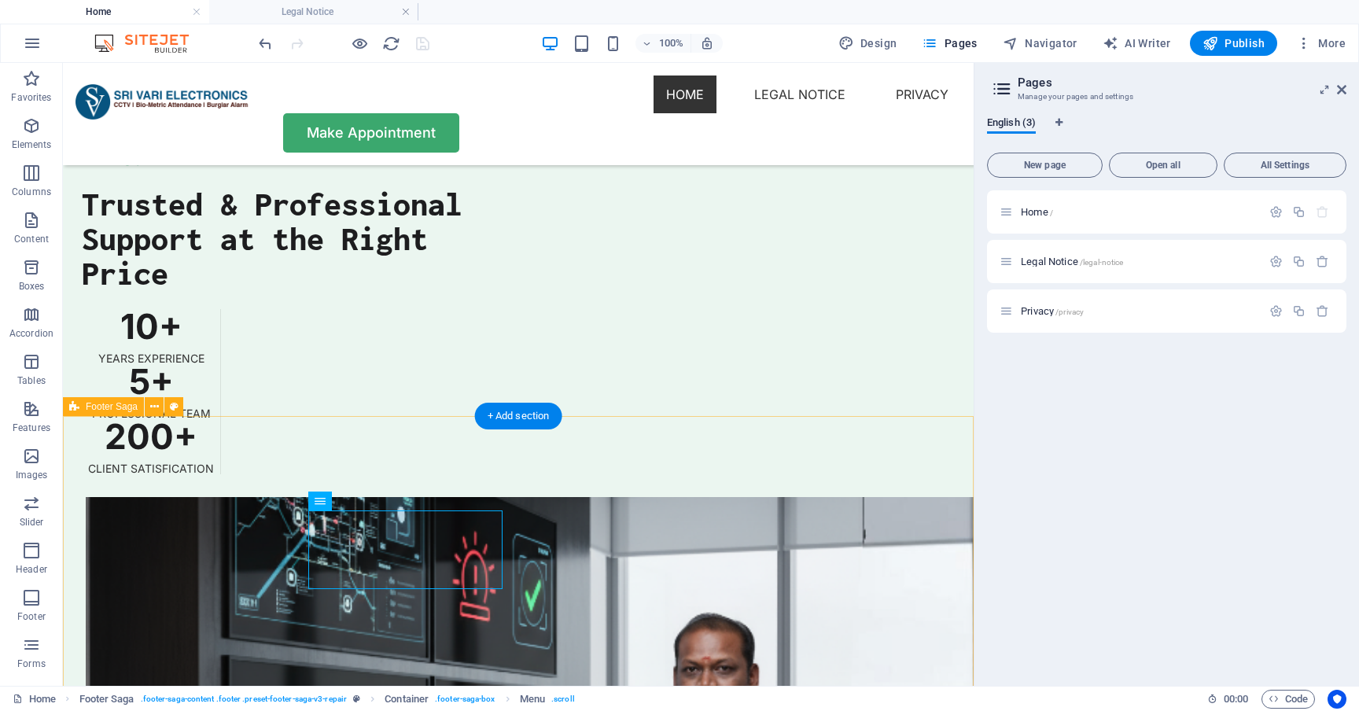
scroll to position [4290, 0]
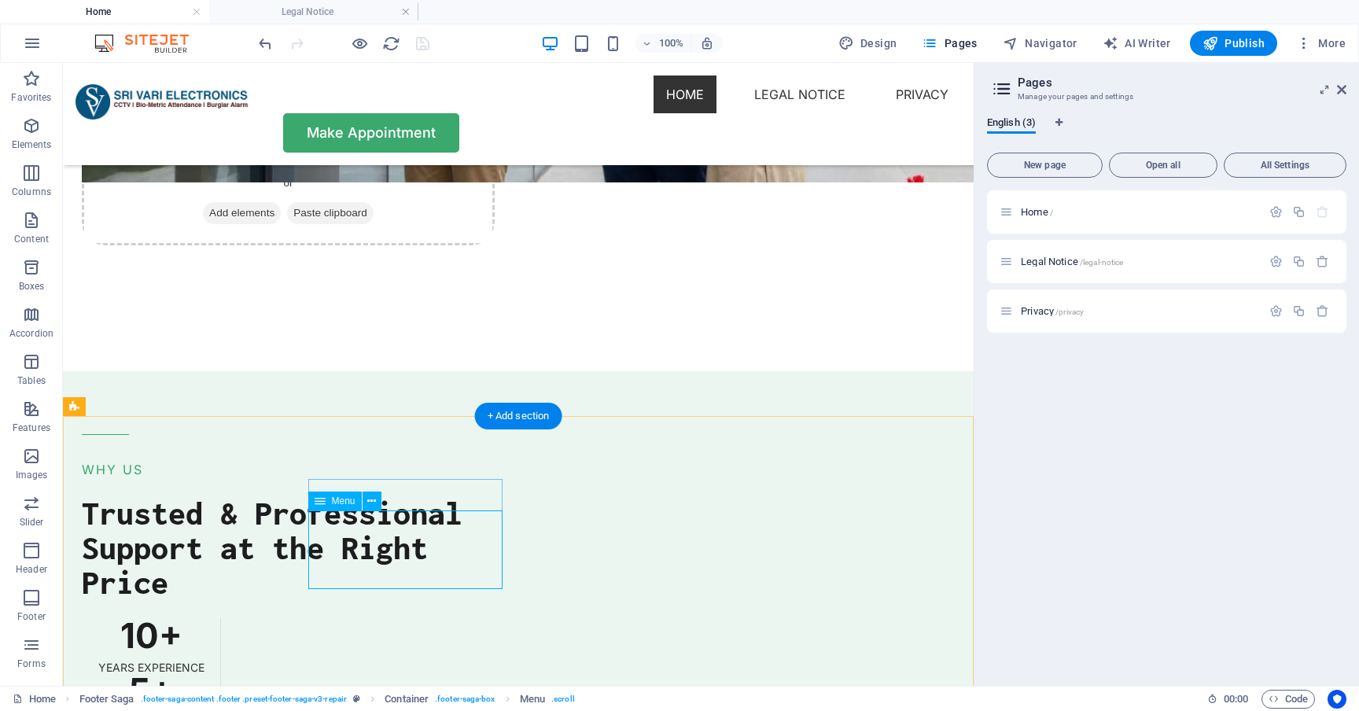
click at [321, 500] on icon at bounding box center [320, 501] width 11 height 19
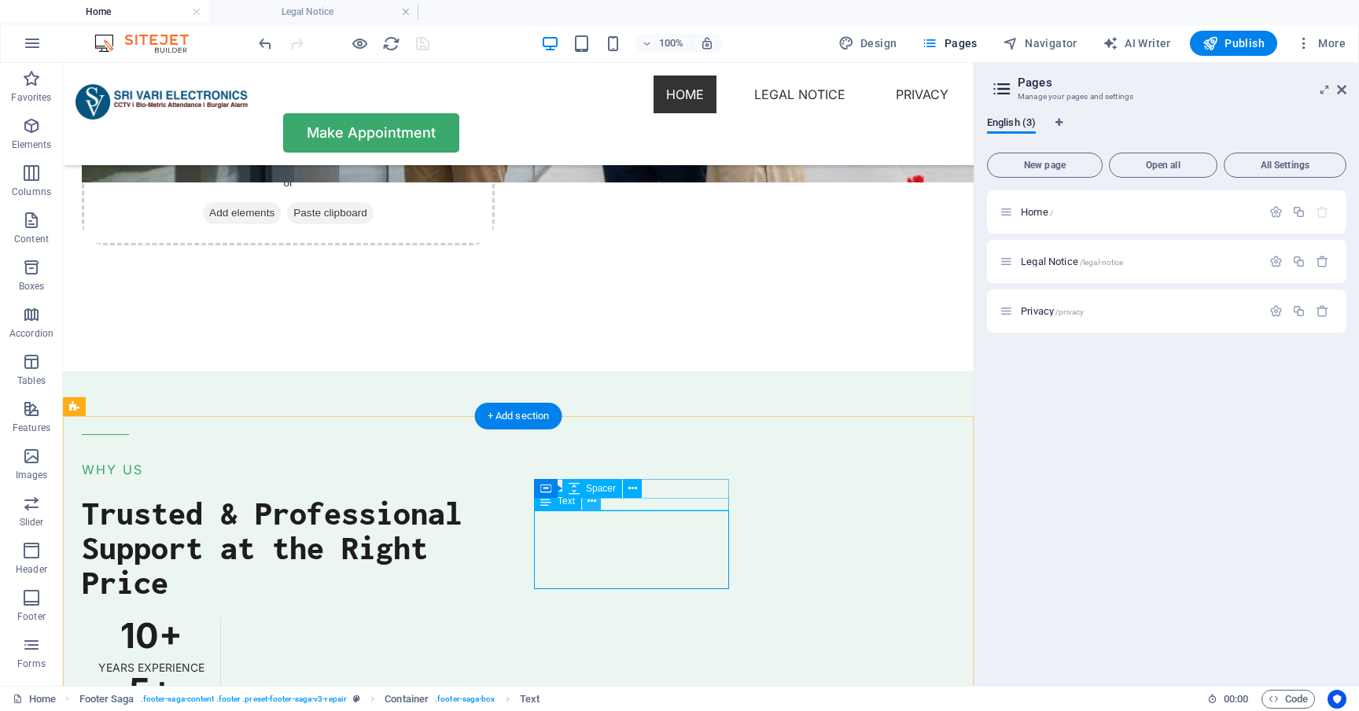
click at [590, 502] on icon at bounding box center [591, 501] width 9 height 17
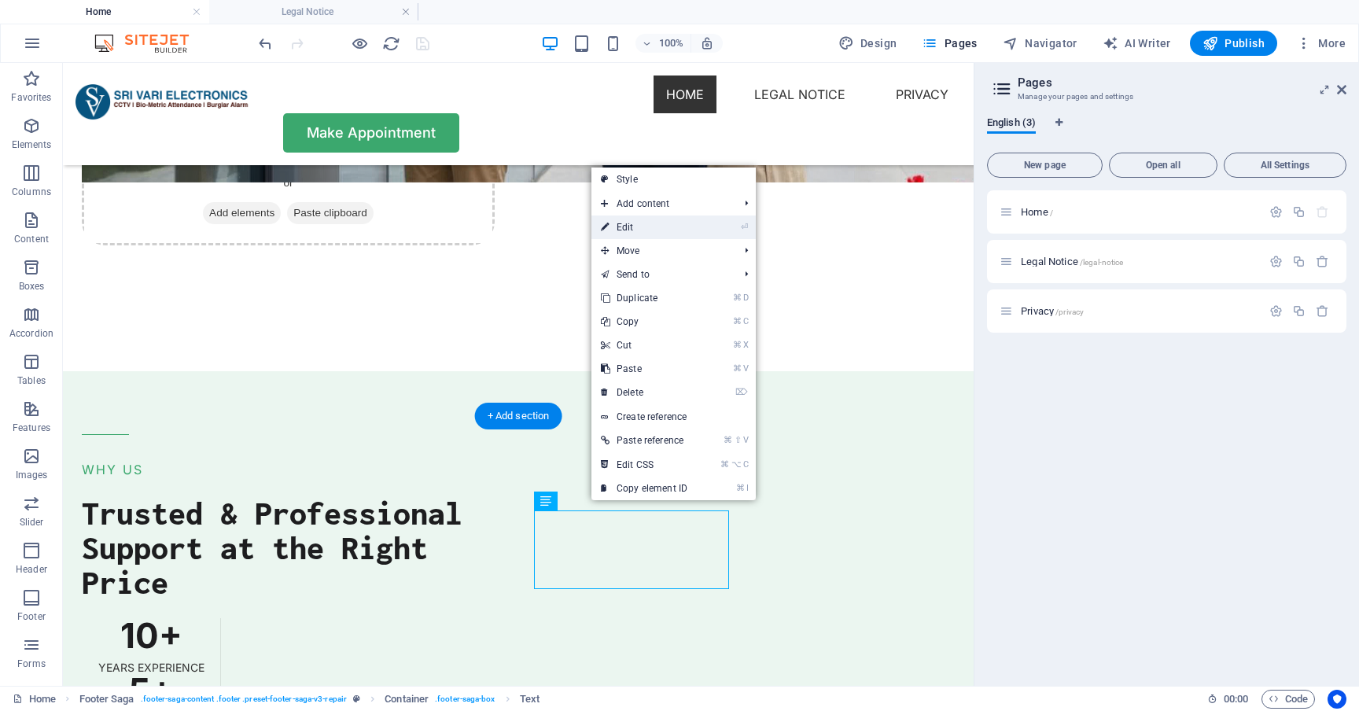
click at [636, 231] on link "⏎ Edit" at bounding box center [643, 227] width 105 height 24
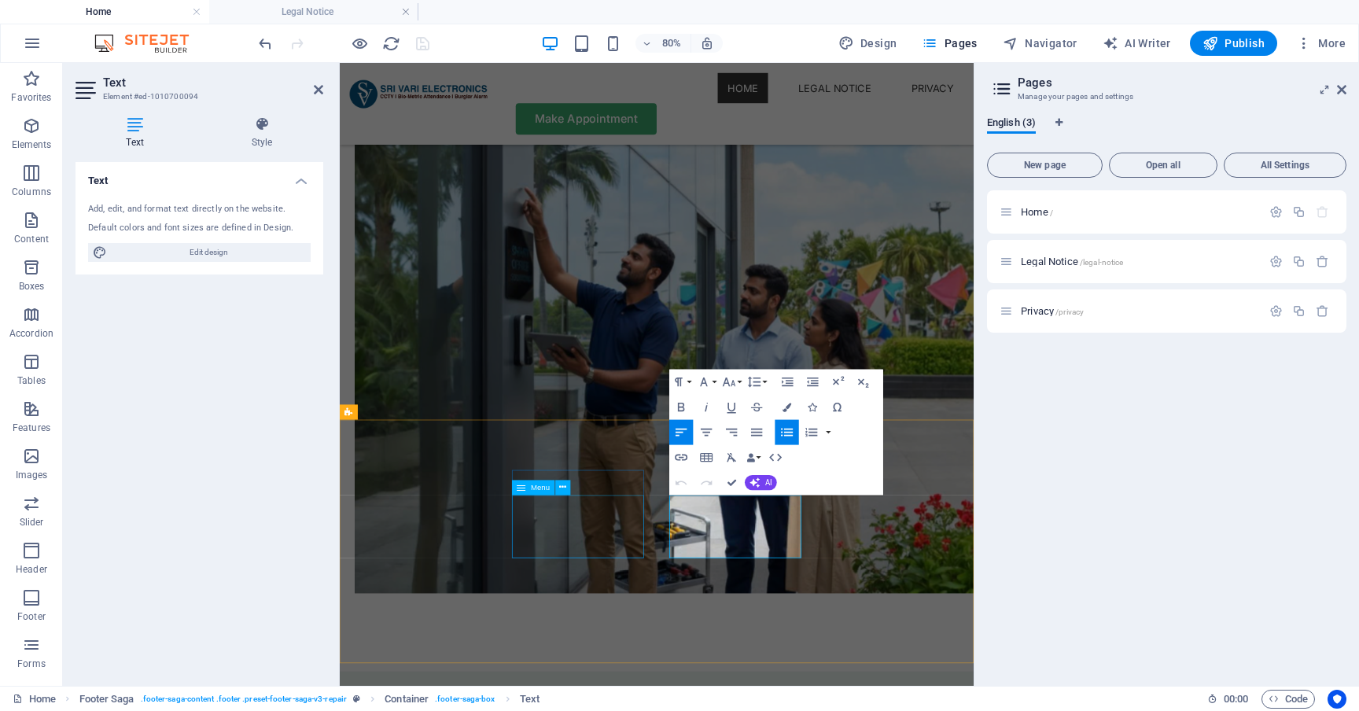
scroll to position [4599, 0]
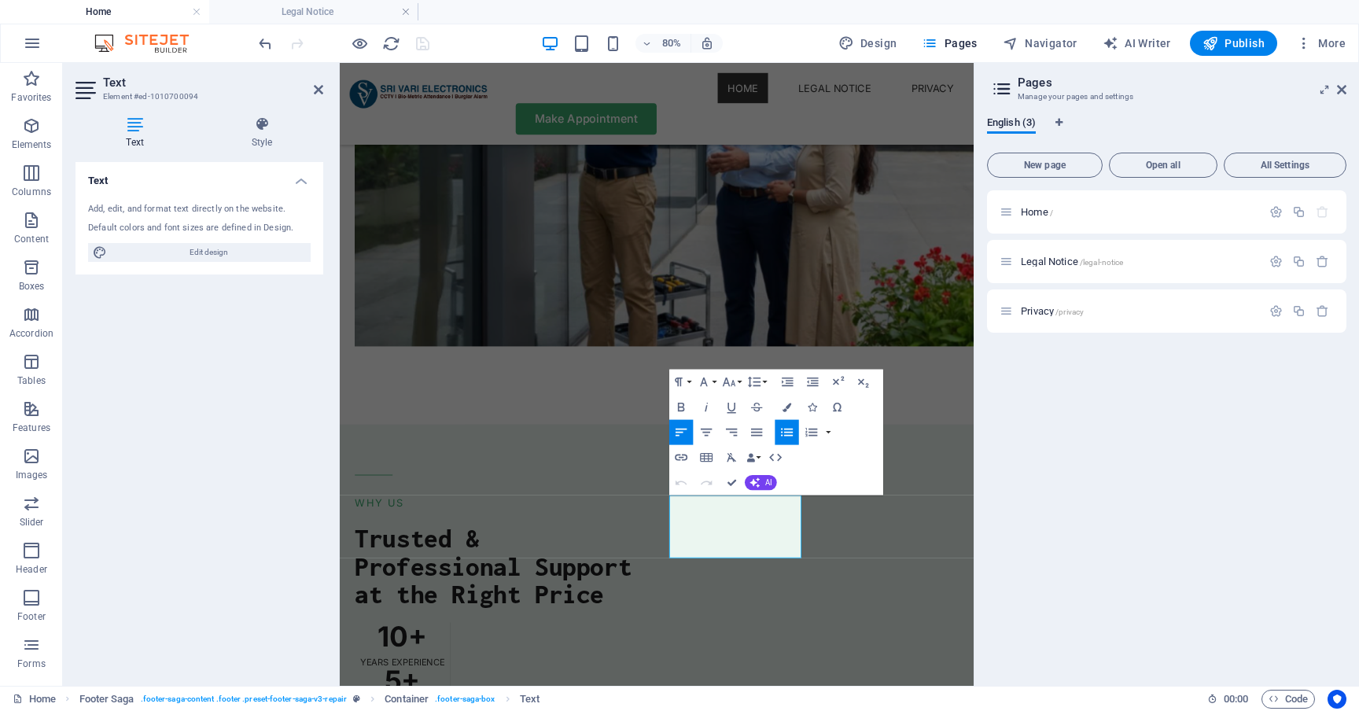
click at [145, 124] on icon at bounding box center [135, 124] width 119 height 16
click at [248, 123] on icon at bounding box center [262, 124] width 123 height 16
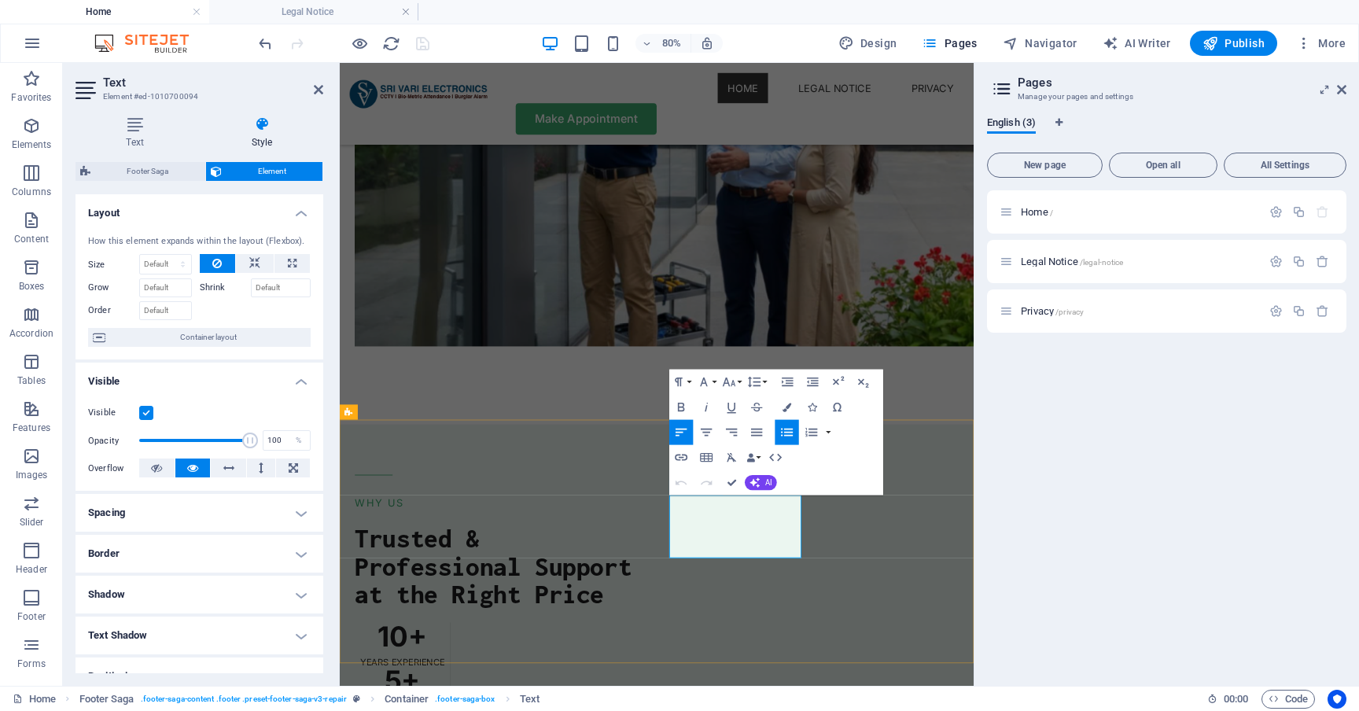
drag, startPoint x: 789, startPoint y: 675, endPoint x: 755, endPoint y: 659, distance: 37.3
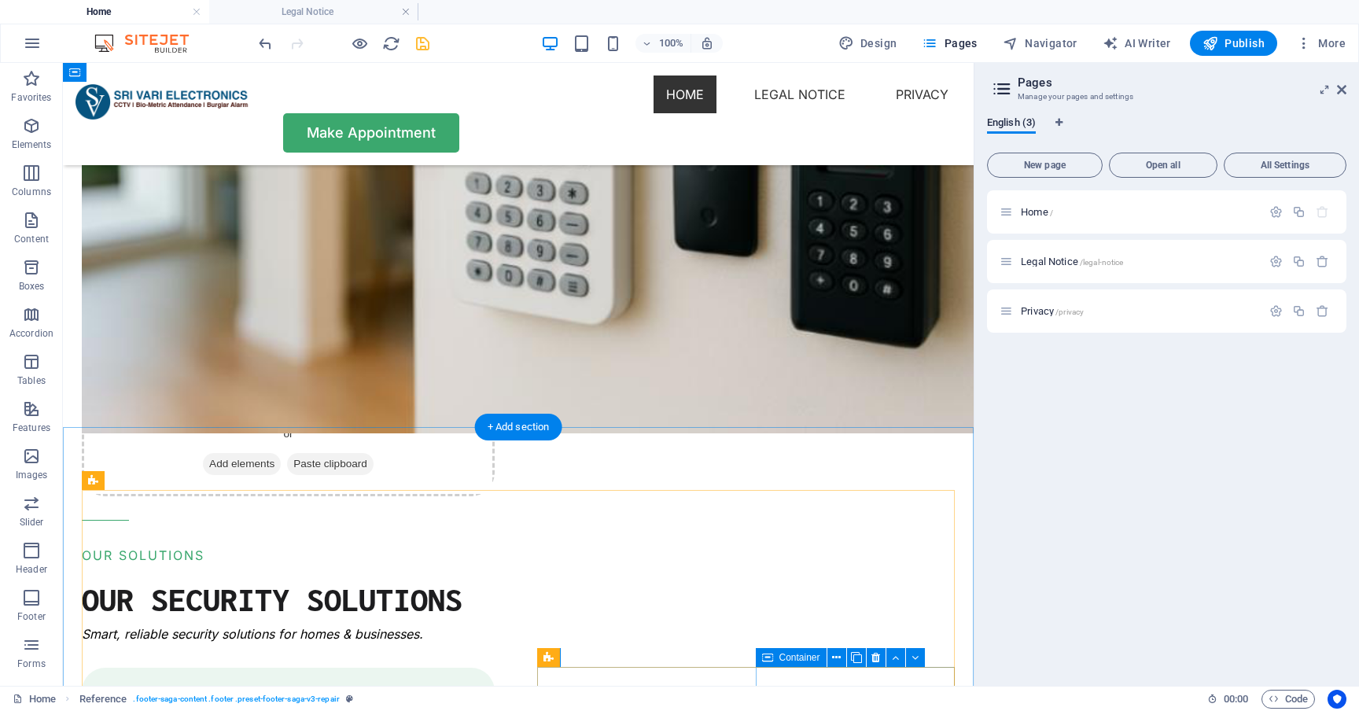
scroll to position [1549, 0]
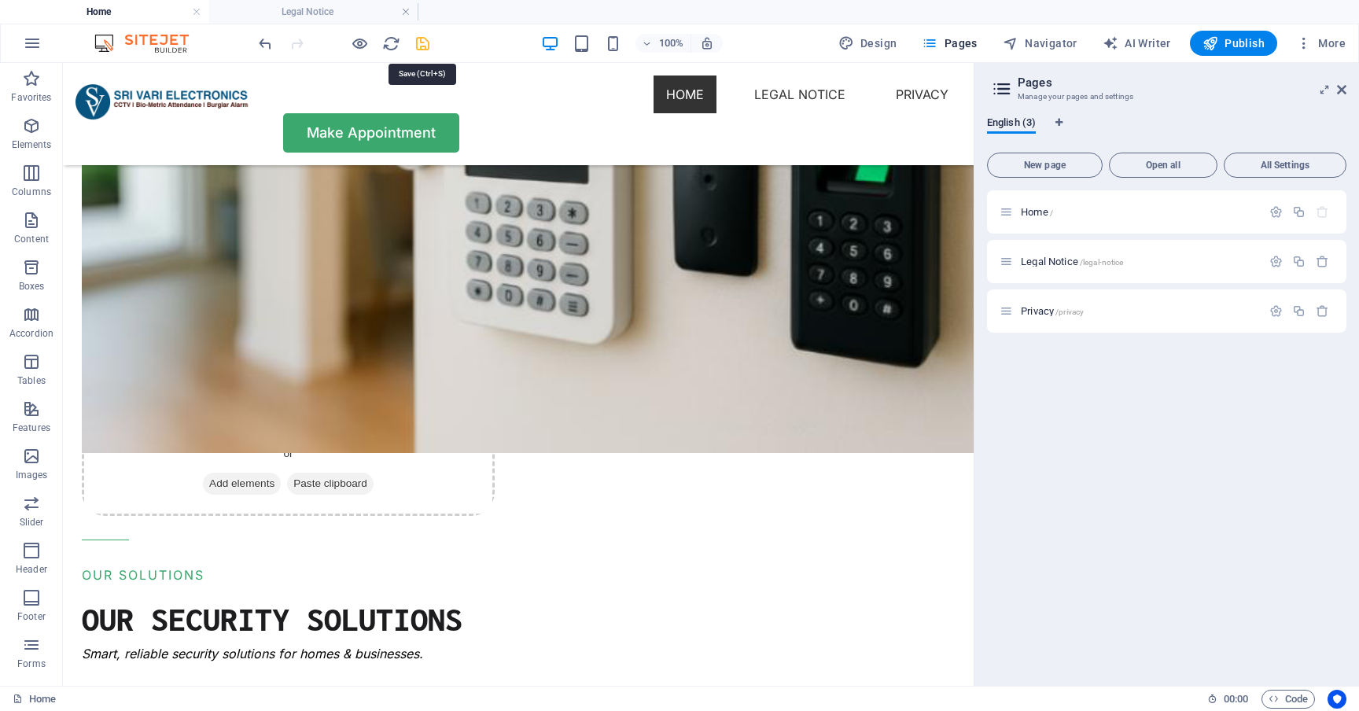
click at [420, 43] on icon "save" at bounding box center [423, 44] width 18 height 18
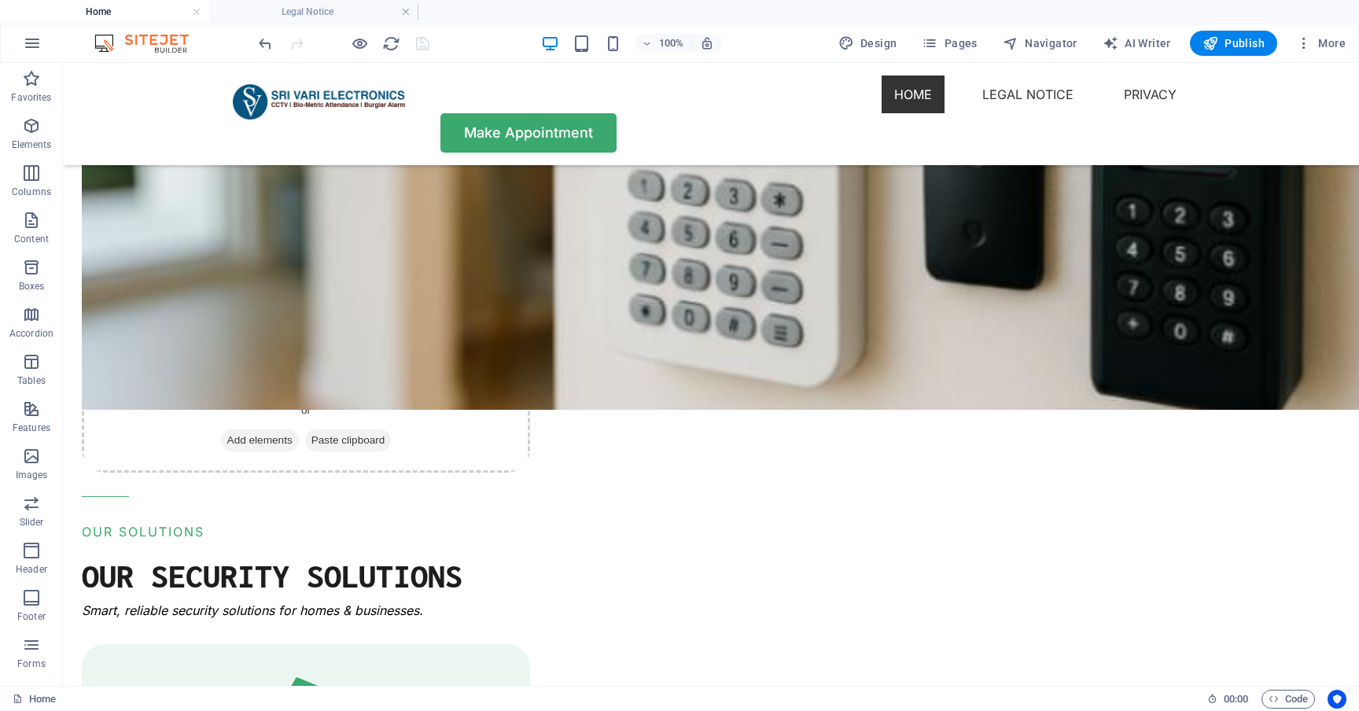
click at [666, 97] on nav "Home Legal Notice Privacy" at bounding box center [711, 95] width 956 height 38
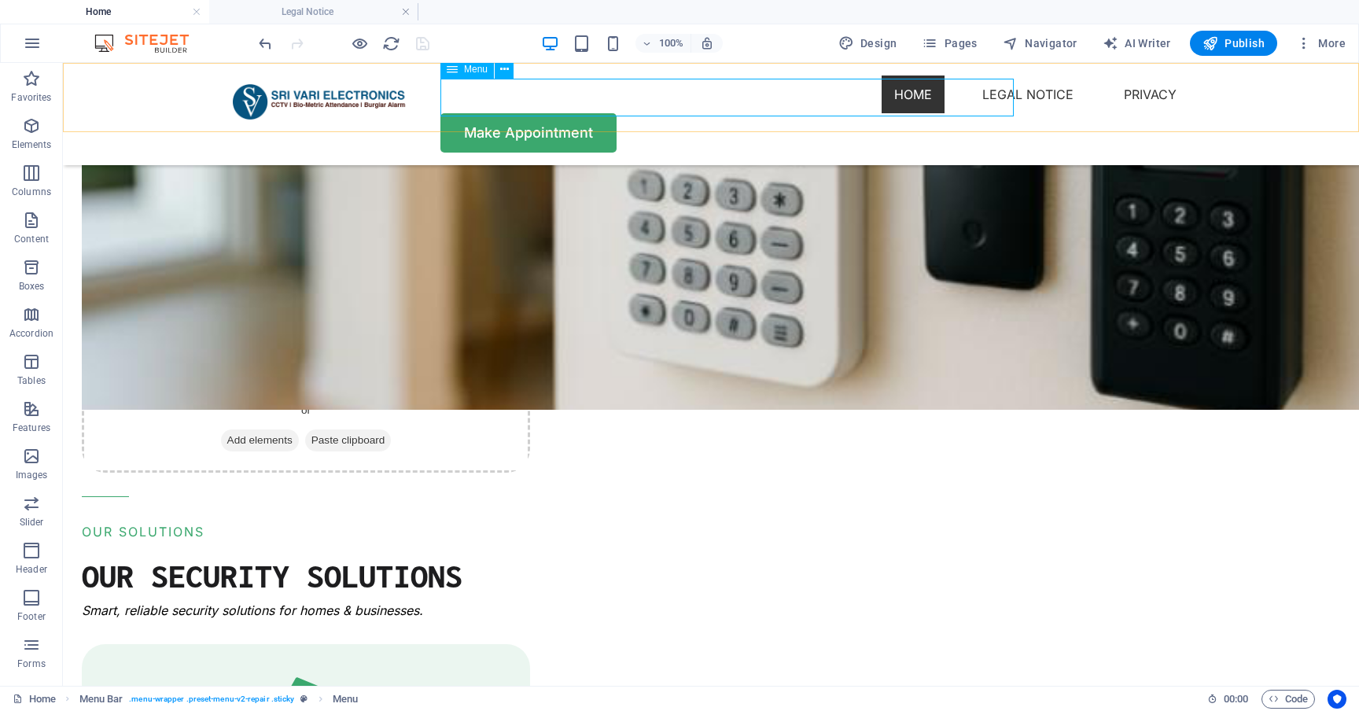
click at [459, 67] on div "Menu" at bounding box center [466, 69] width 53 height 19
click at [182, 67] on div "Menu Home Legal Notice Privacy Make Appointment" at bounding box center [711, 114] width 1296 height 102
click at [901, 90] on nav "Home Legal Notice Privacy" at bounding box center [711, 95] width 956 height 38
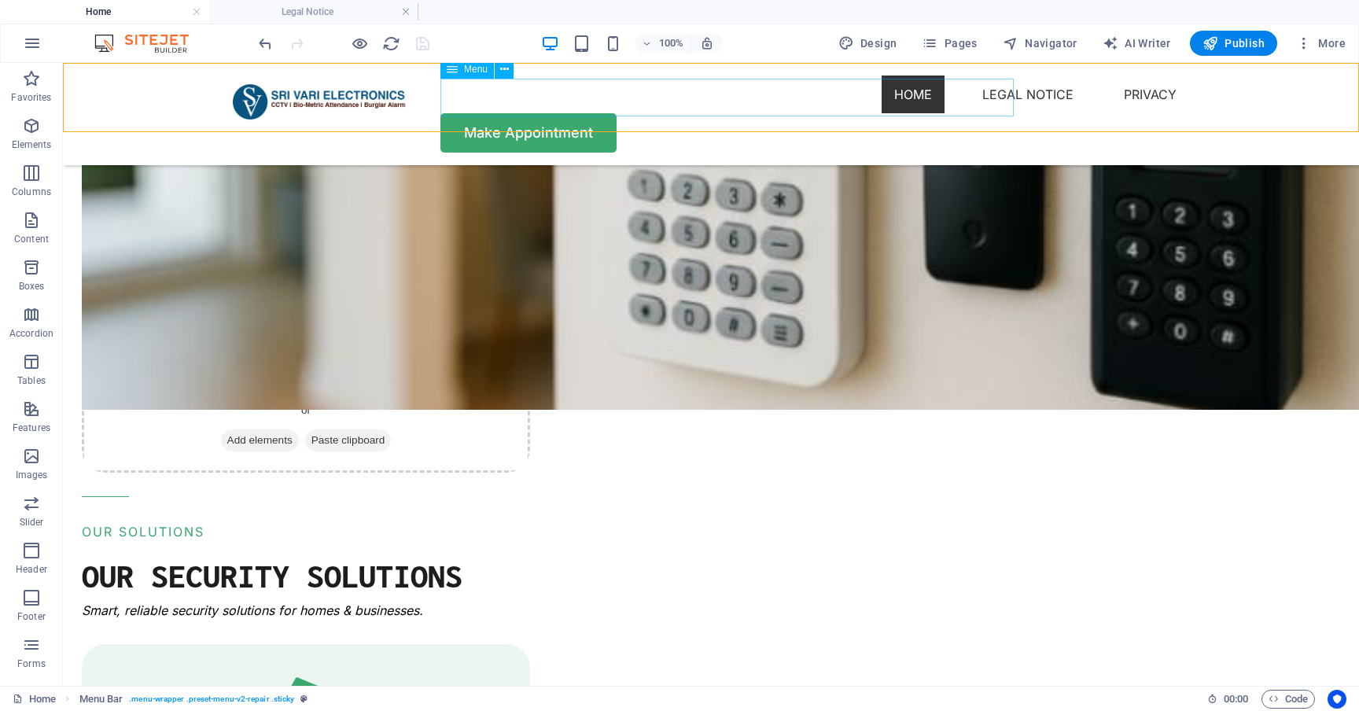
click at [901, 90] on nav "Home Legal Notice Privacy" at bounding box center [711, 95] width 956 height 38
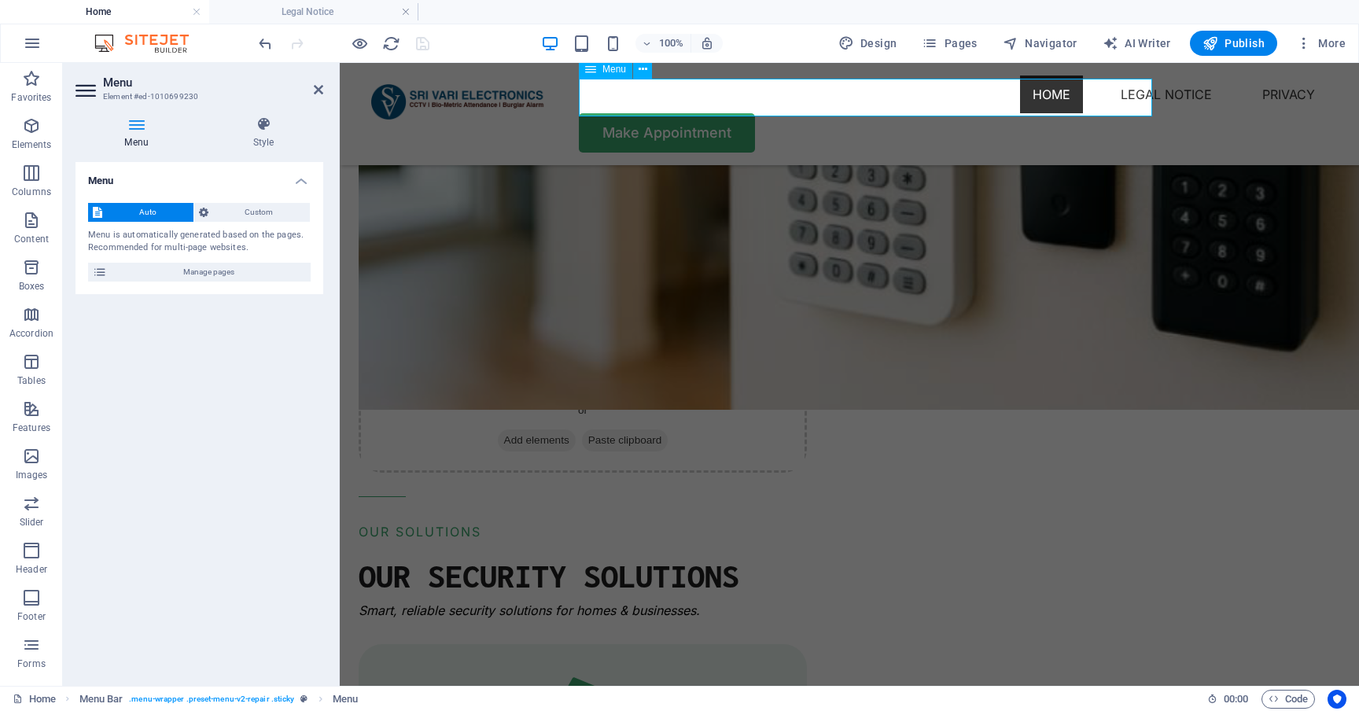
click at [943, 91] on nav "Home Legal Notice Privacy" at bounding box center [849, 95] width 956 height 38
click at [978, 93] on nav "Home Legal Notice Privacy" at bounding box center [849, 95] width 956 height 38
click at [270, 213] on span "Custom" at bounding box center [259, 212] width 93 height 19
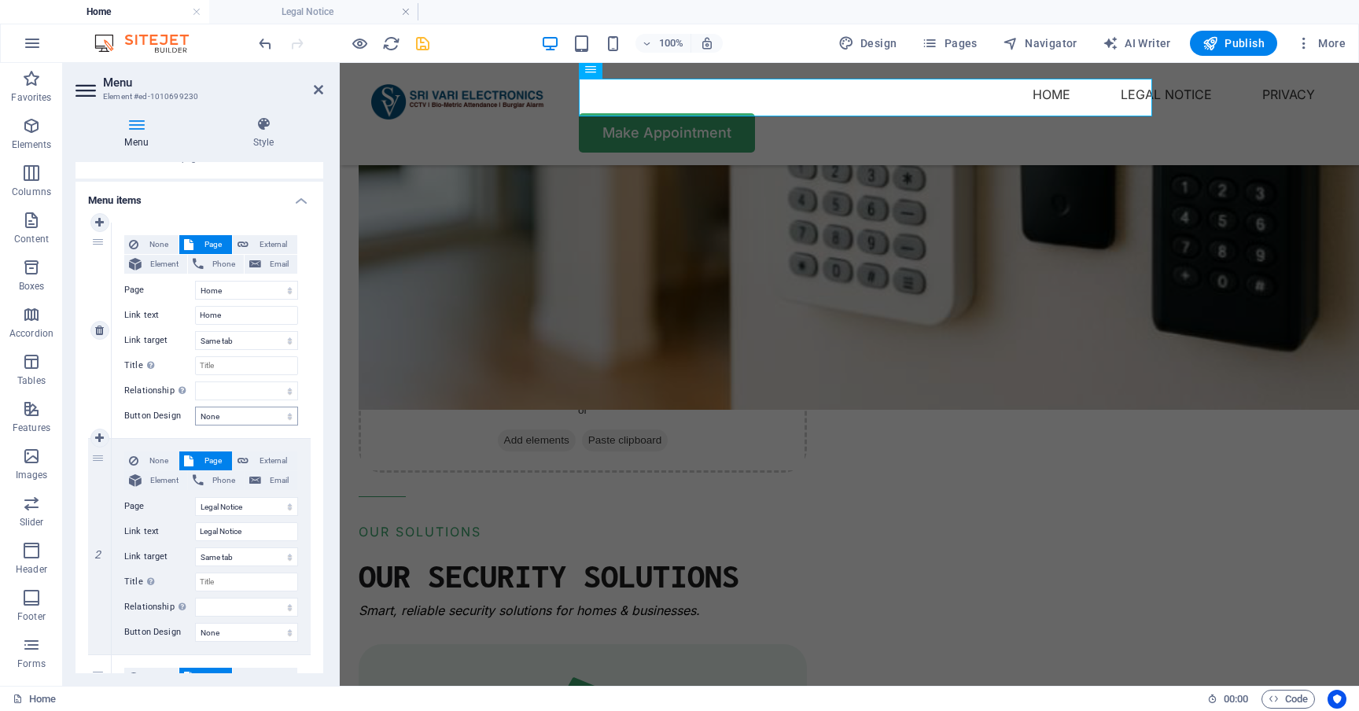
scroll to position [90, 0]
click at [256, 411] on select "None Default Primary Secondary" at bounding box center [246, 414] width 103 height 19
select select "default"
select select
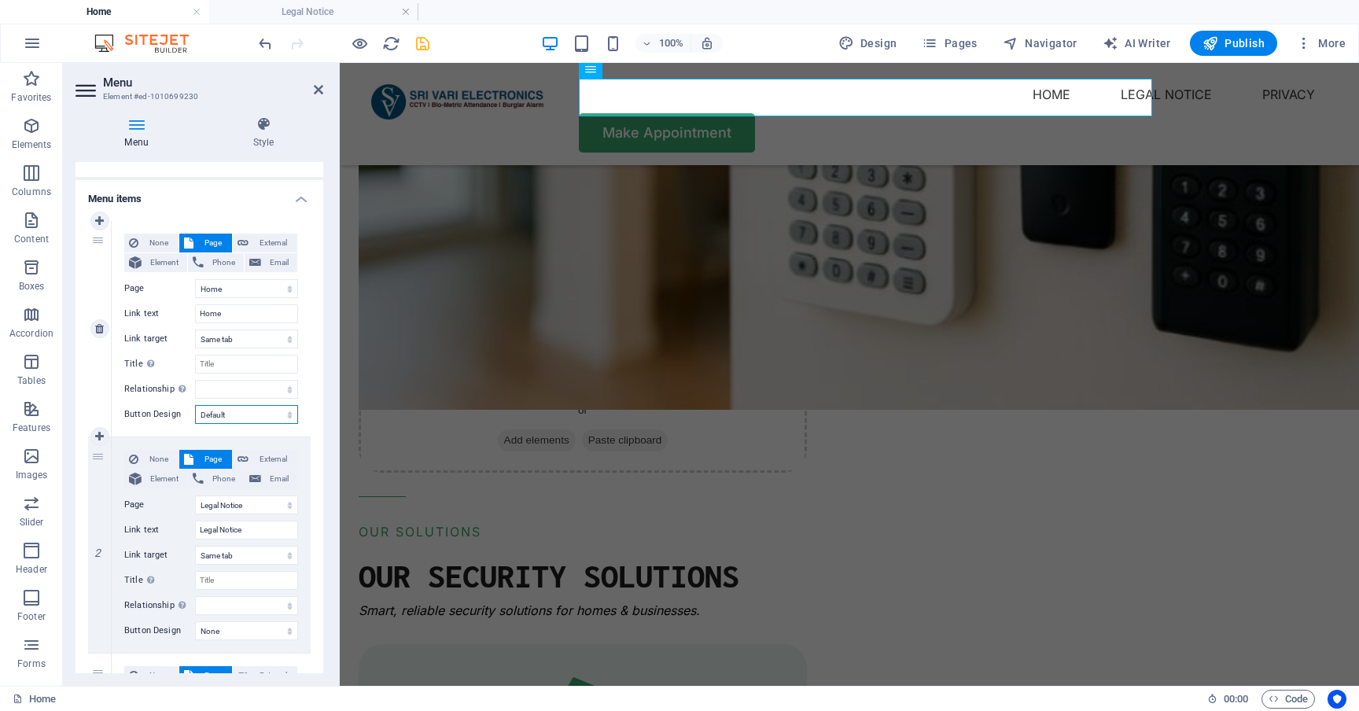
select select
select select "primary"
select select
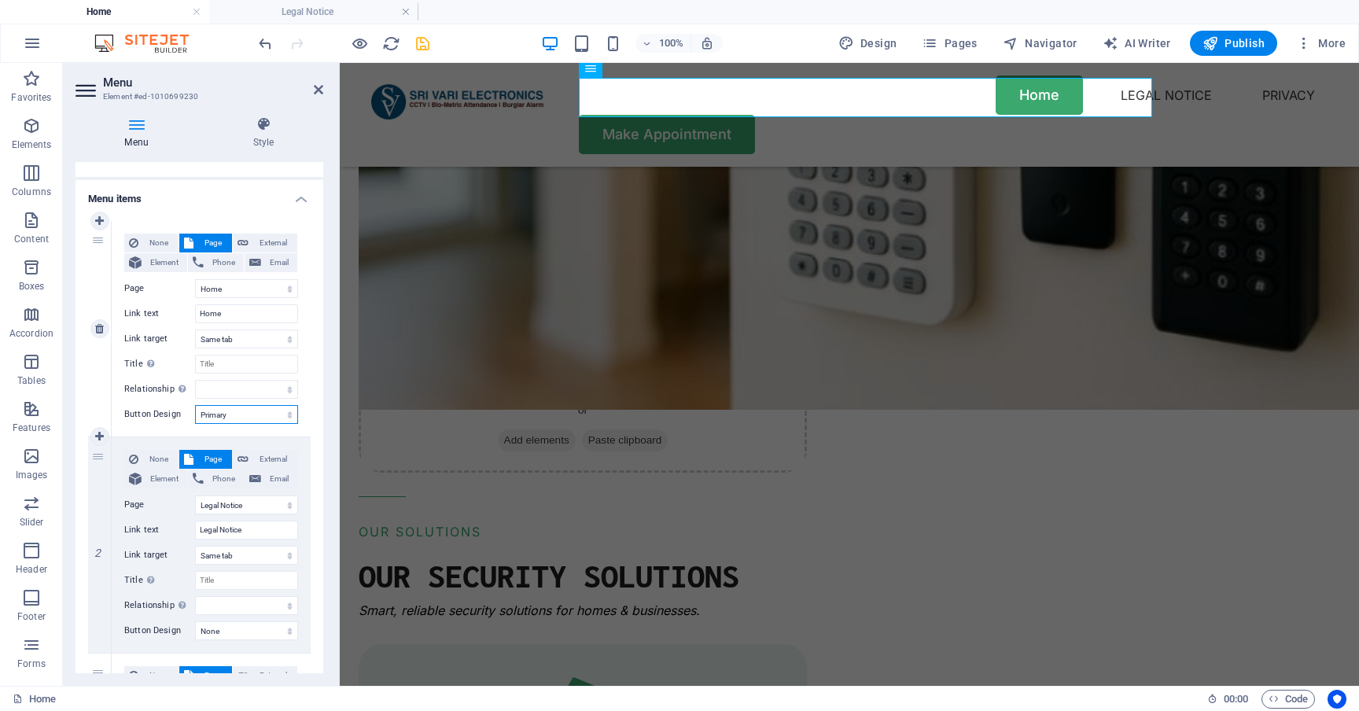
select select "secondary"
select select
click at [255, 412] on select "None Default Primary Secondary" at bounding box center [246, 414] width 103 height 19
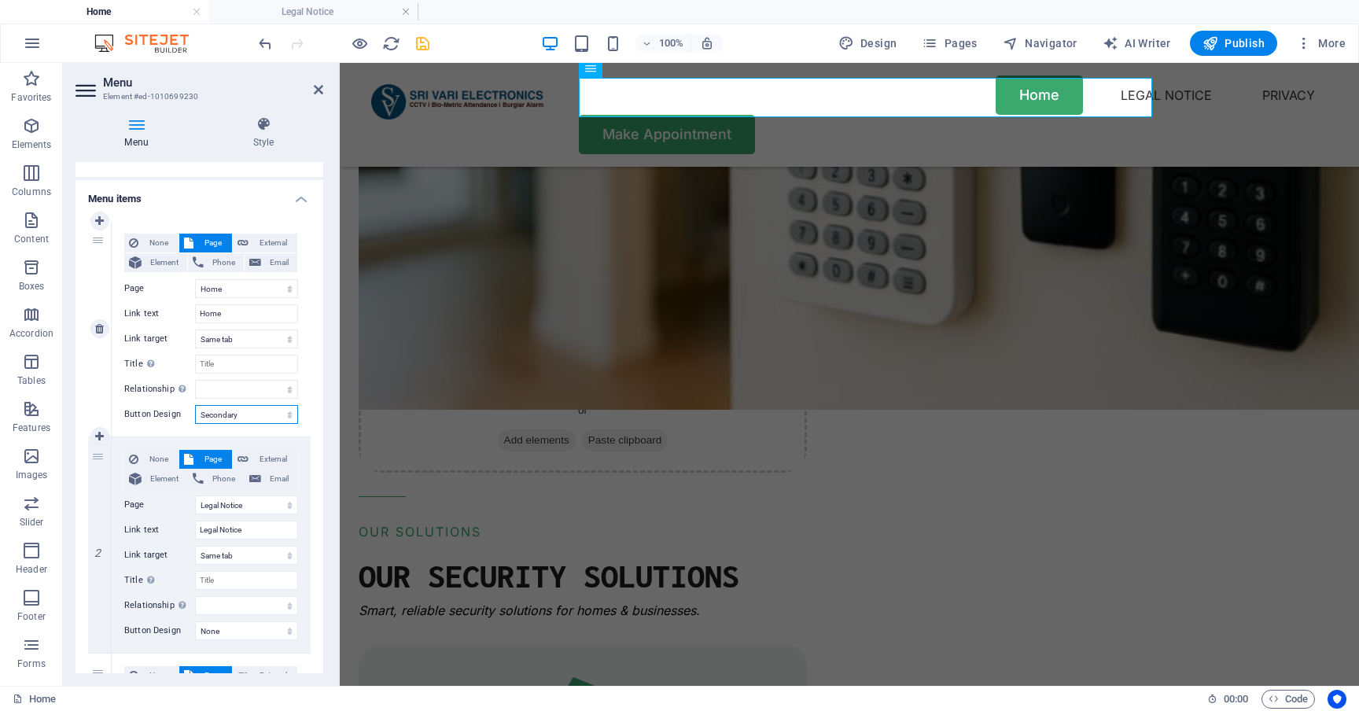
select select
click at [246, 410] on select "None Default Primary Secondary" at bounding box center [246, 414] width 103 height 19
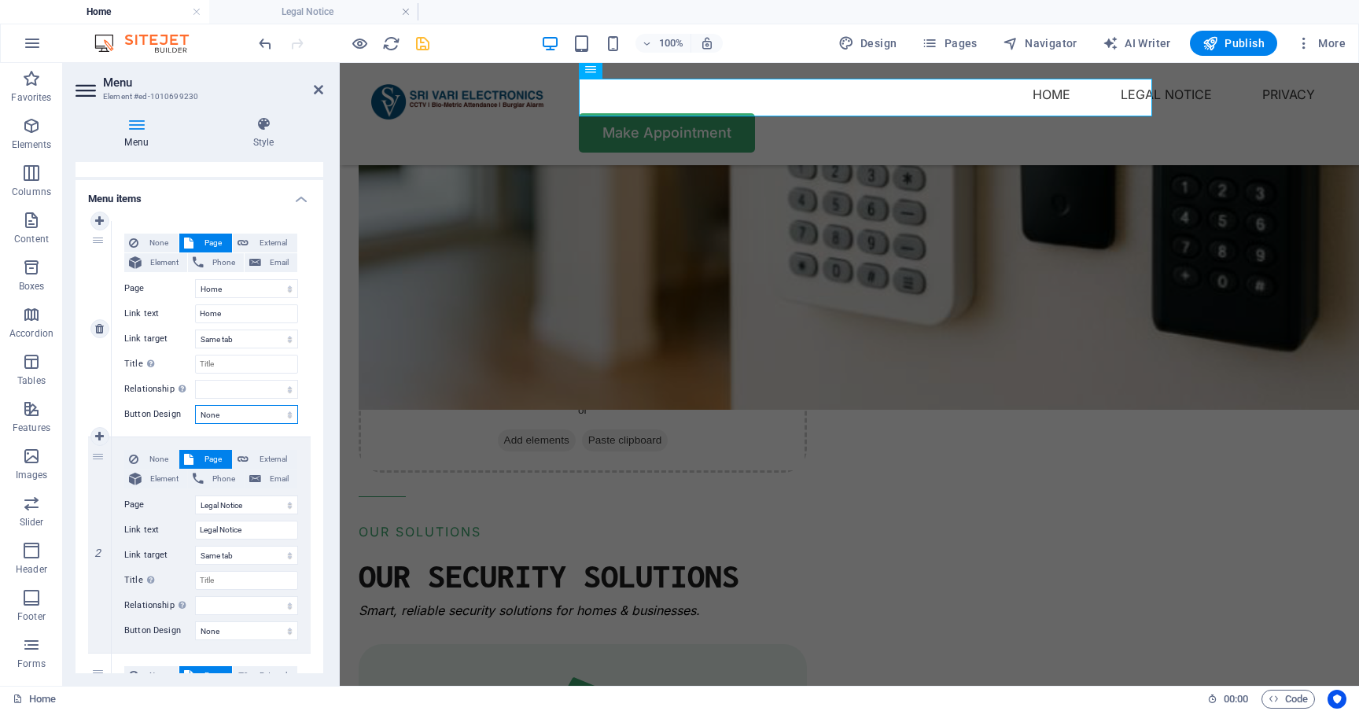
select select "primary"
select select
select select "secondary"
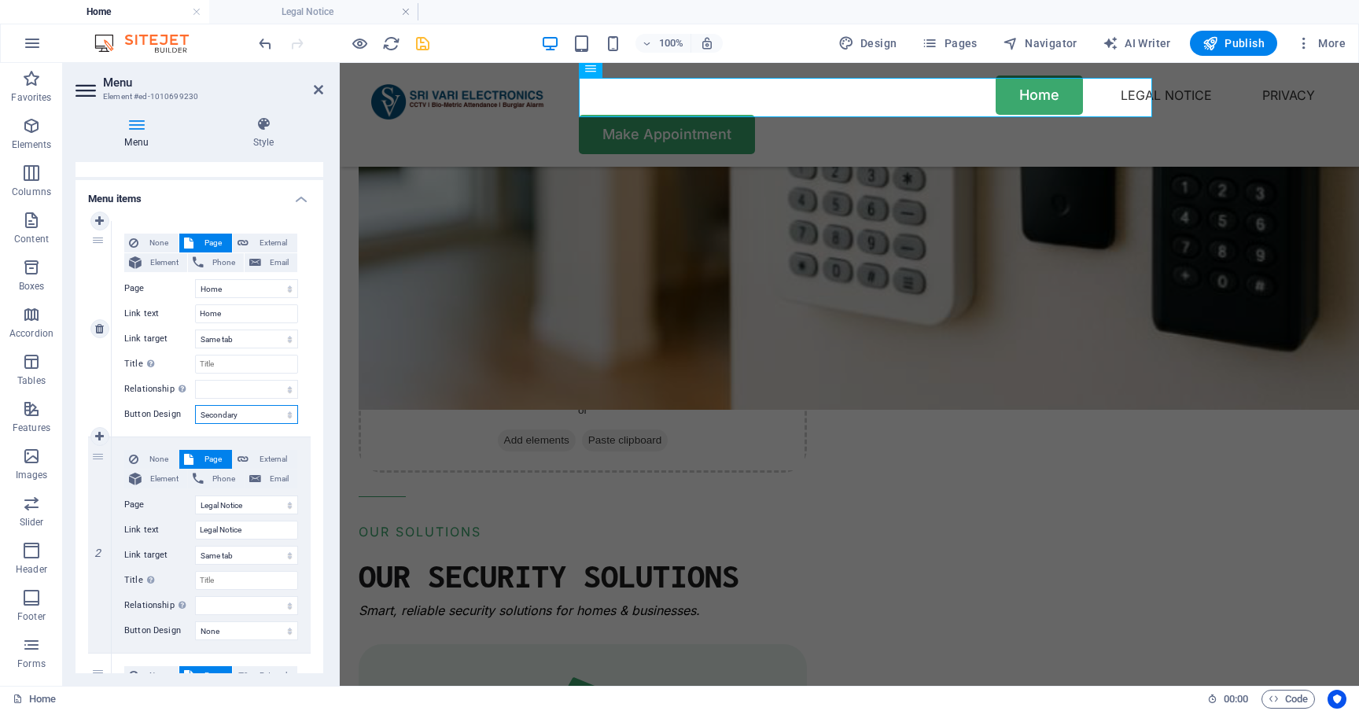
select select
click at [245, 412] on select "None Default Primary Secondary" at bounding box center [246, 414] width 103 height 19
select select
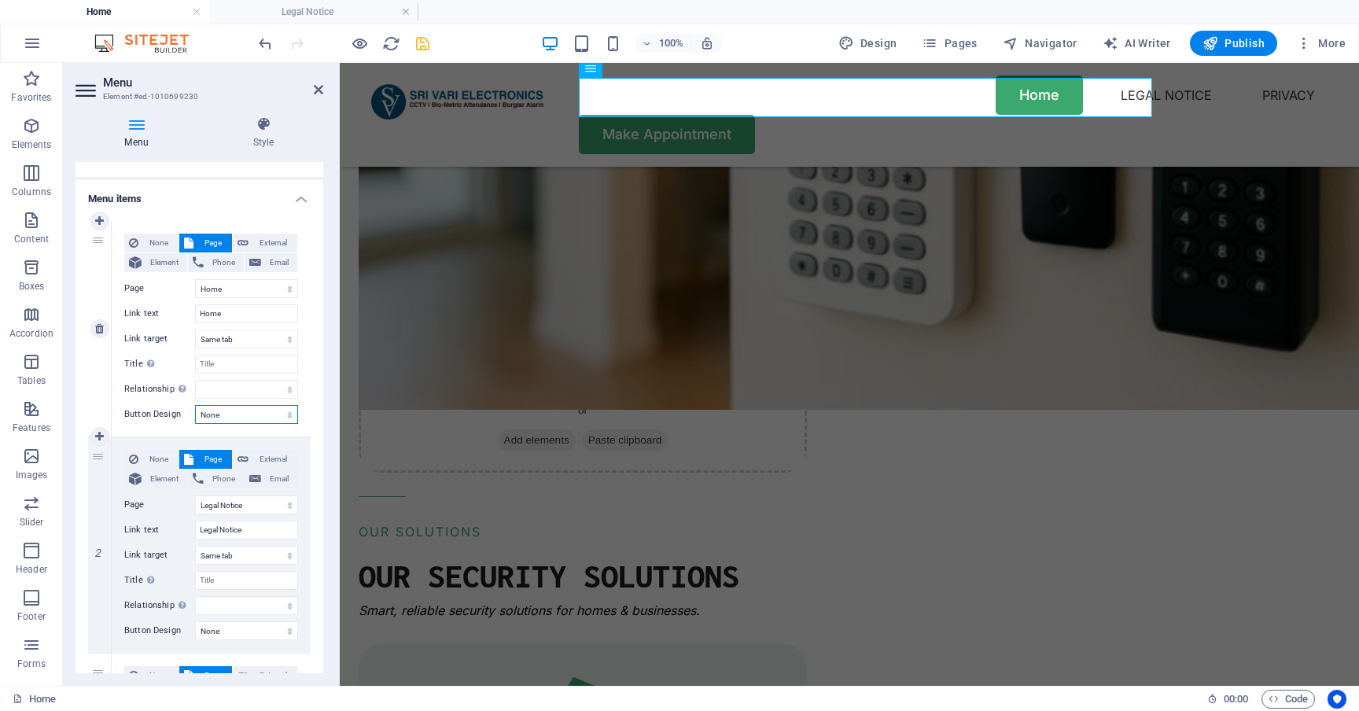
select select
click at [244, 413] on select "None Default Primary Secondary" at bounding box center [246, 414] width 103 height 19
select select "primary"
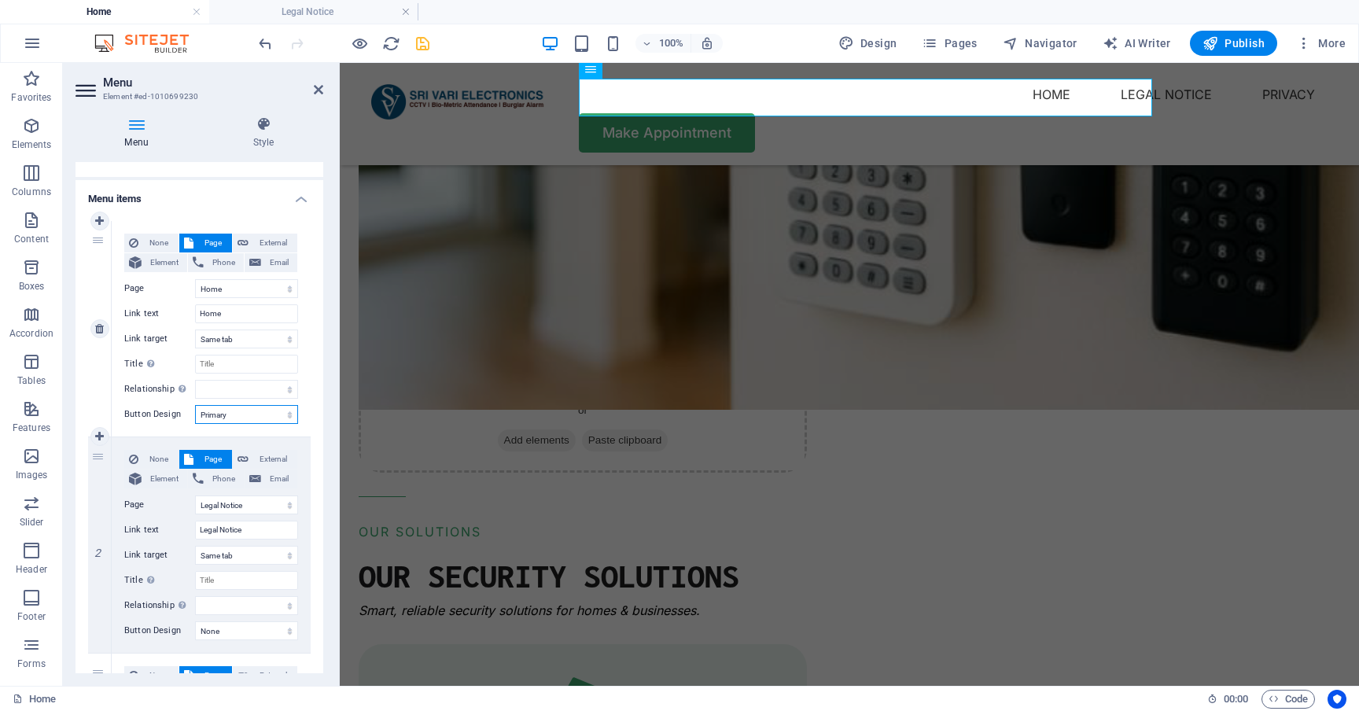
select select
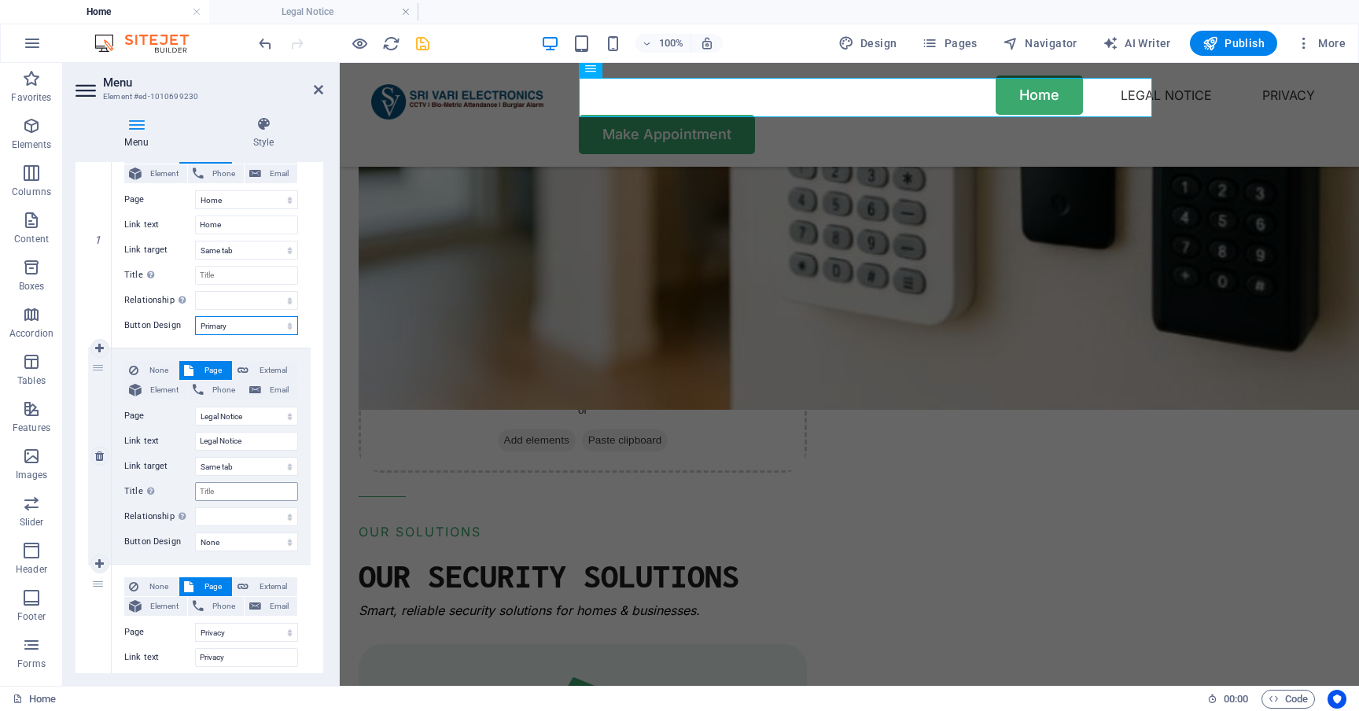
scroll to position [181, 0]
click at [257, 546] on select "None Default Primary Secondary" at bounding box center [246, 540] width 103 height 19
select select "secondary"
select select
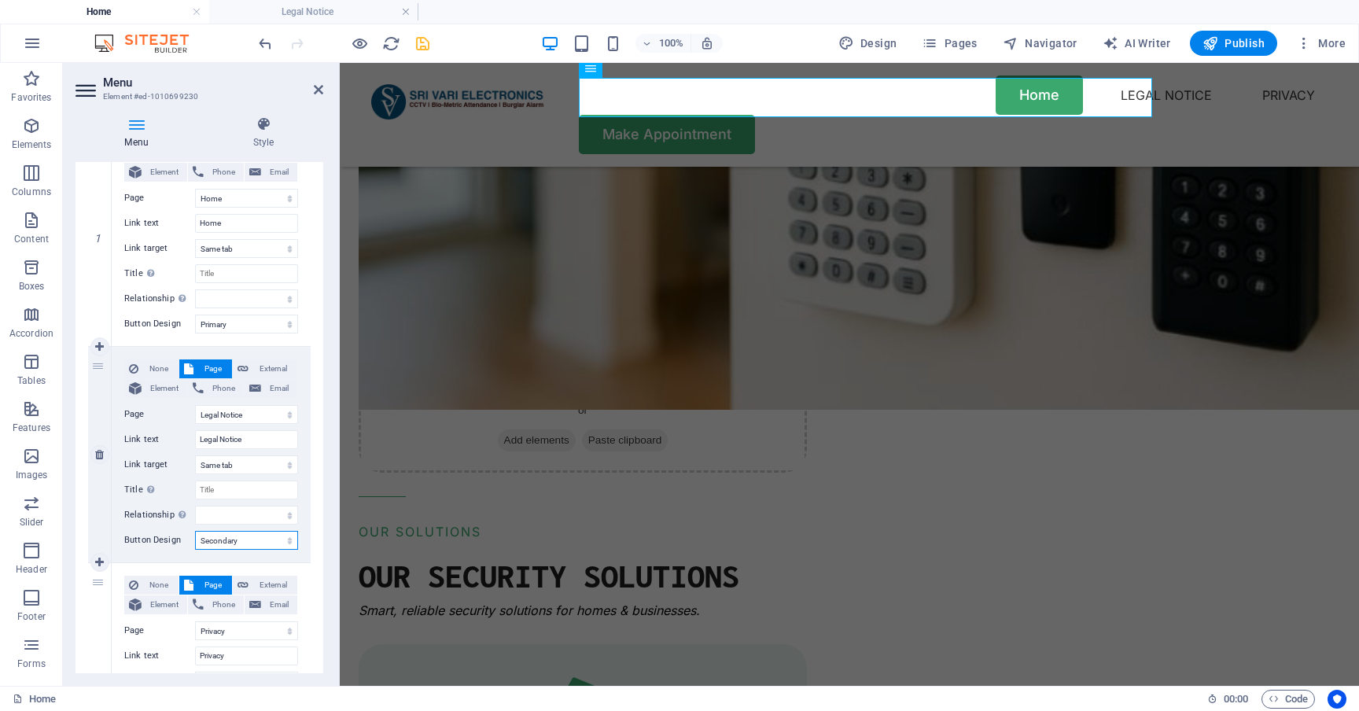
select select
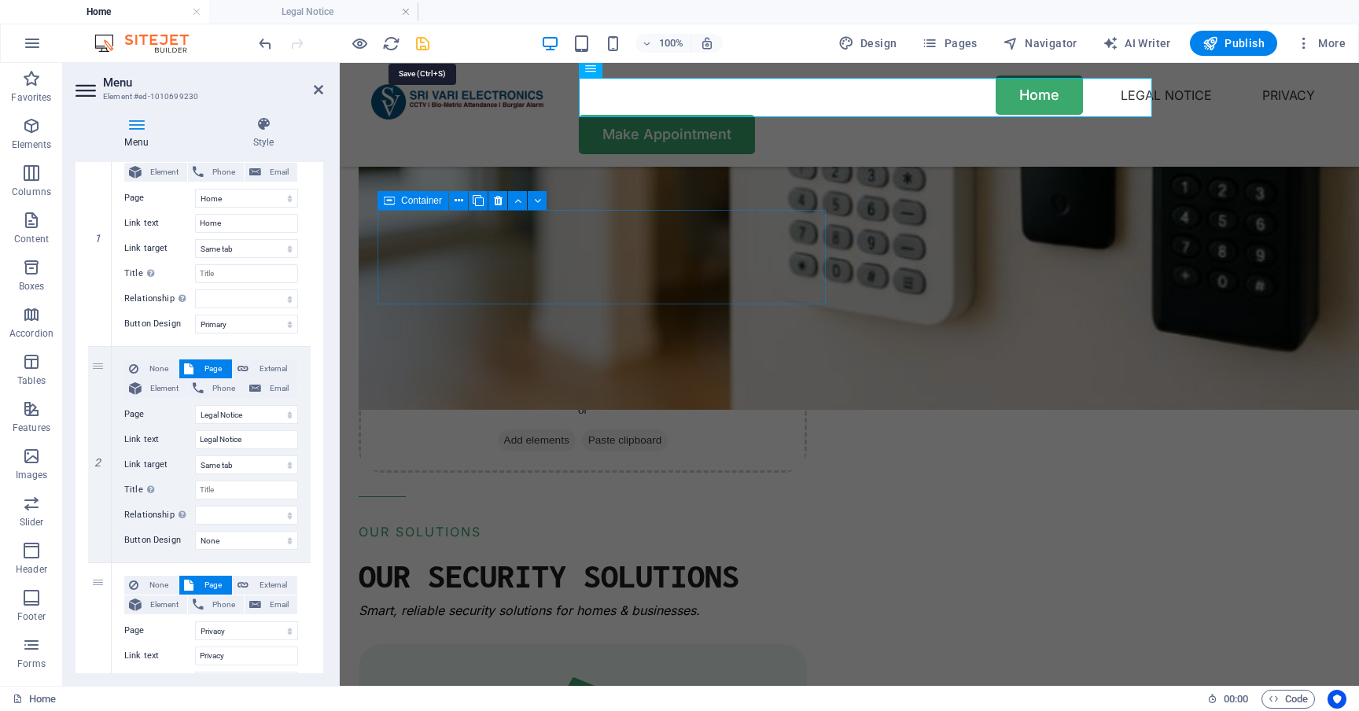
click at [427, 42] on icon "save" at bounding box center [423, 44] width 18 height 18
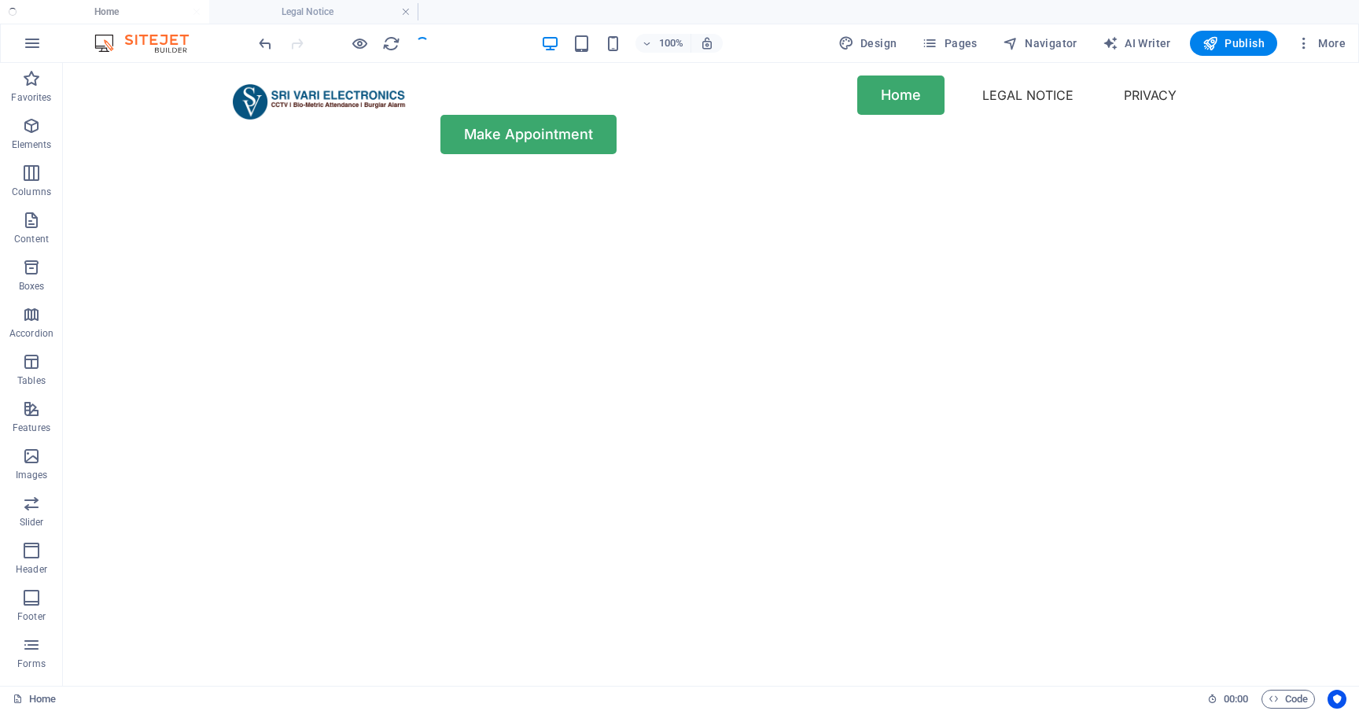
scroll to position [0, 0]
